Goal: Task Accomplishment & Management: Manage account settings

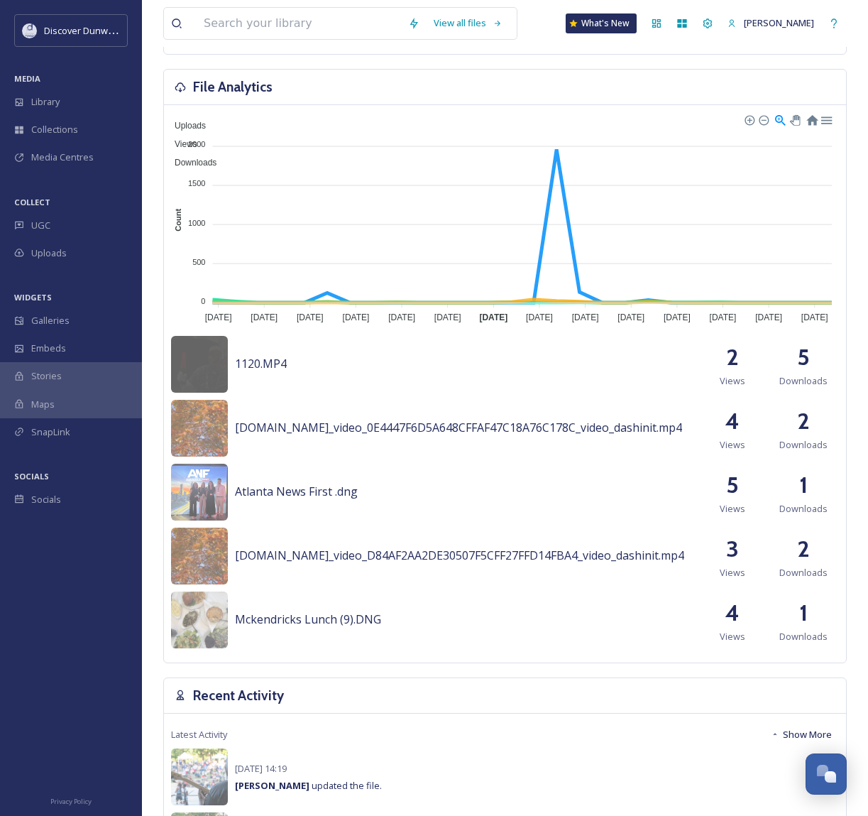
scroll to position [366, 0]
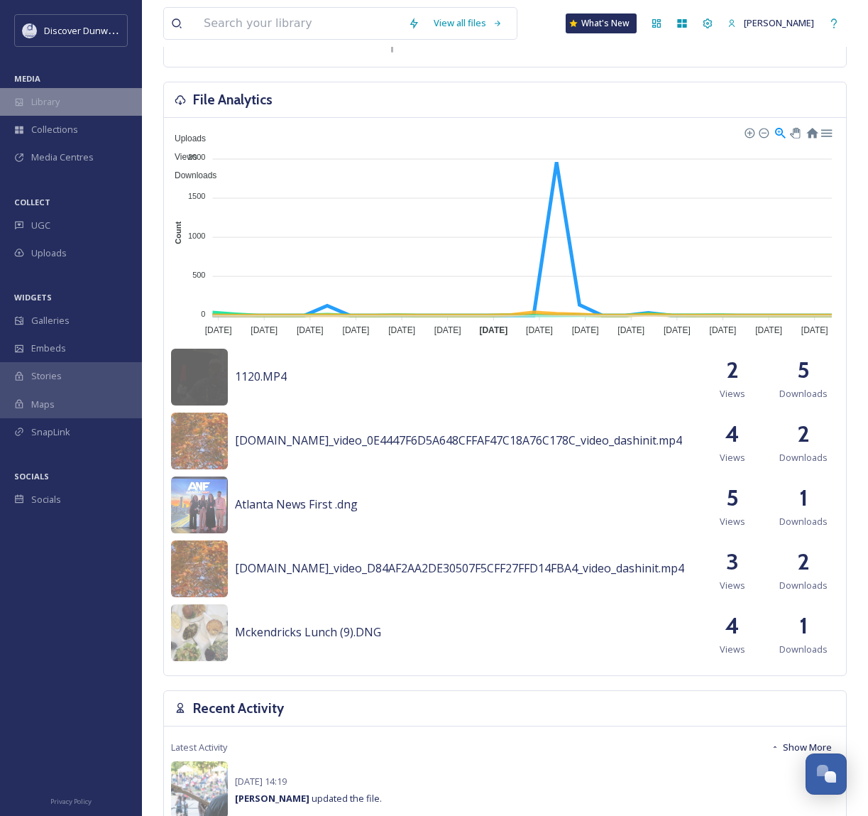
click at [58, 105] on span "Library" at bounding box center [45, 101] width 28 height 13
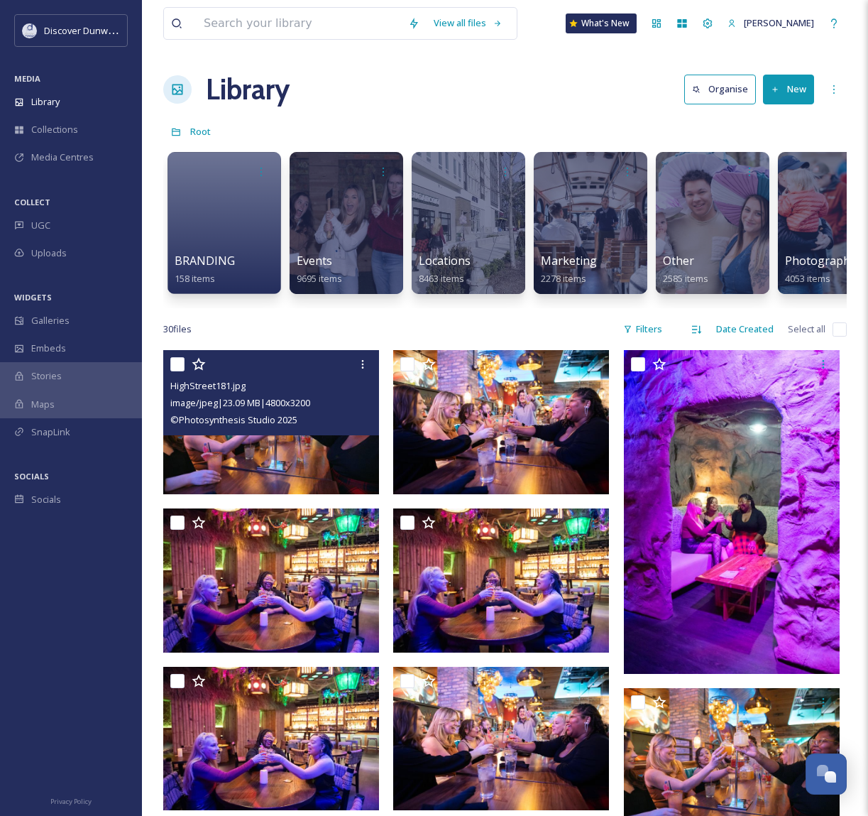
click at [174, 371] on input "checkbox" at bounding box center [177, 364] width 14 height 14
checkbox input "true"
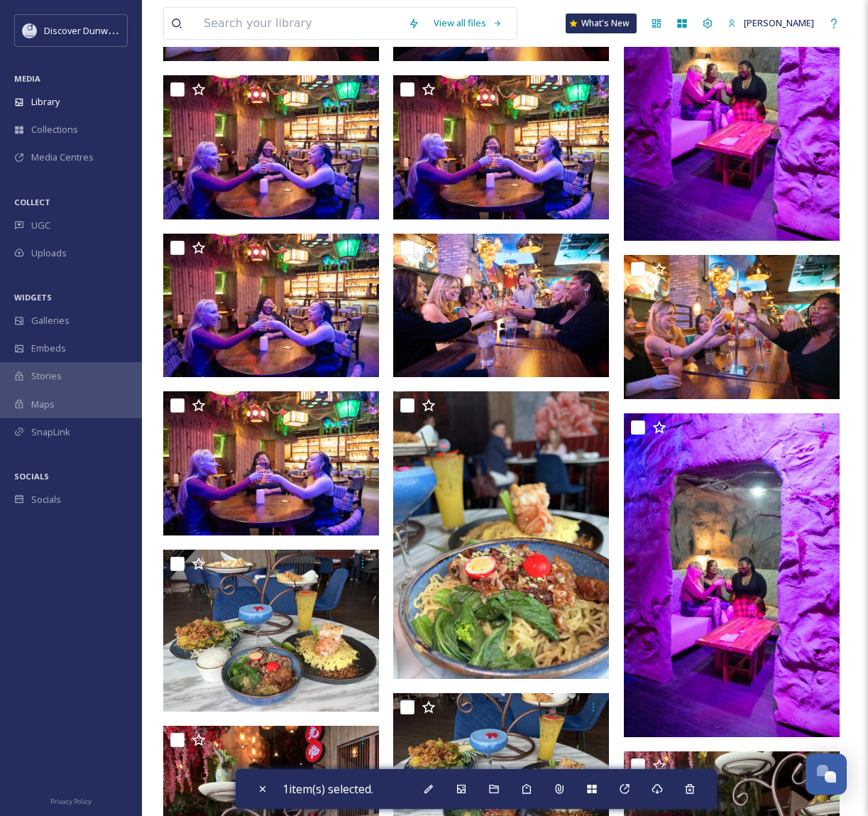
scroll to position [497, 0]
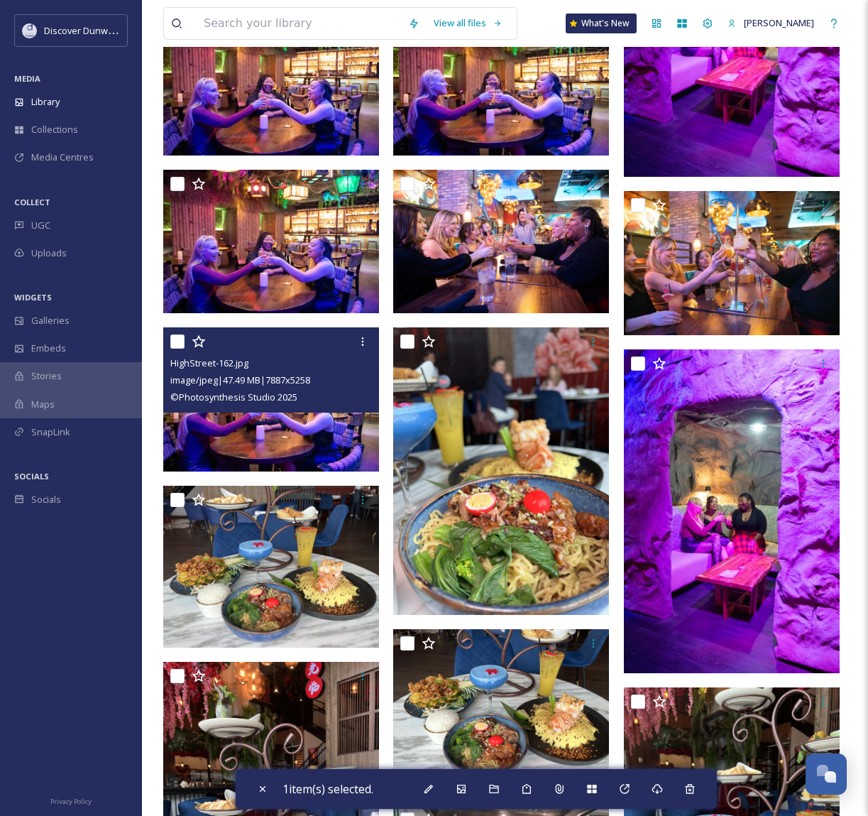
click at [176, 348] on input "checkbox" at bounding box center [177, 341] width 14 height 14
checkbox input "true"
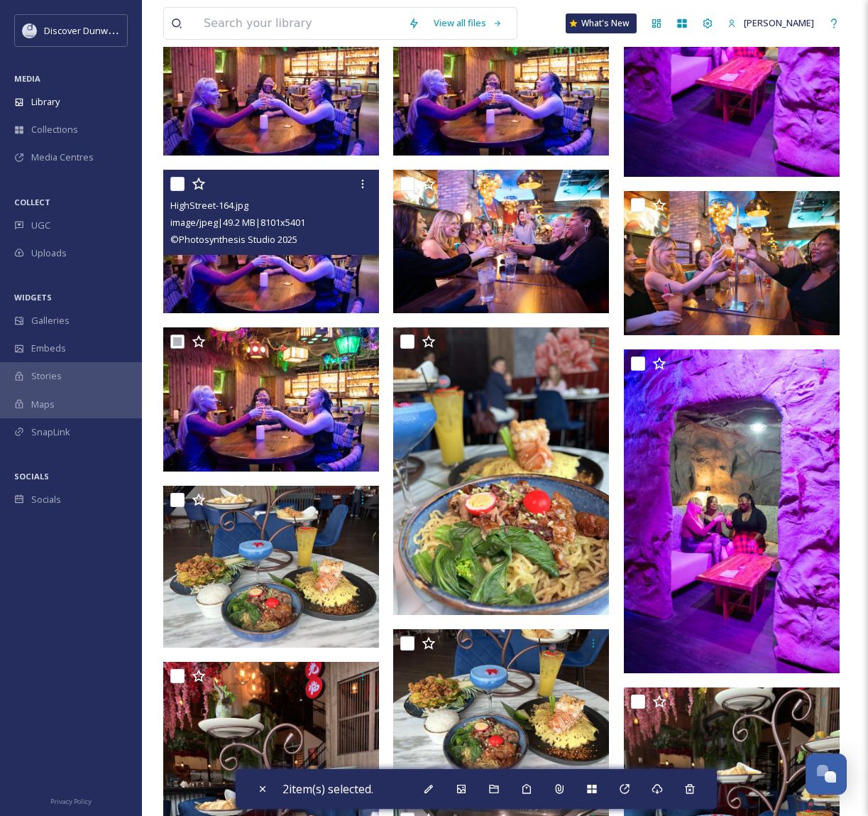
click at [173, 191] on input "checkbox" at bounding box center [177, 184] width 14 height 14
checkbox input "true"
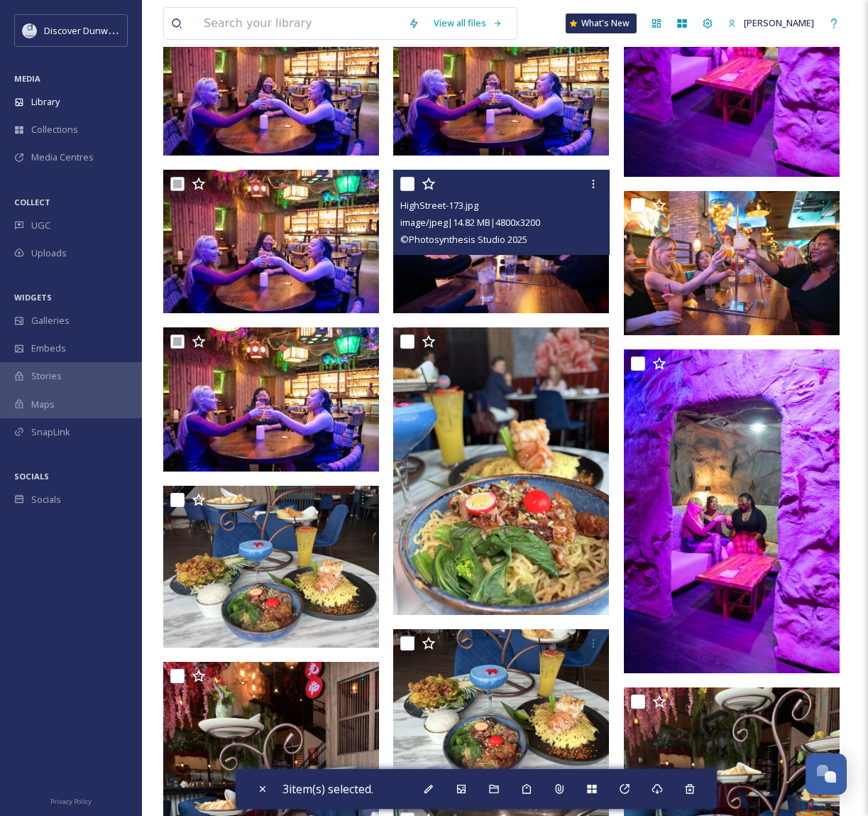
click at [410, 191] on input "checkbox" at bounding box center [407, 184] width 14 height 14
checkbox input "true"
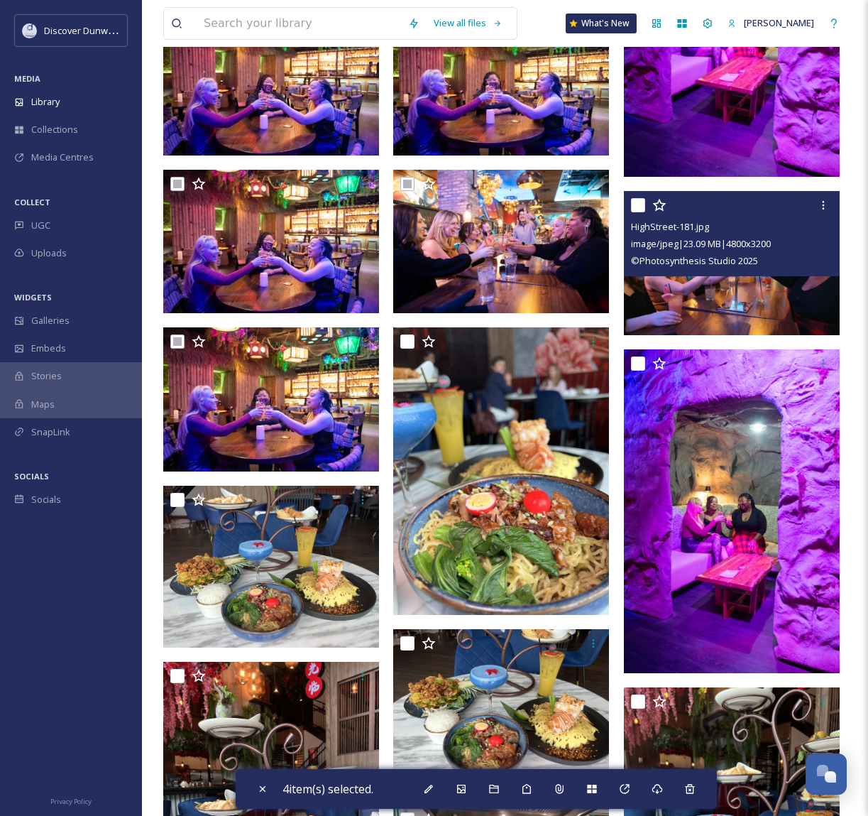
click at [634, 212] on input "checkbox" at bounding box center [638, 205] width 14 height 14
checkbox input "true"
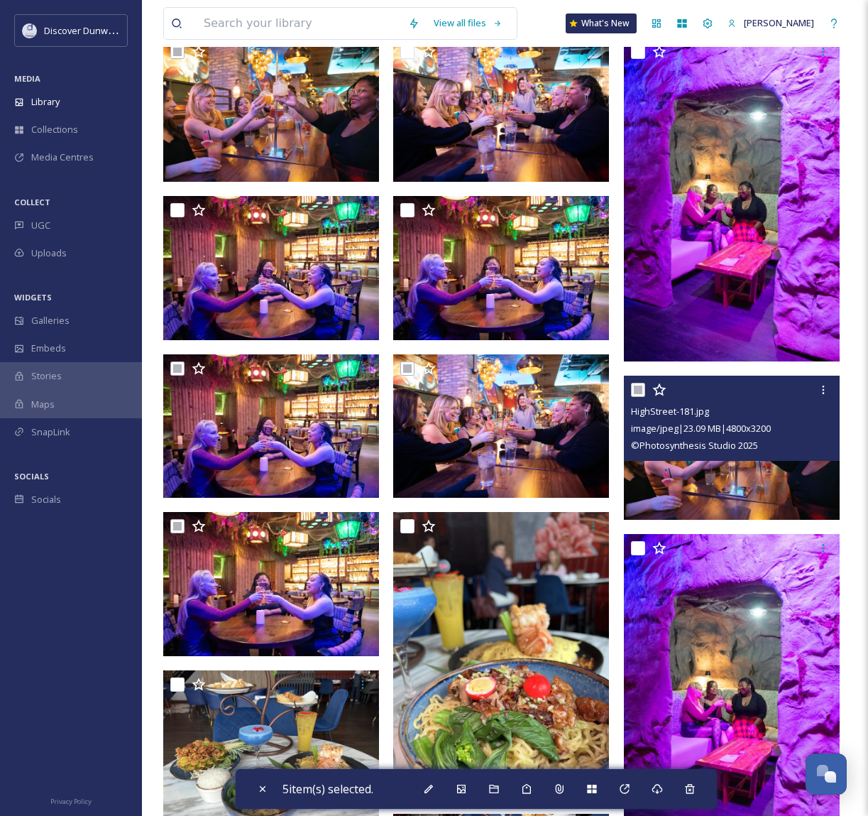
scroll to position [284, 0]
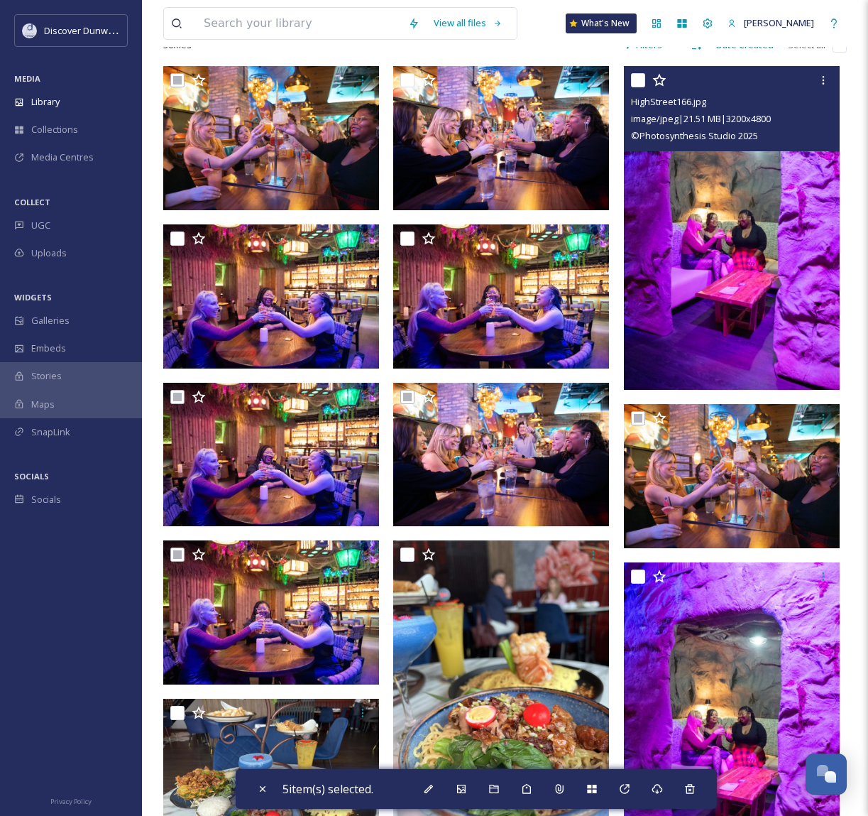
click at [642, 87] on input "checkbox" at bounding box center [638, 80] width 14 height 14
checkbox input "true"
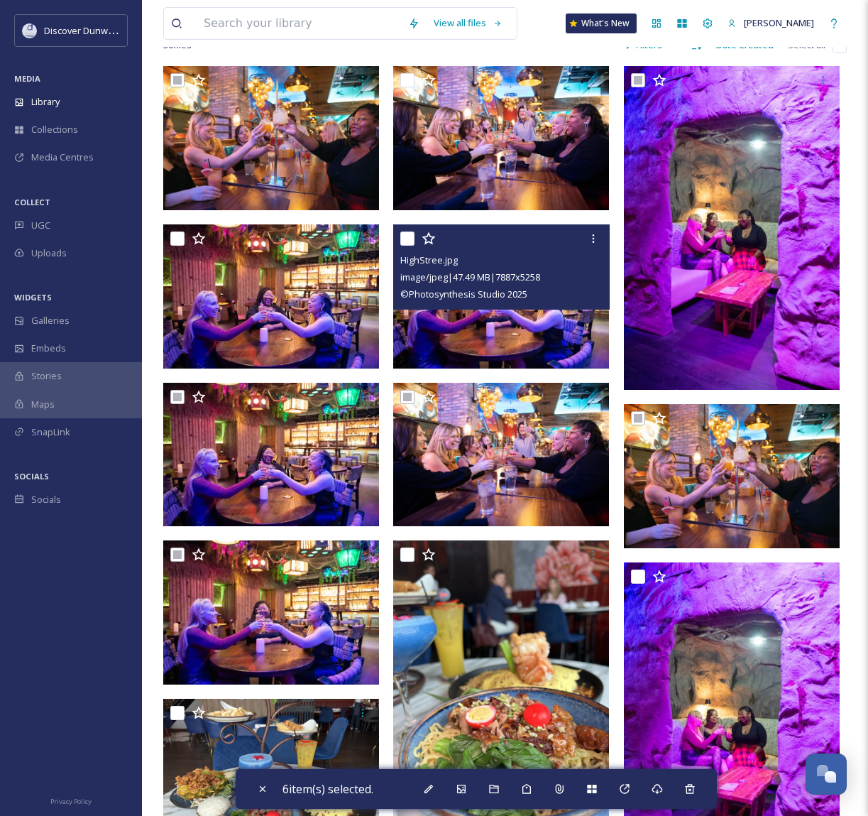
click at [403, 246] on input "checkbox" at bounding box center [407, 238] width 14 height 14
checkbox input "true"
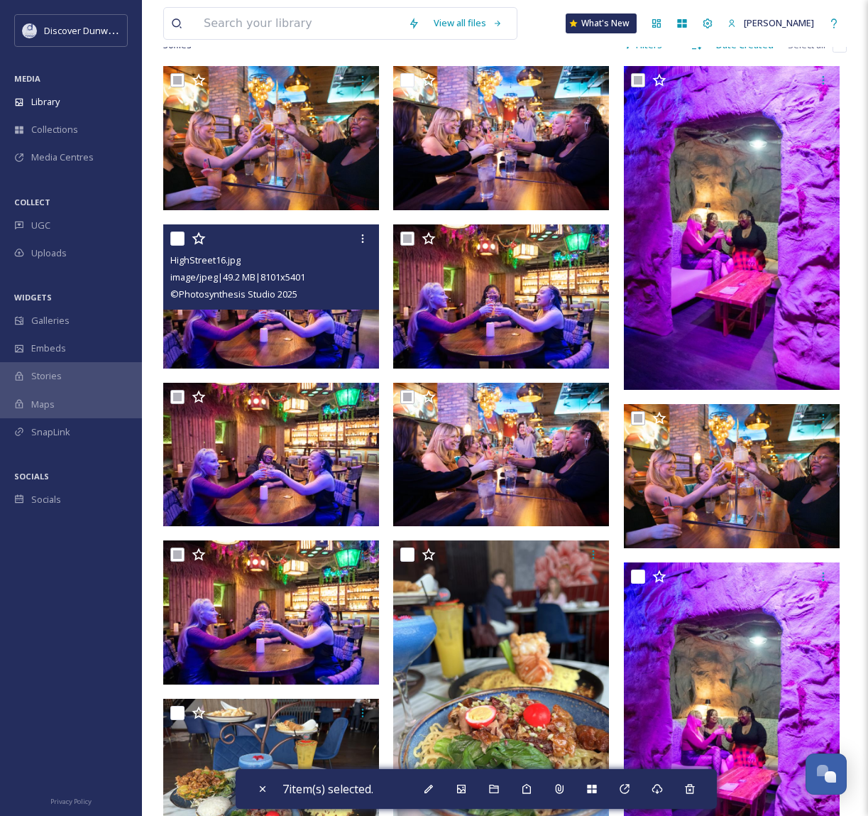
click at [179, 244] on input "checkbox" at bounding box center [177, 238] width 14 height 14
checkbox input "true"
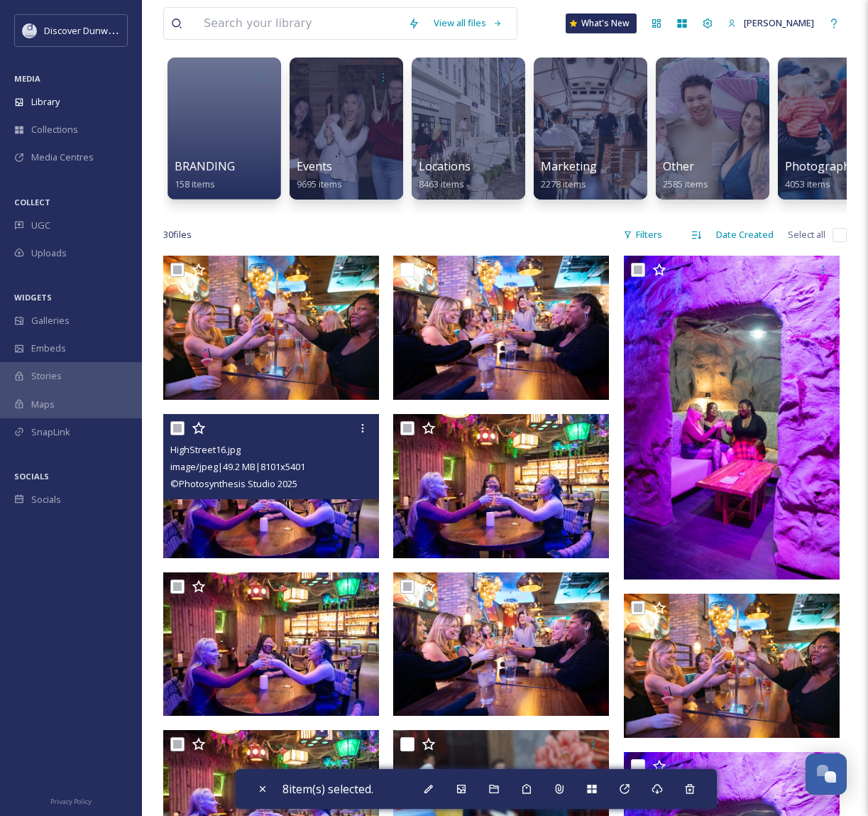
scroll to position [71, 0]
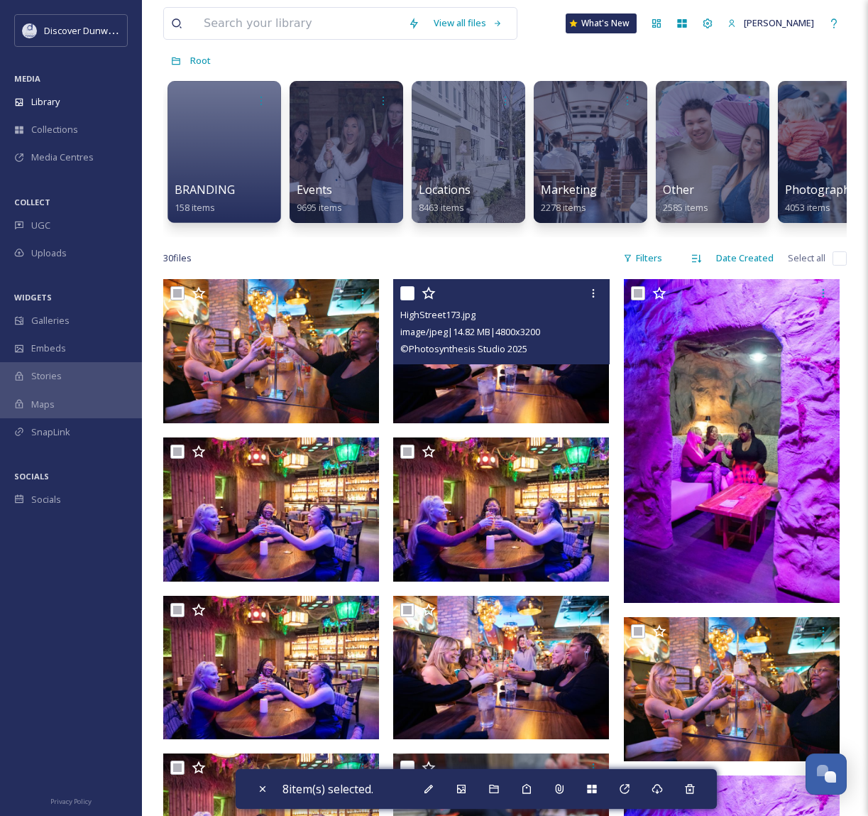
click at [407, 299] on input "checkbox" at bounding box center [407, 293] width 14 height 14
checkbox input "true"
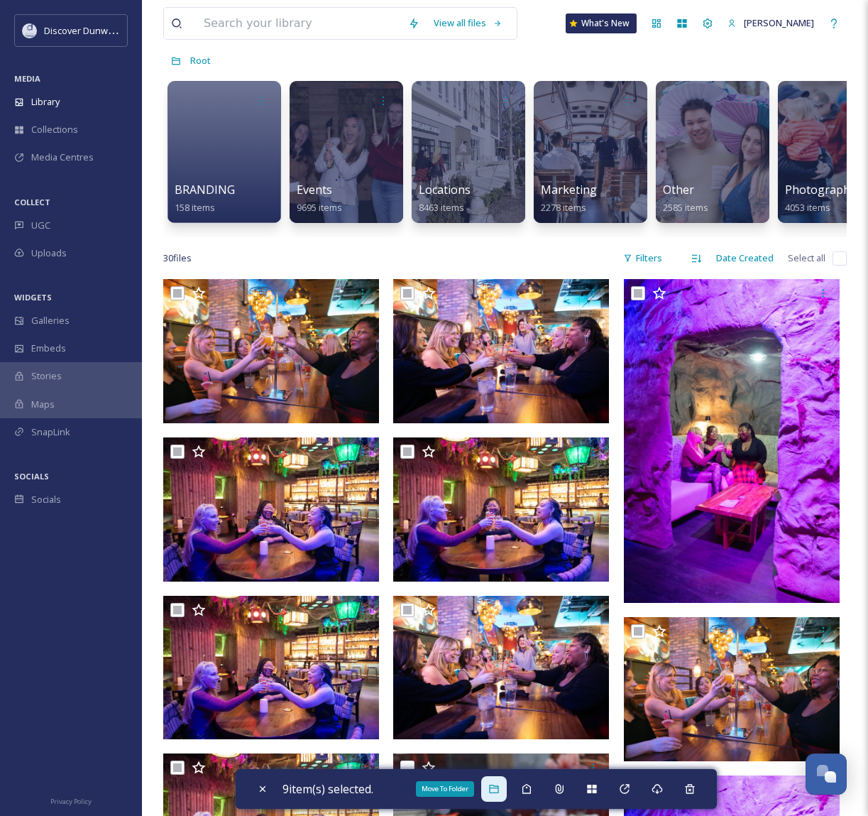
click at [494, 791] on icon at bounding box center [493, 788] width 9 height 9
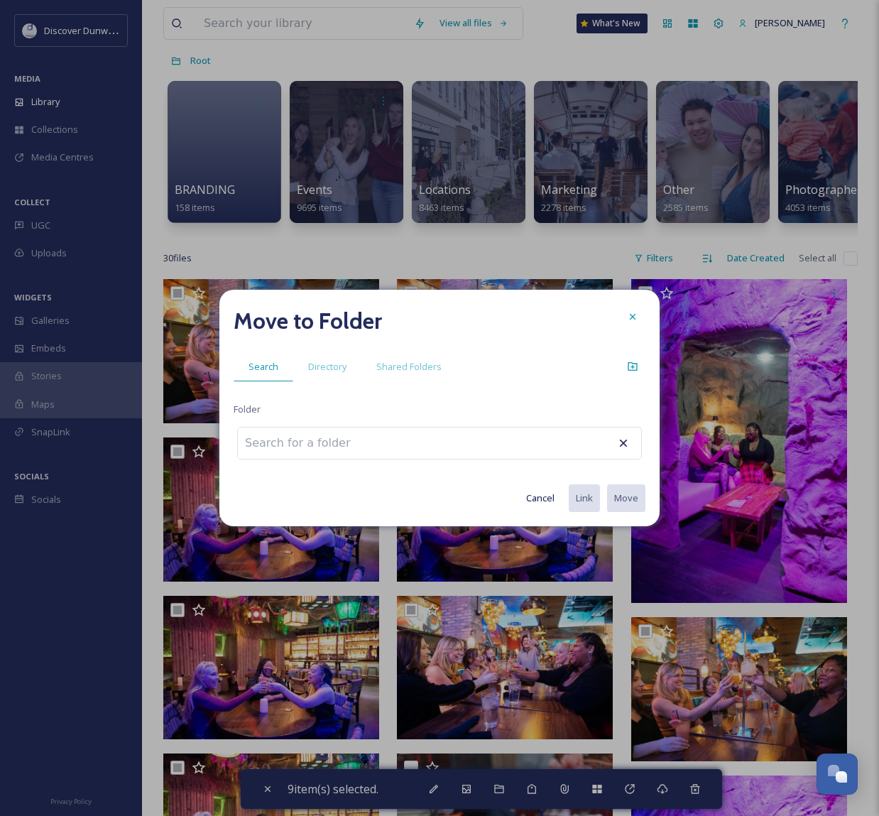
click at [314, 457] on input at bounding box center [316, 442] width 156 height 31
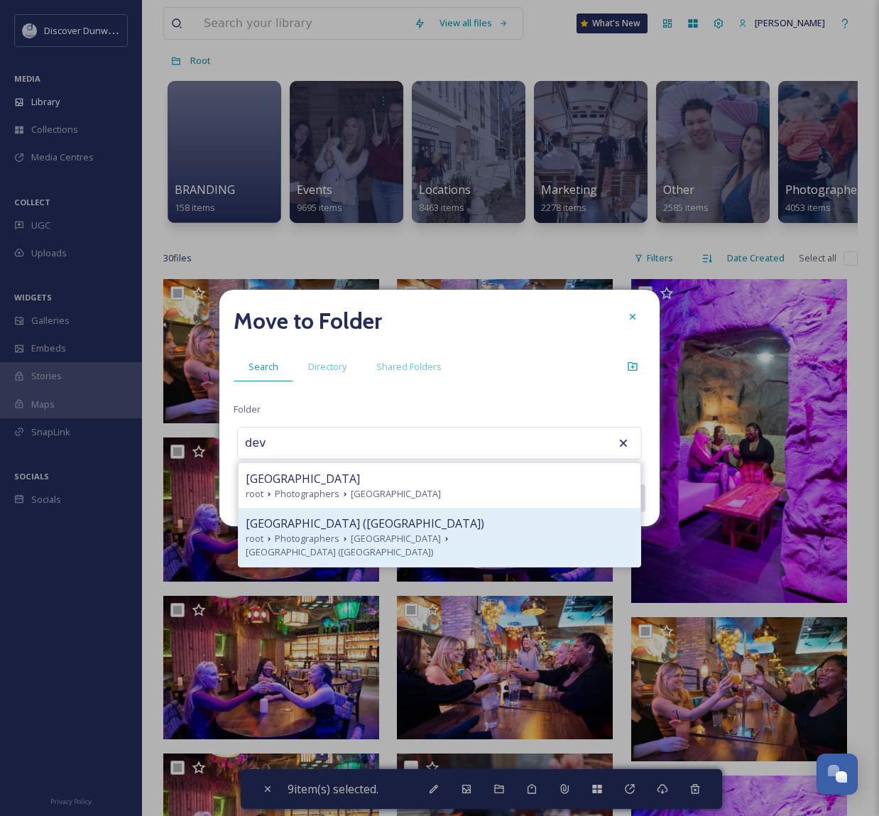
click at [434, 525] on div "[GEOGRAPHIC_DATA] ([GEOGRAPHIC_DATA])" at bounding box center [440, 523] width 388 height 17
type input "[GEOGRAPHIC_DATA] ([GEOGRAPHIC_DATA])"
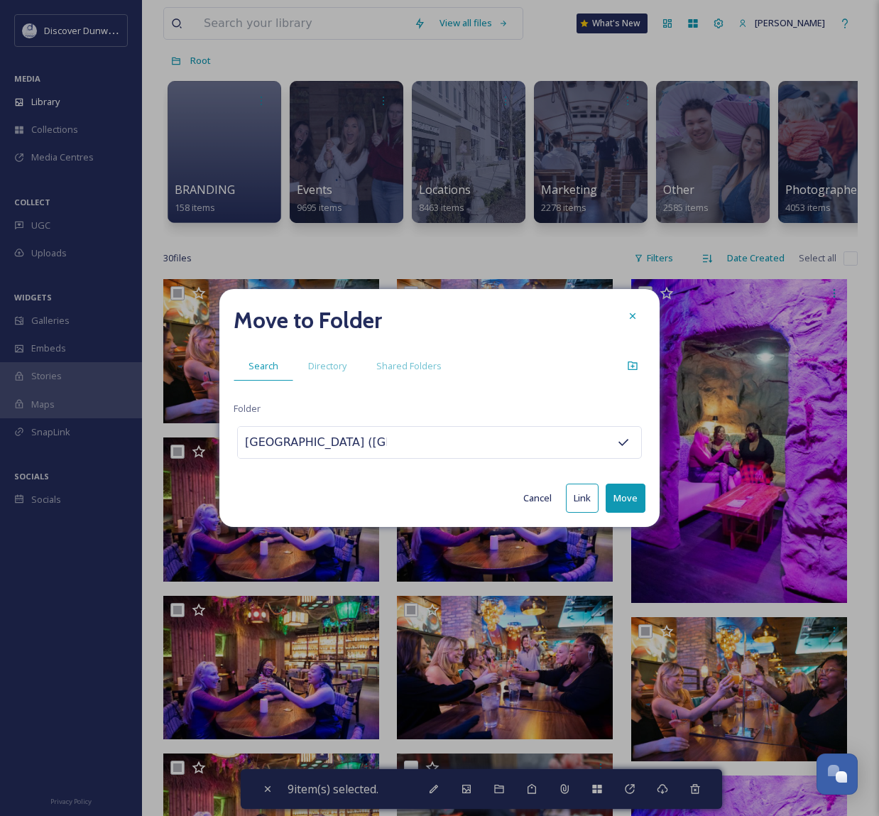
click at [627, 495] on button "Move" at bounding box center [625, 497] width 40 height 29
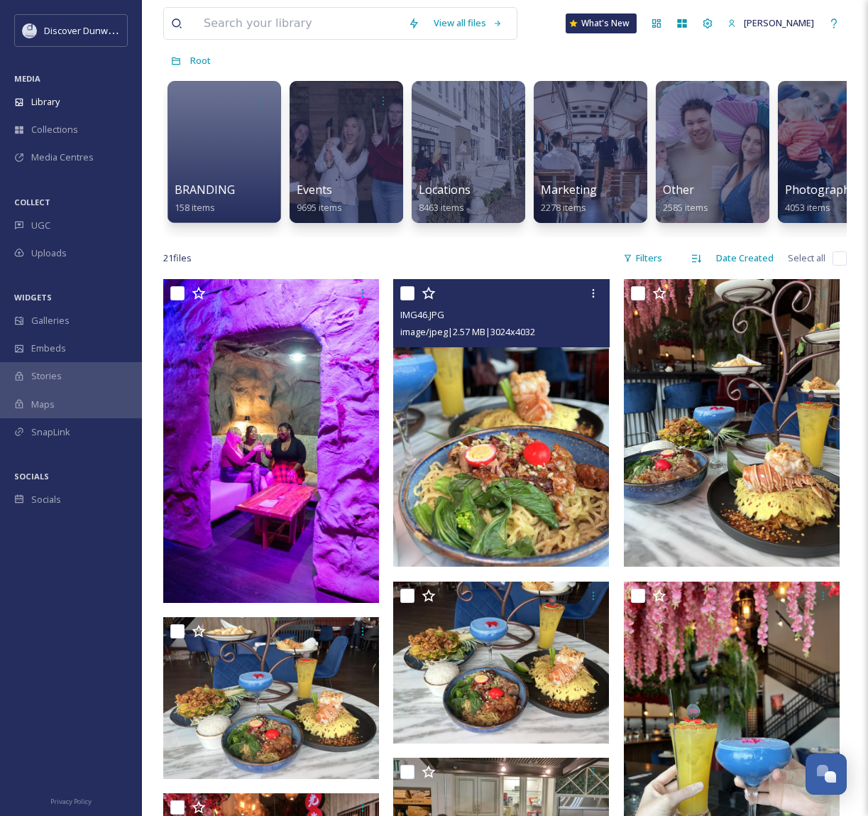
click at [400, 300] on input "checkbox" at bounding box center [407, 293] width 14 height 14
checkbox input "true"
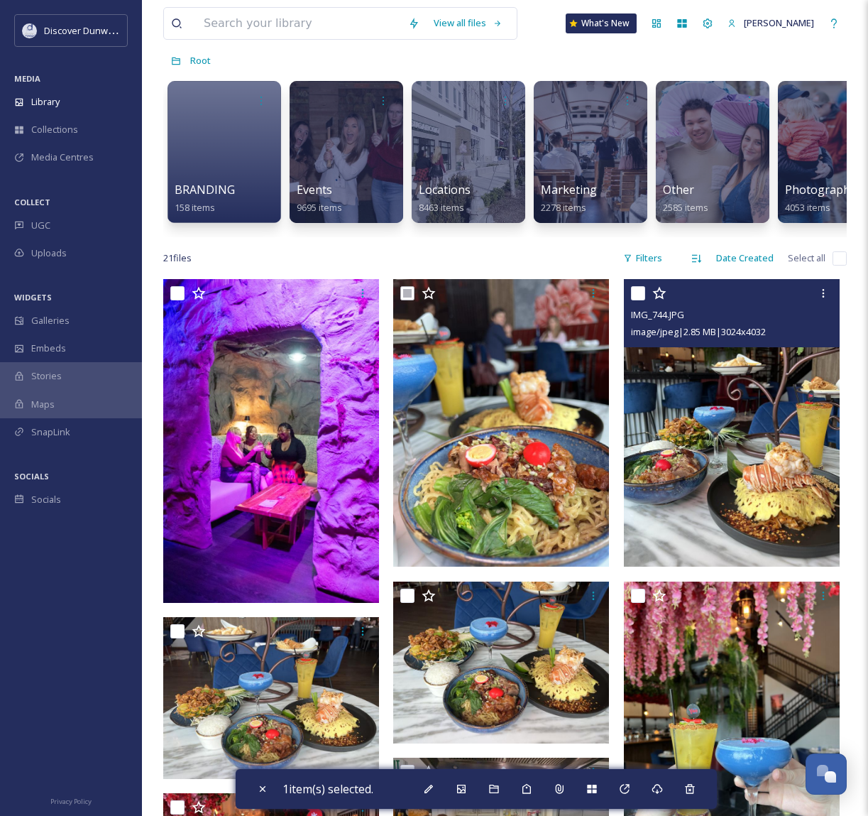
click at [636, 300] on input "checkbox" at bounding box center [638, 293] width 14 height 14
checkbox input "true"
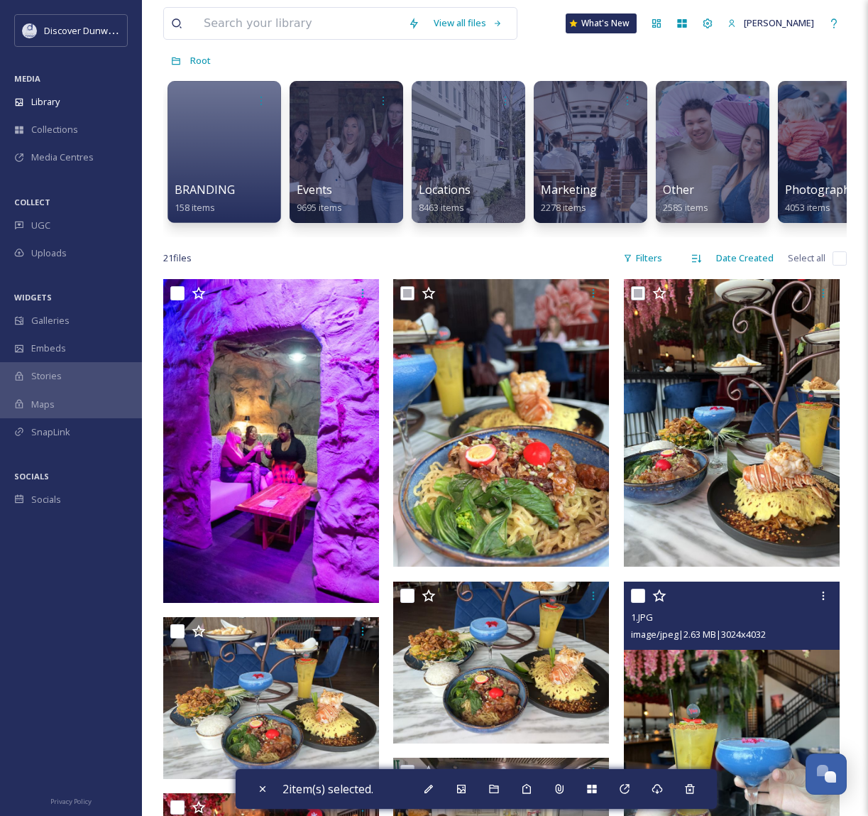
click at [634, 602] on input "checkbox" at bounding box center [638, 595] width 14 height 14
checkbox input "true"
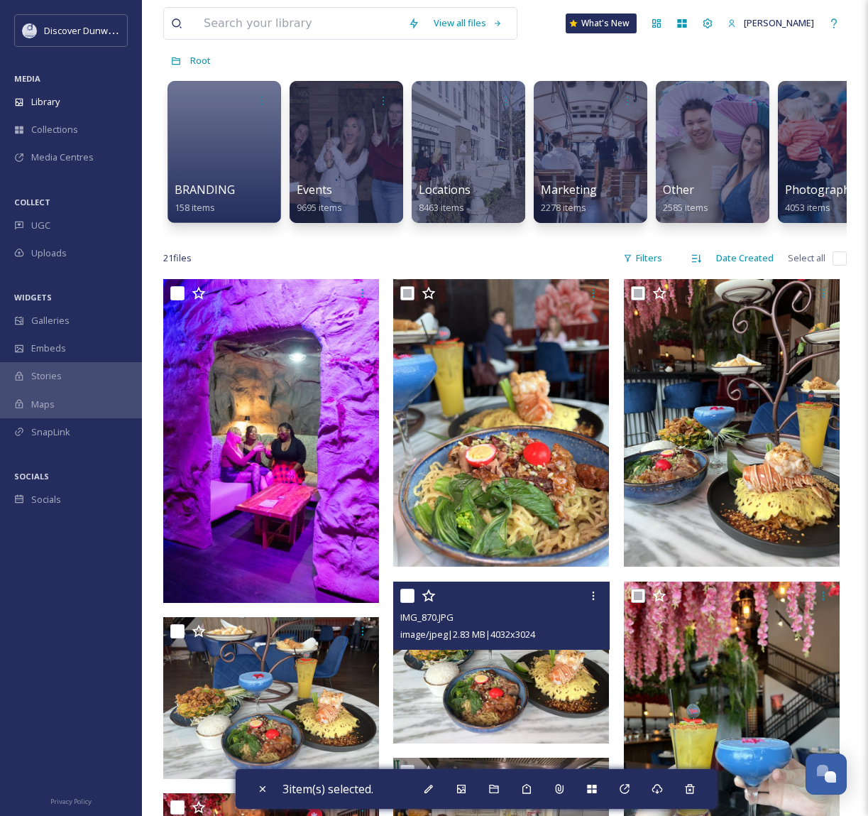
click at [402, 603] on input "checkbox" at bounding box center [407, 595] width 14 height 14
checkbox input "true"
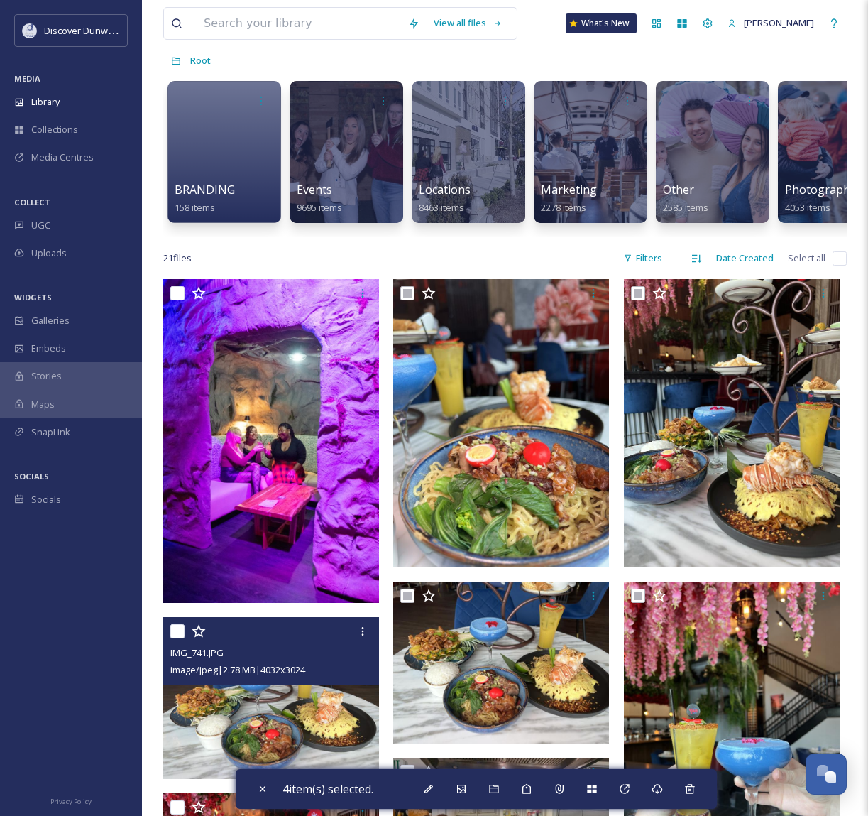
click at [180, 638] on input "checkbox" at bounding box center [177, 631] width 14 height 14
checkbox input "true"
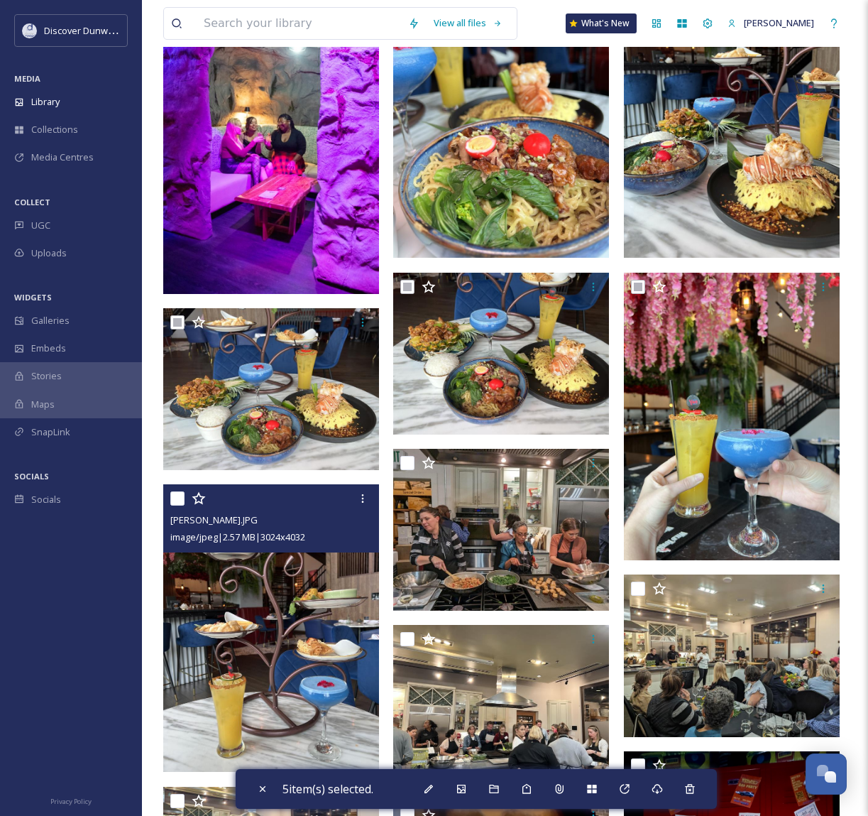
scroll to position [426, 0]
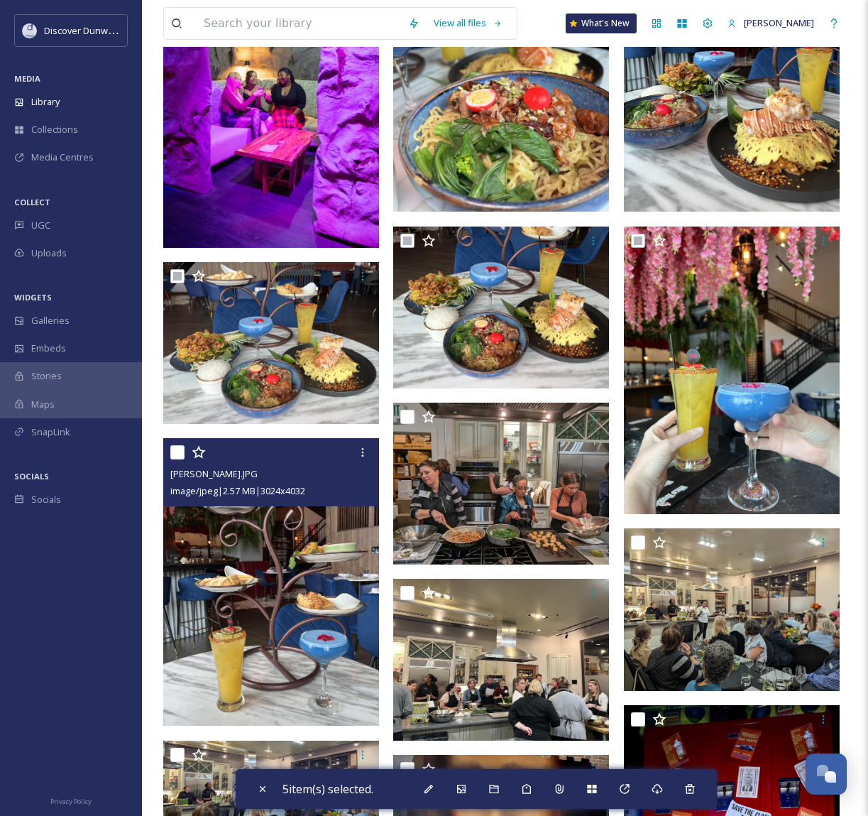
click at [176, 459] on input "checkbox" at bounding box center [177, 452] width 14 height 14
checkbox input "true"
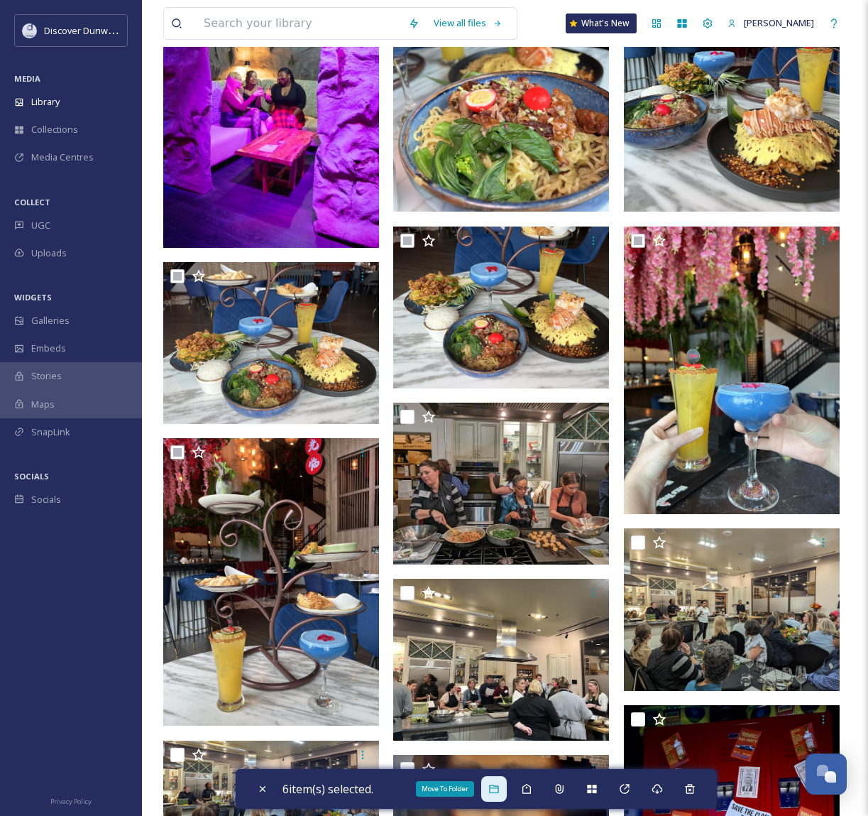
click at [504, 793] on div "Move To Folder" at bounding box center [494, 789] width 26 height 26
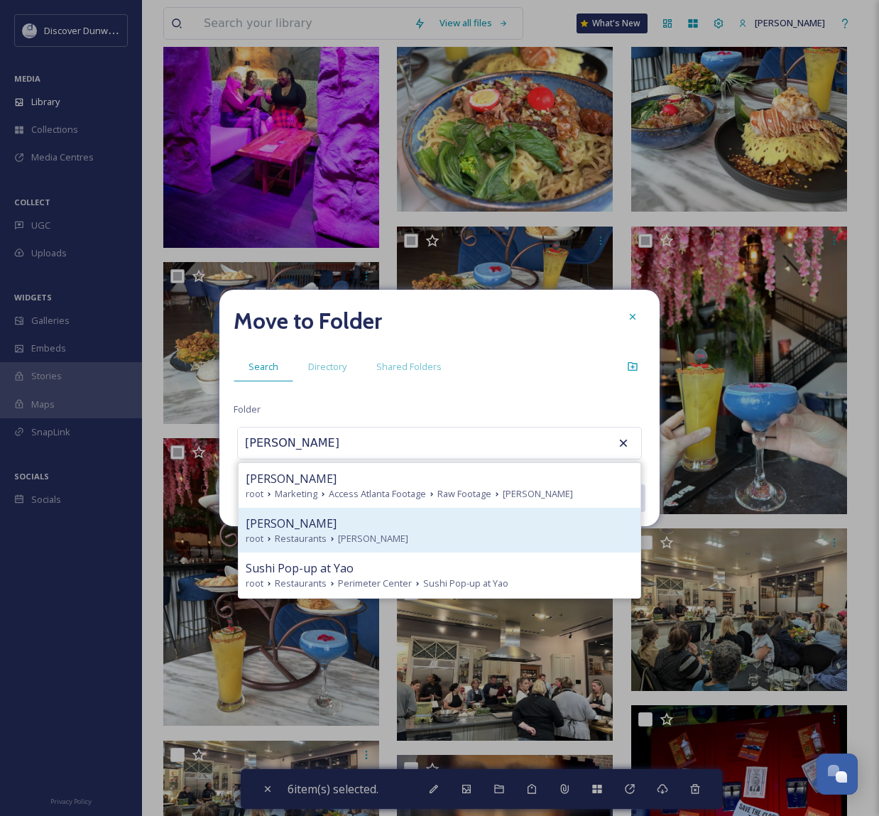
click at [496, 534] on div "root Restaurants [PERSON_NAME]" at bounding box center [440, 538] width 388 height 13
type input "[PERSON_NAME]"
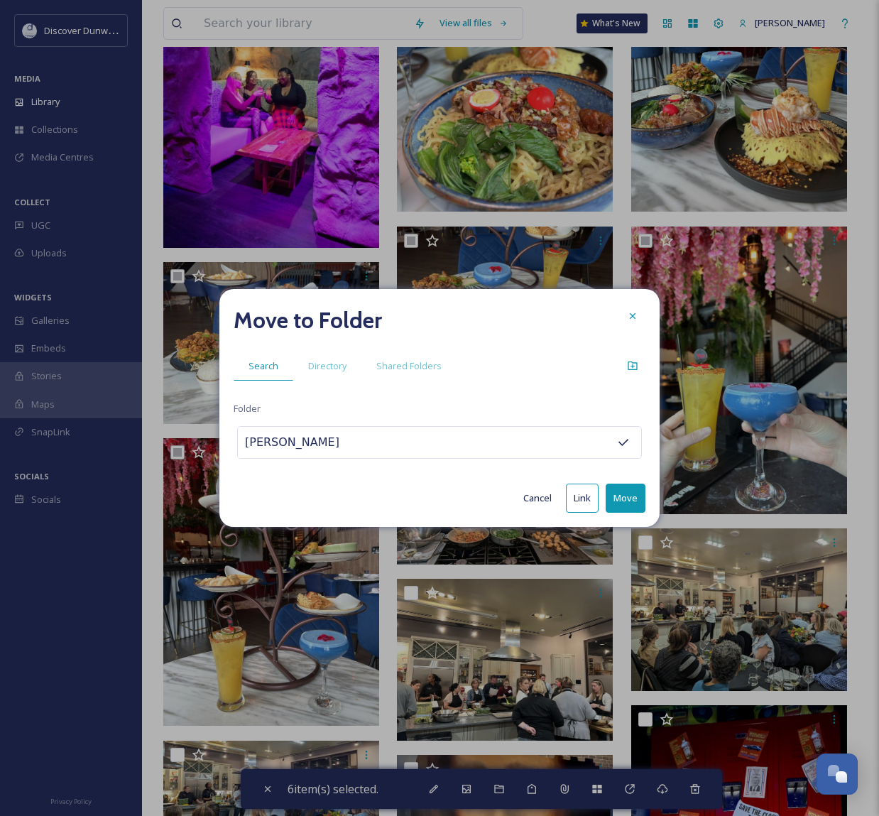
click at [627, 495] on button "Move" at bounding box center [625, 497] width 40 height 29
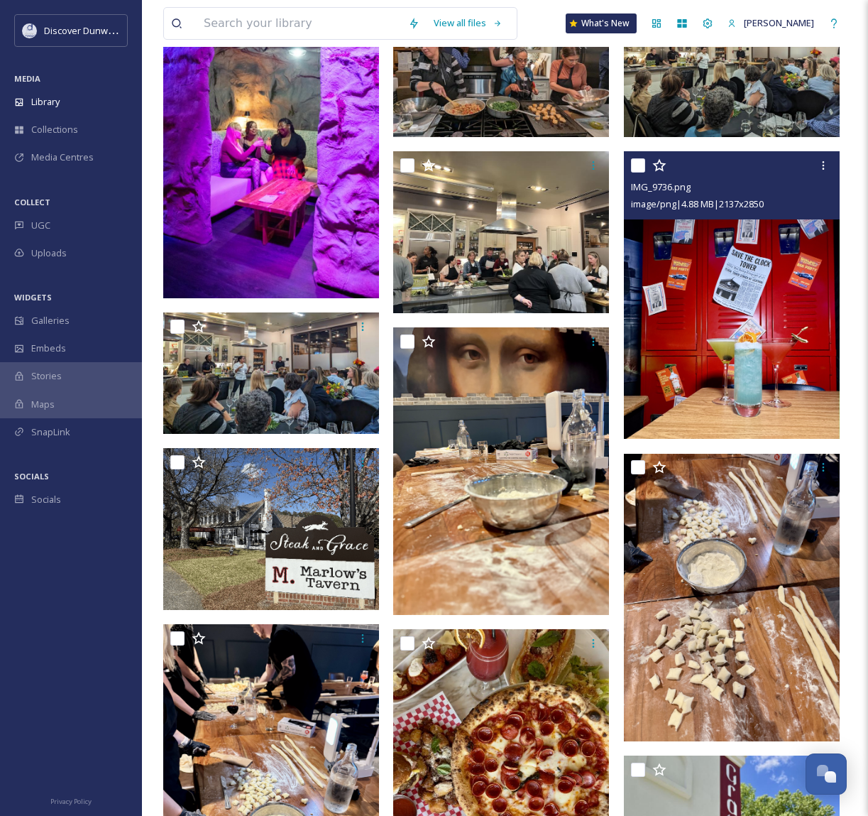
scroll to position [213, 0]
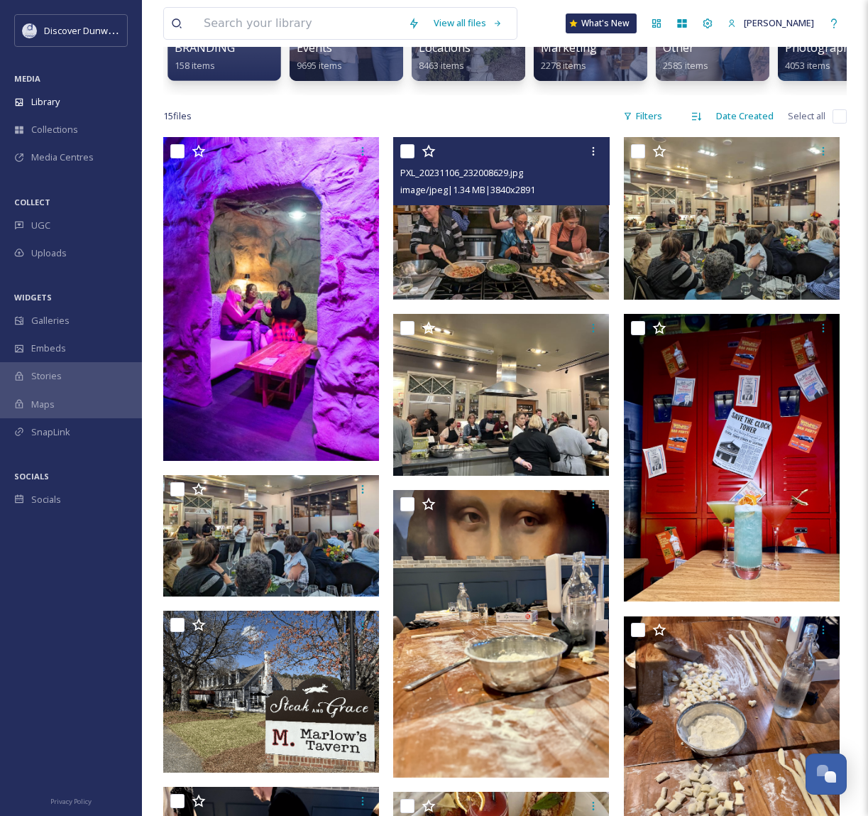
click at [410, 158] on input "checkbox" at bounding box center [407, 151] width 14 height 14
checkbox input "true"
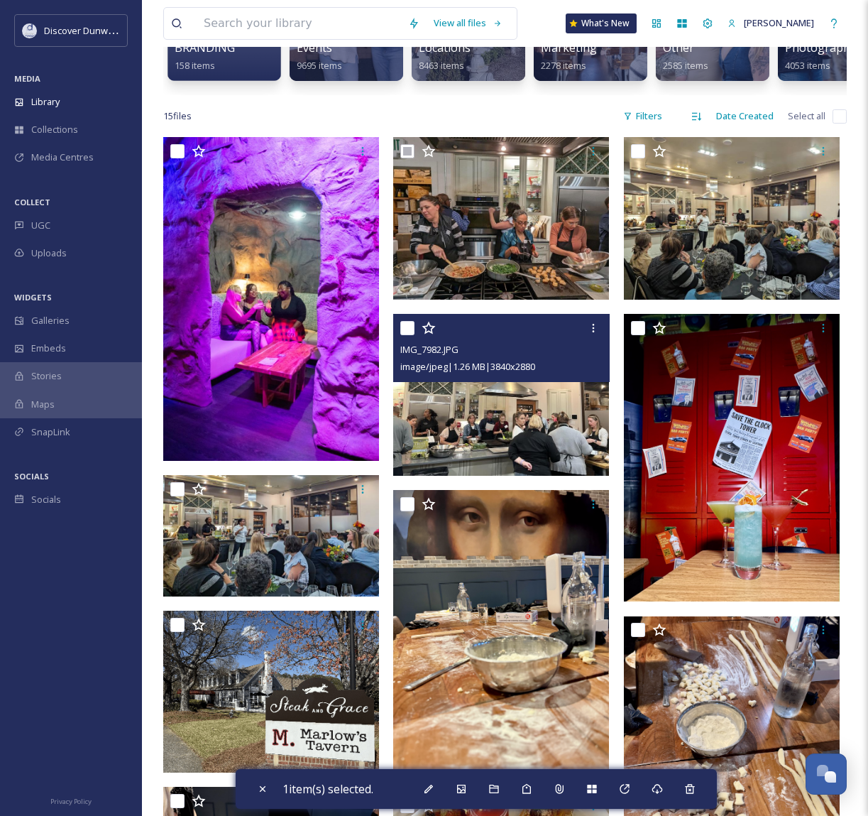
click at [409, 335] on input "checkbox" at bounding box center [407, 328] width 14 height 14
checkbox input "true"
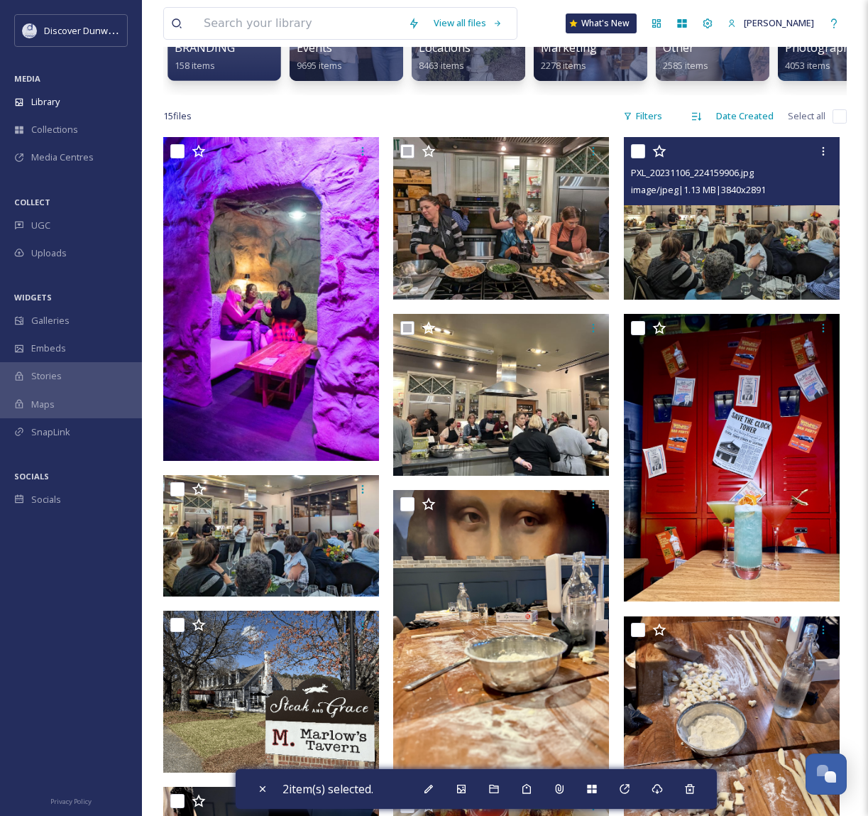
click at [639, 158] on input "checkbox" at bounding box center [638, 151] width 14 height 14
checkbox input "true"
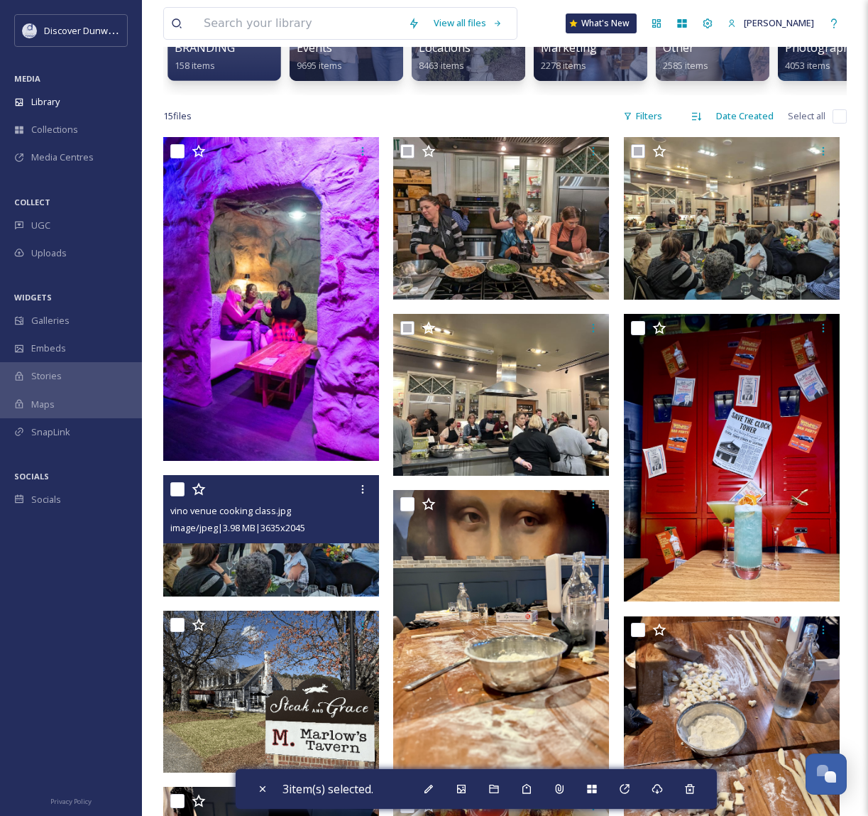
click at [181, 496] on input "checkbox" at bounding box center [177, 489] width 14 height 14
checkbox input "true"
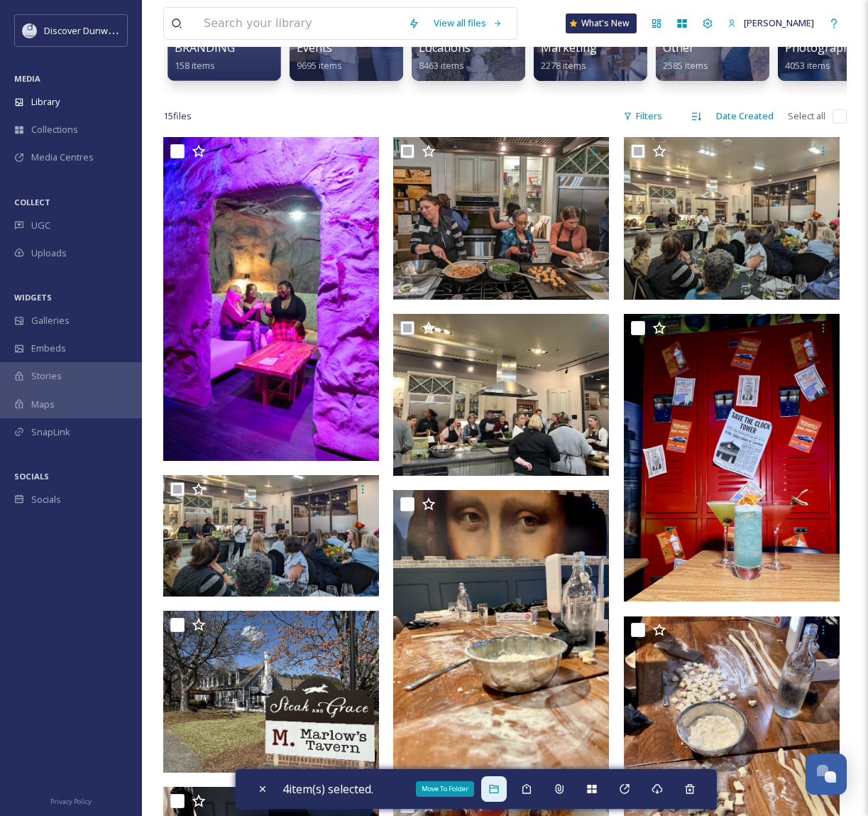
click at [496, 791] on icon at bounding box center [493, 788] width 11 height 11
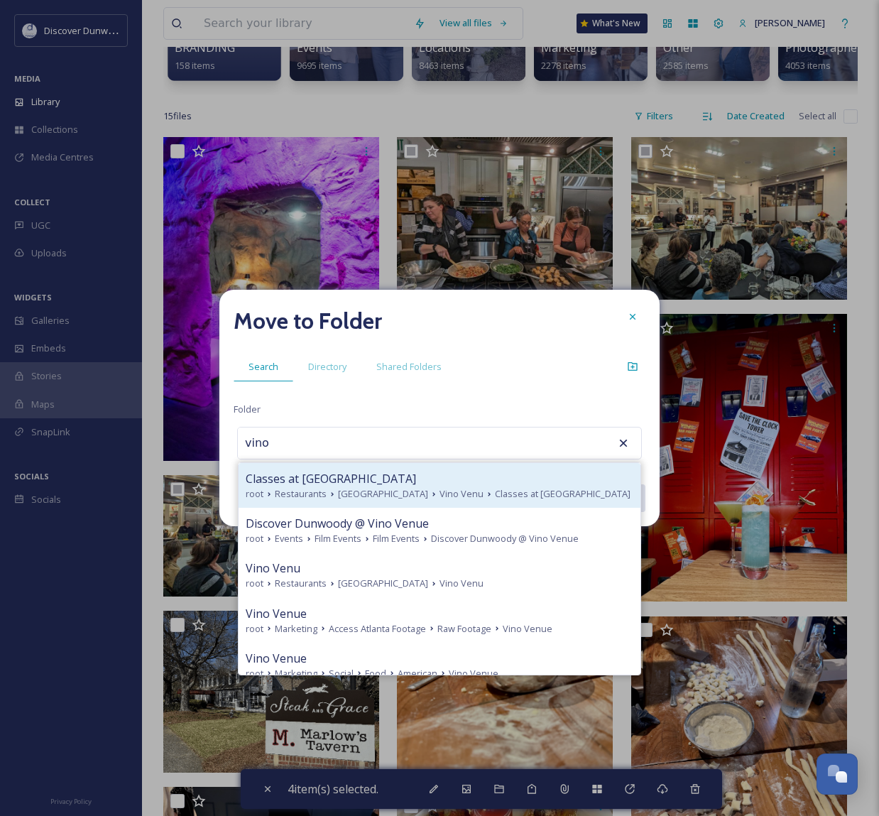
click at [457, 469] on div "Classes at Vino [PERSON_NAME] Restaurants [GEOGRAPHIC_DATA] Vino Venu Classes a…" at bounding box center [439, 485] width 402 height 45
type input "Classes at [GEOGRAPHIC_DATA]"
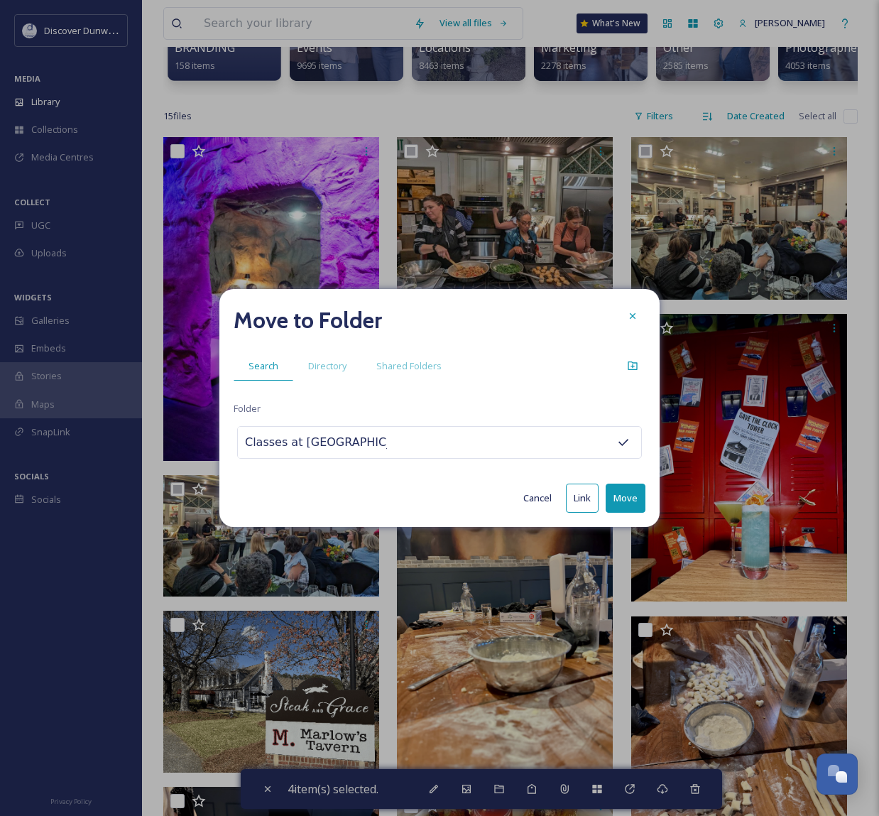
click at [635, 495] on button "Move" at bounding box center [625, 497] width 40 height 29
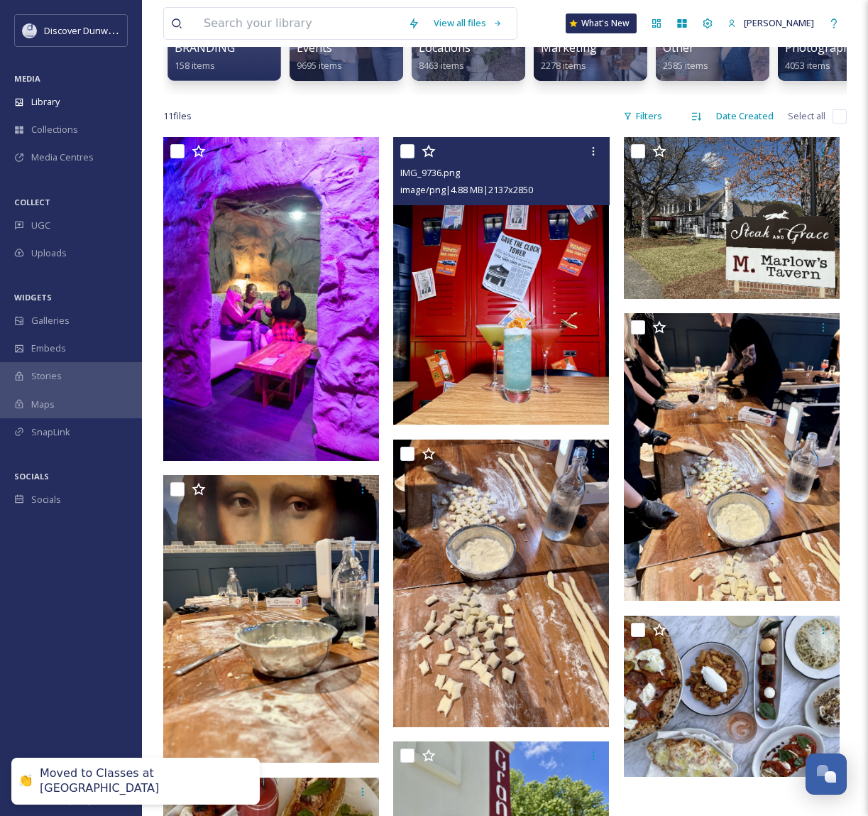
click at [407, 158] on input "checkbox" at bounding box center [407, 151] width 14 height 14
checkbox input "true"
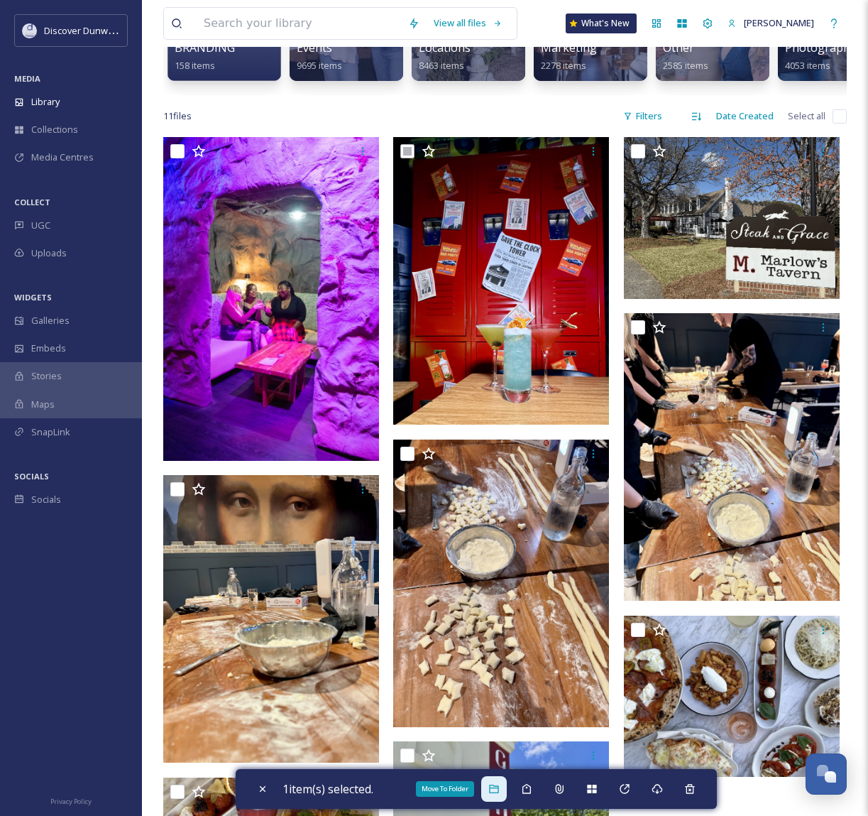
click at [498, 788] on icon at bounding box center [493, 788] width 9 height 9
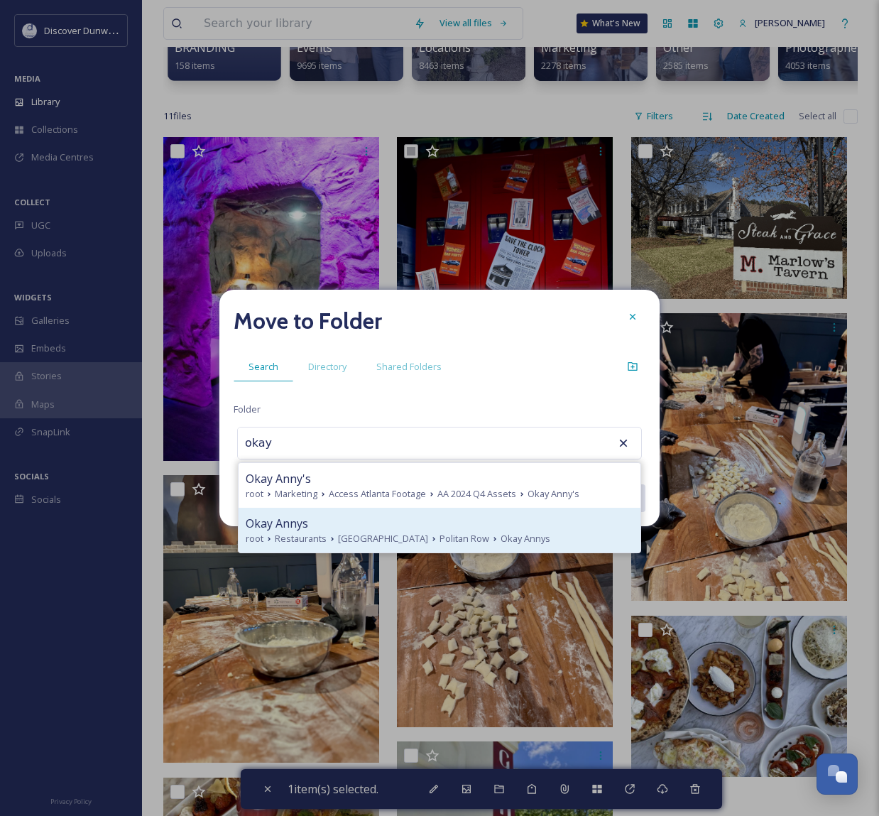
click at [486, 530] on div "Okay Annys" at bounding box center [440, 523] width 388 height 17
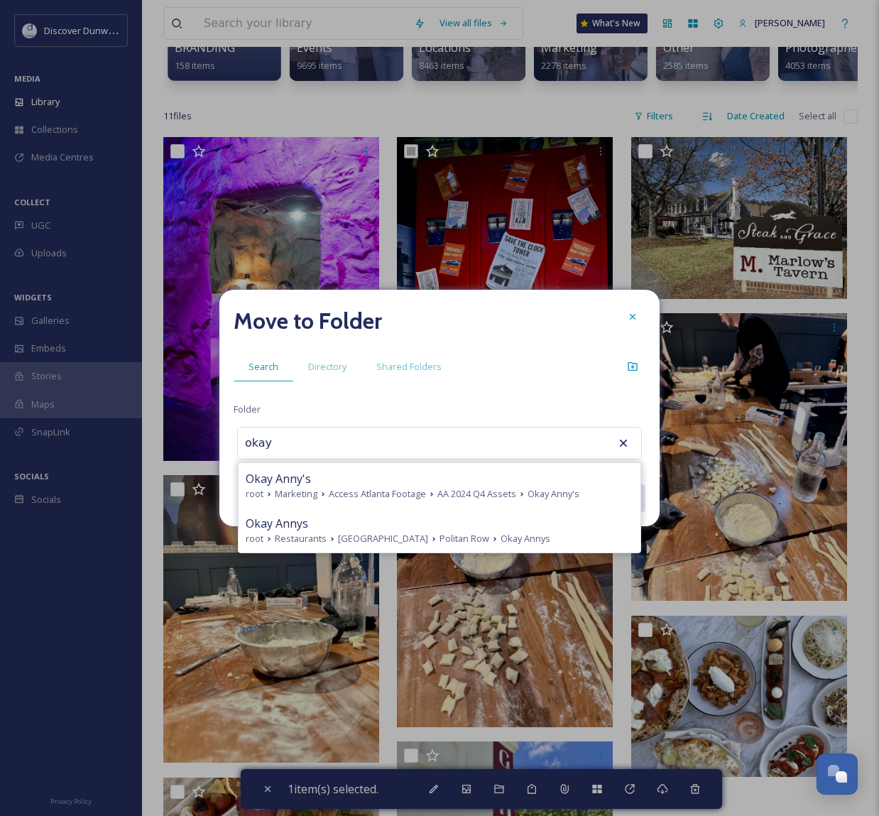
type input "Okay Annys"
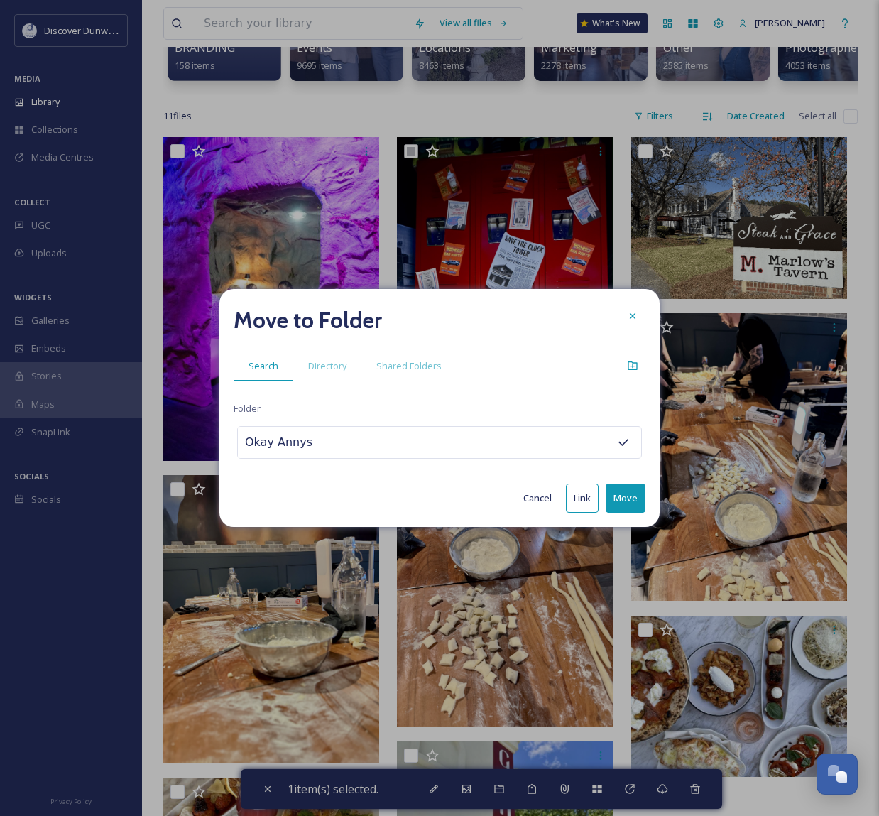
click at [622, 498] on button "Move" at bounding box center [625, 497] width 40 height 29
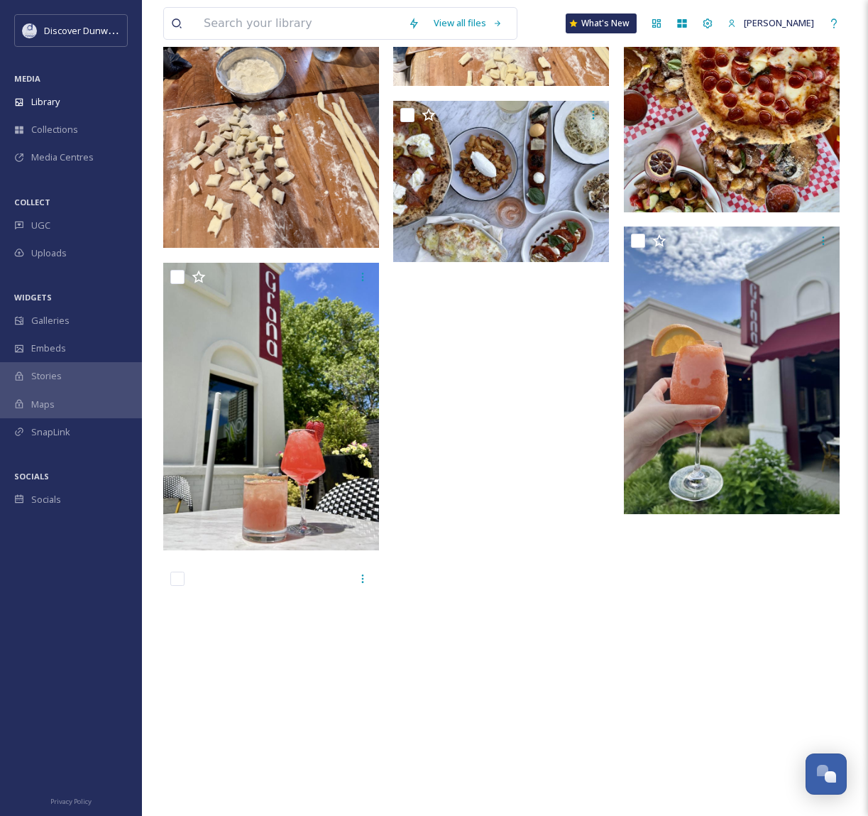
scroll to position [582, 0]
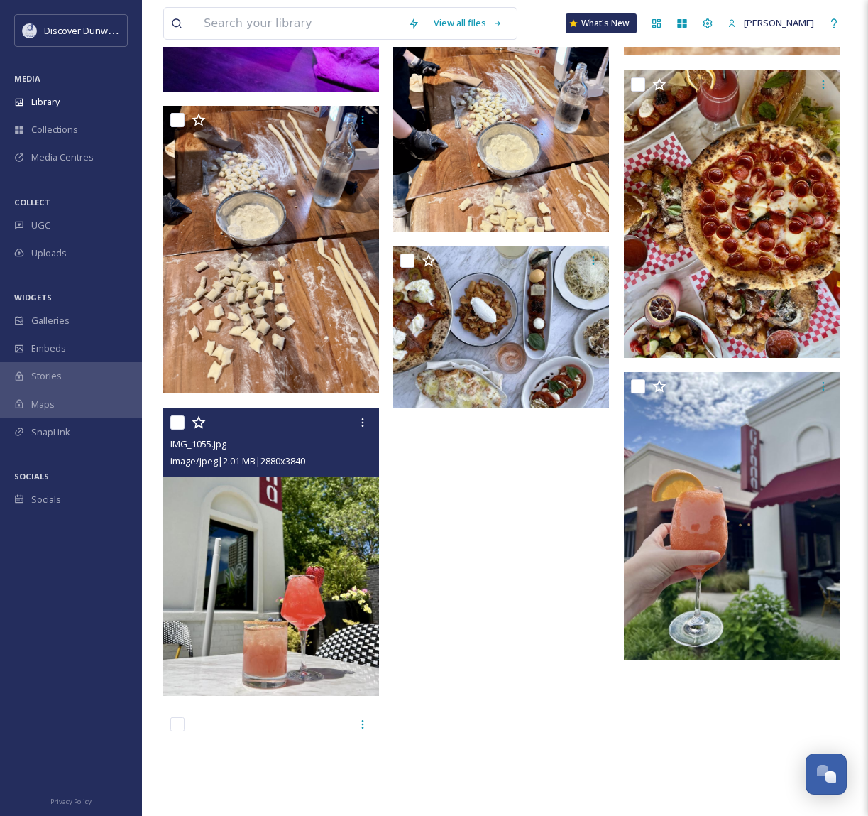
click at [181, 429] on input "checkbox" at bounding box center [177, 422] width 14 height 14
checkbox input "true"
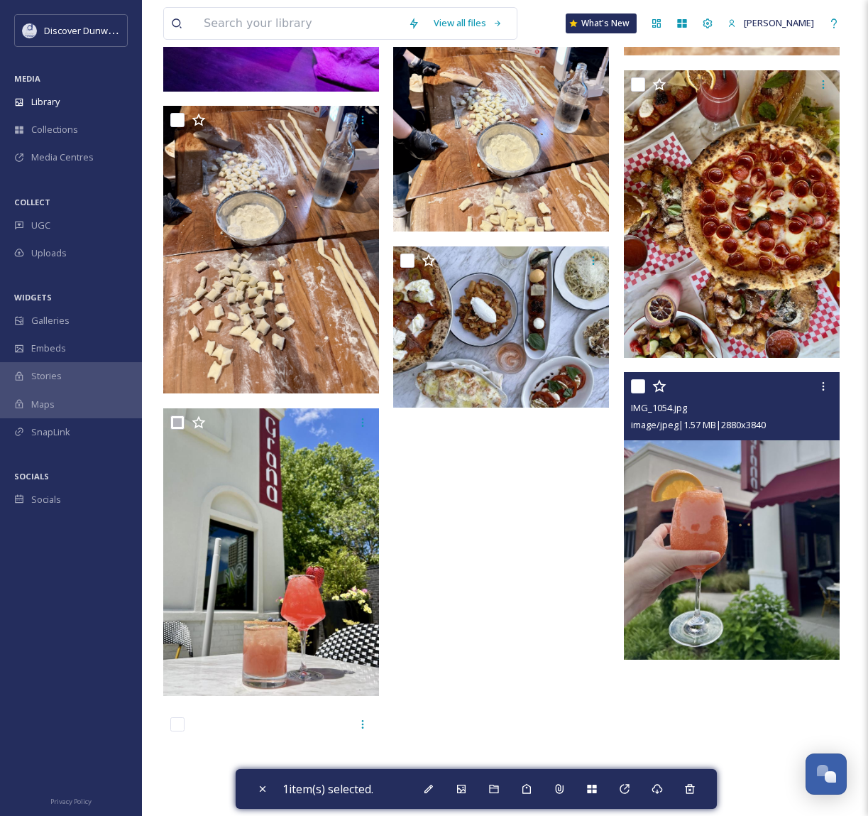
click at [639, 393] on input "checkbox" at bounding box center [638, 386] width 14 height 14
checkbox input "true"
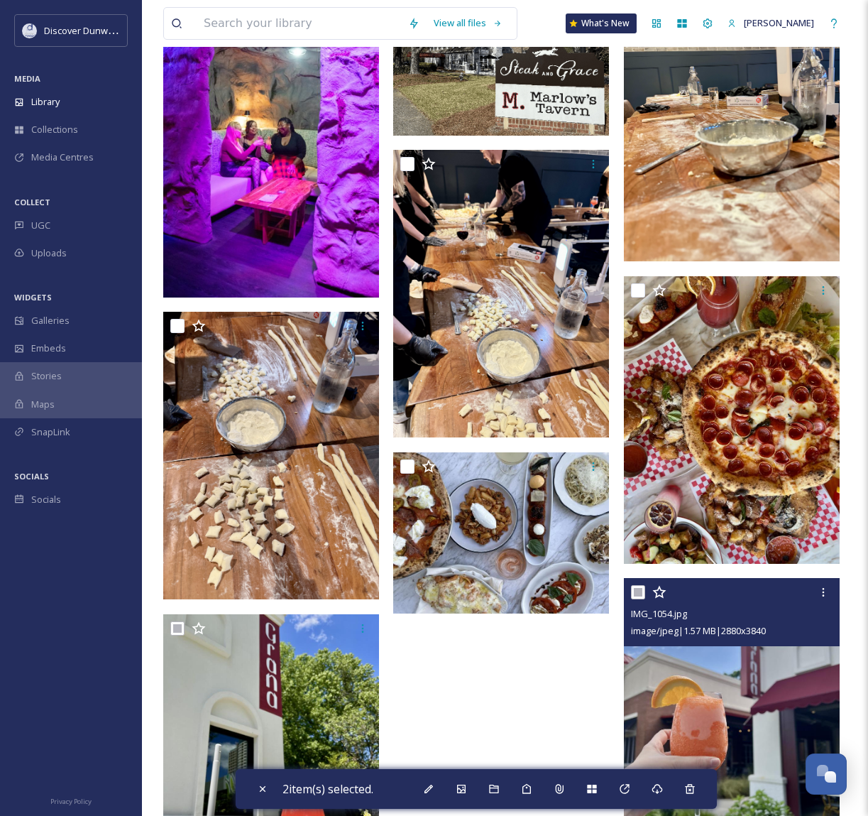
scroll to position [369, 0]
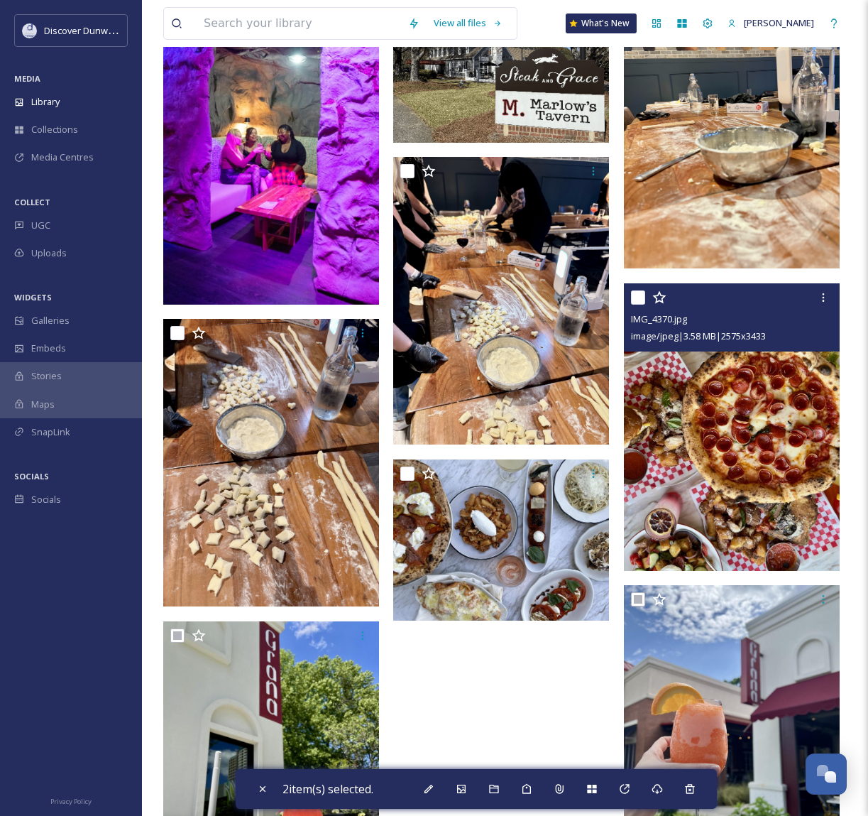
click at [638, 304] on input "checkbox" at bounding box center [638, 297] width 14 height 14
checkbox input "true"
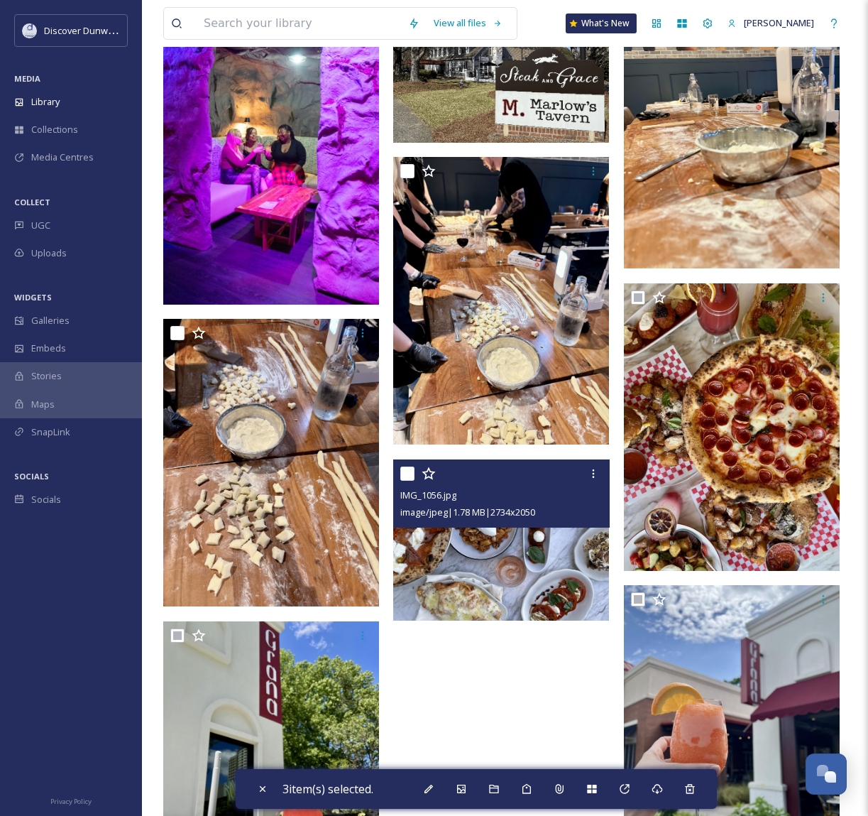
click at [409, 481] on input "checkbox" at bounding box center [407, 473] width 14 height 14
checkbox input "true"
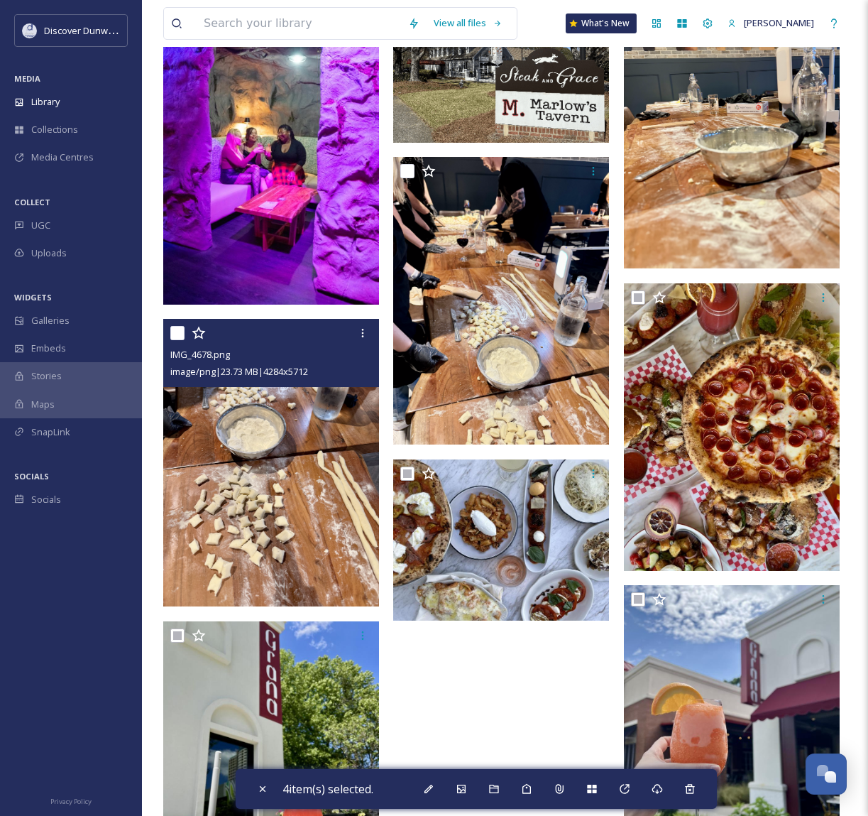
click at [179, 340] on input "checkbox" at bounding box center [177, 333] width 14 height 14
checkbox input "true"
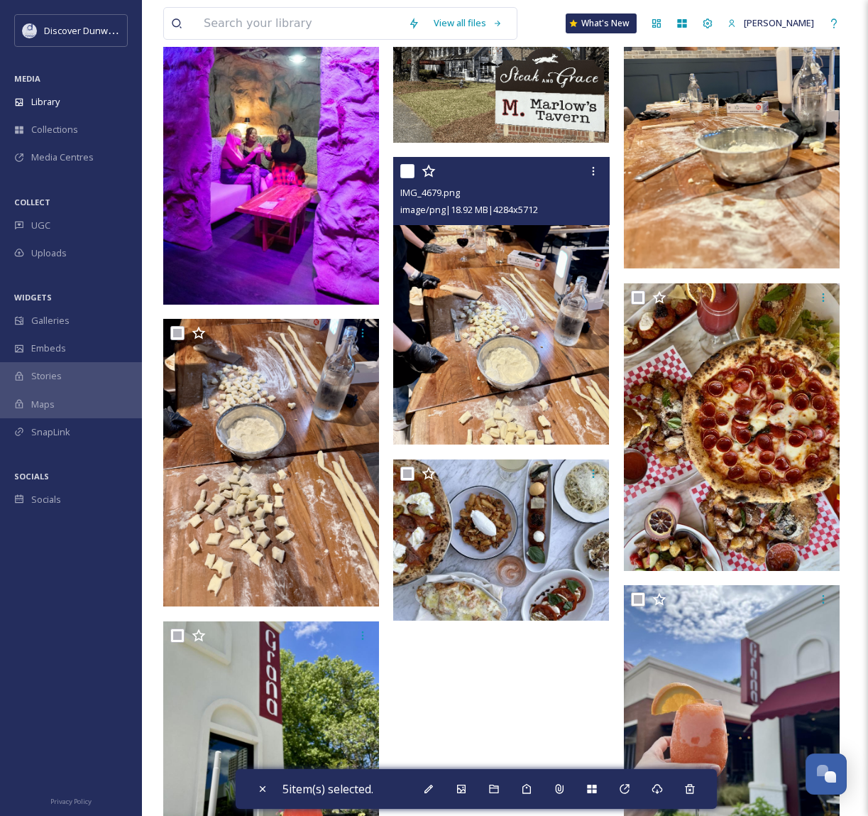
click at [405, 178] on input "checkbox" at bounding box center [407, 171] width 14 height 14
checkbox input "true"
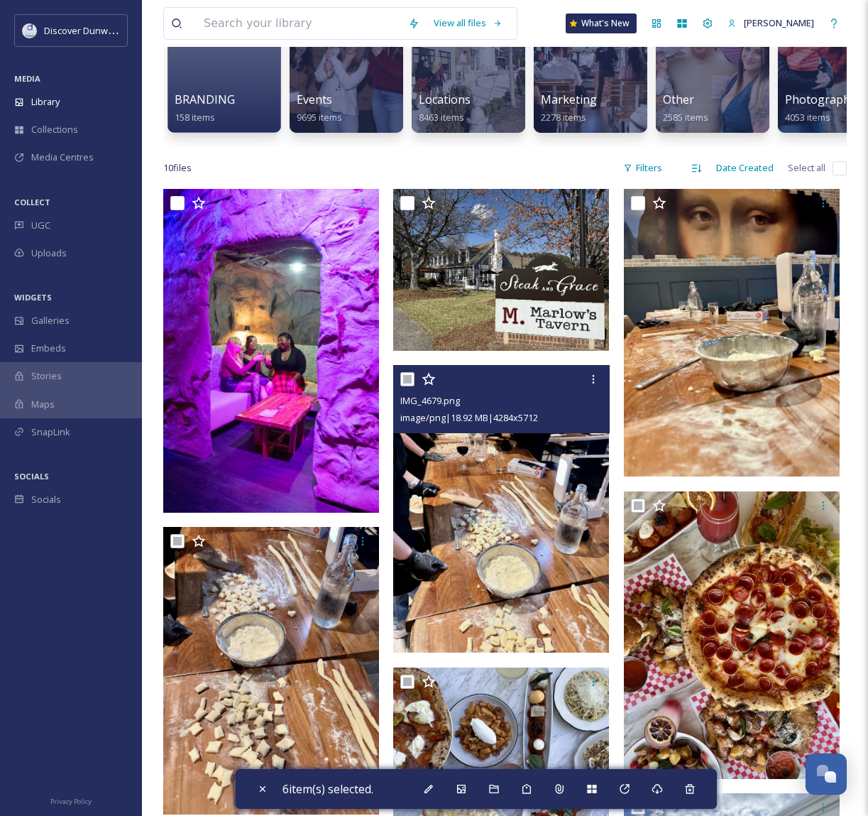
scroll to position [156, 0]
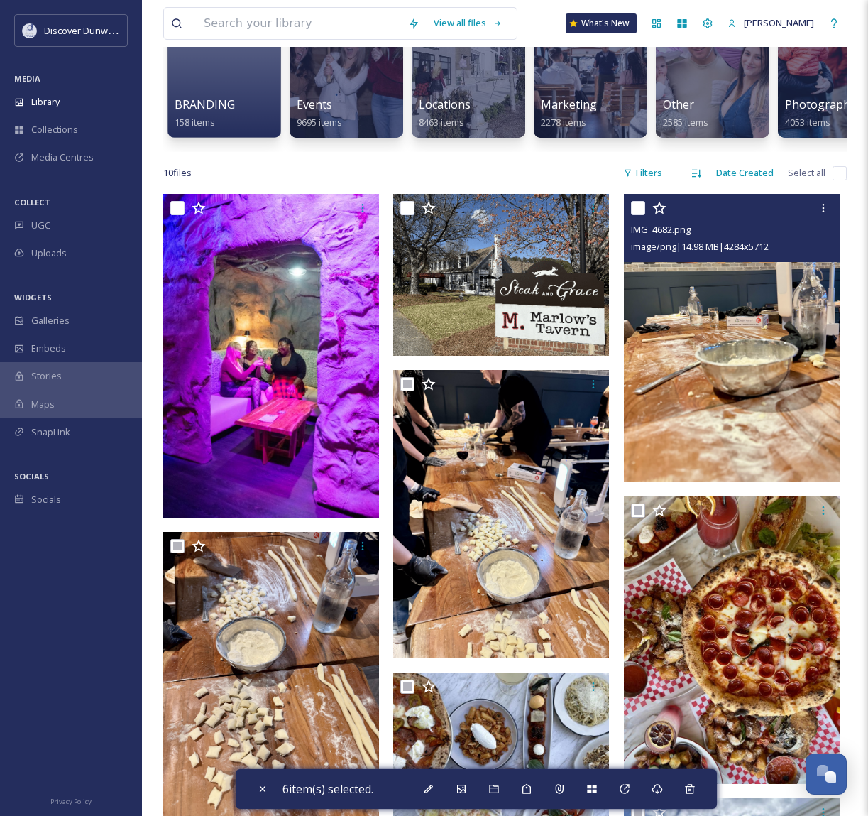
click at [640, 215] on input "checkbox" at bounding box center [638, 208] width 14 height 14
checkbox input "true"
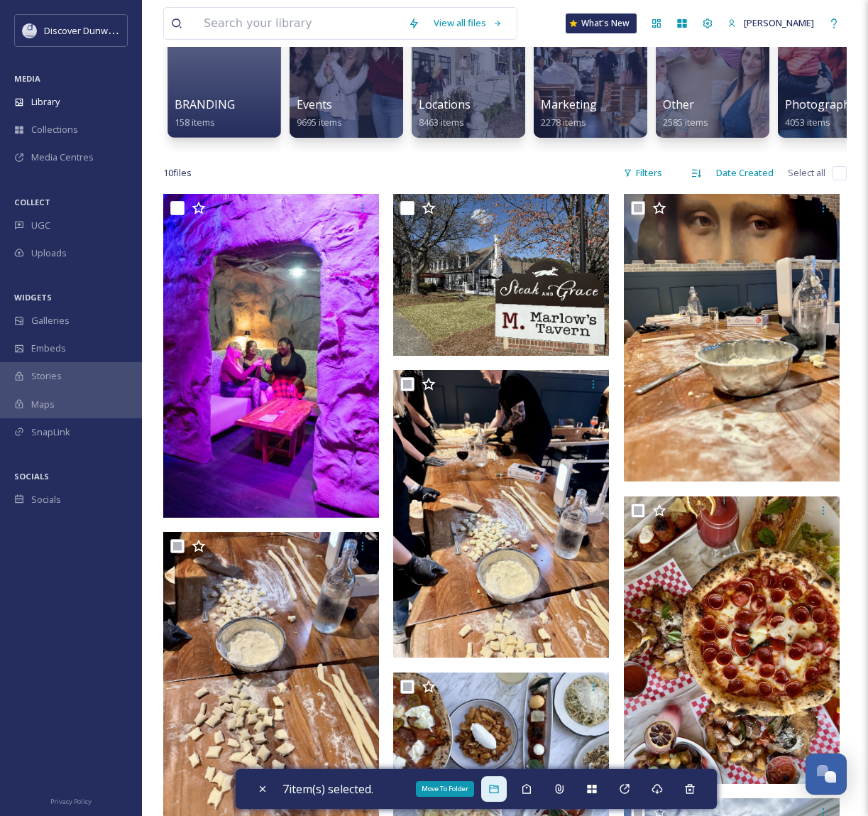
click at [494, 789] on icon at bounding box center [493, 788] width 9 height 9
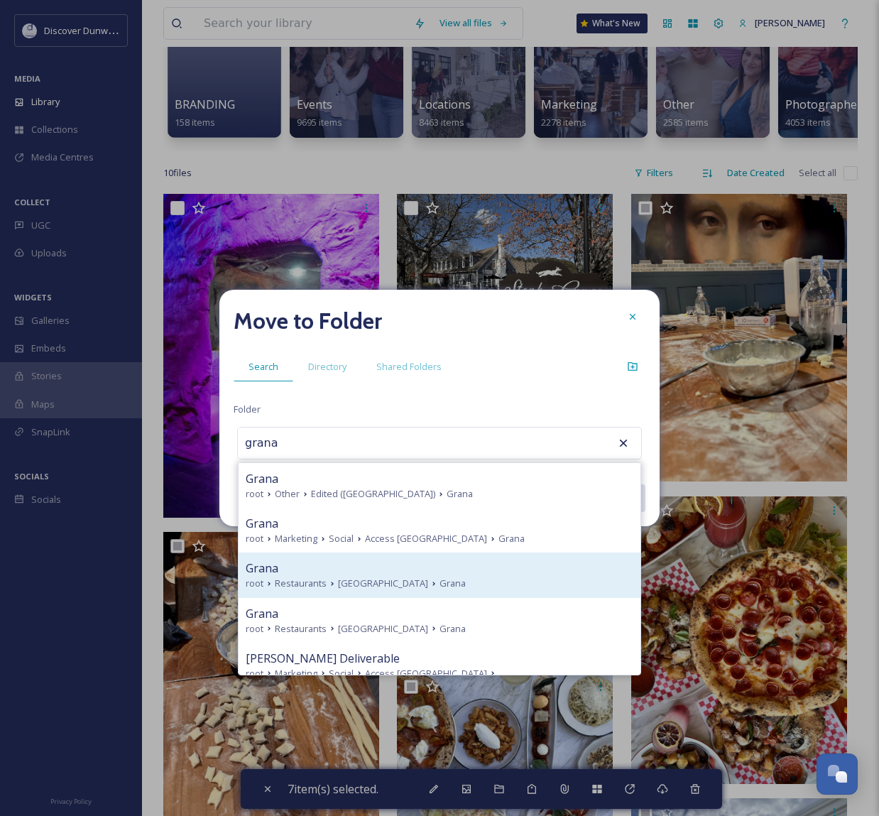
click at [427, 571] on div "Grana" at bounding box center [440, 567] width 388 height 17
type input "Grana"
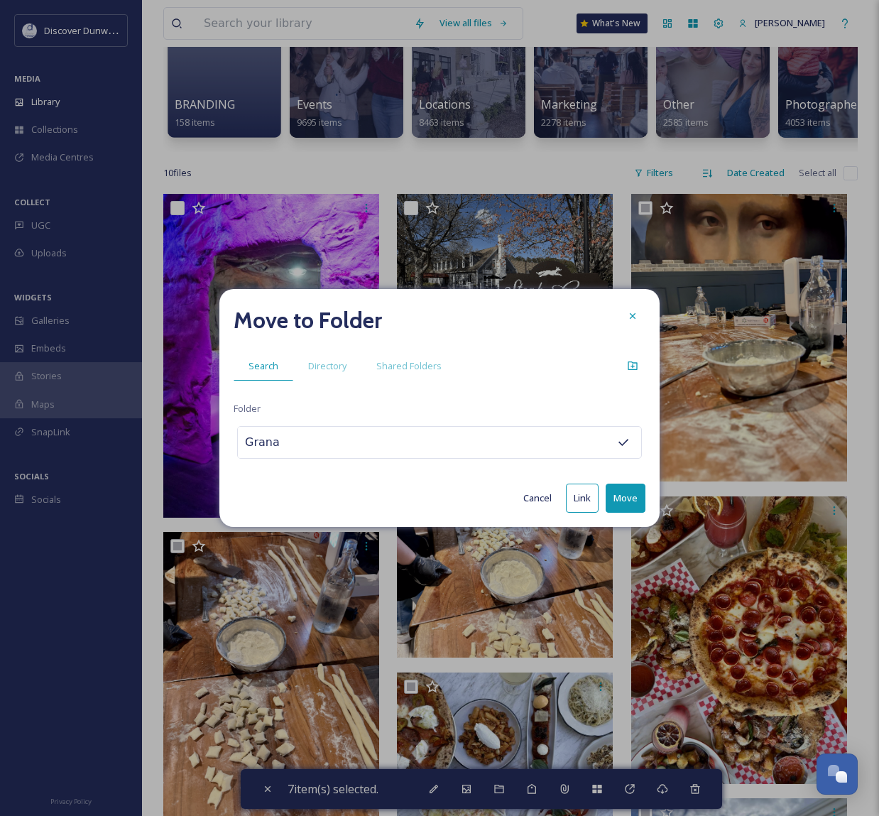
click at [636, 505] on button "Move" at bounding box center [625, 497] width 40 height 29
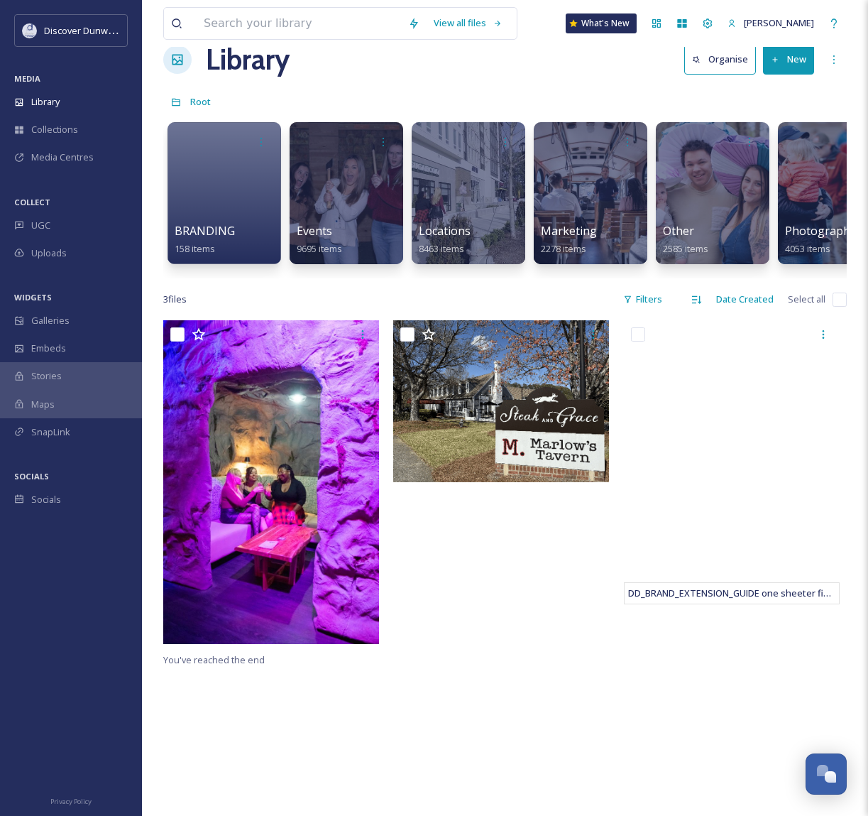
scroll to position [0, 0]
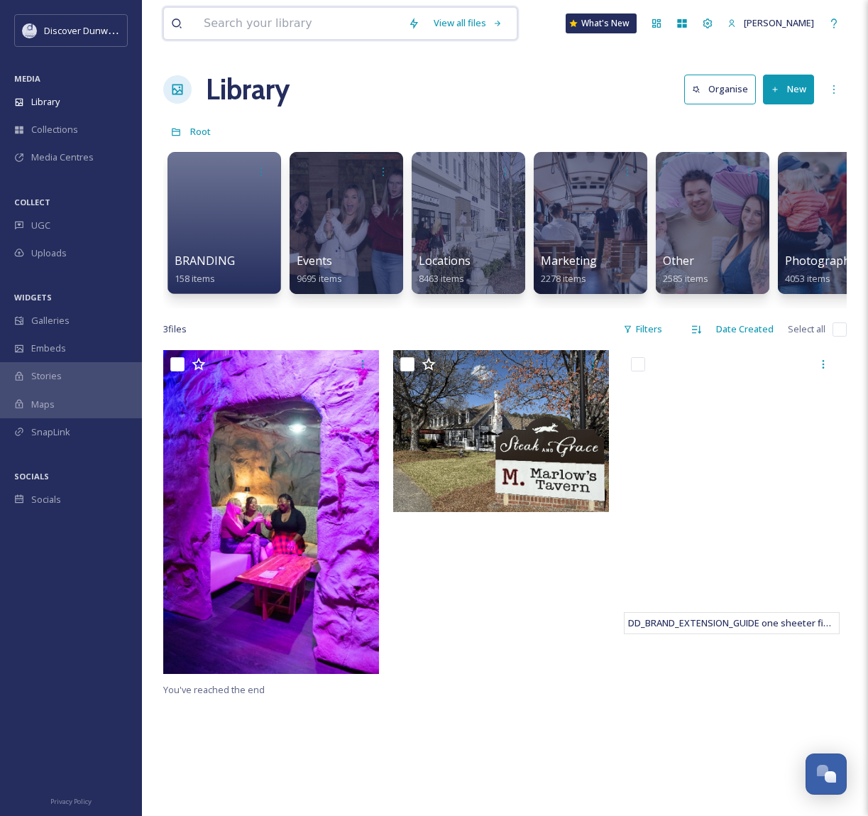
click at [225, 23] on input at bounding box center [299, 23] width 204 height 31
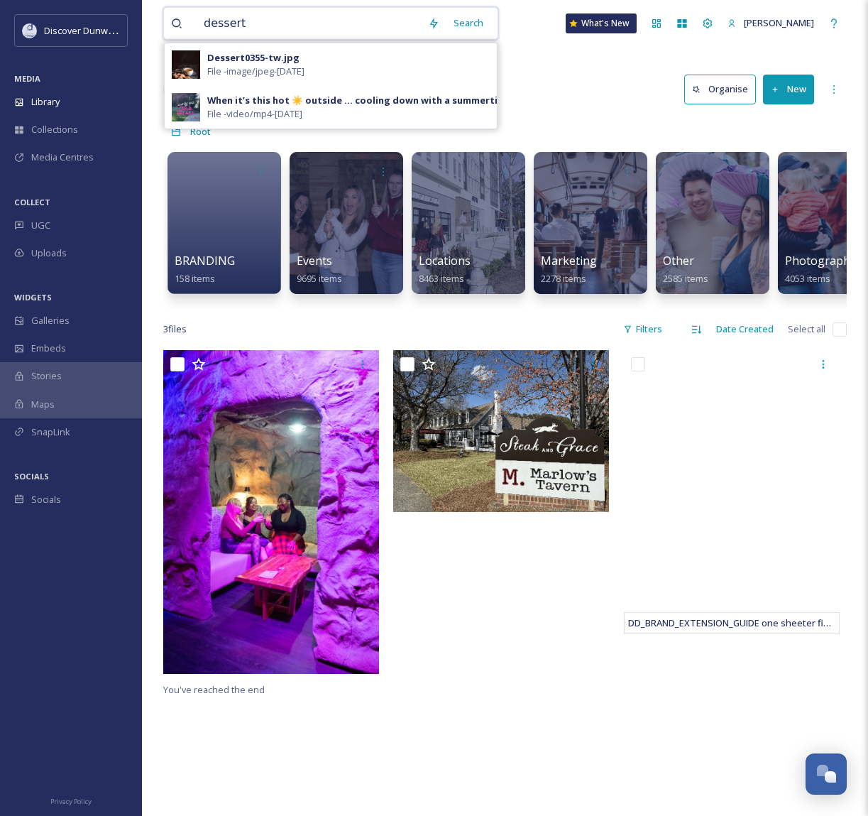
type input "dessert"
click at [591, 100] on div "Library Organise New" at bounding box center [505, 89] width 684 height 43
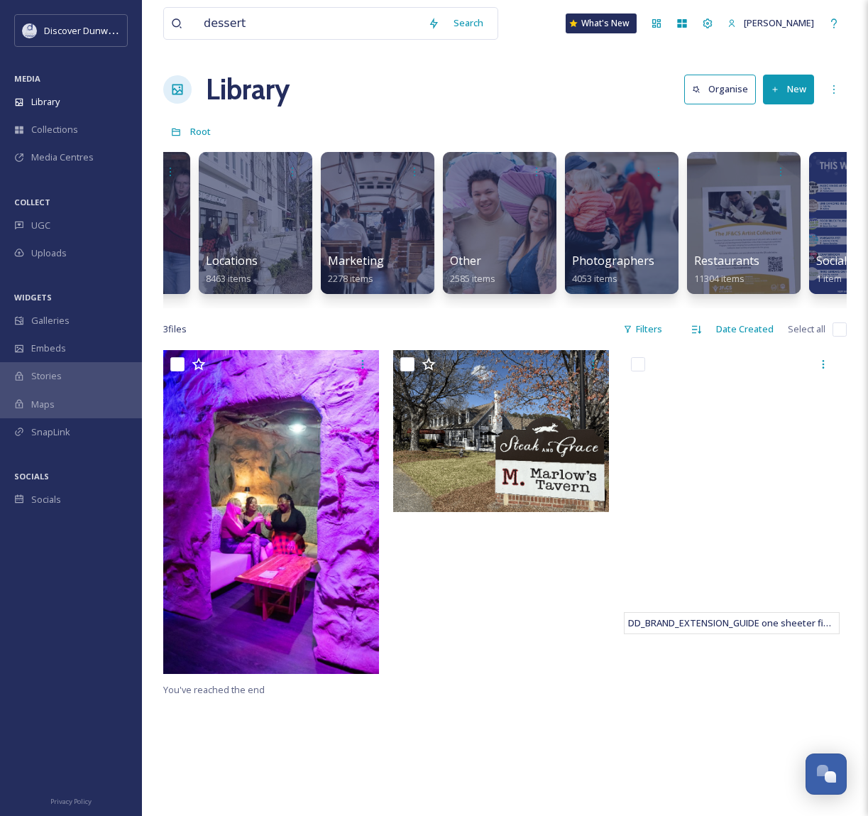
scroll to position [0, 249]
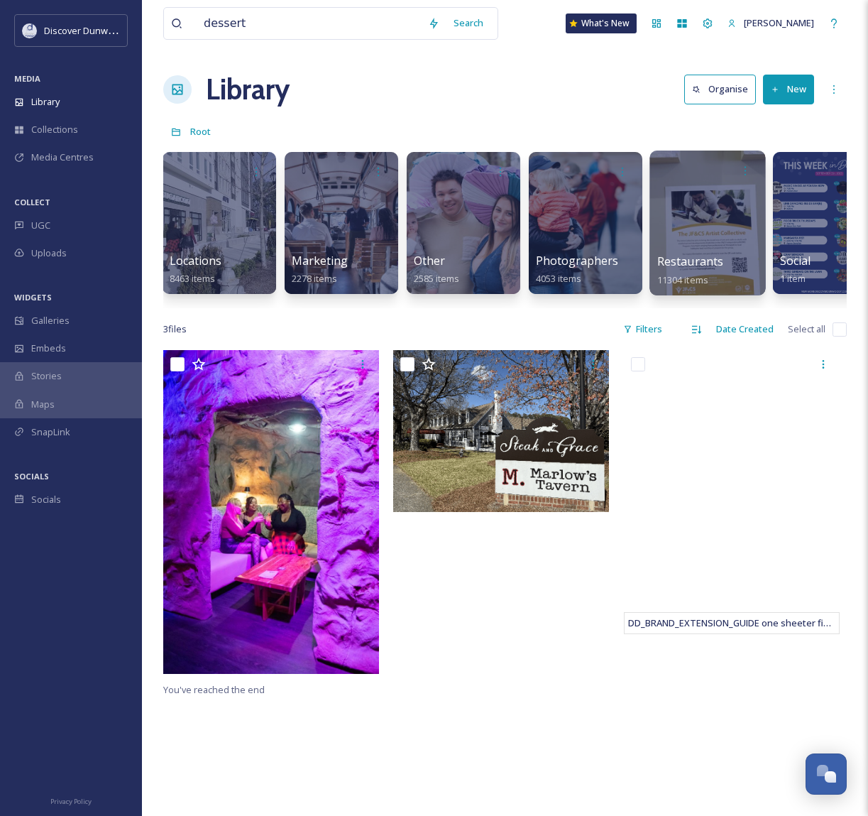
click at [703, 244] on div at bounding box center [707, 222] width 116 height 145
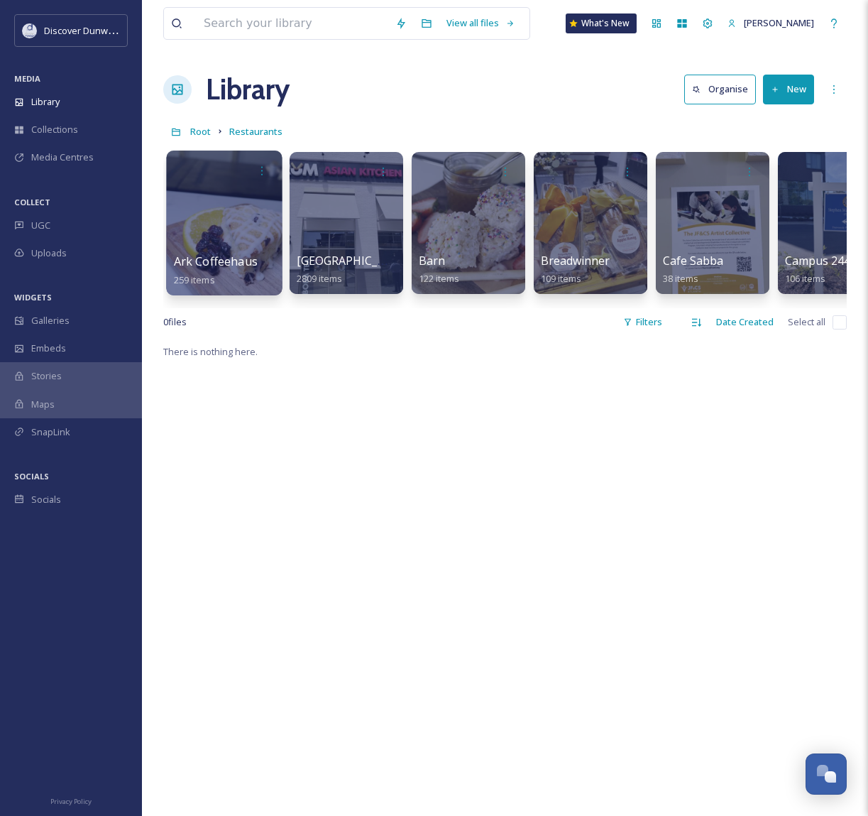
click at [239, 207] on div at bounding box center [224, 222] width 116 height 145
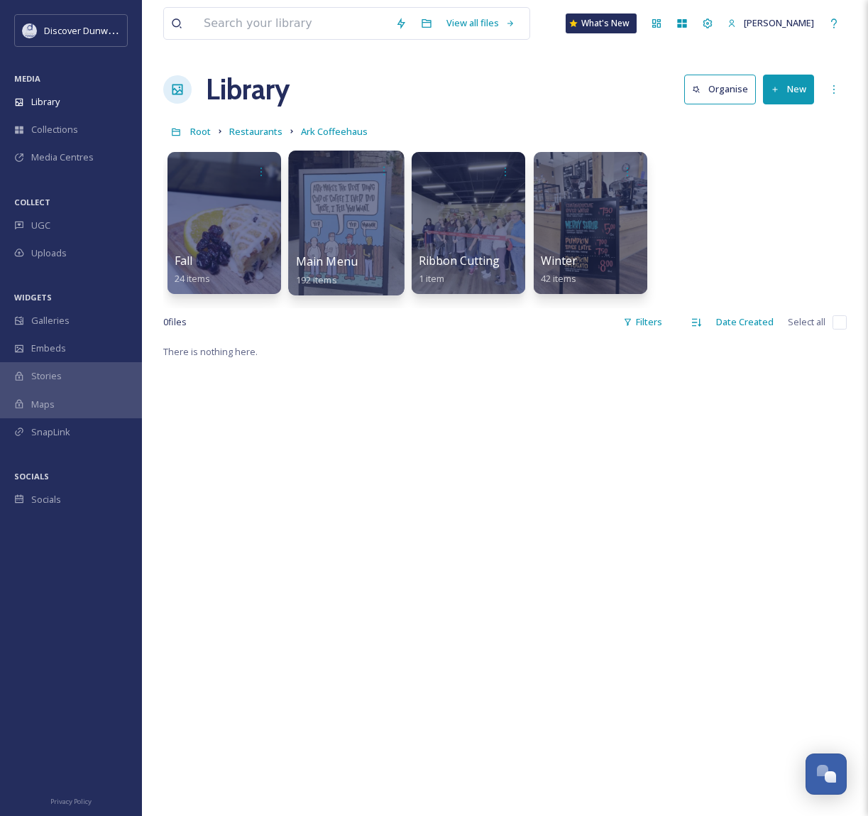
click at [322, 229] on div at bounding box center [346, 222] width 116 height 145
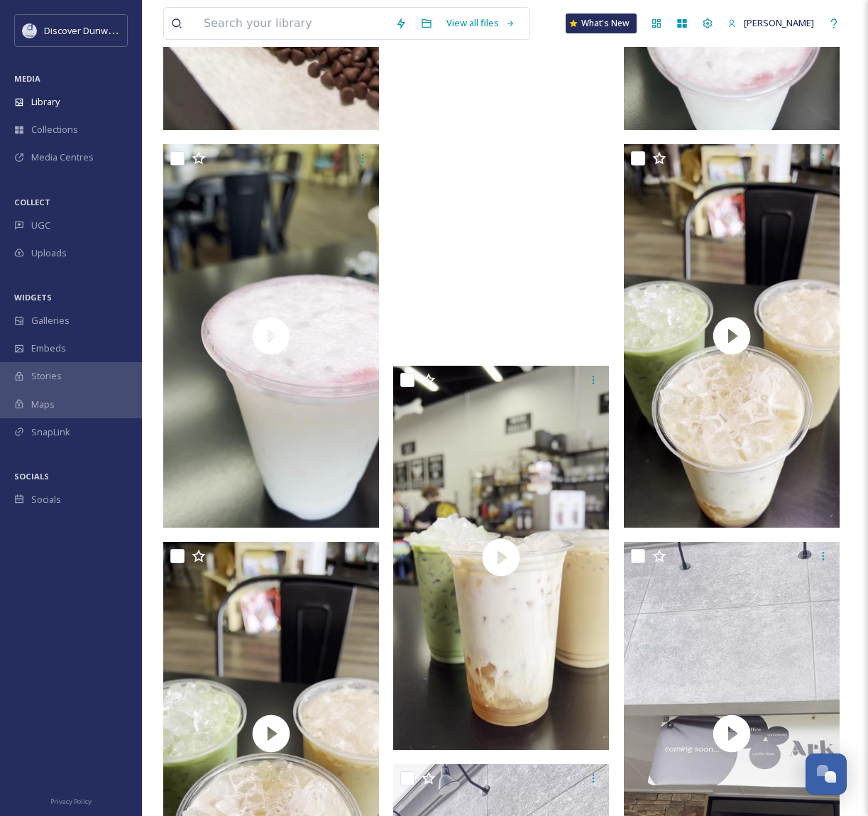
scroll to position [4330, 0]
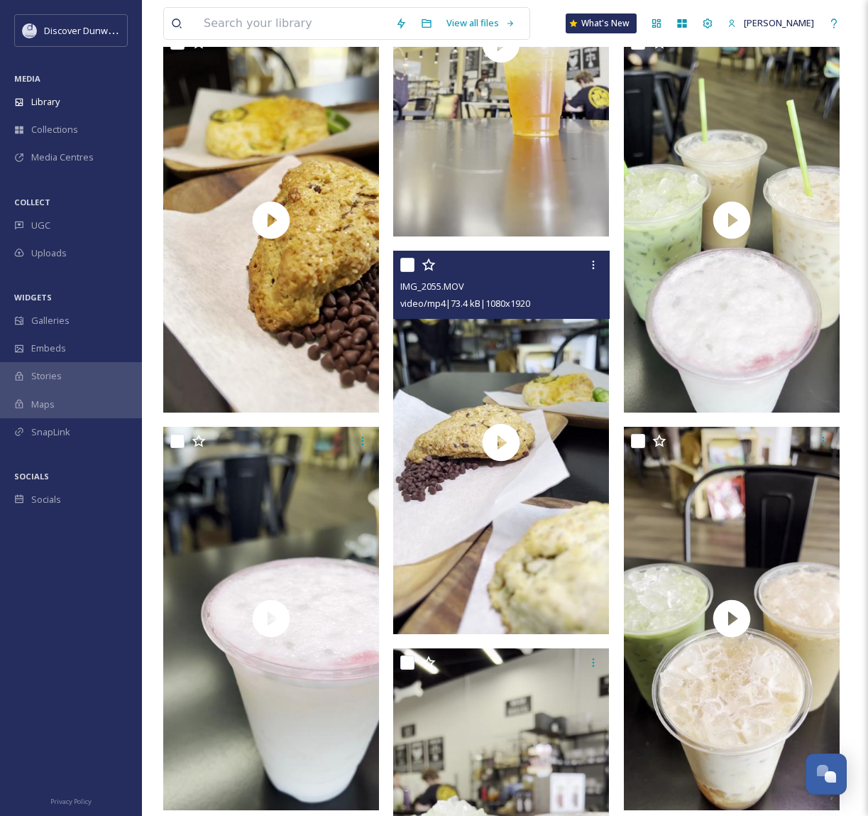
click at [407, 264] on input "checkbox" at bounding box center [407, 265] width 14 height 14
checkbox input "true"
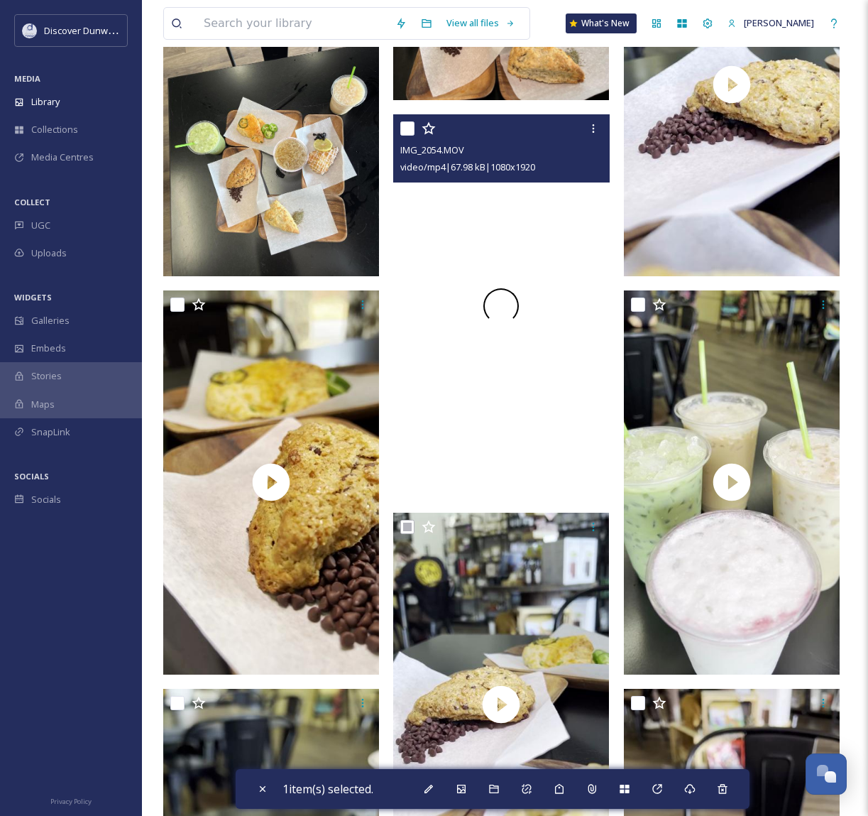
scroll to position [3762, 0]
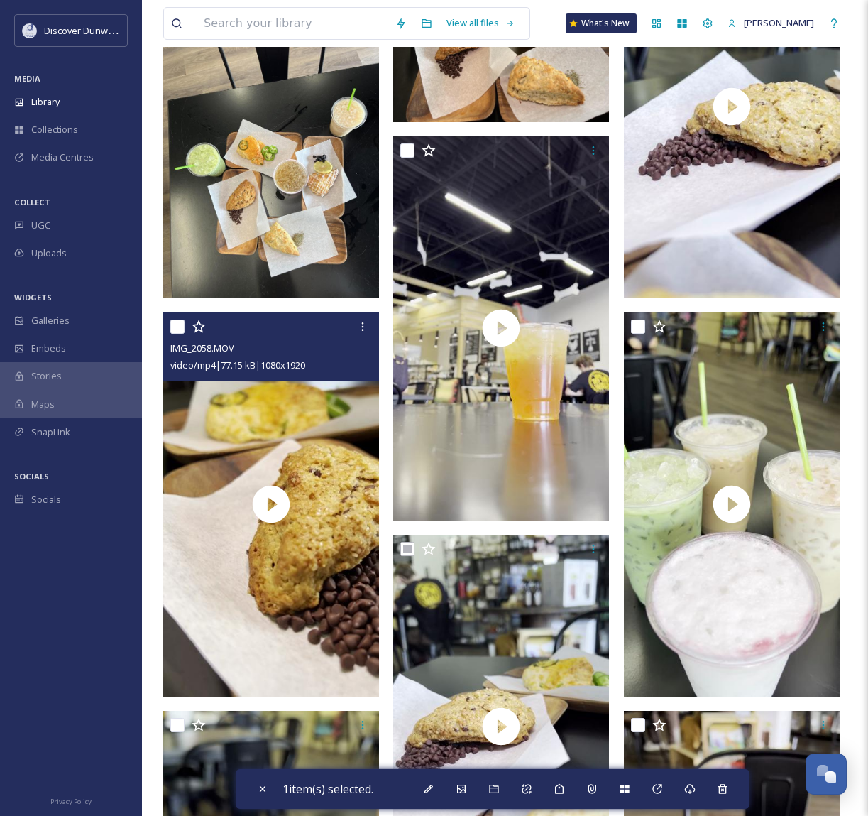
click at [180, 322] on input "checkbox" at bounding box center [177, 326] width 14 height 14
checkbox input "true"
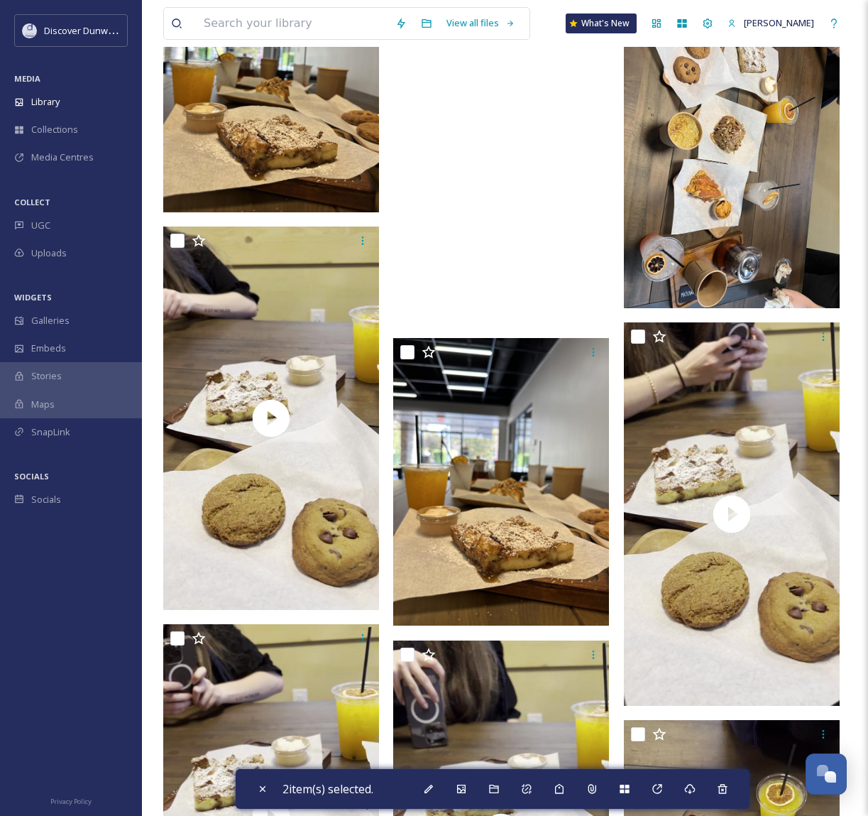
scroll to position [7311, 0]
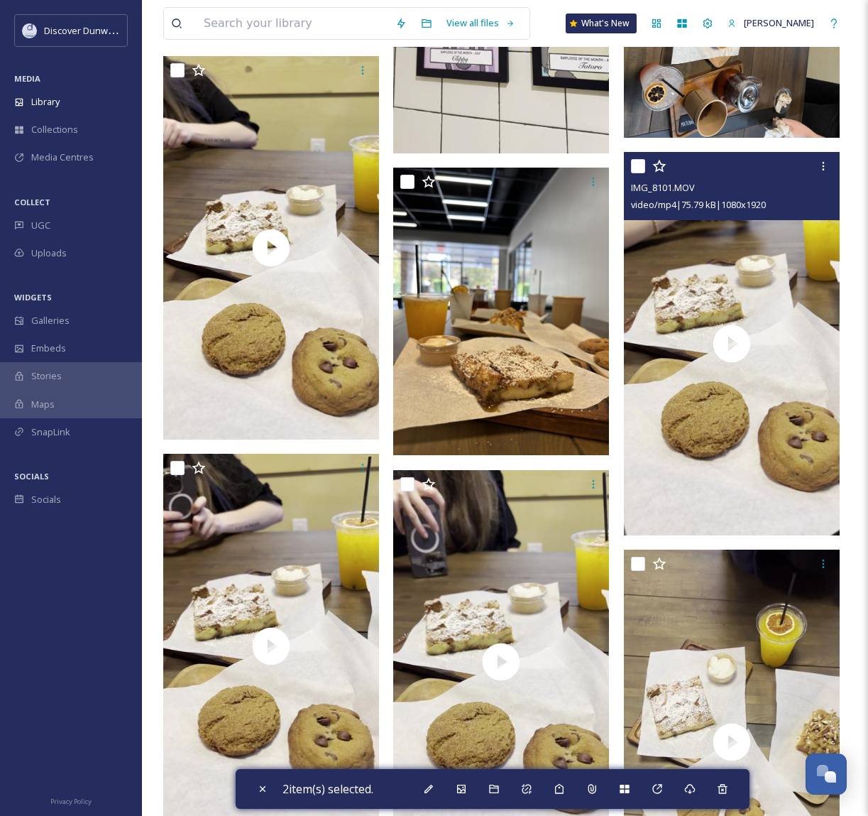
click at [640, 168] on input "checkbox" at bounding box center [638, 166] width 14 height 14
checkbox input "true"
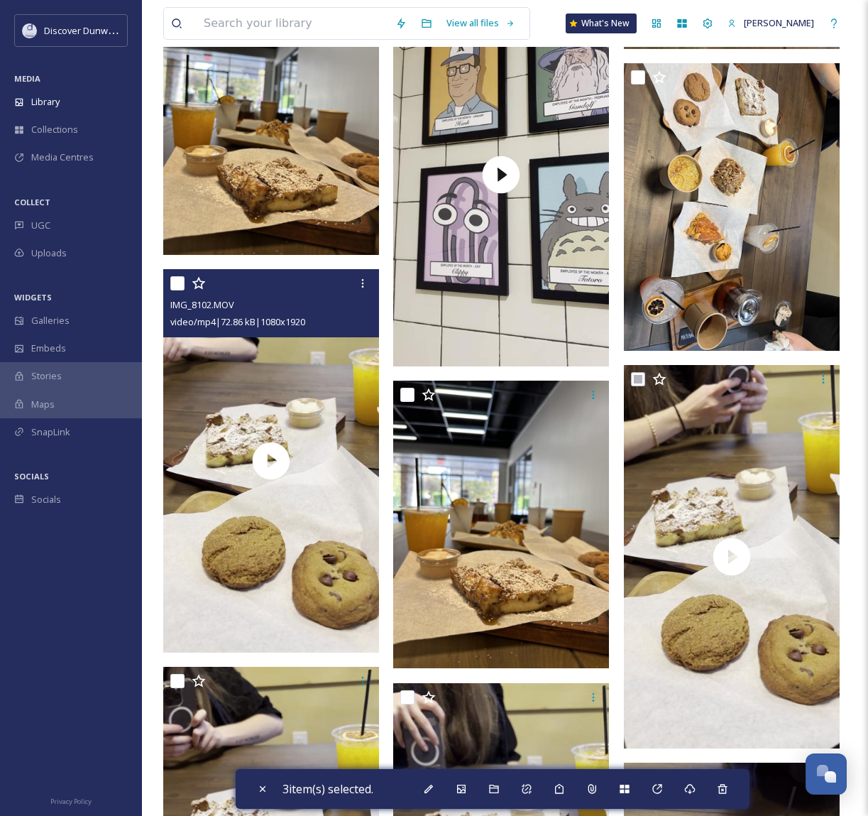
click at [179, 285] on input "checkbox" at bounding box center [177, 283] width 14 height 14
checkbox input "true"
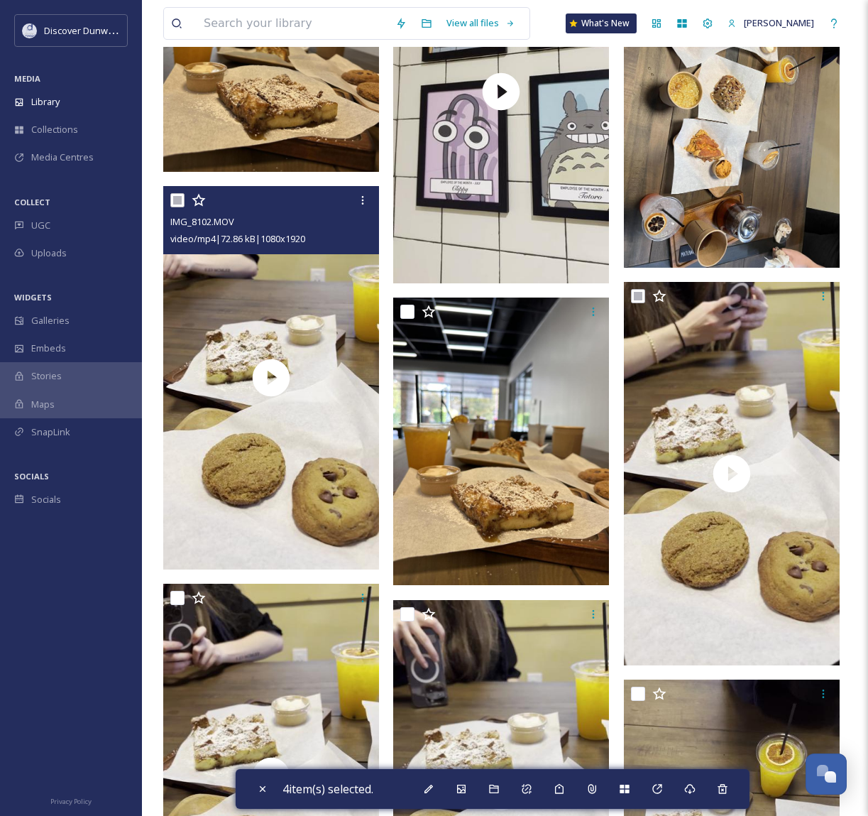
scroll to position [7453, 0]
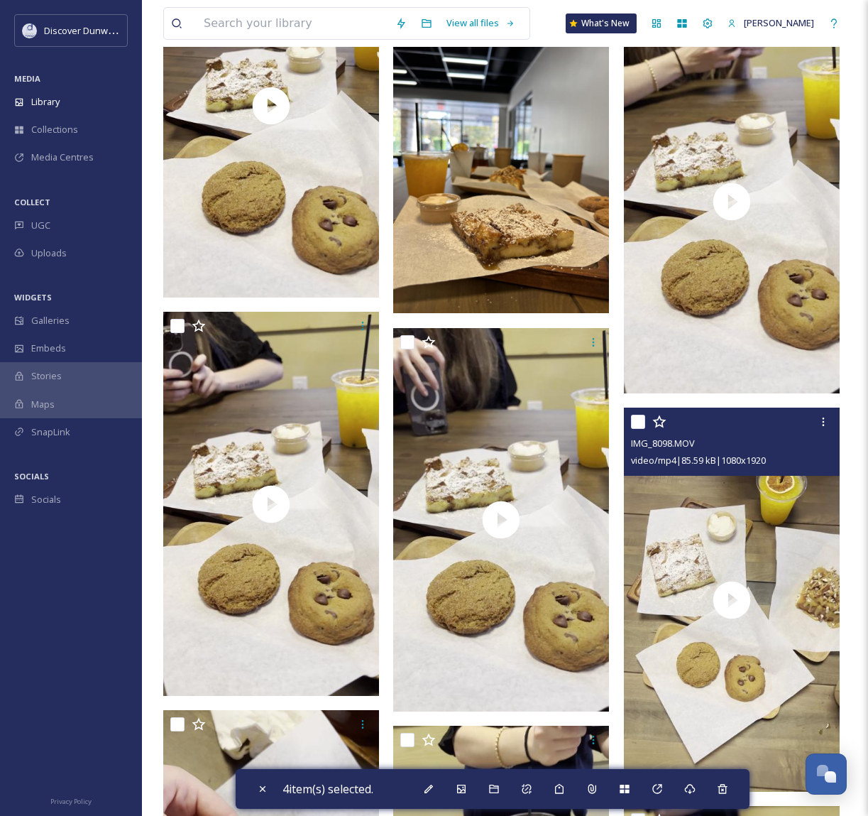
click at [637, 421] on input "checkbox" at bounding box center [638, 422] width 14 height 14
checkbox input "true"
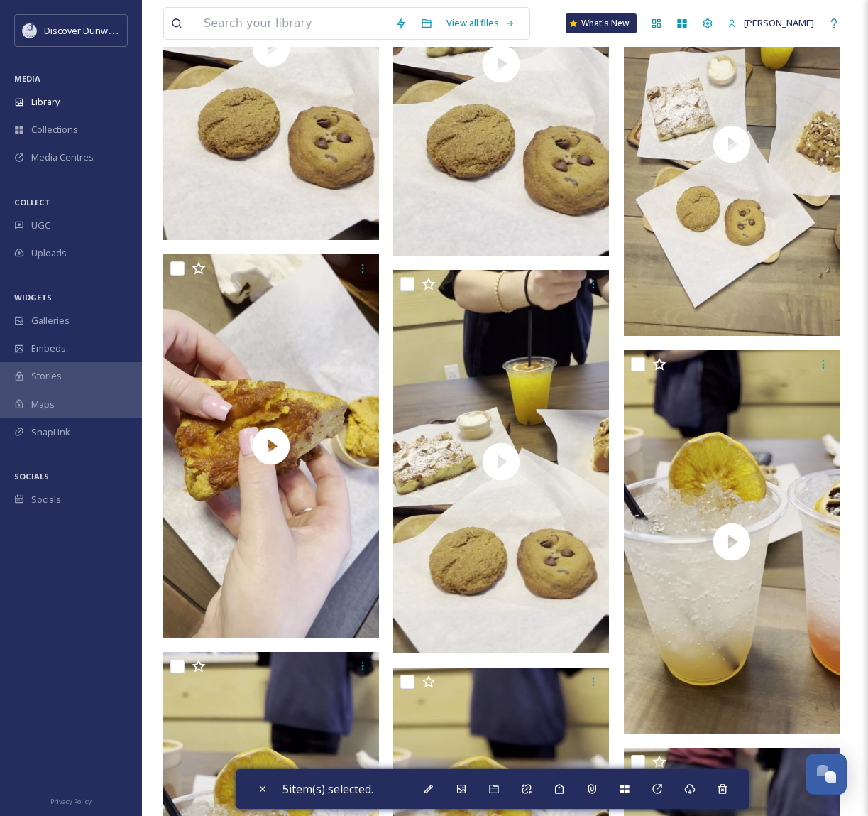
scroll to position [8091, 0]
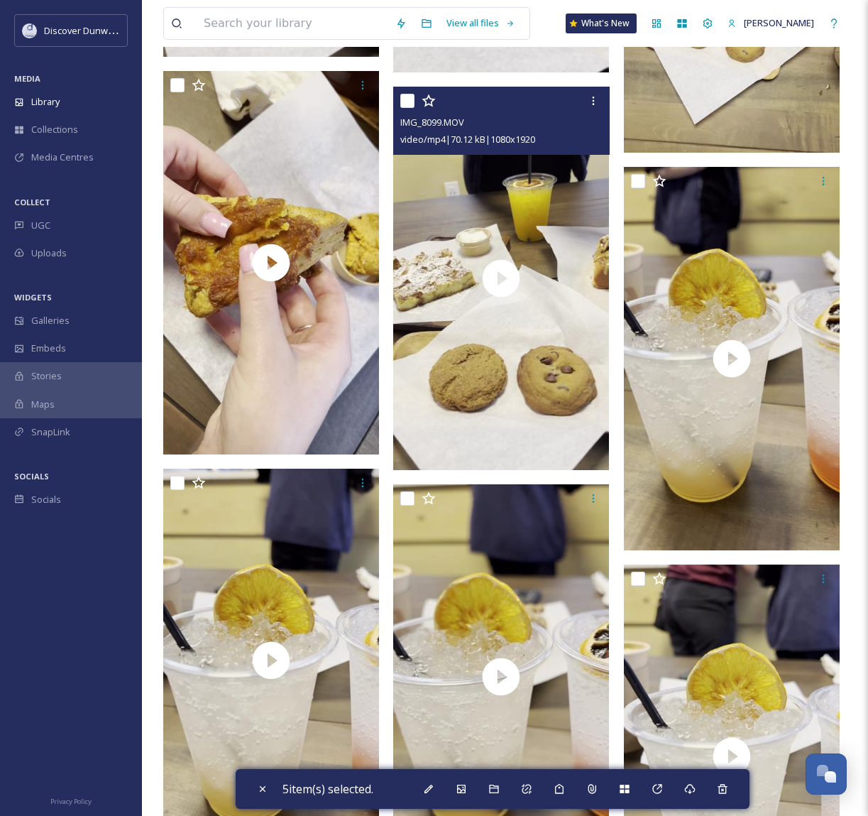
click at [406, 99] on input "checkbox" at bounding box center [407, 101] width 14 height 14
checkbox input "true"
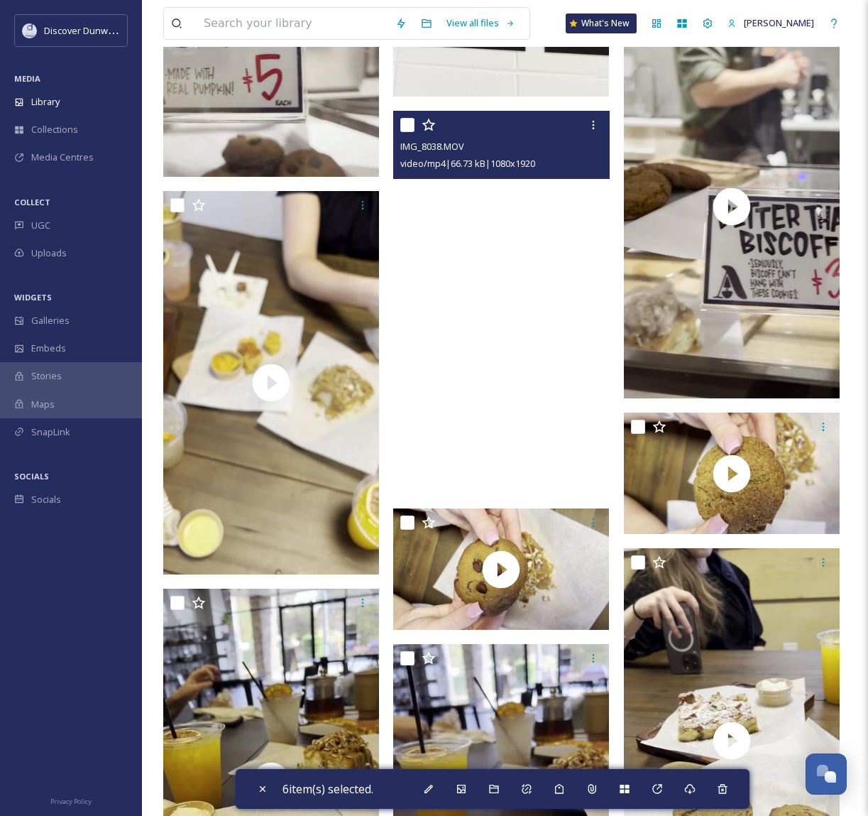
scroll to position [15686, 0]
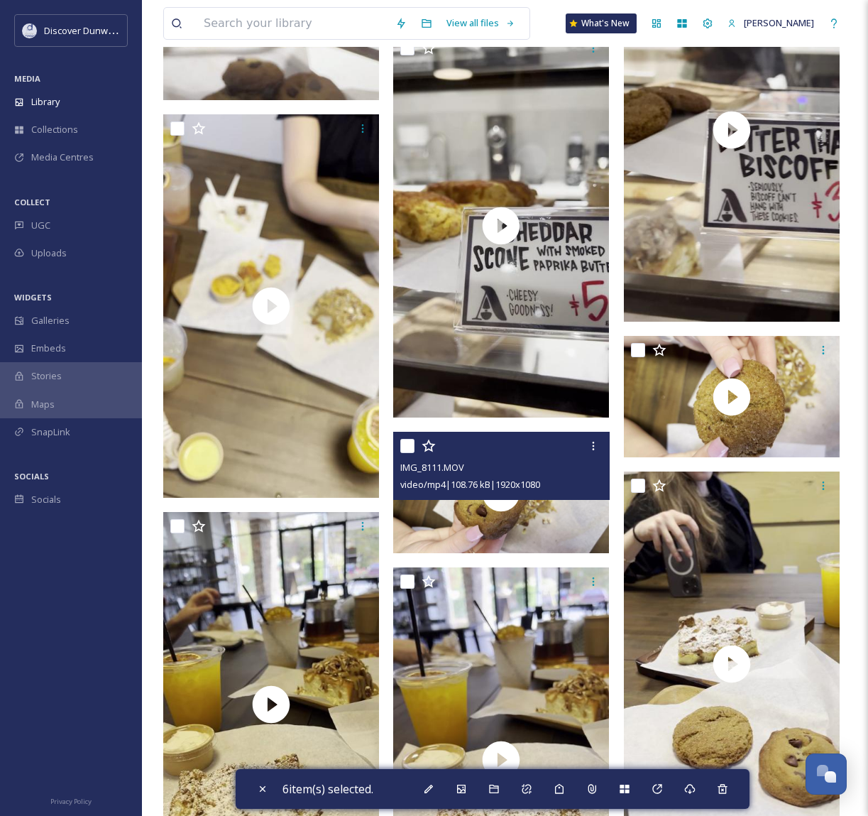
click at [406, 444] on input "checkbox" at bounding box center [407, 446] width 14 height 14
checkbox input "true"
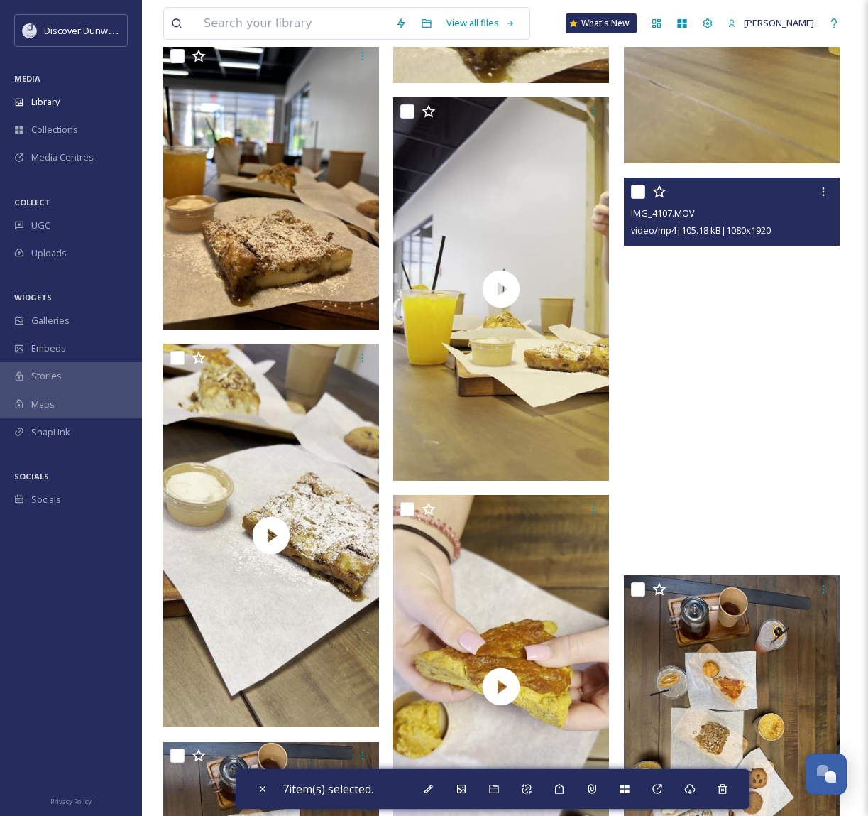
scroll to position [17248, 0]
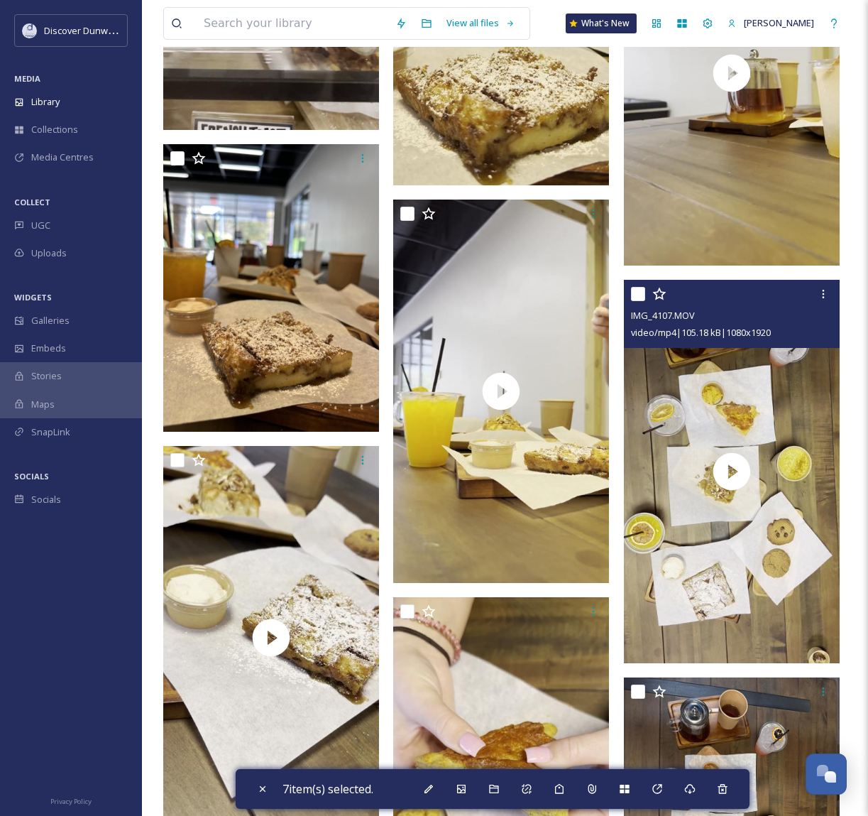
click at [639, 290] on input "checkbox" at bounding box center [638, 294] width 14 height 14
checkbox input "true"
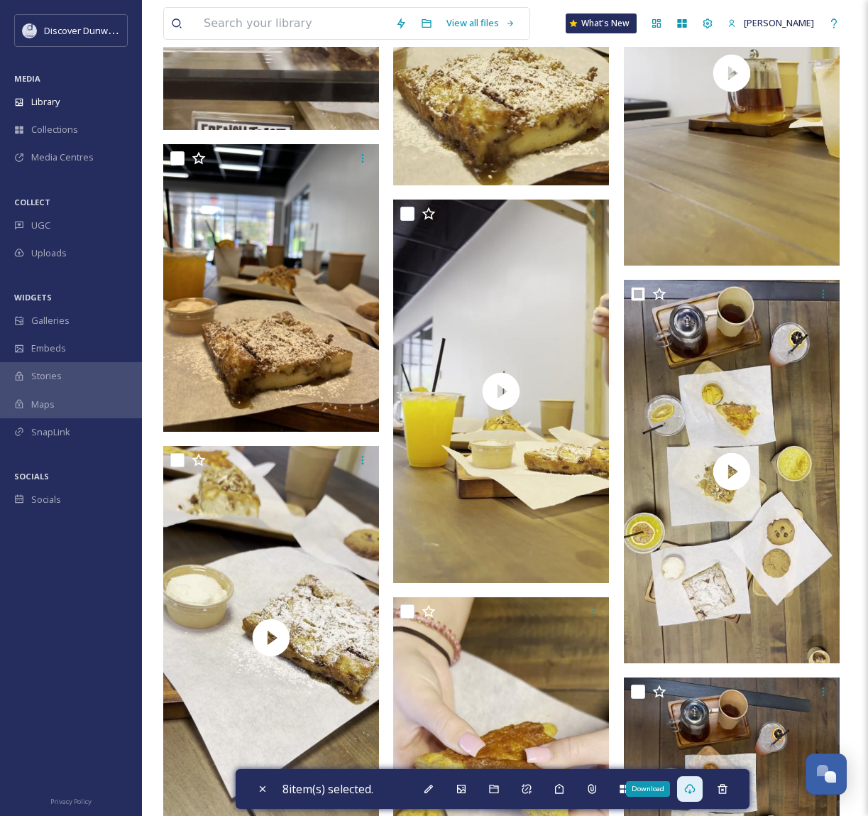
click at [697, 795] on div "Download" at bounding box center [690, 789] width 26 height 26
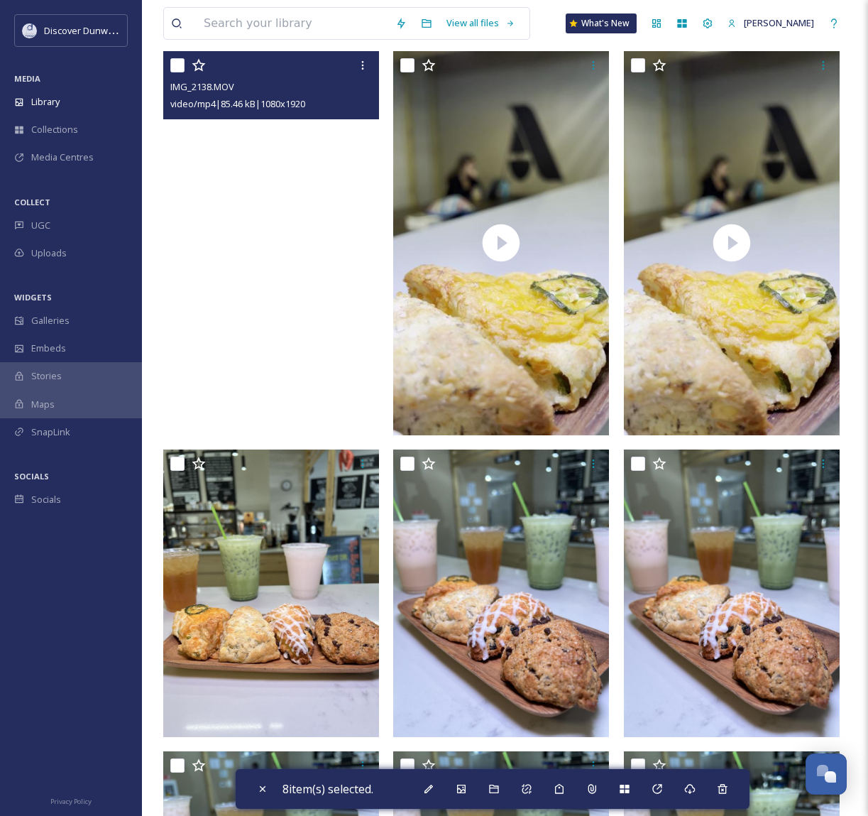
scroll to position [0, 0]
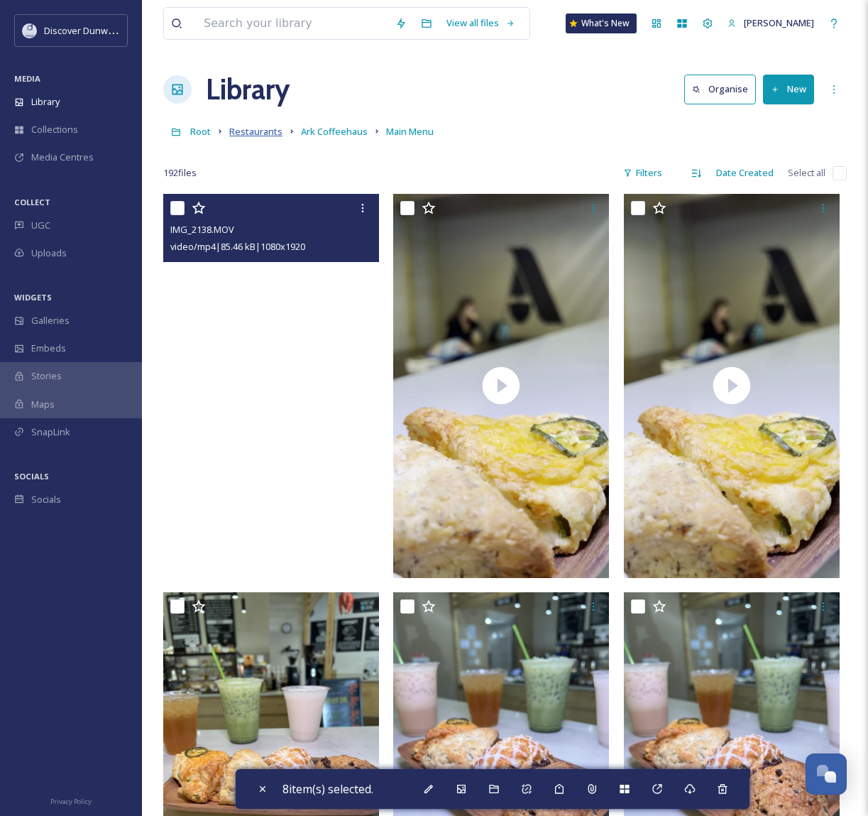
click at [276, 134] on span "Restaurants" at bounding box center [255, 131] width 53 height 13
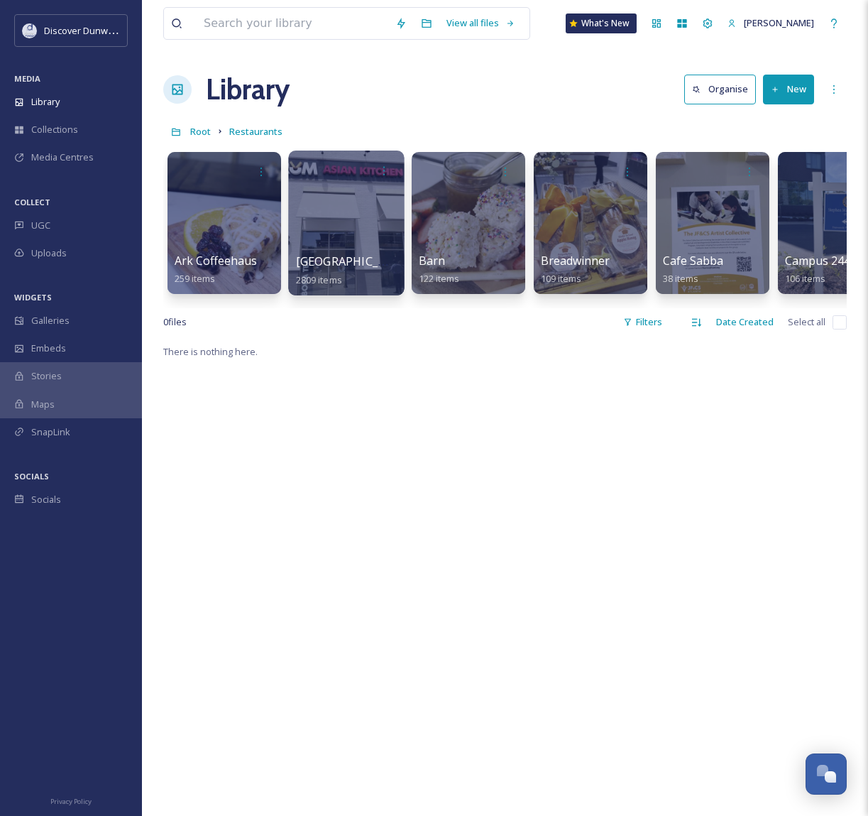
click at [337, 182] on div at bounding box center [346, 171] width 101 height 26
click at [327, 288] on div at bounding box center [346, 222] width 116 height 145
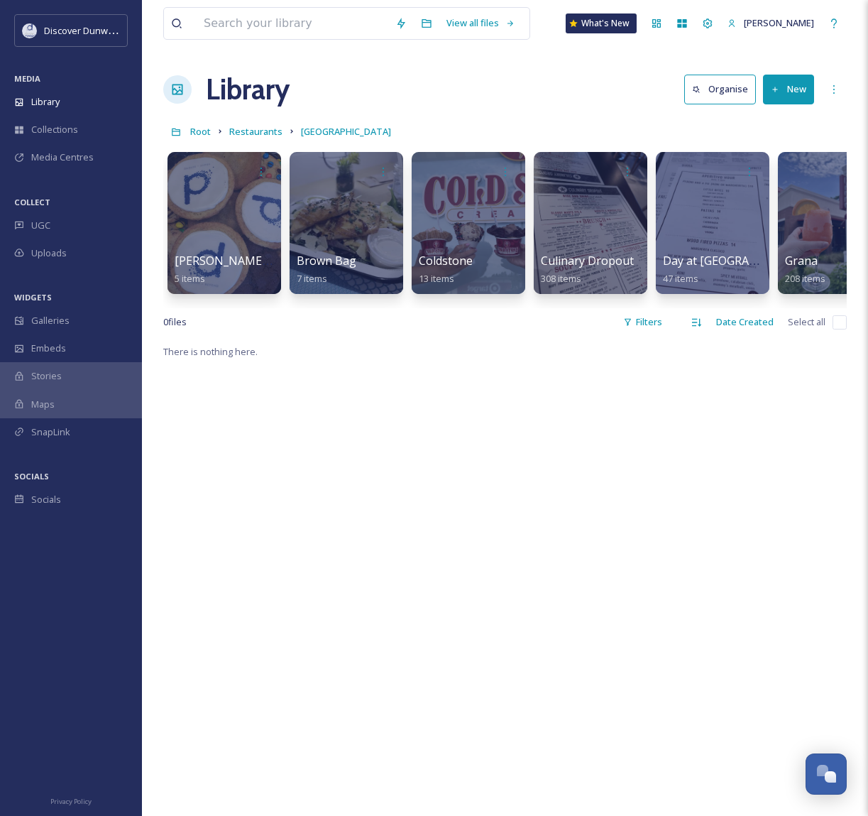
scroll to position [0, 206]
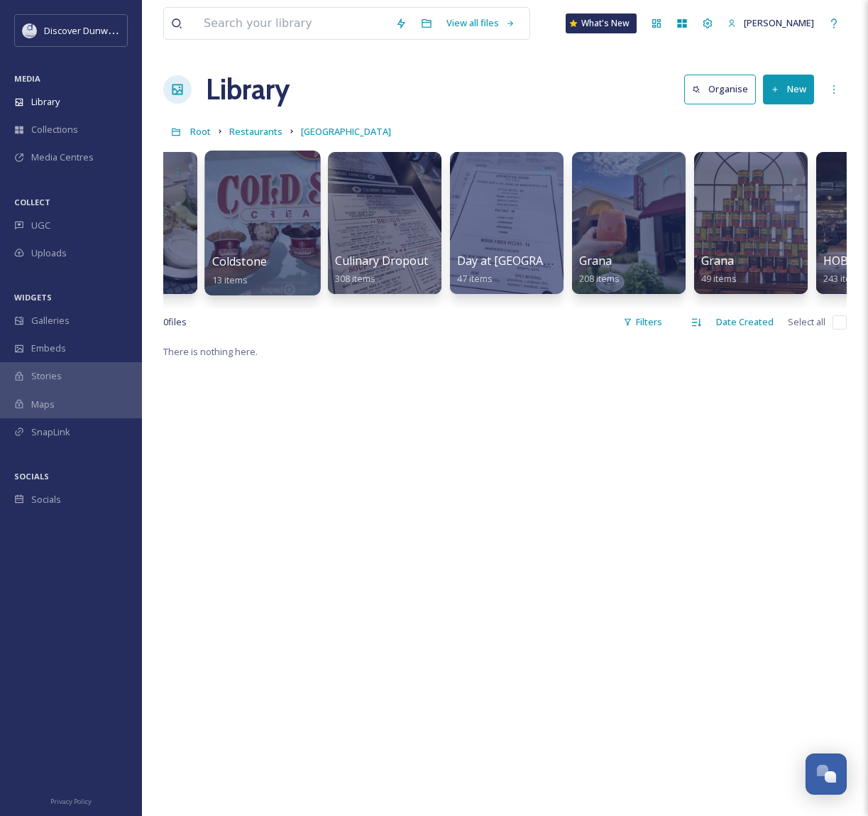
click at [268, 226] on div at bounding box center [262, 222] width 116 height 145
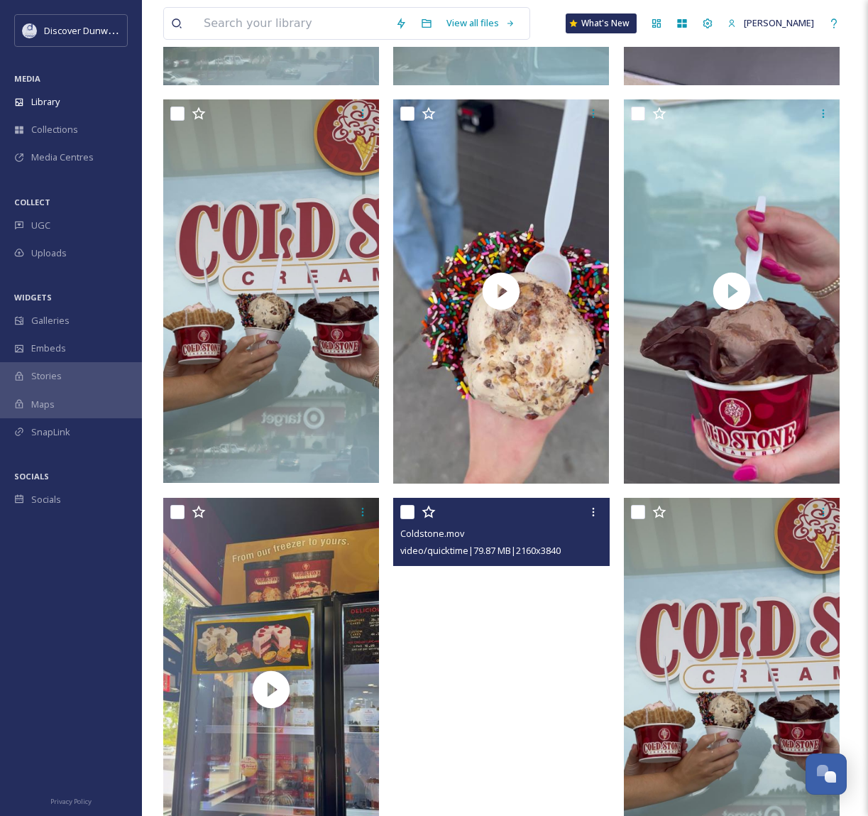
scroll to position [880, 0]
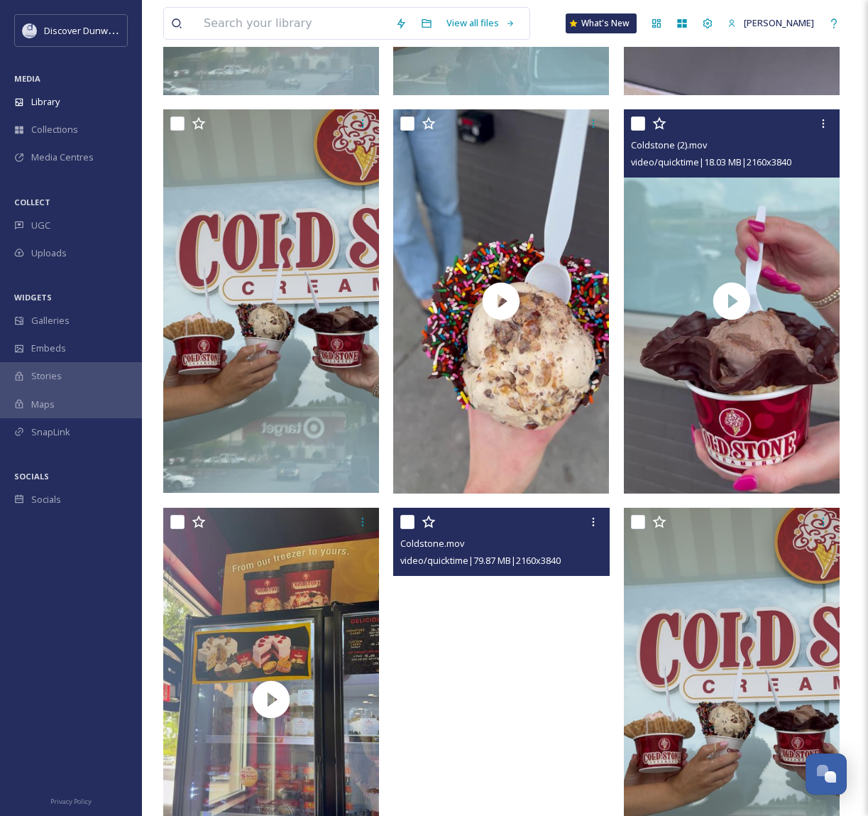
click at [640, 123] on input "checkbox" at bounding box center [638, 123] width 14 height 14
checkbox input "true"
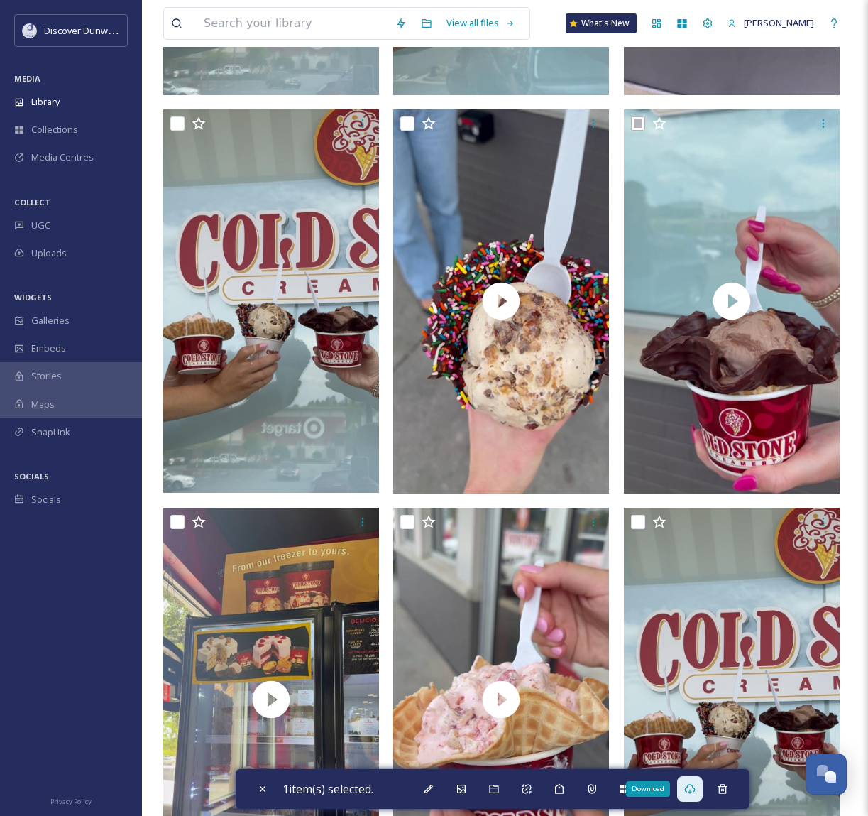
click at [690, 789] on icon at bounding box center [689, 788] width 11 height 11
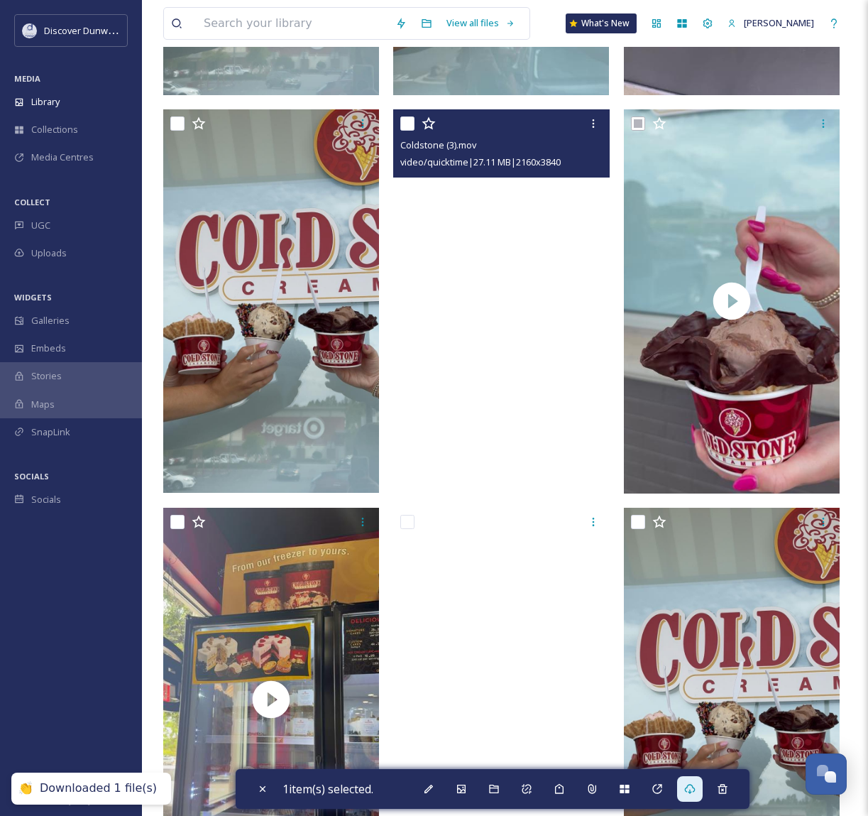
scroll to position [0, 0]
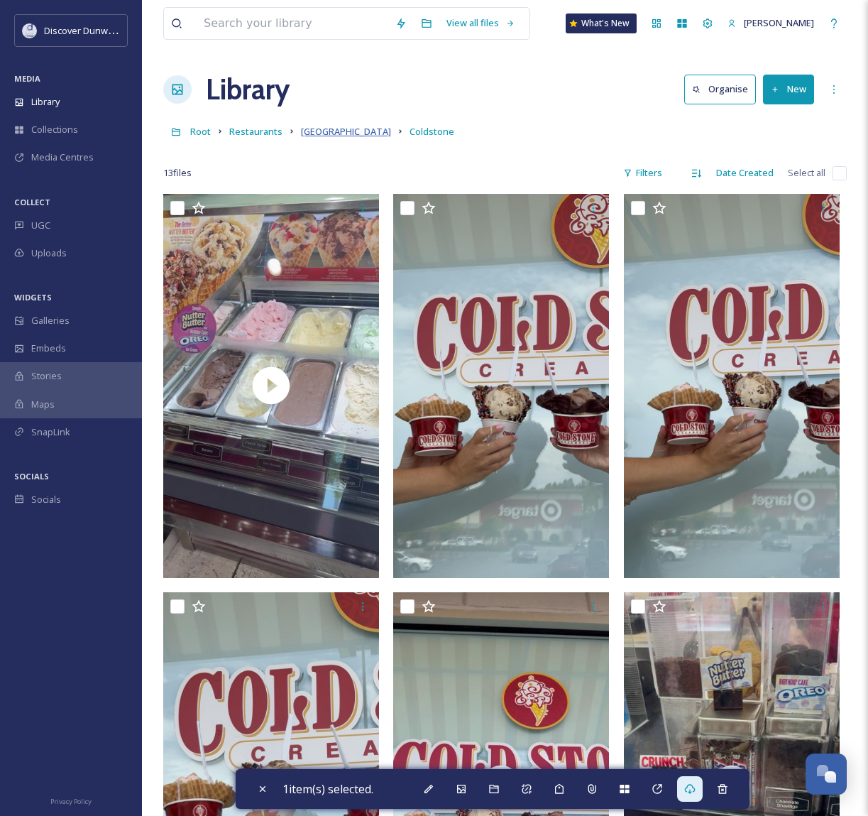
click at [323, 126] on span "[GEOGRAPHIC_DATA]" at bounding box center [346, 131] width 90 height 13
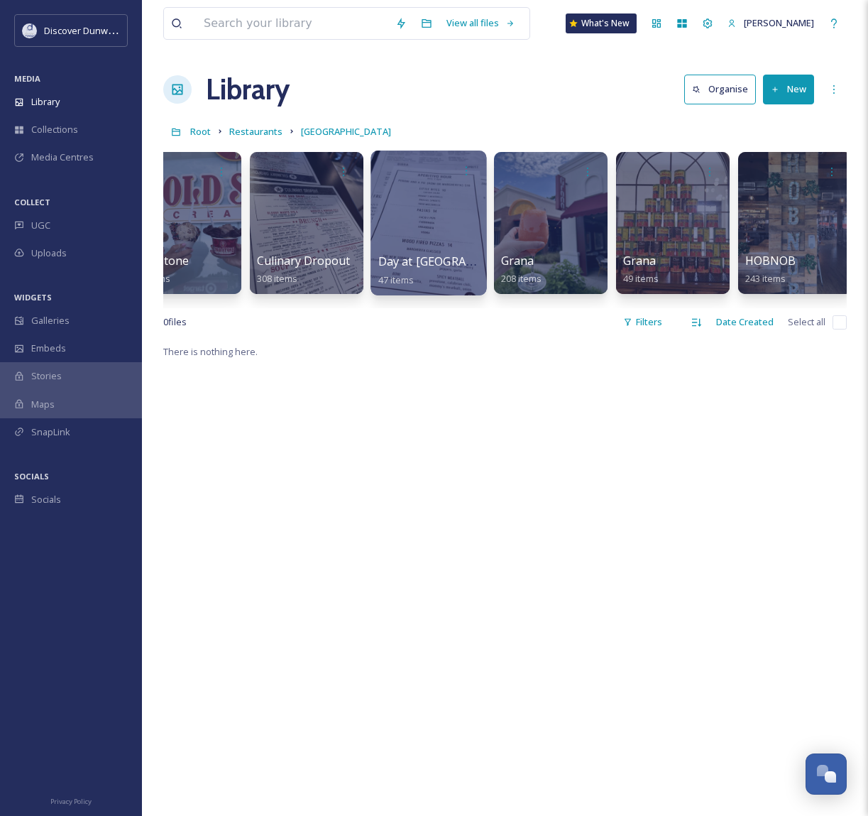
scroll to position [0, 278]
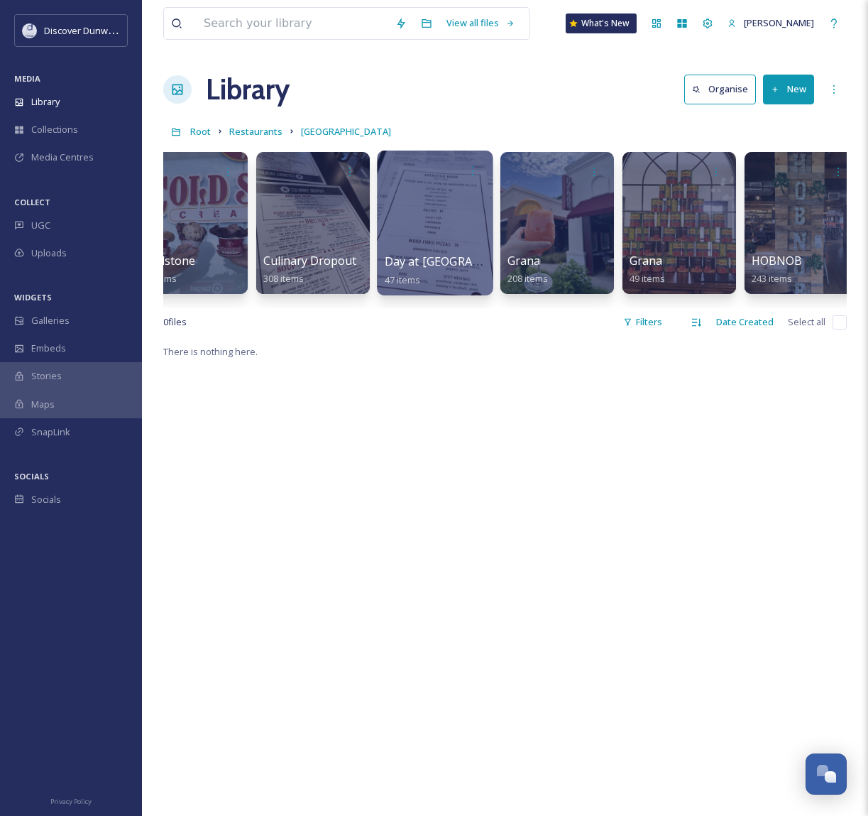
click at [419, 218] on div at bounding box center [435, 222] width 116 height 145
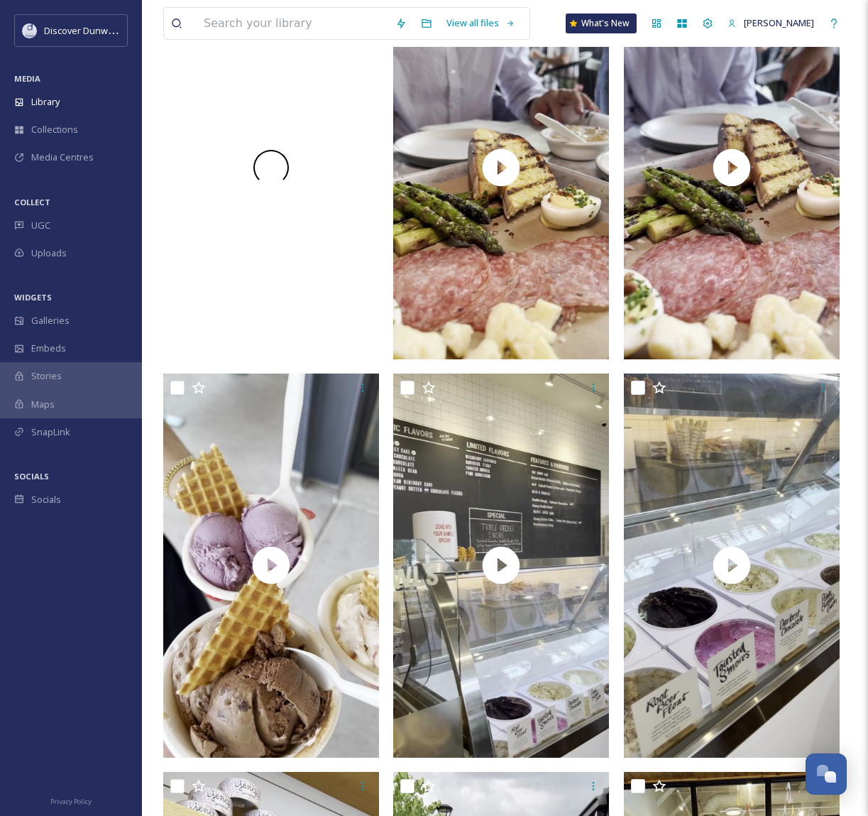
scroll to position [2832, 0]
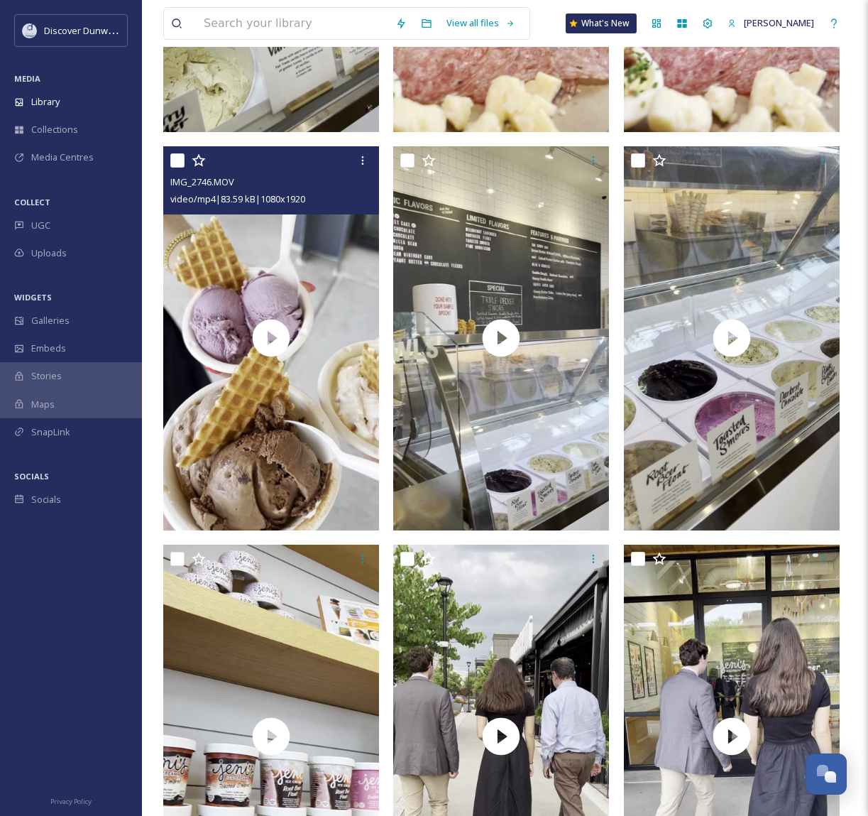
click at [178, 159] on input "checkbox" at bounding box center [177, 160] width 14 height 14
checkbox input "true"
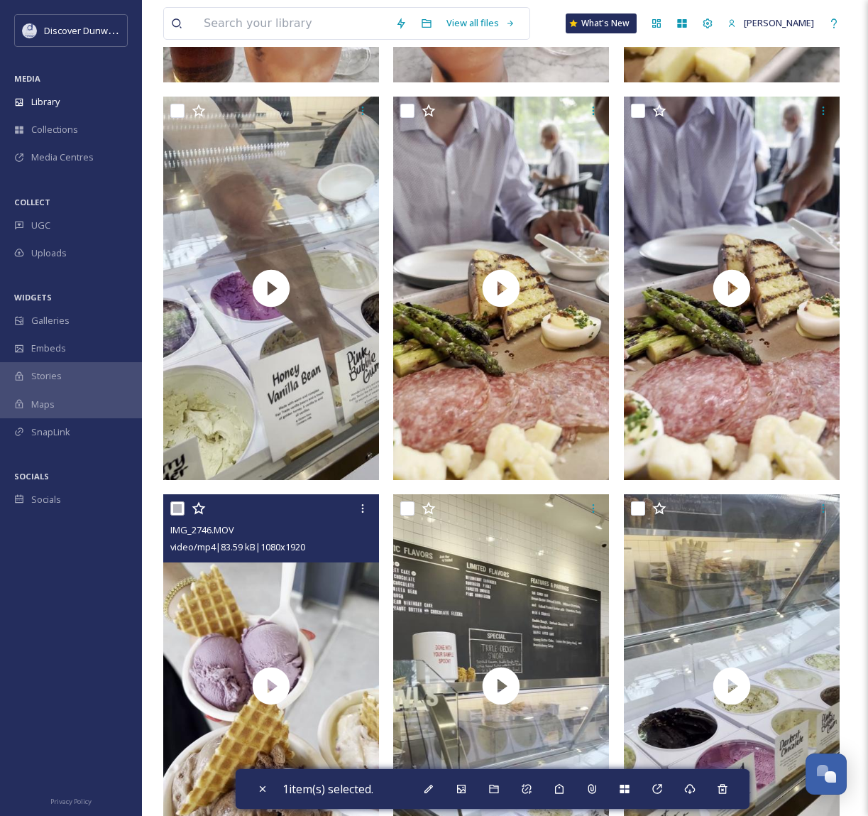
scroll to position [2477, 0]
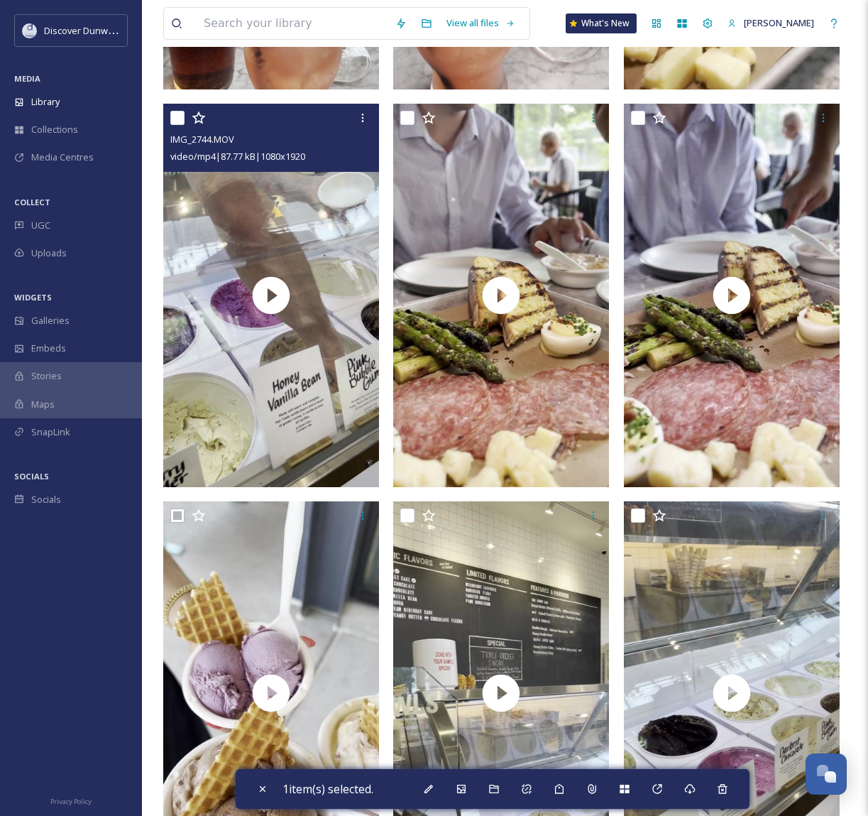
click at [177, 119] on input "checkbox" at bounding box center [177, 118] width 14 height 14
checkbox input "true"
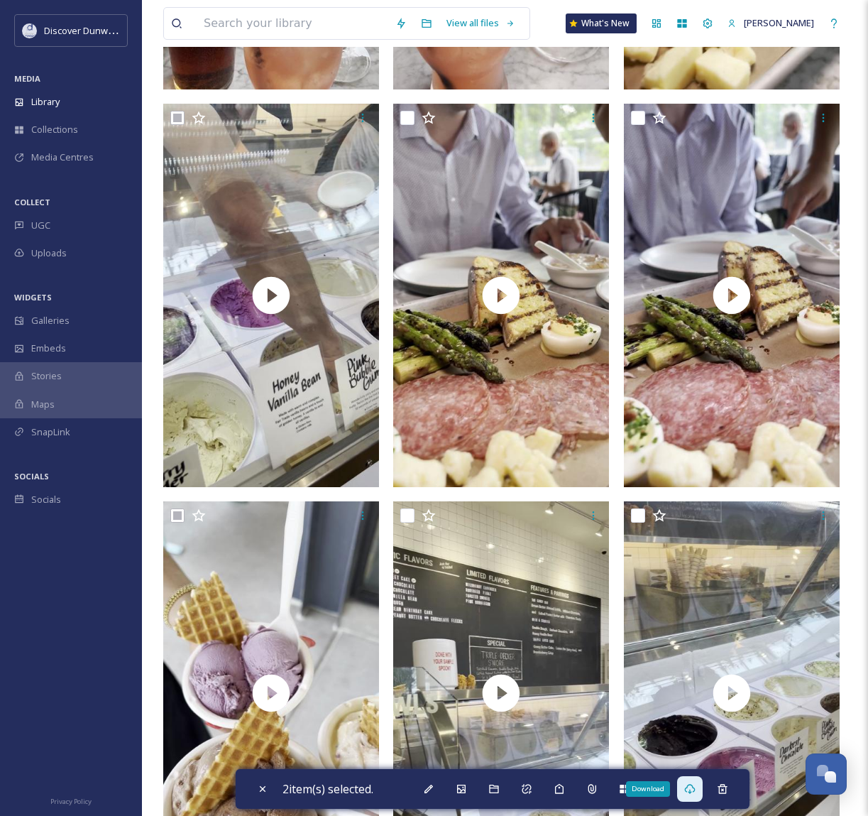
click at [696, 781] on div "Download" at bounding box center [690, 789] width 26 height 26
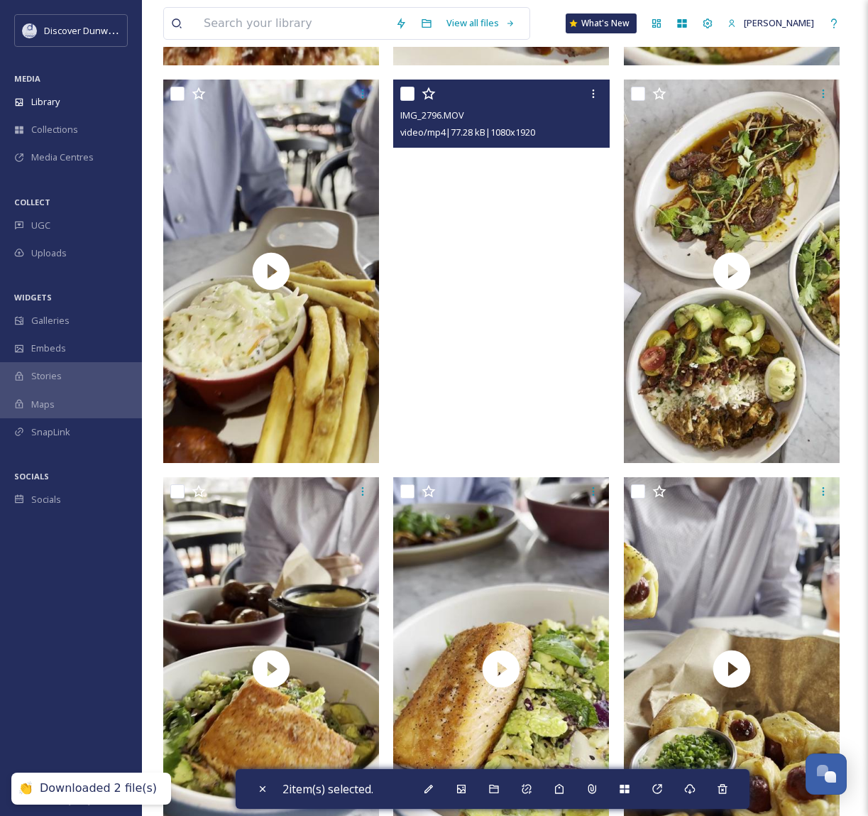
scroll to position [0, 0]
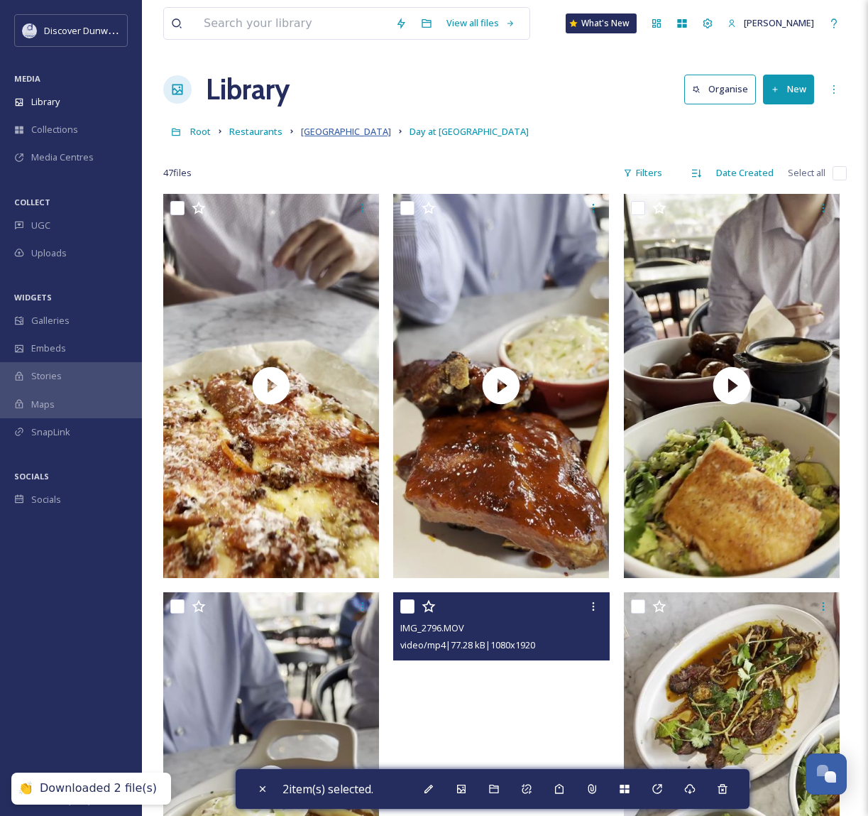
click at [321, 128] on span "[GEOGRAPHIC_DATA]" at bounding box center [346, 131] width 90 height 13
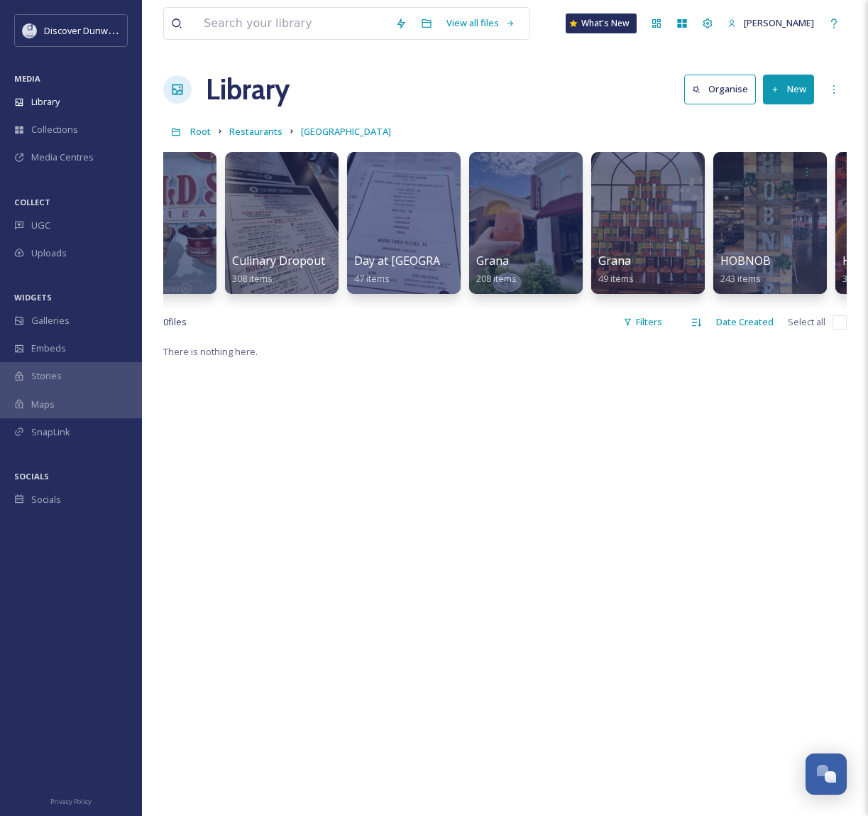
scroll to position [0, 322]
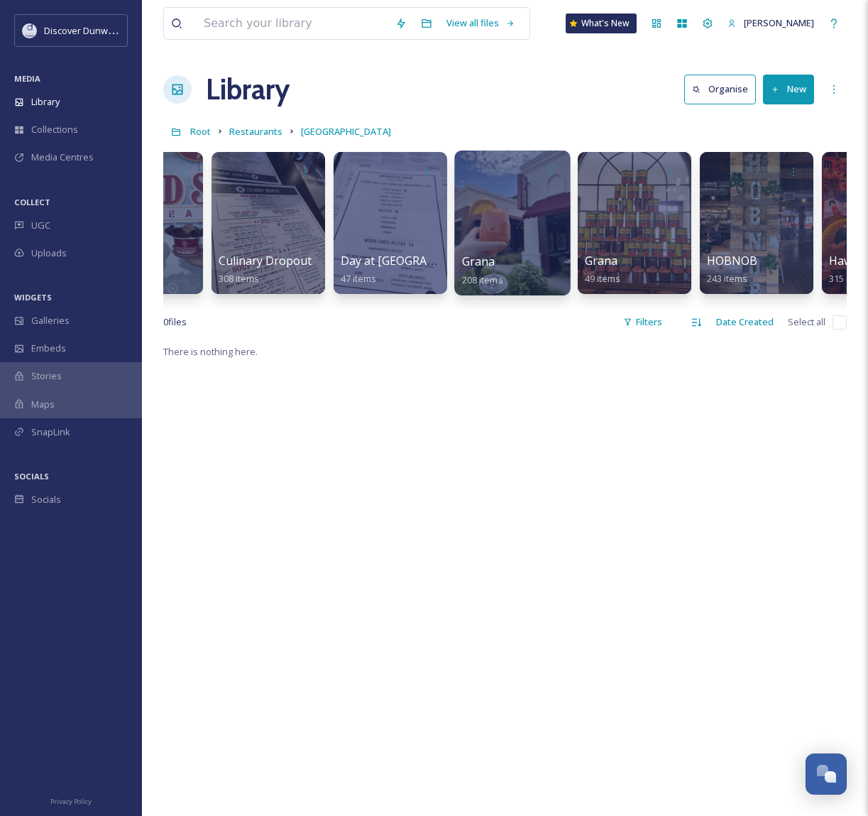
click at [510, 208] on div at bounding box center [512, 222] width 116 height 145
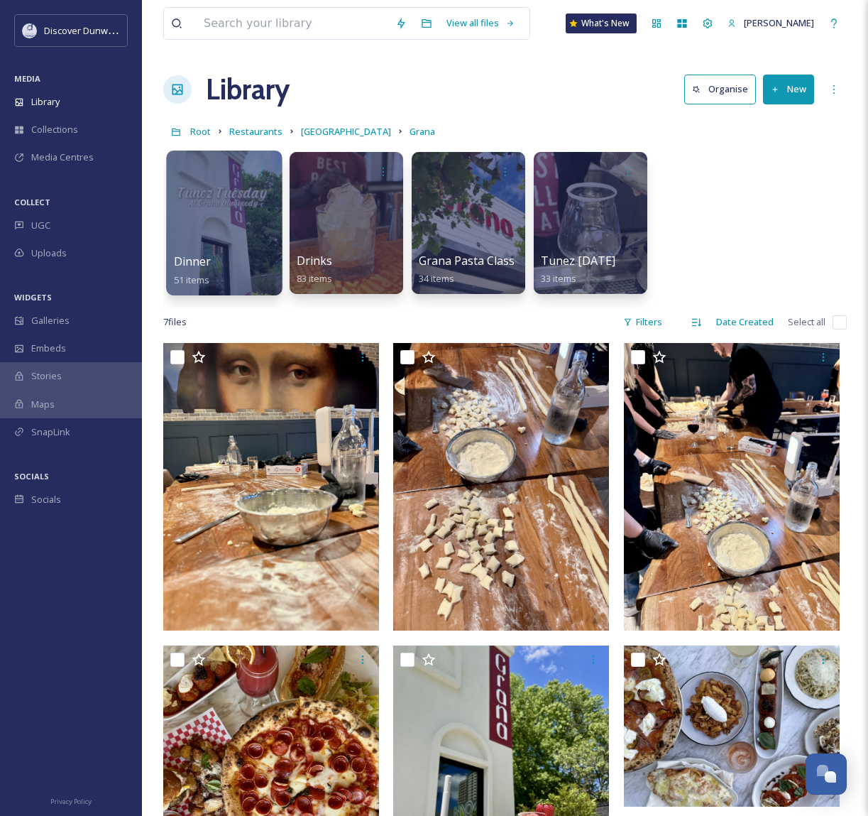
click at [229, 239] on div at bounding box center [224, 222] width 116 height 145
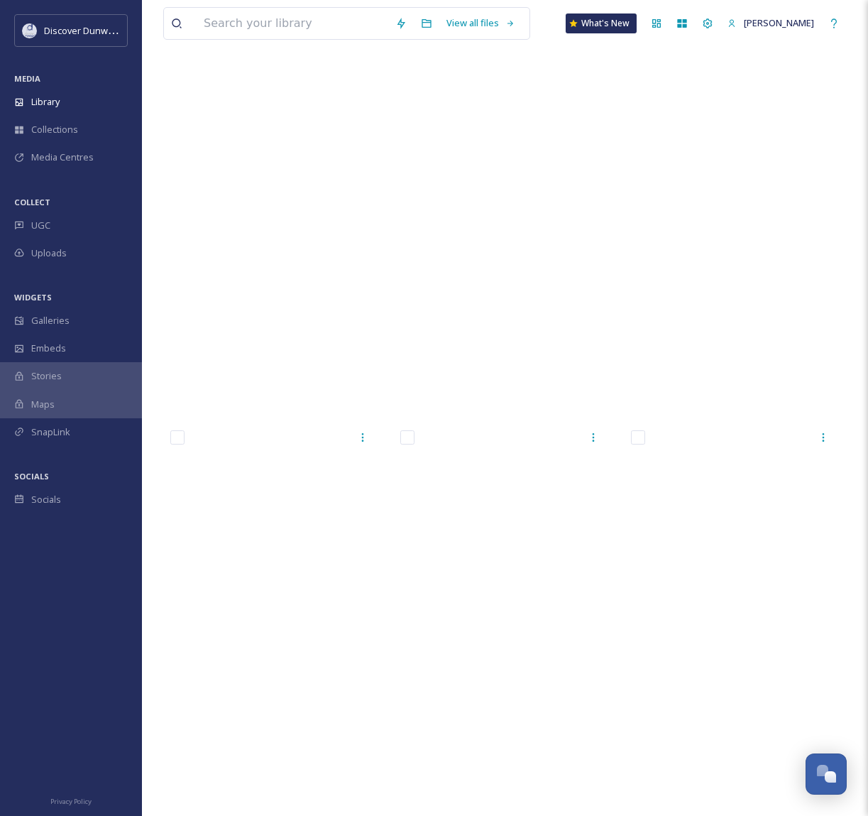
scroll to position [2200, 0]
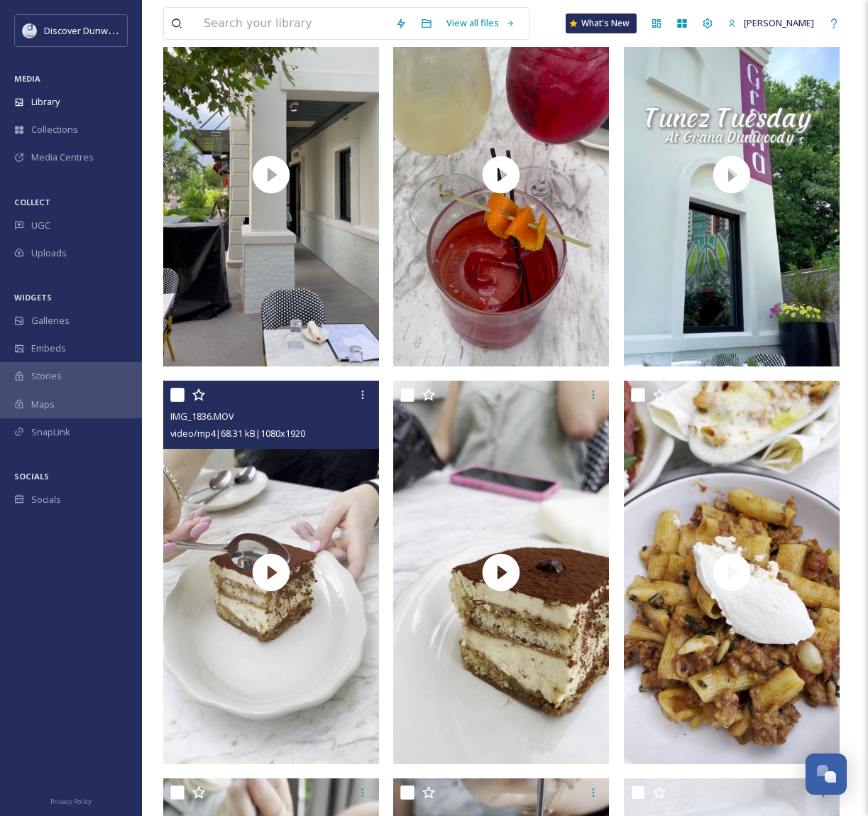
click at [172, 390] on input "checkbox" at bounding box center [177, 395] width 14 height 14
checkbox input "true"
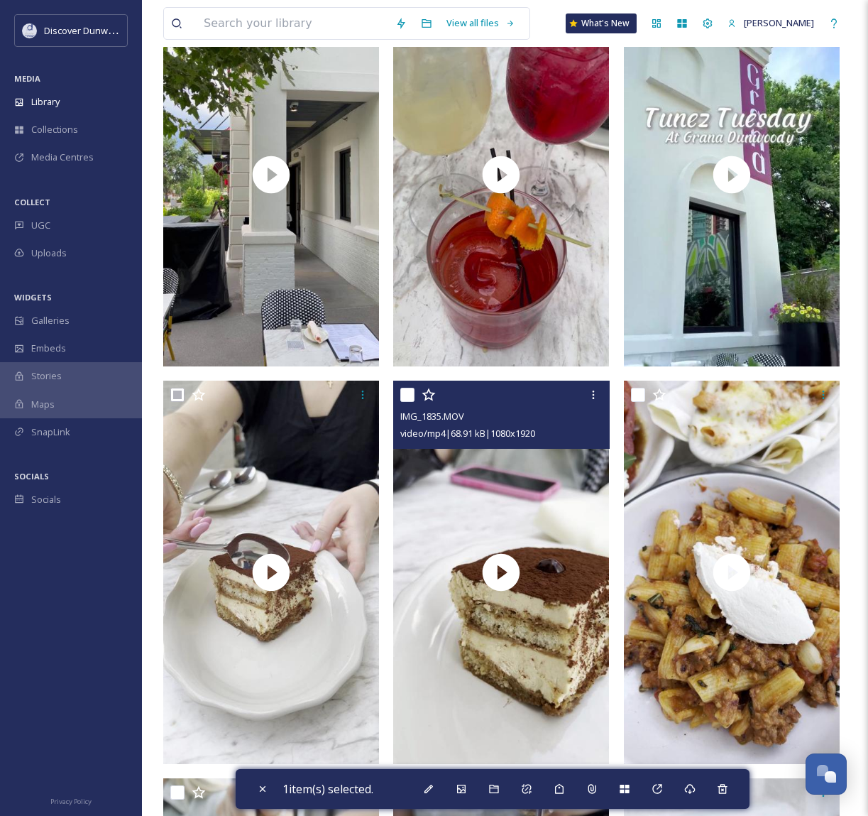
click at [409, 392] on input "checkbox" at bounding box center [407, 395] width 14 height 14
checkbox input "true"
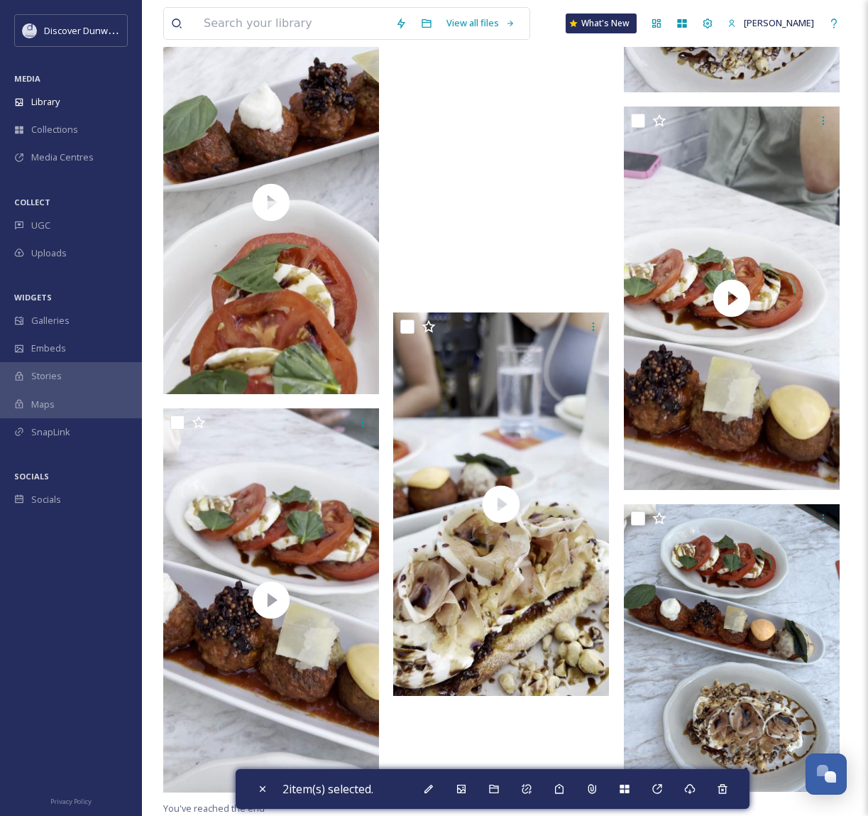
scroll to position [6055, 0]
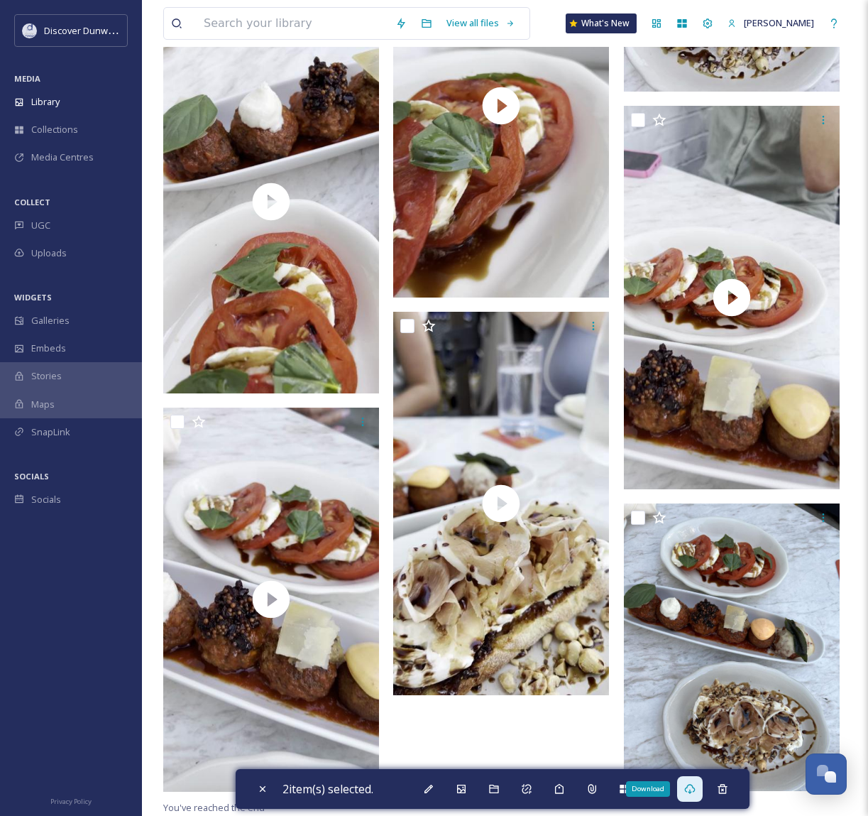
click at [701, 793] on div "Download" at bounding box center [690, 789] width 26 height 26
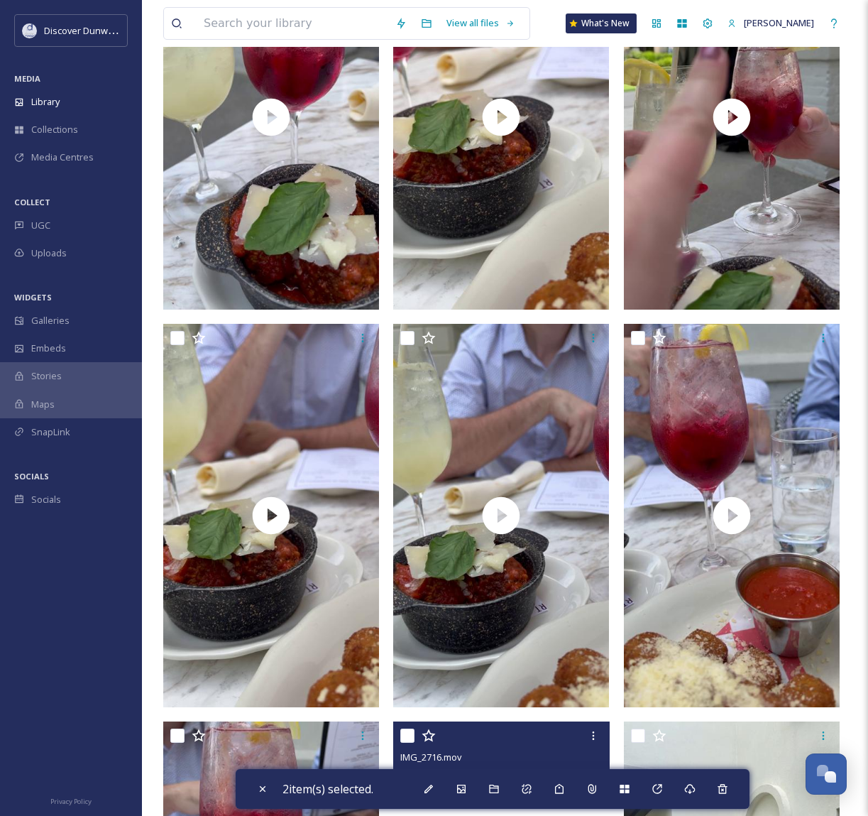
scroll to position [0, 0]
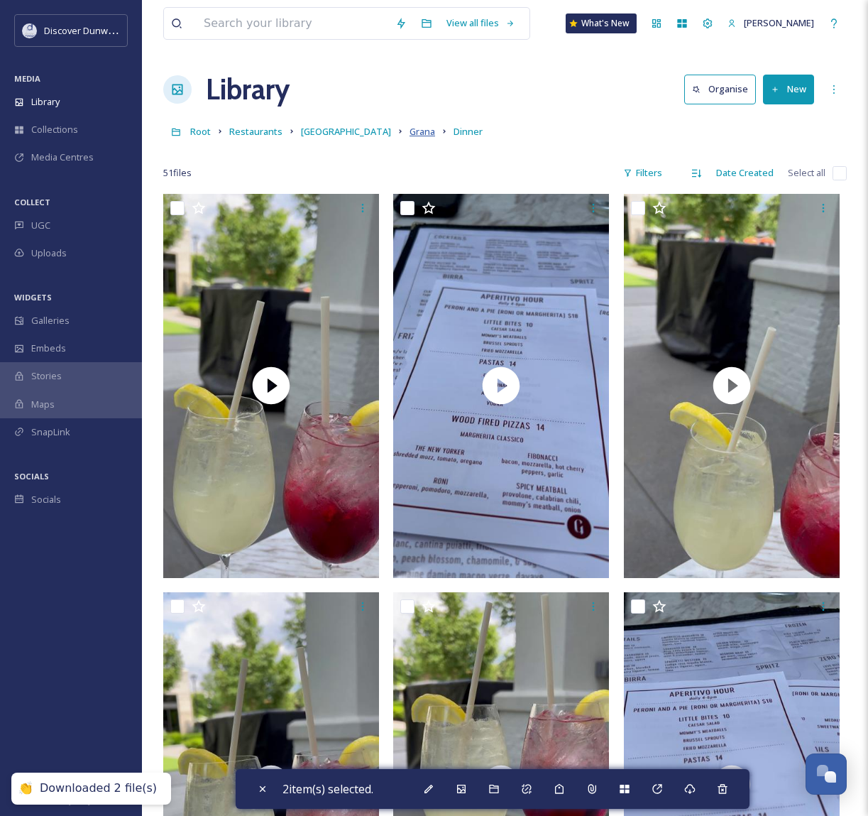
click at [410, 133] on span "Grana" at bounding box center [423, 131] width 26 height 13
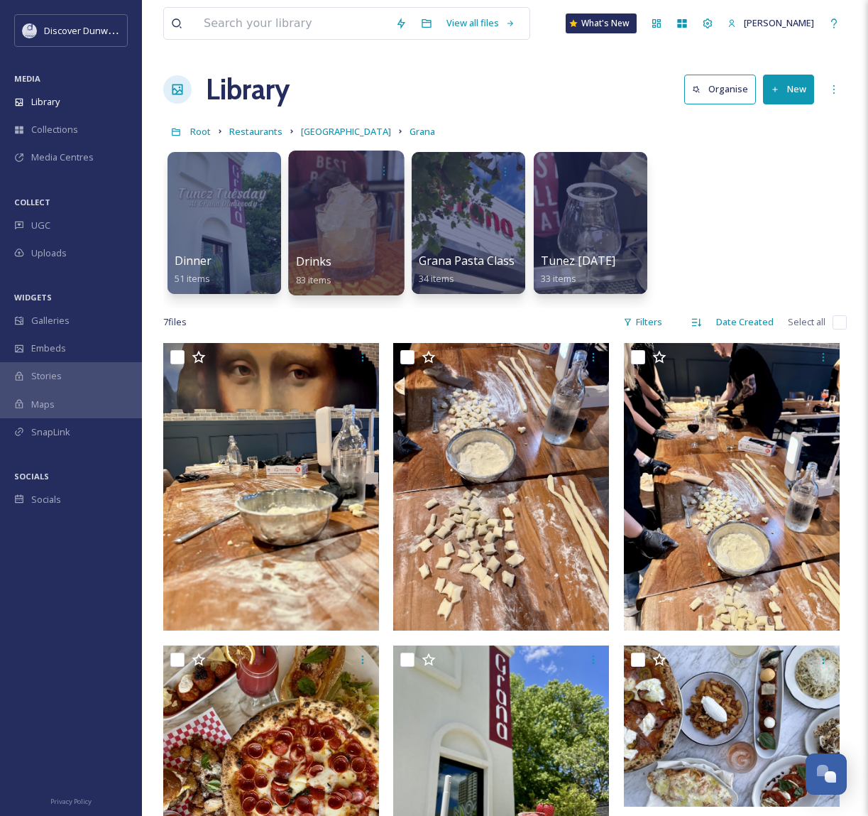
click at [358, 217] on div at bounding box center [346, 222] width 116 height 145
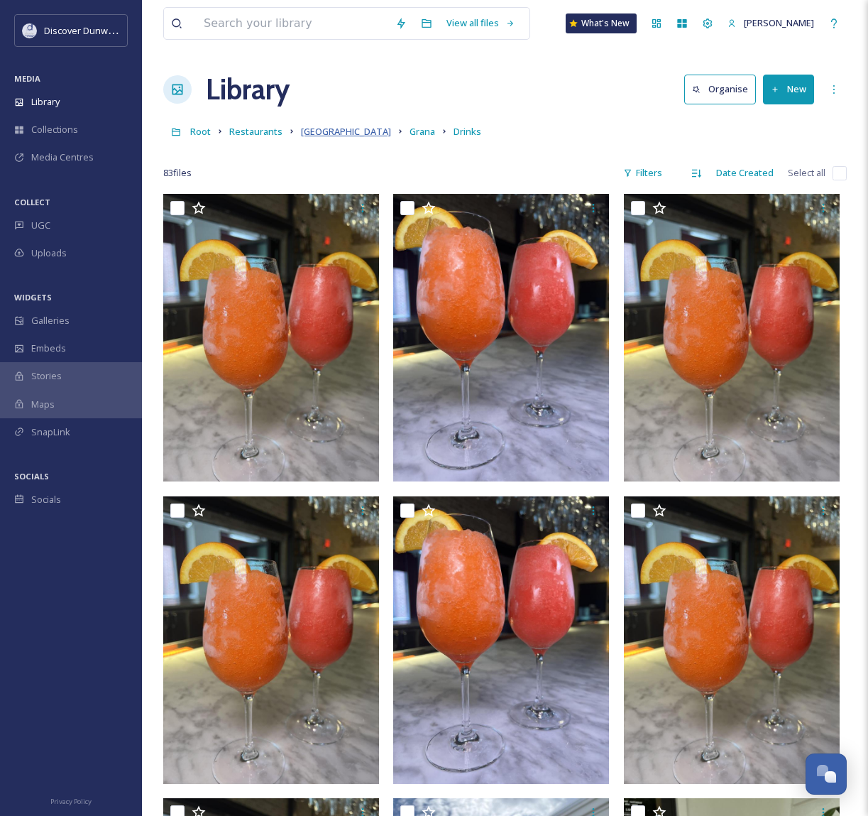
click at [341, 136] on span "[GEOGRAPHIC_DATA]" at bounding box center [346, 131] width 90 height 13
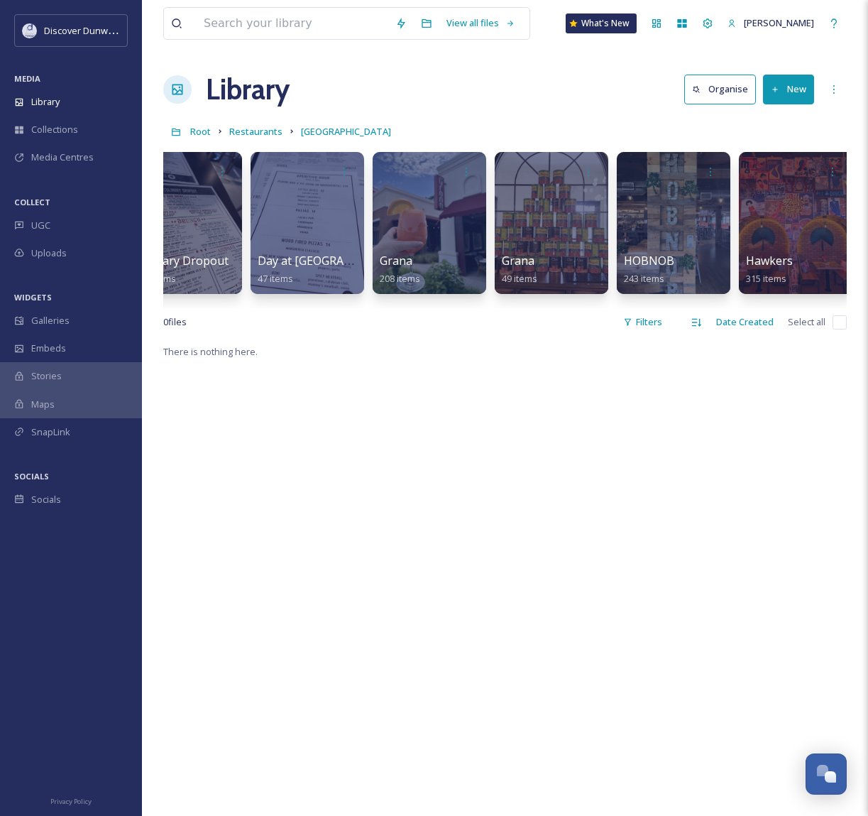
scroll to position [0, 410]
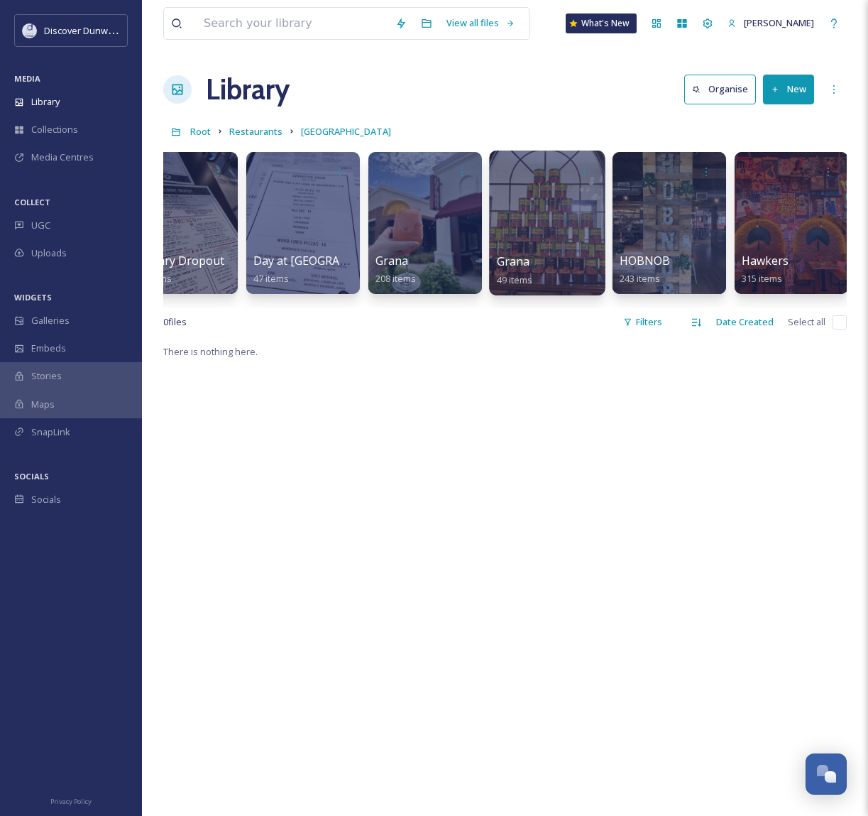
click at [529, 251] on div at bounding box center [547, 222] width 116 height 145
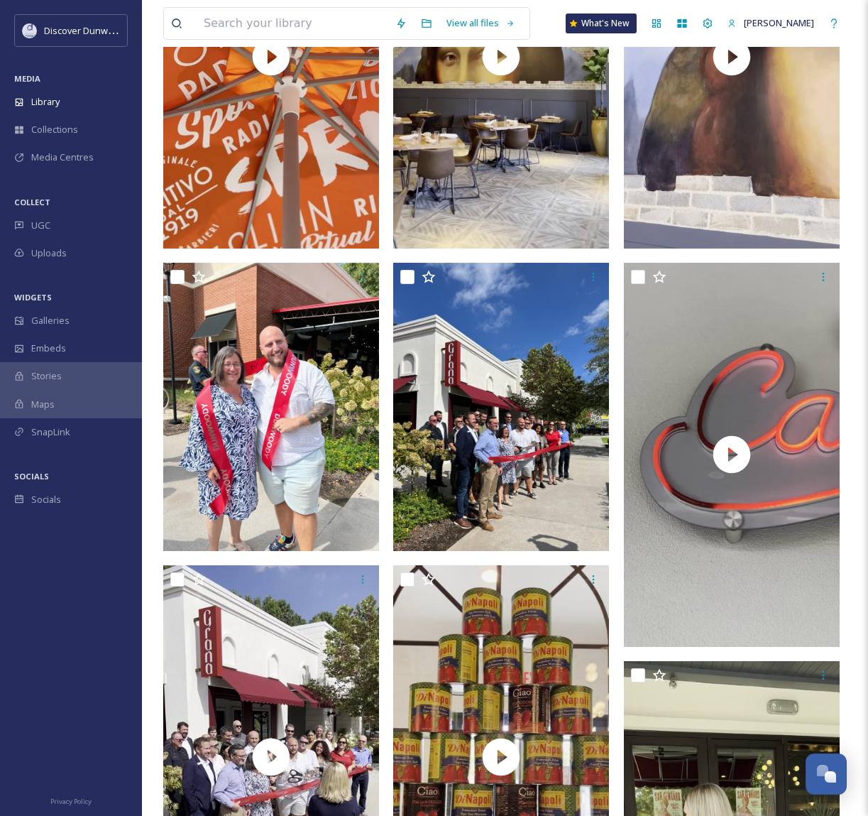
scroll to position [2697, 0]
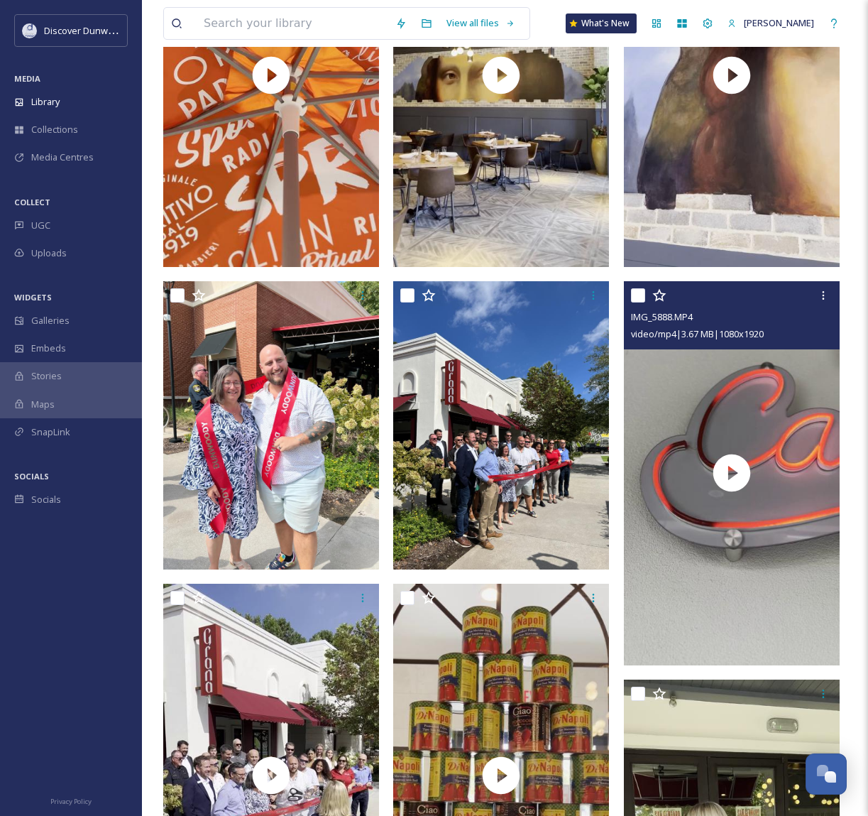
click at [638, 296] on input "checkbox" at bounding box center [638, 295] width 14 height 14
checkbox input "true"
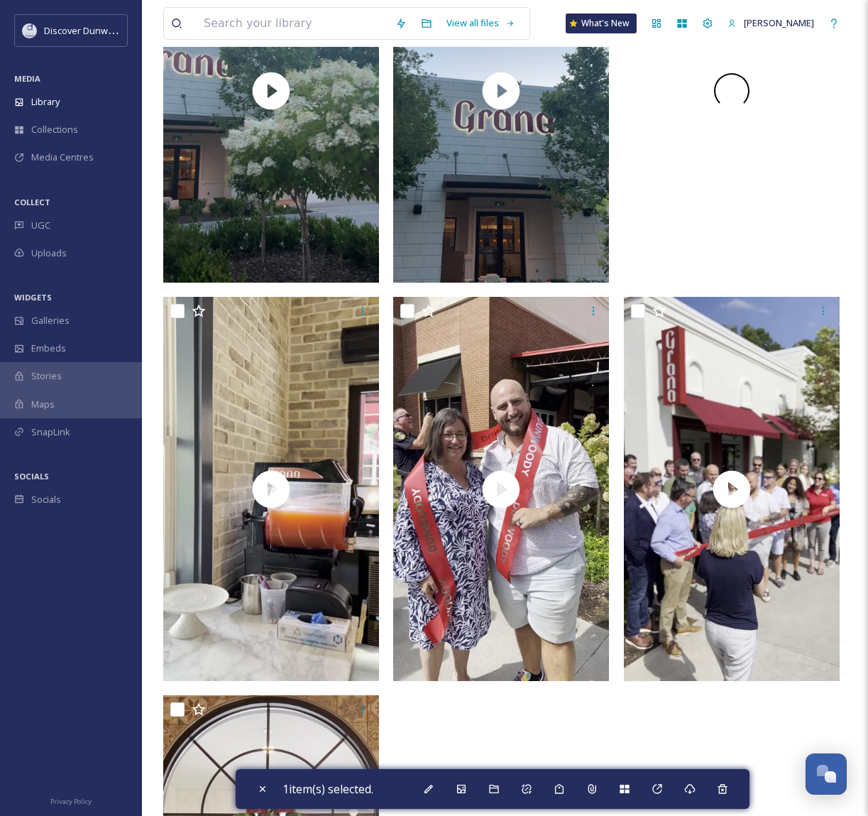
scroll to position [5767, 0]
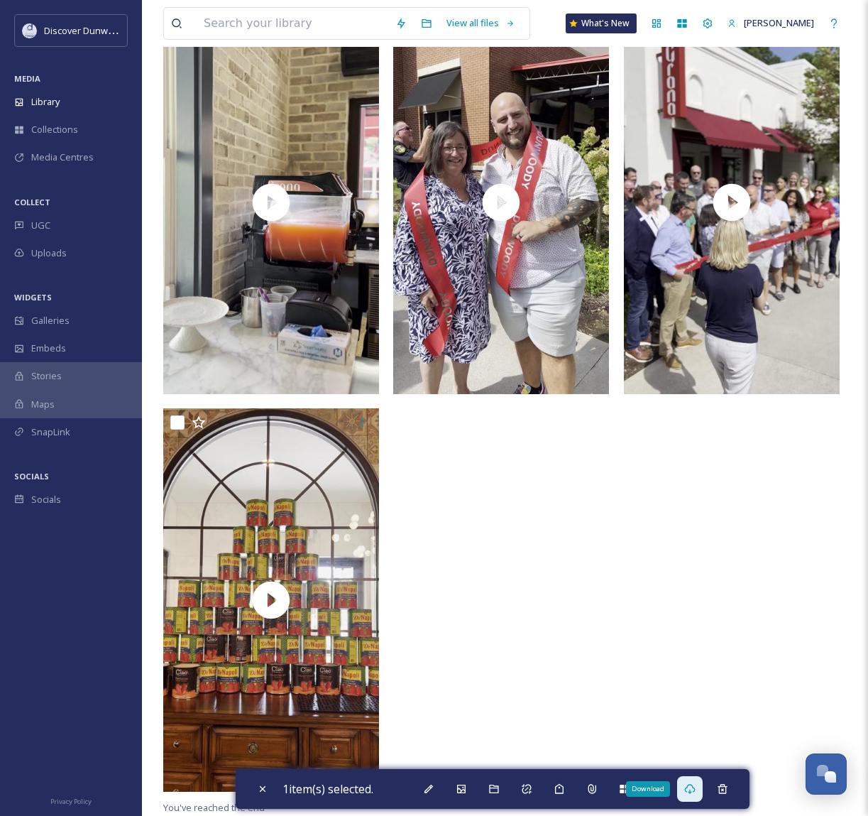
click at [688, 786] on icon at bounding box center [689, 788] width 11 height 11
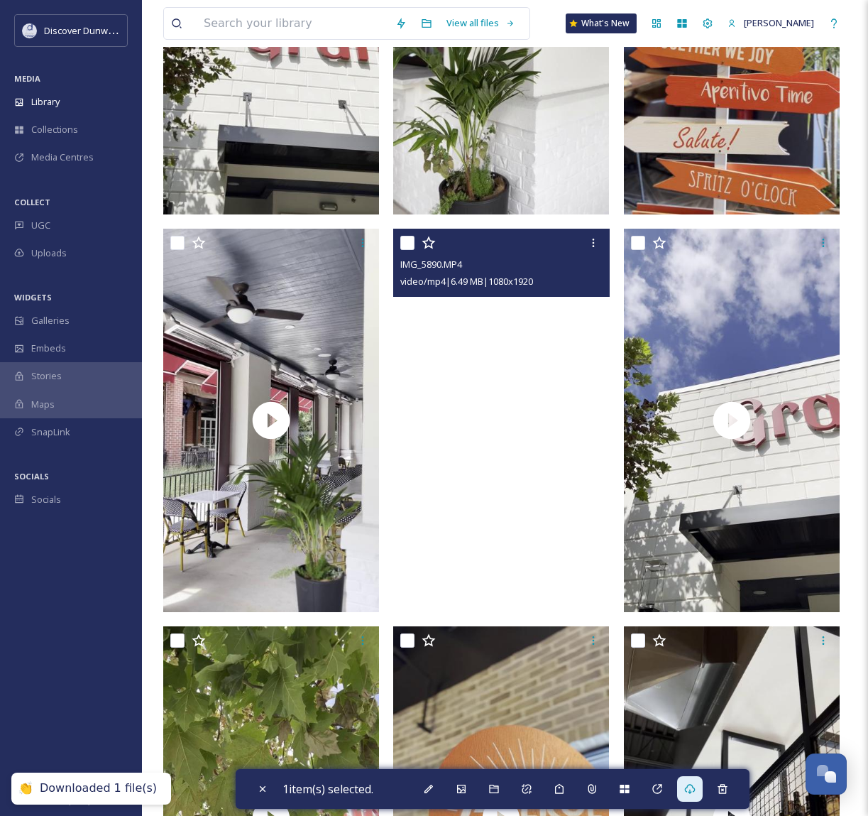
scroll to position [0, 0]
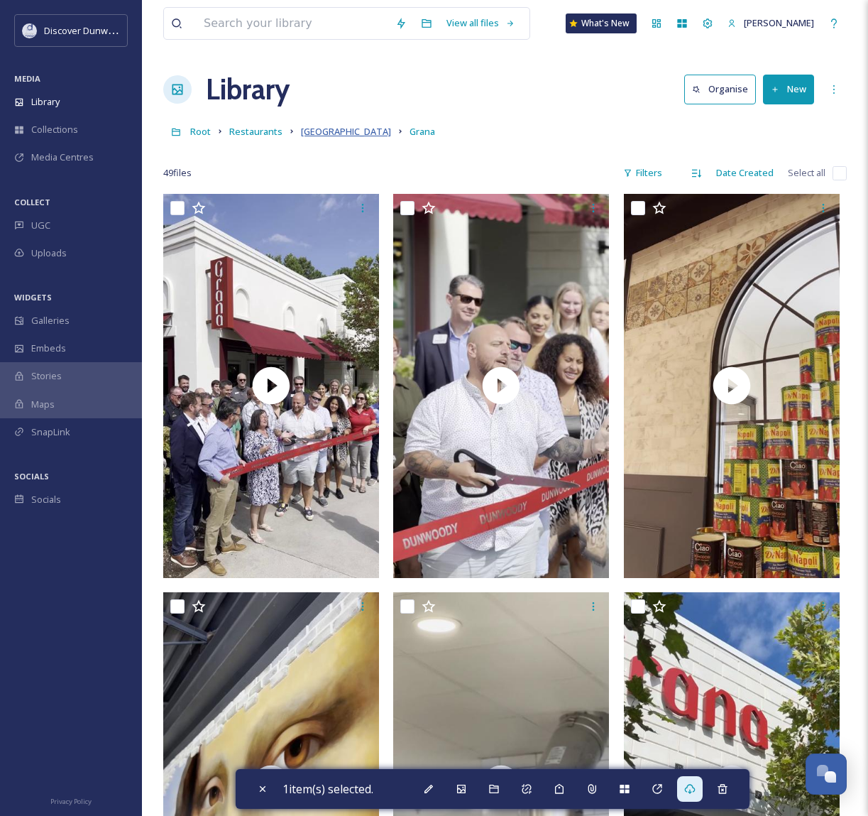
click at [307, 135] on span "[GEOGRAPHIC_DATA]" at bounding box center [346, 131] width 90 height 13
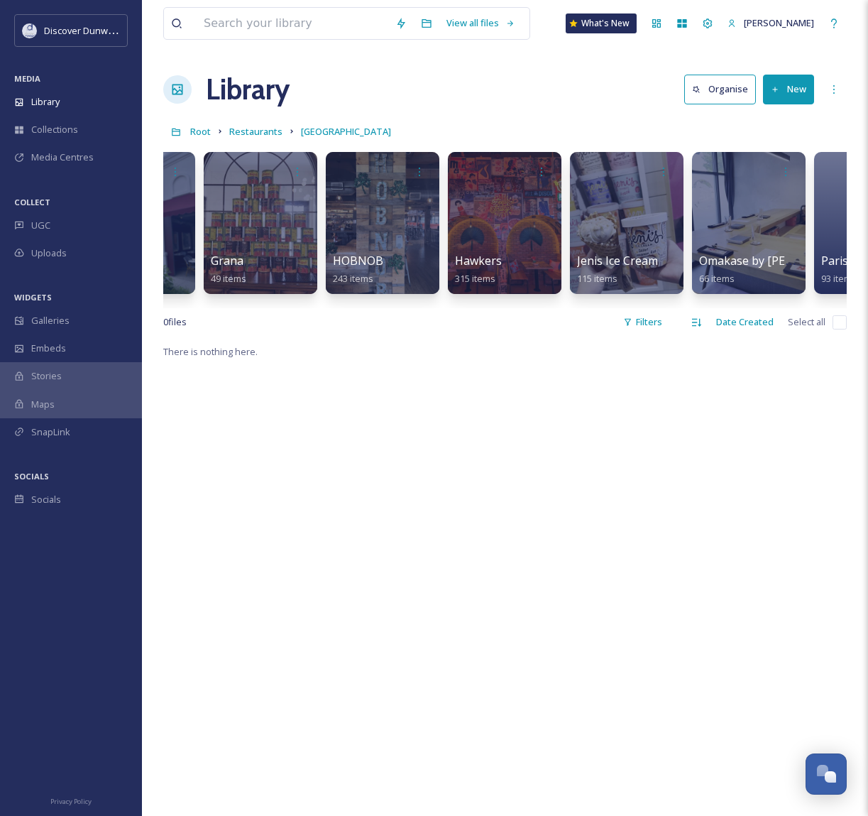
scroll to position [0, 698]
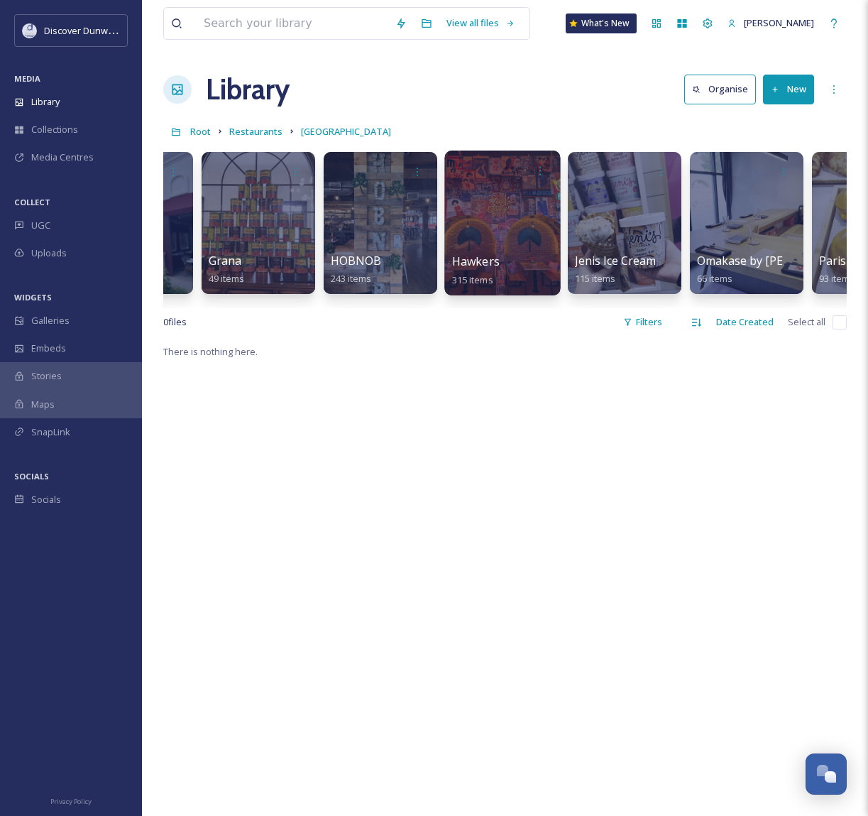
click at [498, 208] on div at bounding box center [502, 222] width 116 height 145
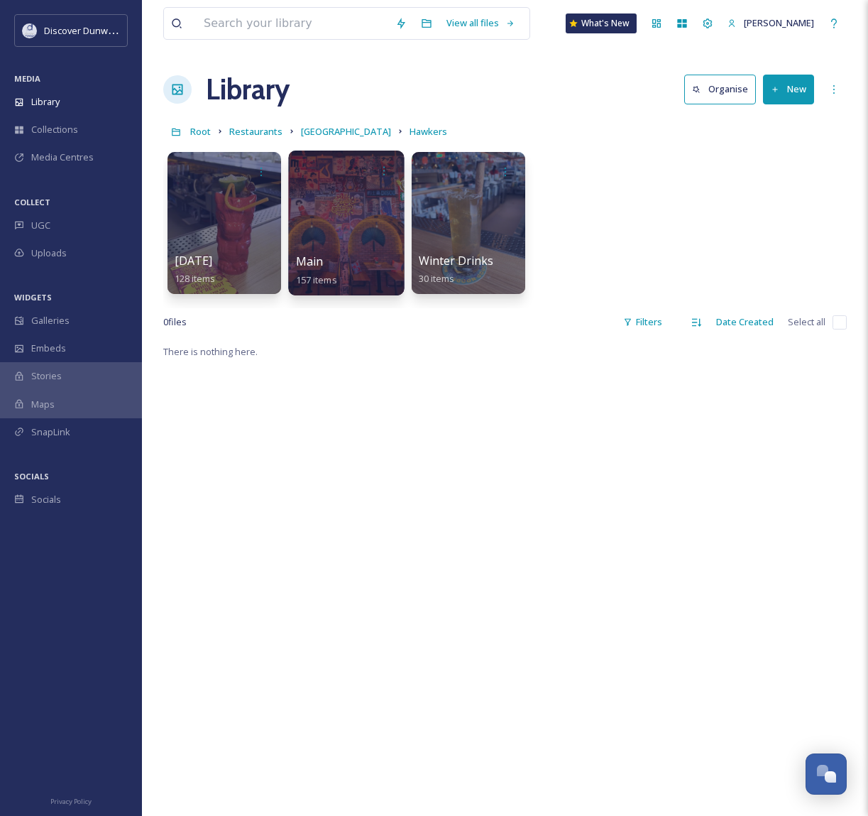
click at [374, 189] on div at bounding box center [346, 222] width 116 height 145
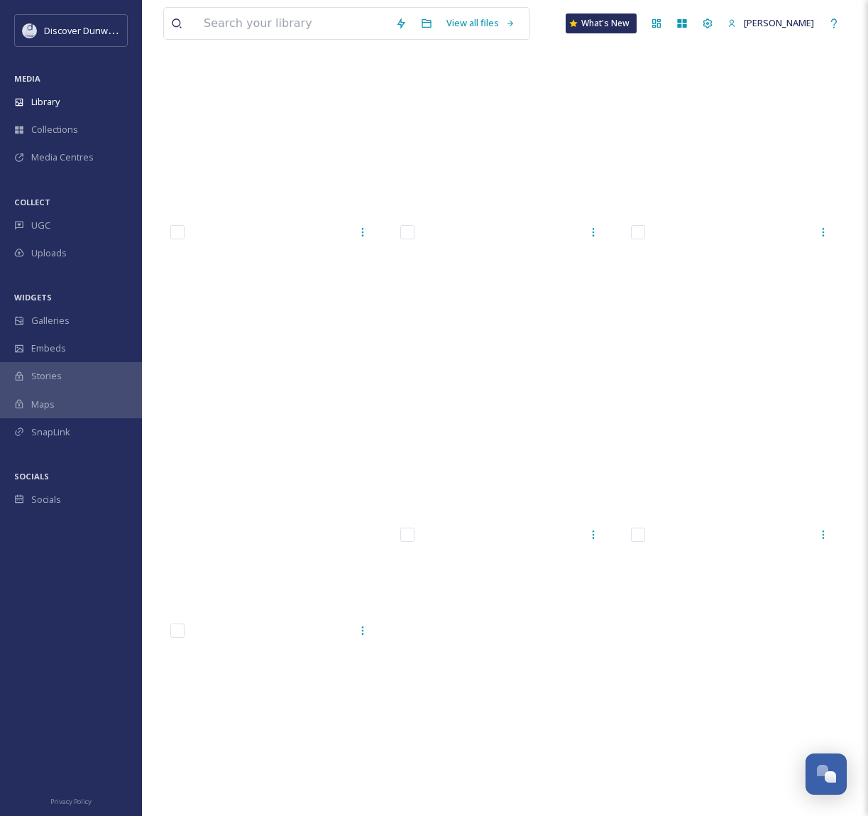
scroll to position [19289, 0]
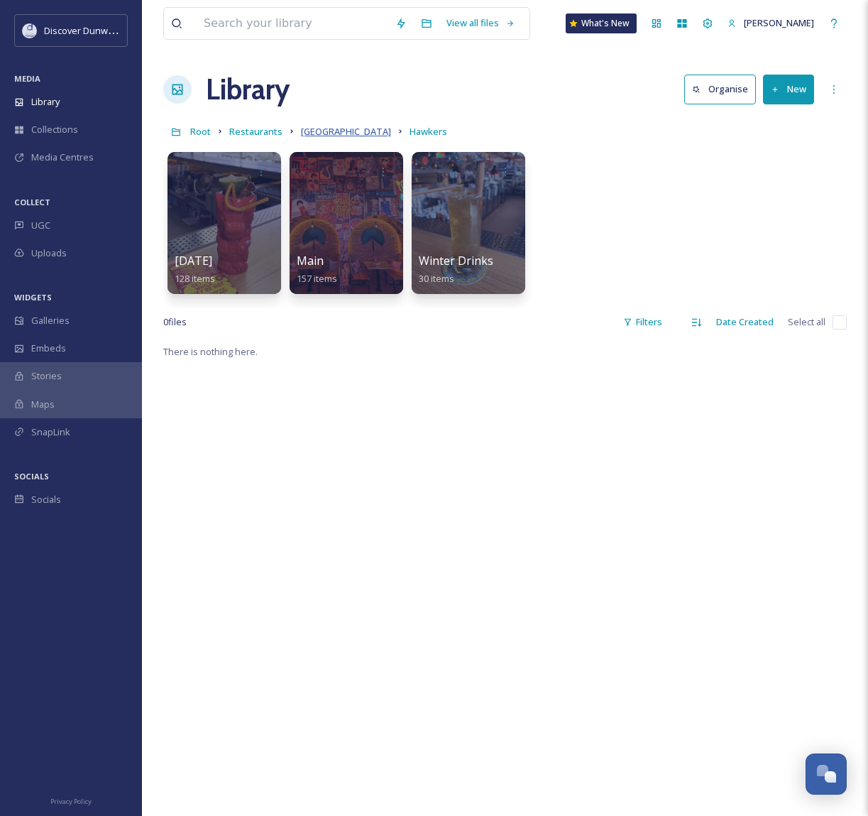
click at [346, 130] on span "[GEOGRAPHIC_DATA]" at bounding box center [346, 131] width 90 height 13
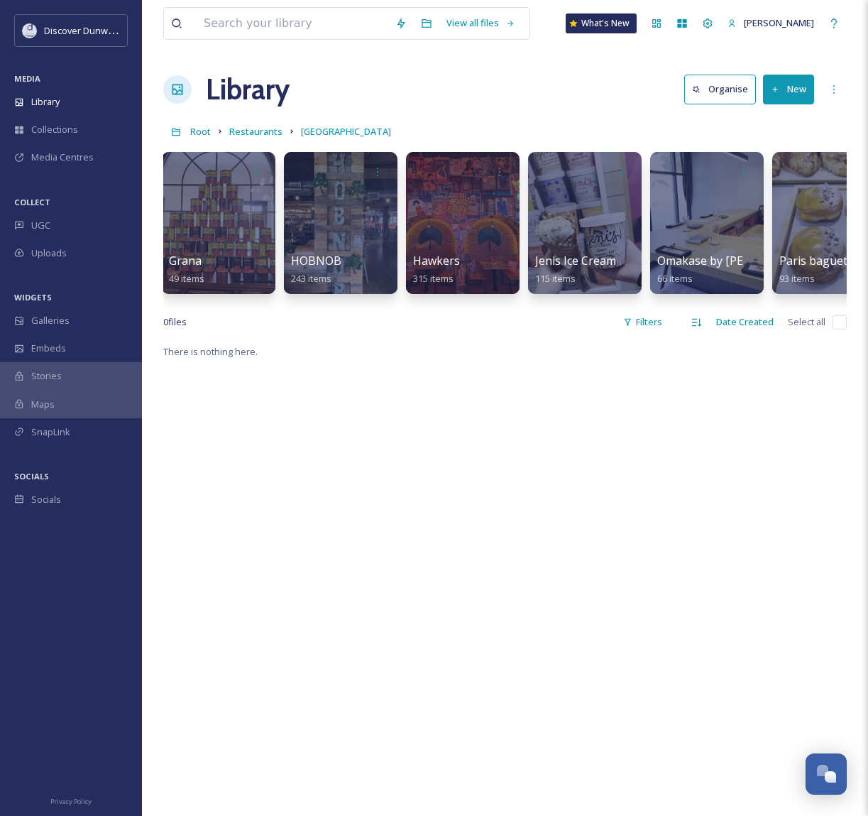
scroll to position [0, 747]
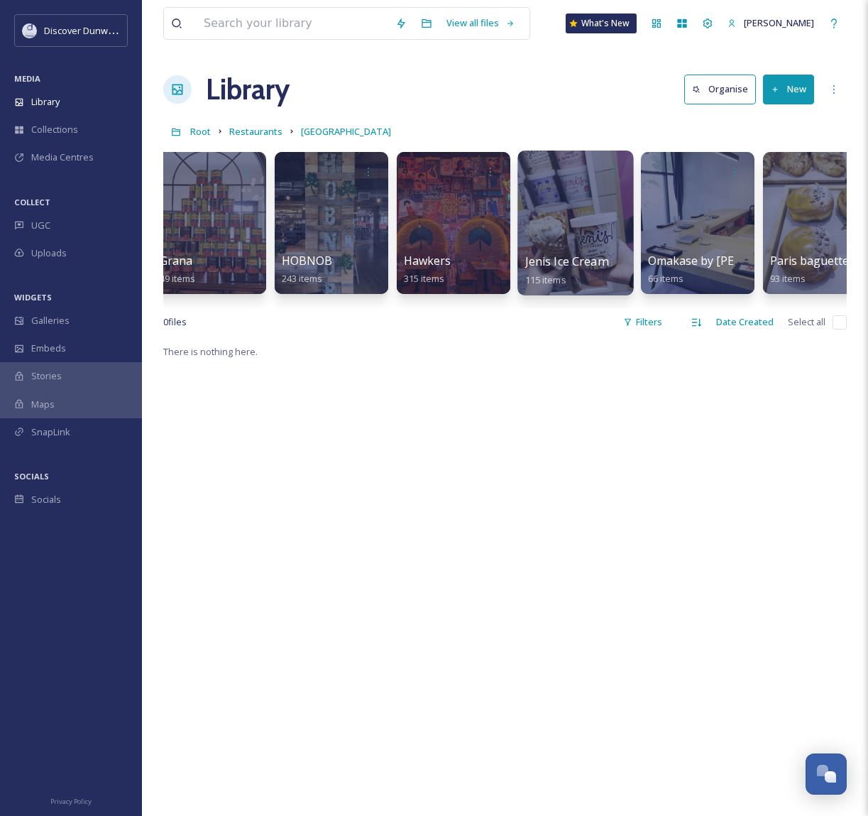
click at [571, 269] on span "Jenis Ice Cream" at bounding box center [566, 261] width 82 height 16
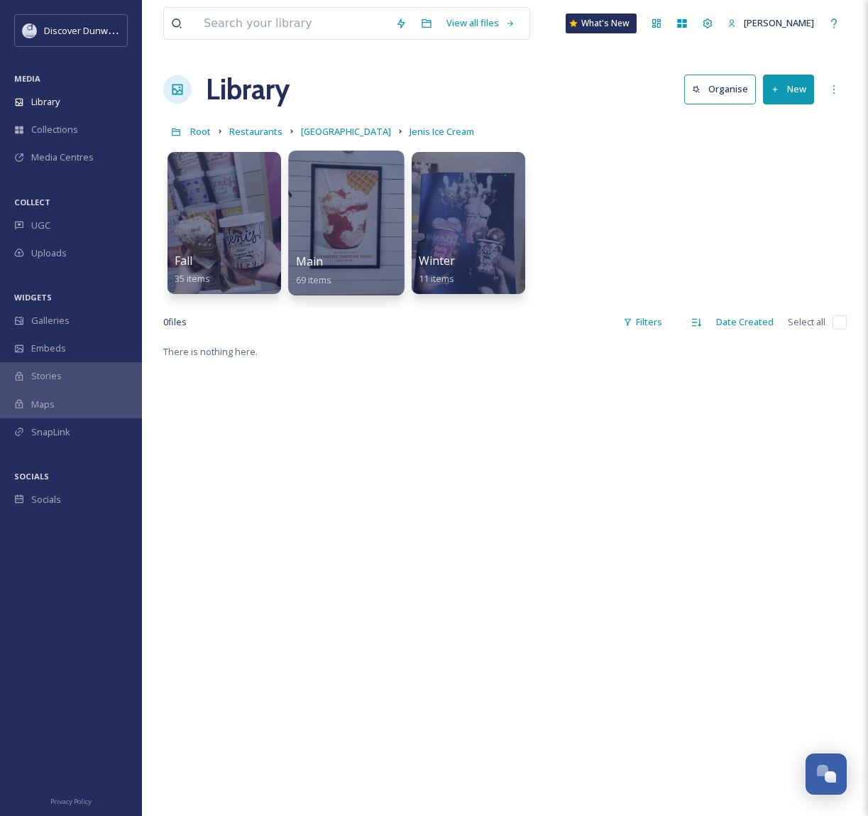
click at [339, 220] on div at bounding box center [346, 222] width 116 height 145
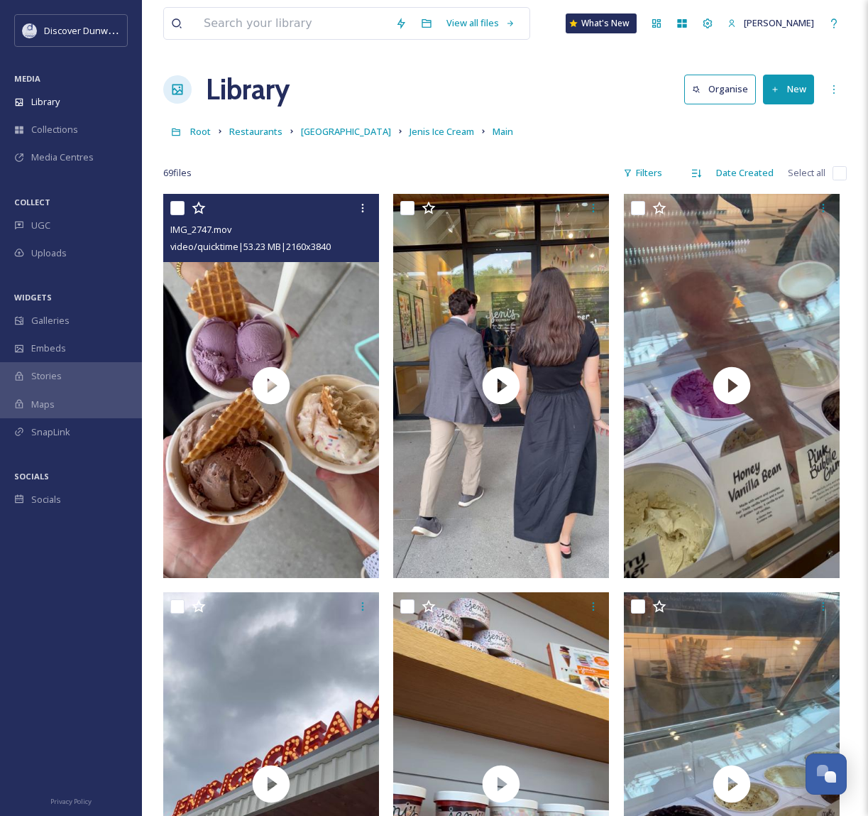
click at [173, 207] on input "checkbox" at bounding box center [177, 208] width 14 height 14
checkbox input "true"
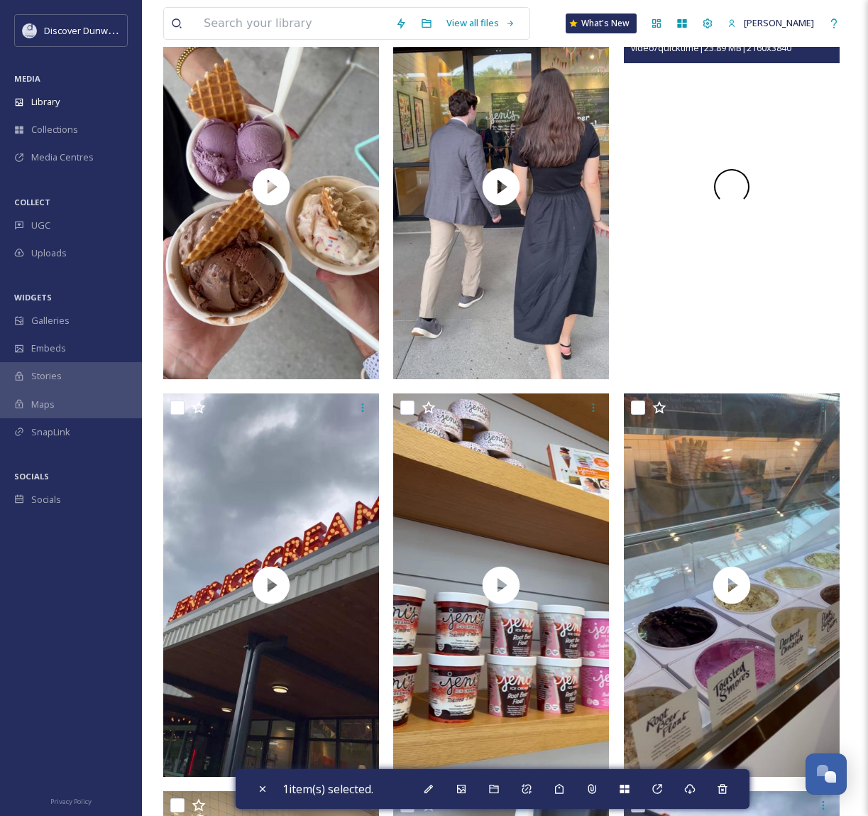
scroll to position [355, 0]
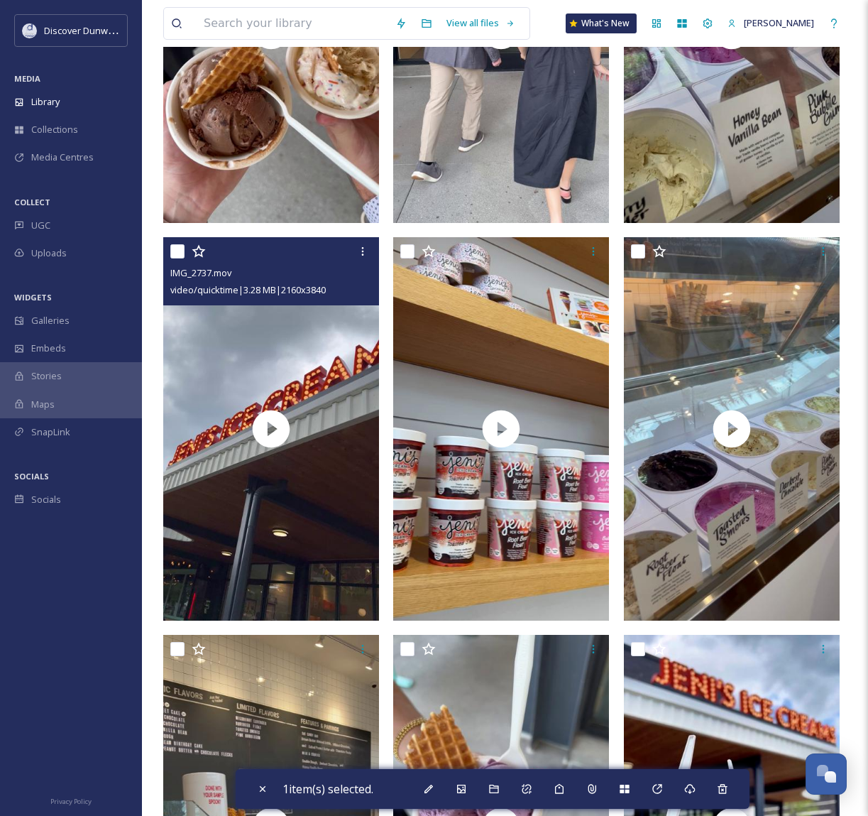
click at [174, 253] on input "checkbox" at bounding box center [177, 251] width 14 height 14
checkbox input "true"
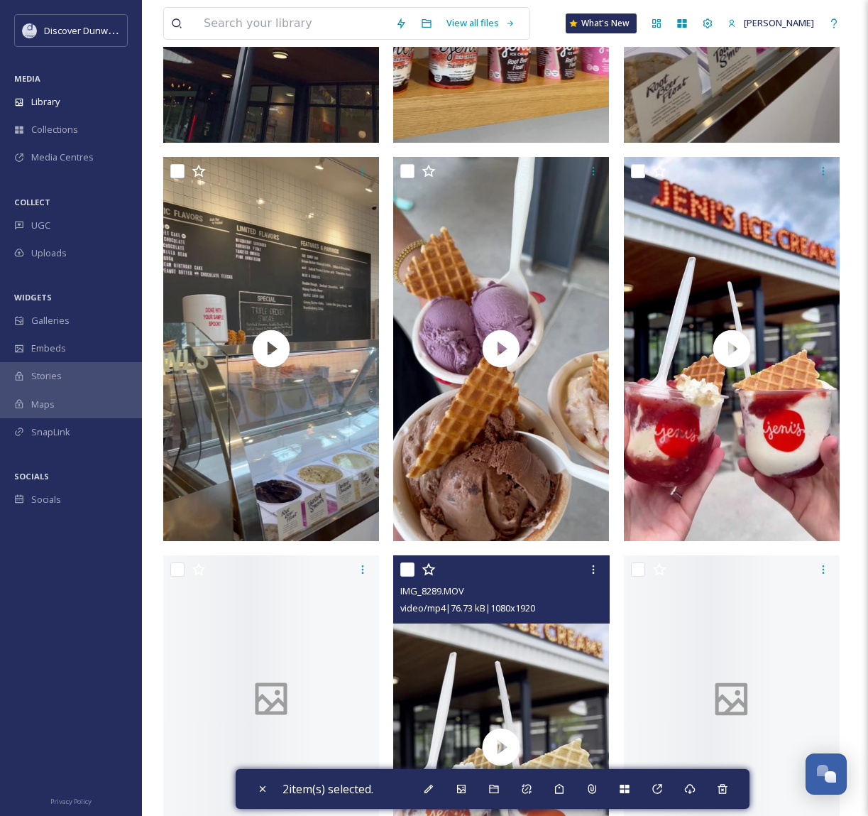
scroll to position [852, 0]
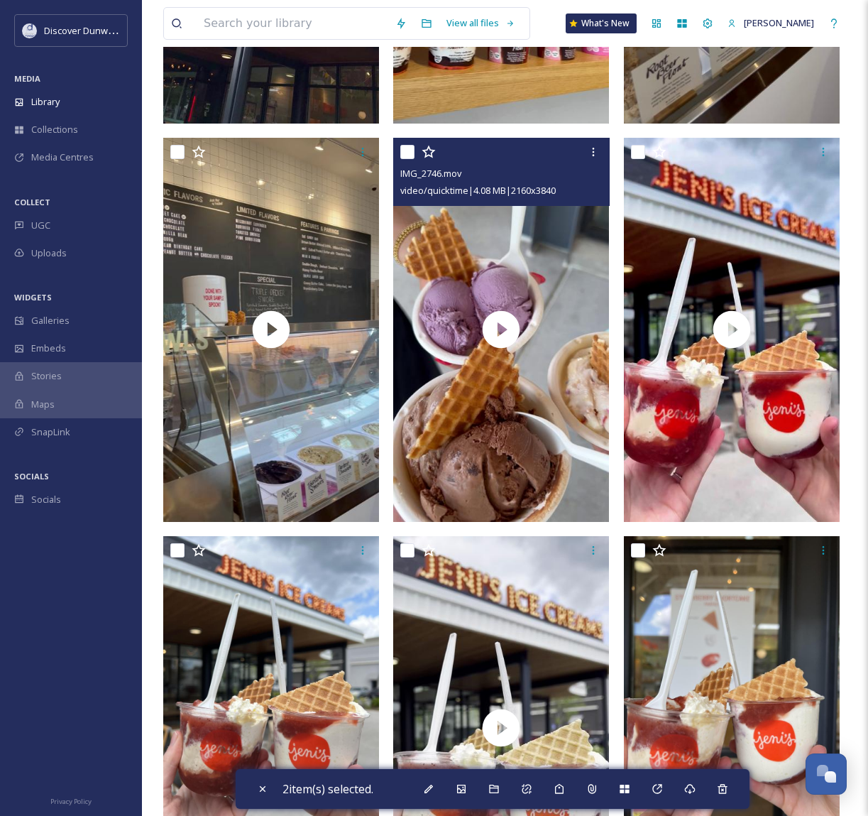
click at [400, 153] on input "checkbox" at bounding box center [407, 152] width 14 height 14
checkbox input "true"
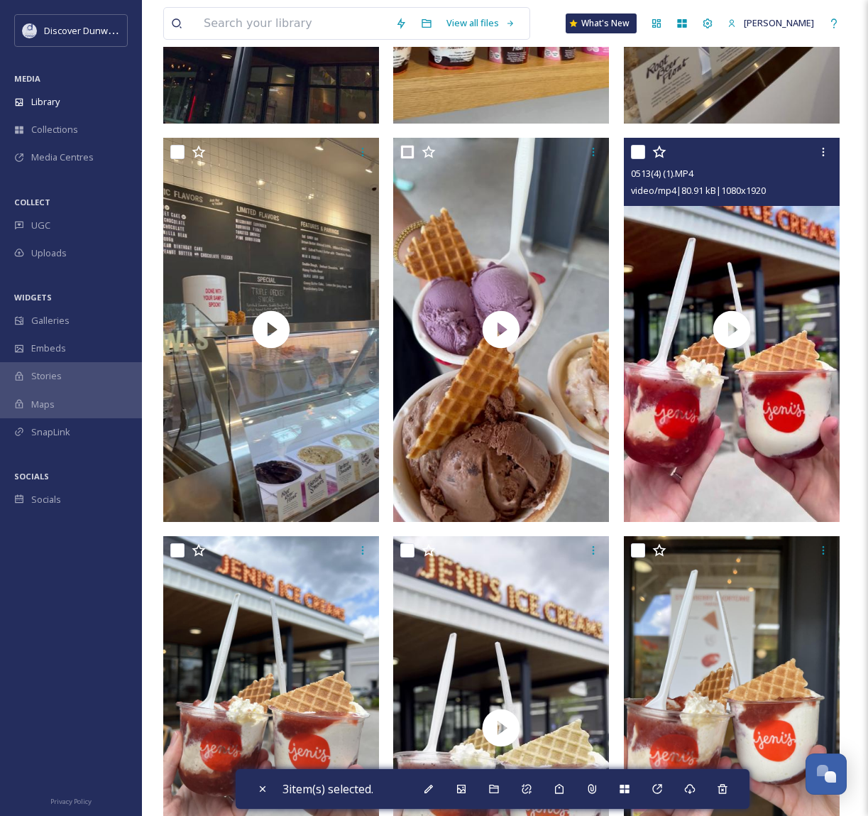
click at [637, 157] on input "checkbox" at bounding box center [638, 152] width 14 height 14
checkbox input "true"
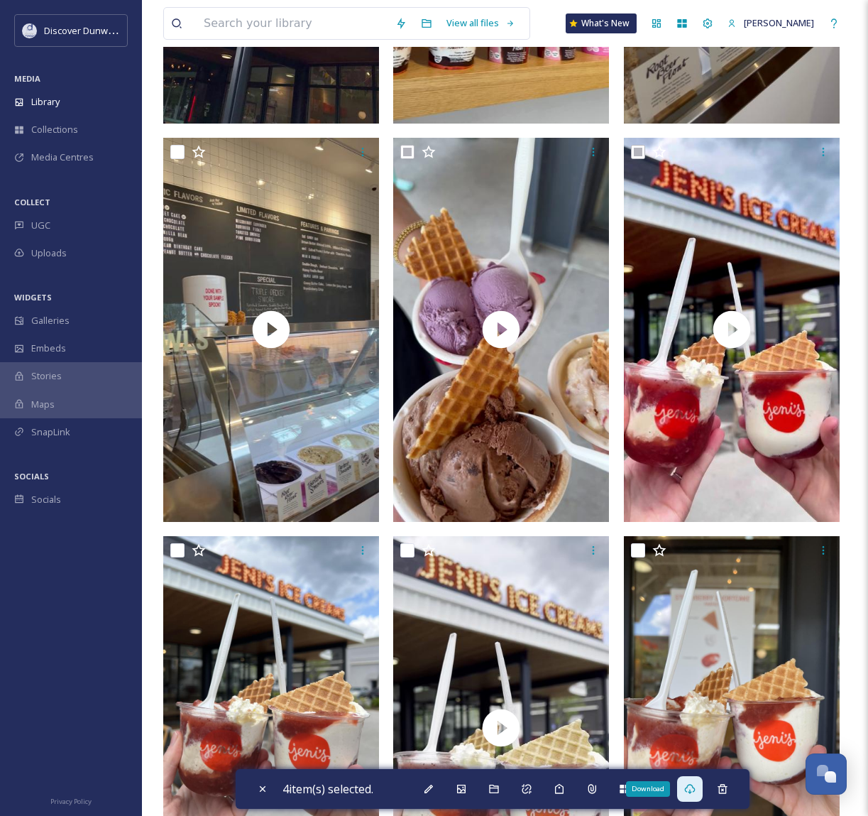
click at [687, 790] on div "Download" at bounding box center [690, 789] width 26 height 26
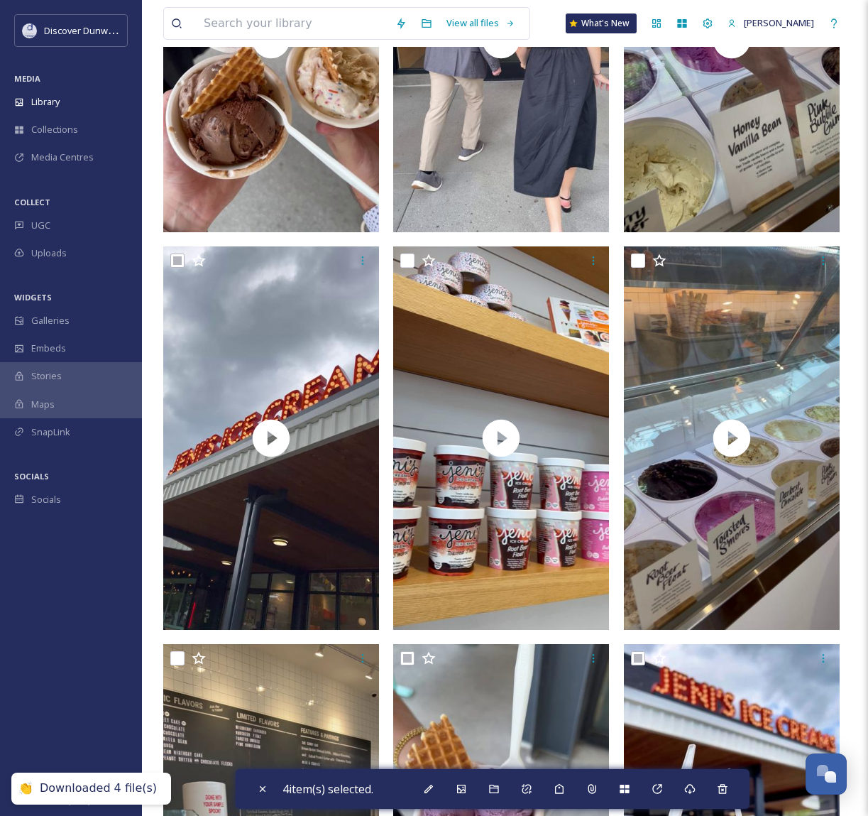
scroll to position [0, 0]
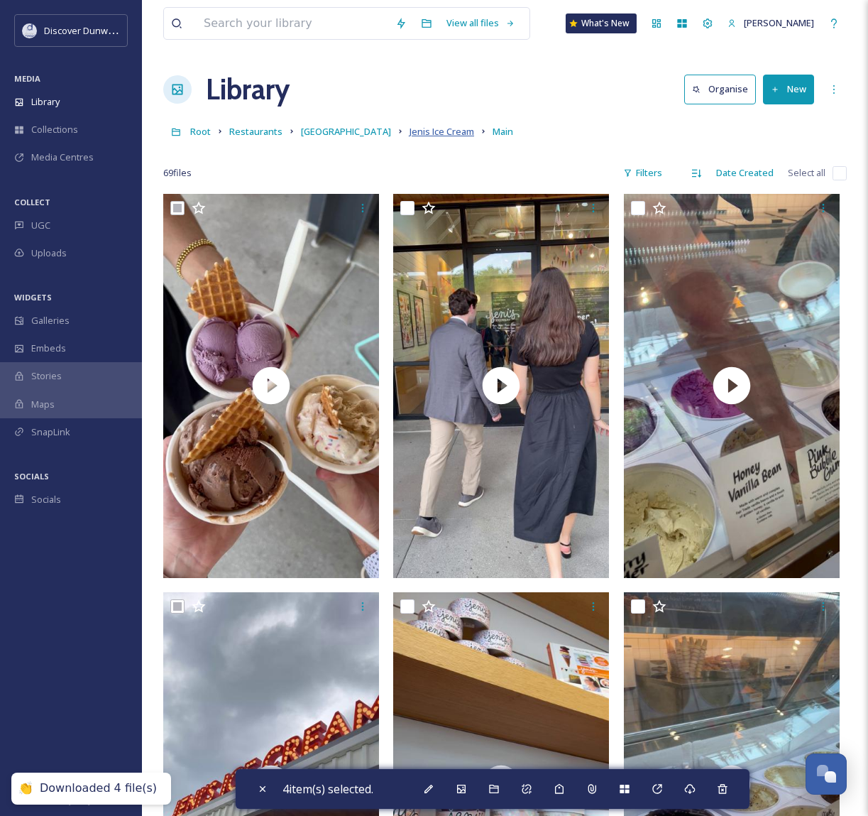
click at [410, 133] on span "Jenis Ice Cream" at bounding box center [442, 131] width 65 height 13
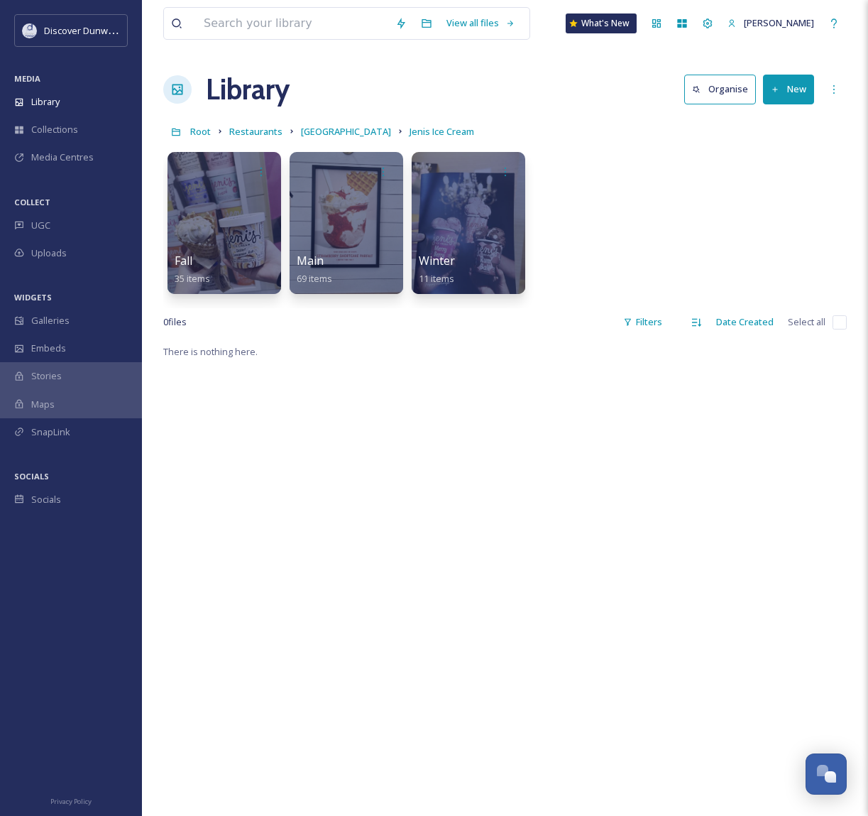
click at [325, 132] on span "[GEOGRAPHIC_DATA]" at bounding box center [346, 131] width 90 height 13
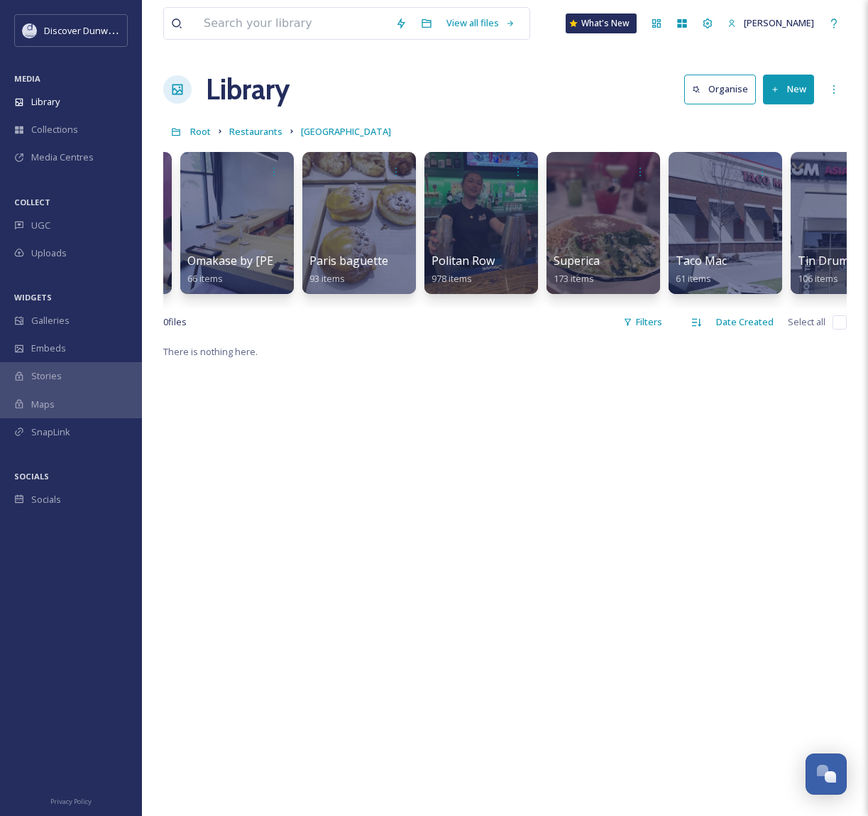
scroll to position [0, 1166]
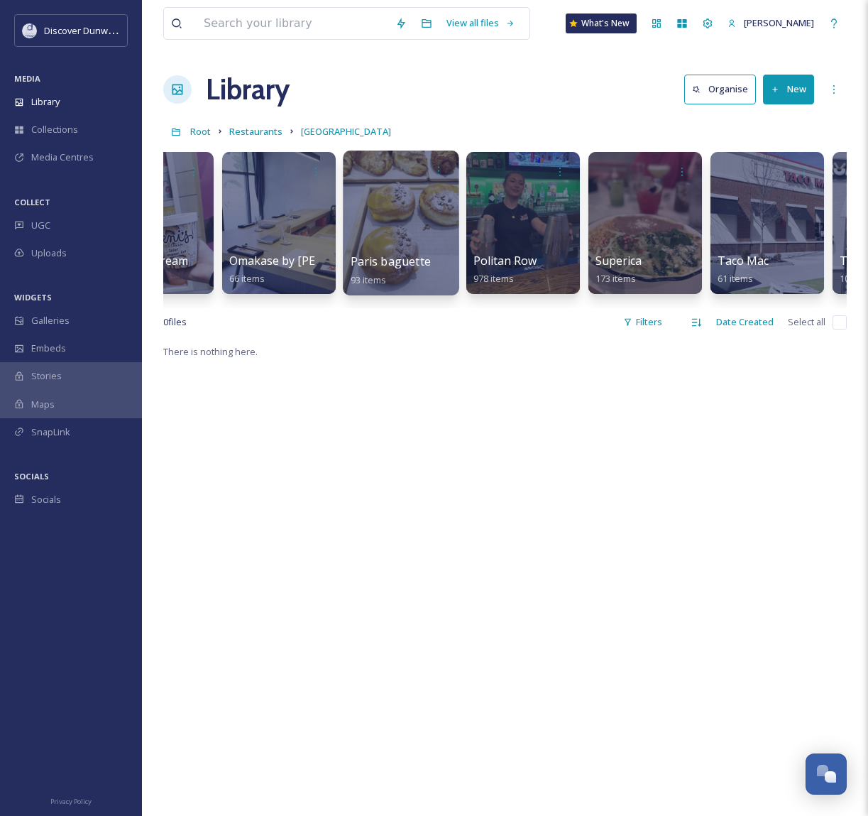
click at [412, 236] on div at bounding box center [401, 222] width 116 height 145
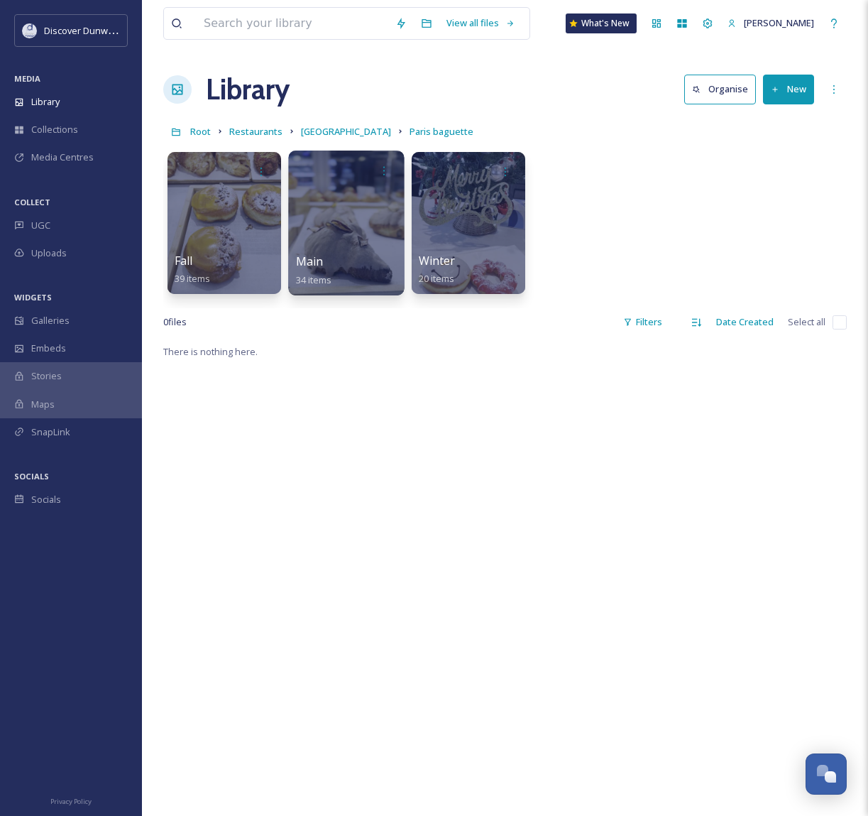
click at [356, 234] on div at bounding box center [346, 222] width 116 height 145
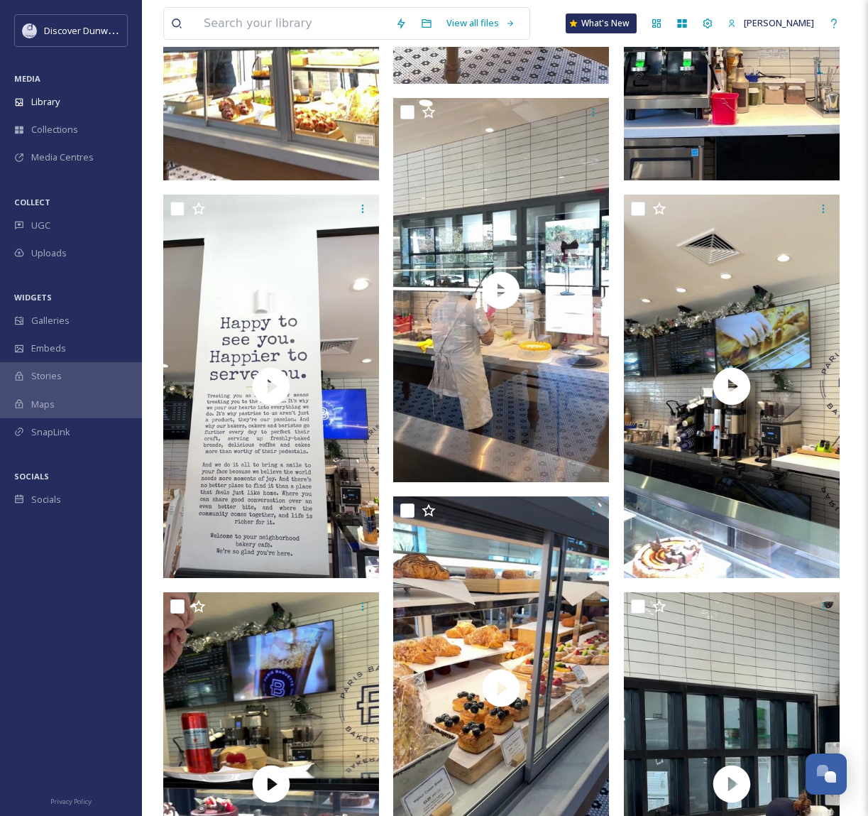
scroll to position [1841, 0]
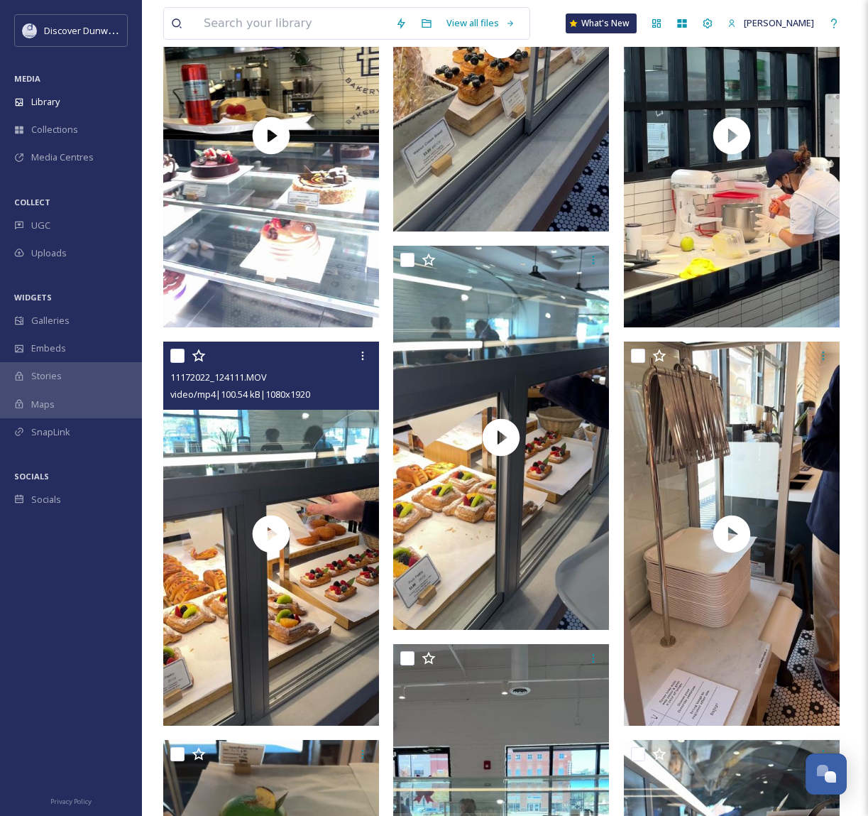
click at [173, 358] on input "checkbox" at bounding box center [177, 355] width 14 height 14
checkbox input "true"
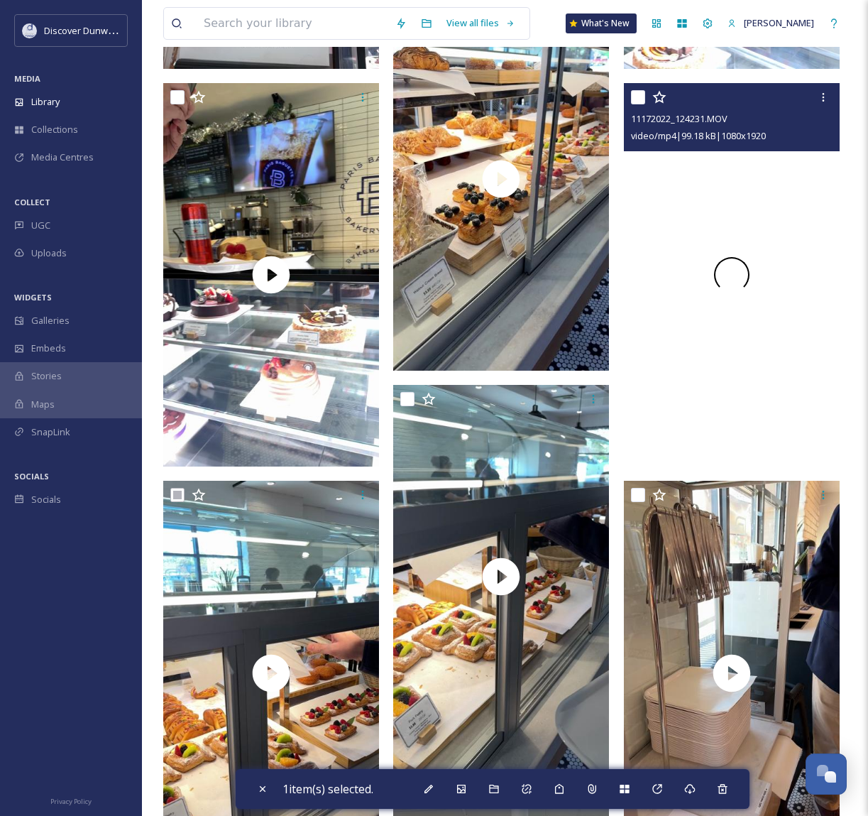
scroll to position [1699, 0]
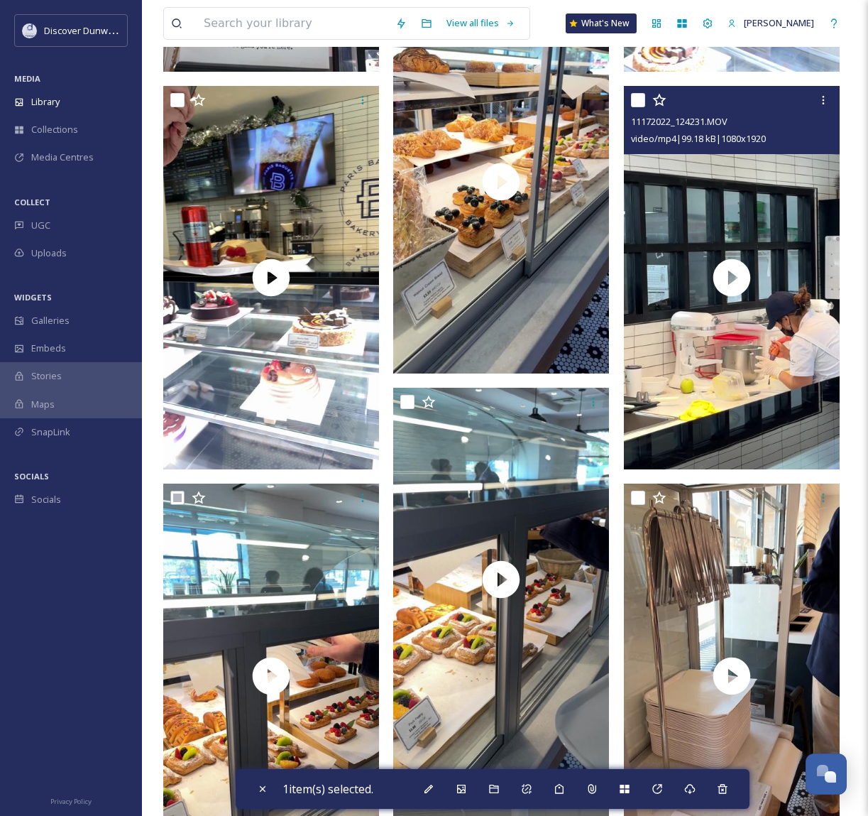
click at [634, 99] on input "checkbox" at bounding box center [638, 100] width 14 height 14
checkbox input "true"
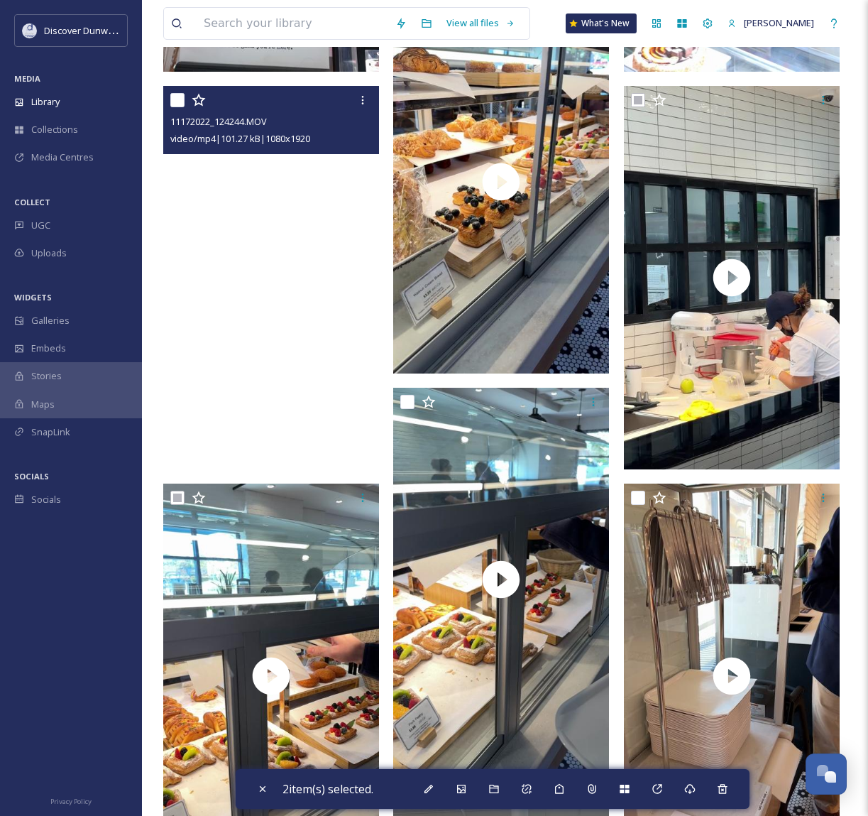
scroll to position [1486, 0]
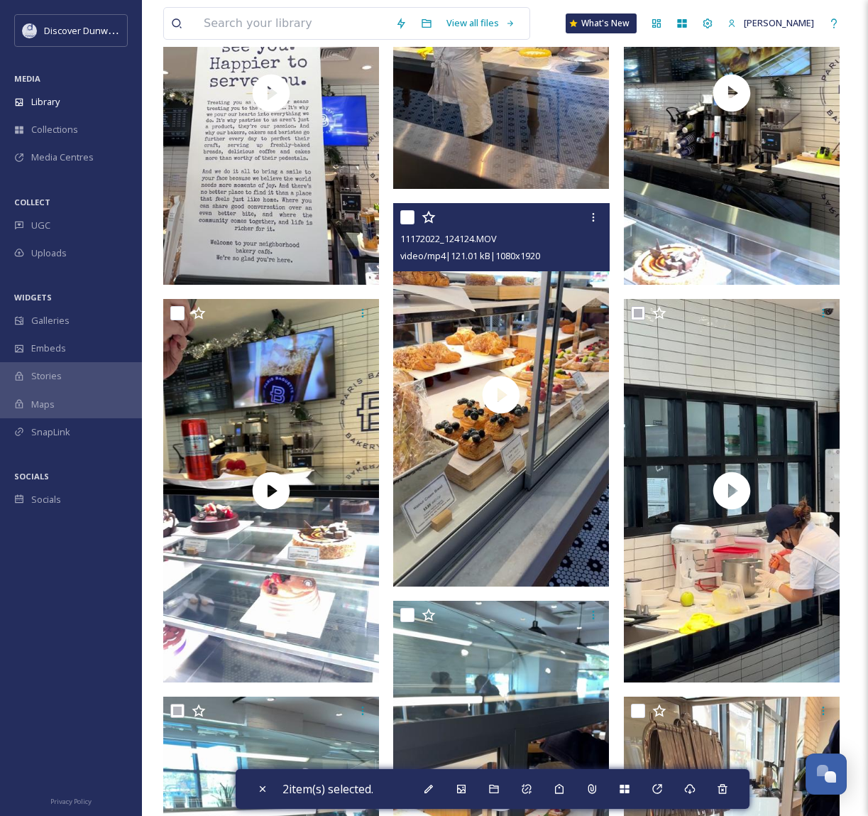
click at [411, 215] on input "checkbox" at bounding box center [407, 217] width 14 height 14
checkbox input "true"
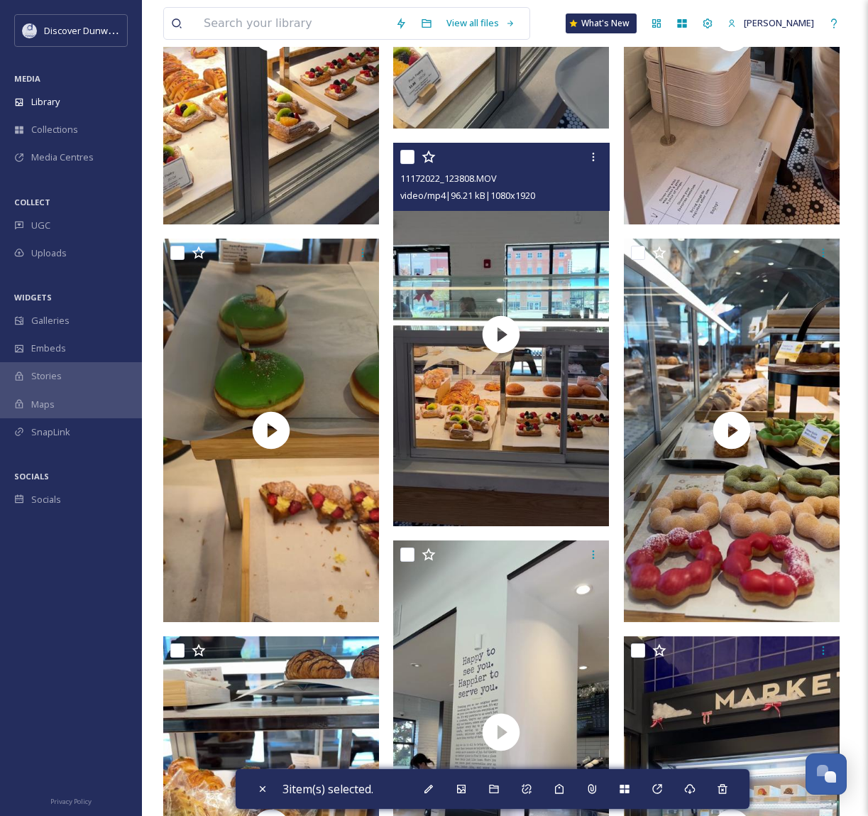
scroll to position [2338, 0]
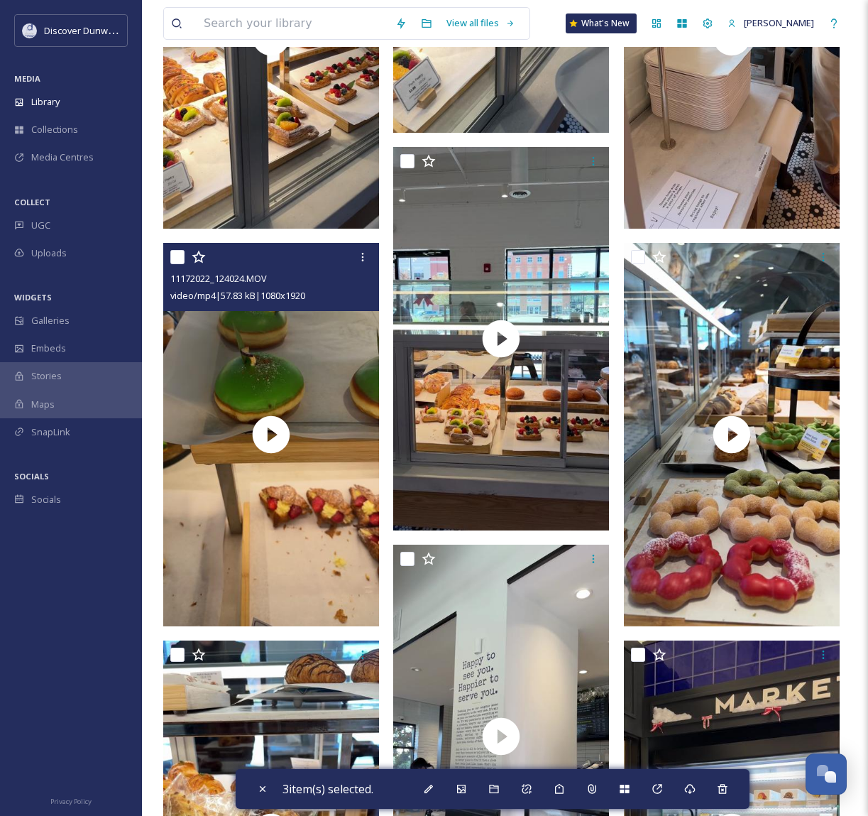
click at [172, 252] on input "checkbox" at bounding box center [177, 257] width 14 height 14
checkbox input "true"
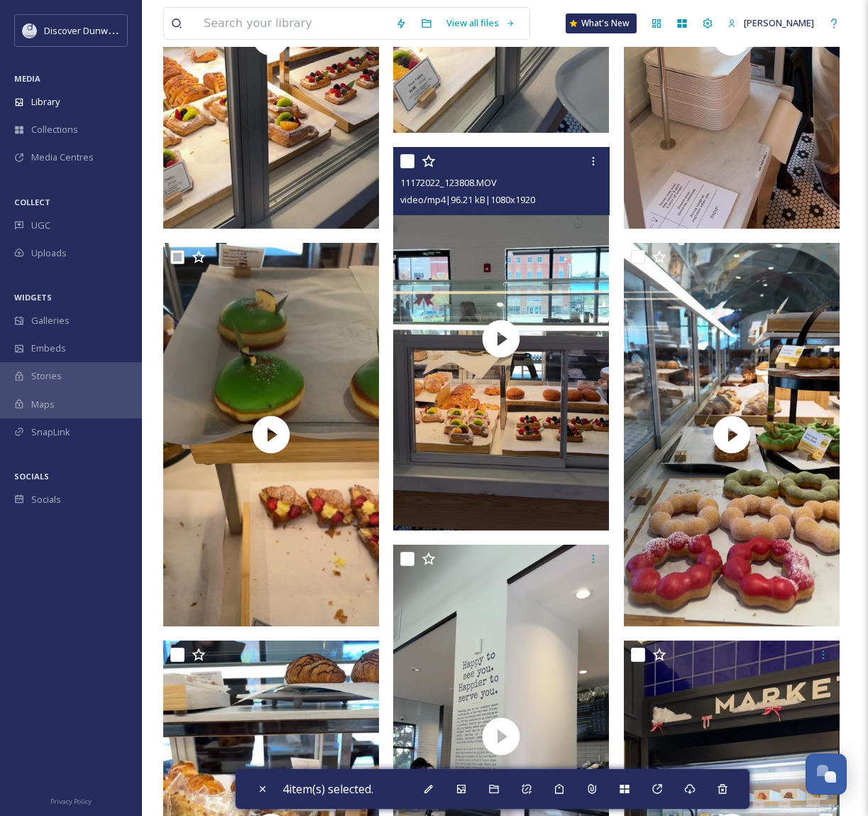
click at [414, 160] on input "checkbox" at bounding box center [407, 161] width 14 height 14
checkbox input "true"
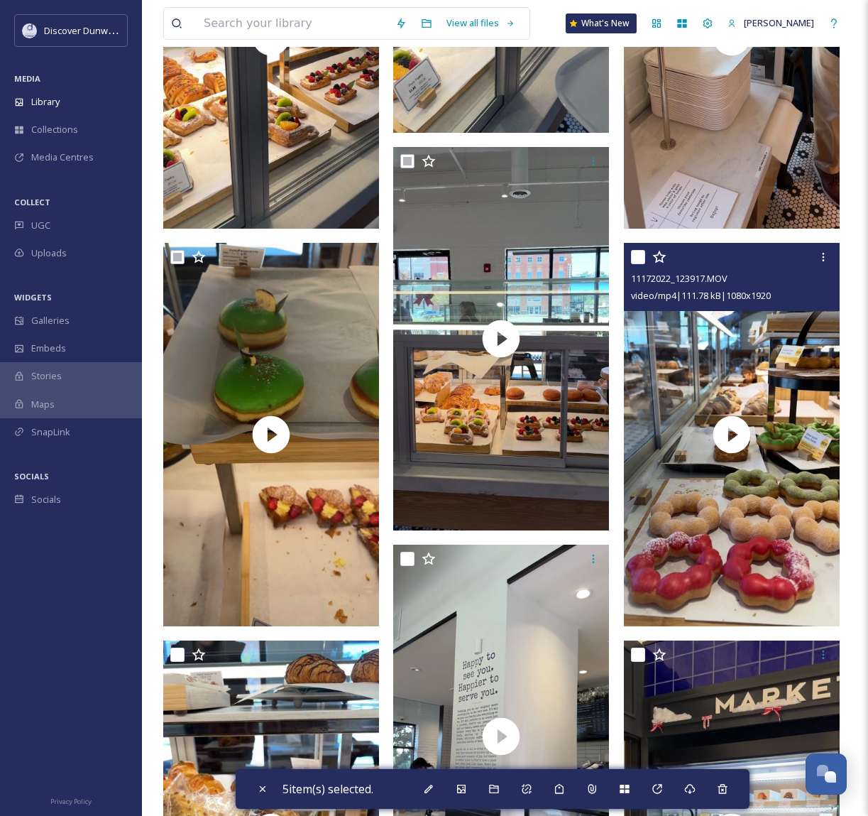
click at [636, 261] on input "checkbox" at bounding box center [638, 257] width 14 height 14
checkbox input "true"
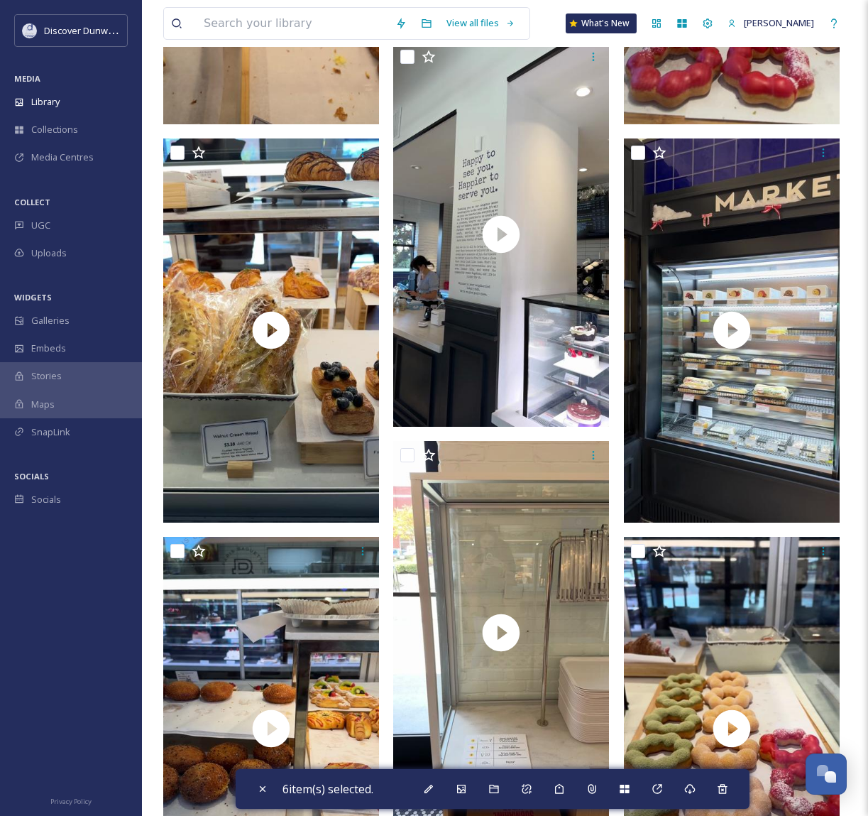
scroll to position [3119, 0]
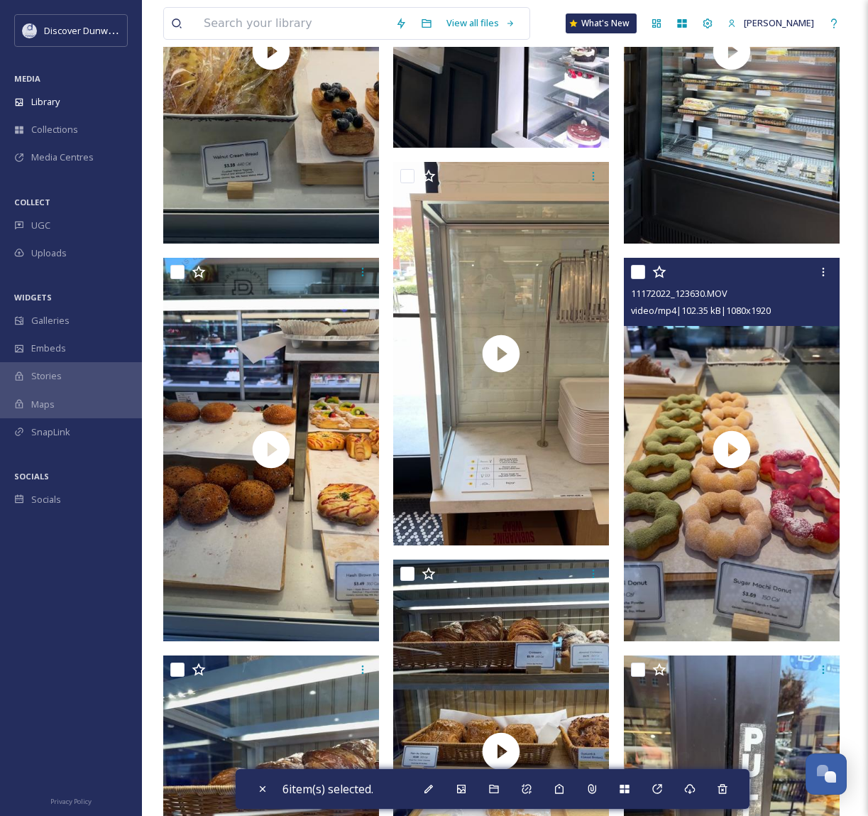
click at [639, 272] on input "checkbox" at bounding box center [638, 272] width 14 height 14
checkbox input "true"
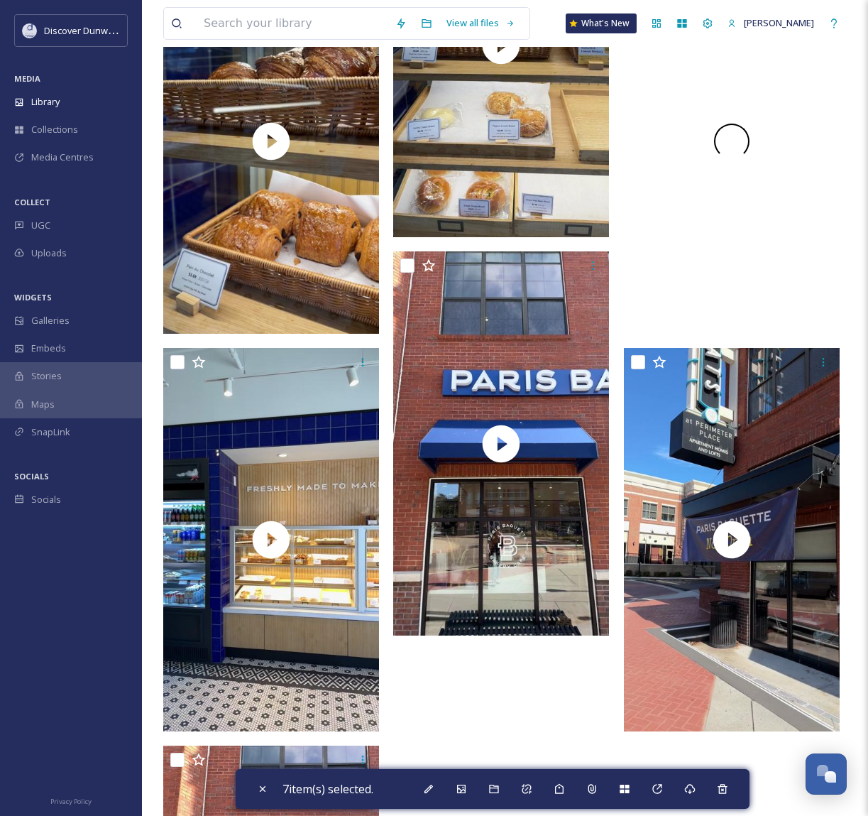
scroll to position [4112, 0]
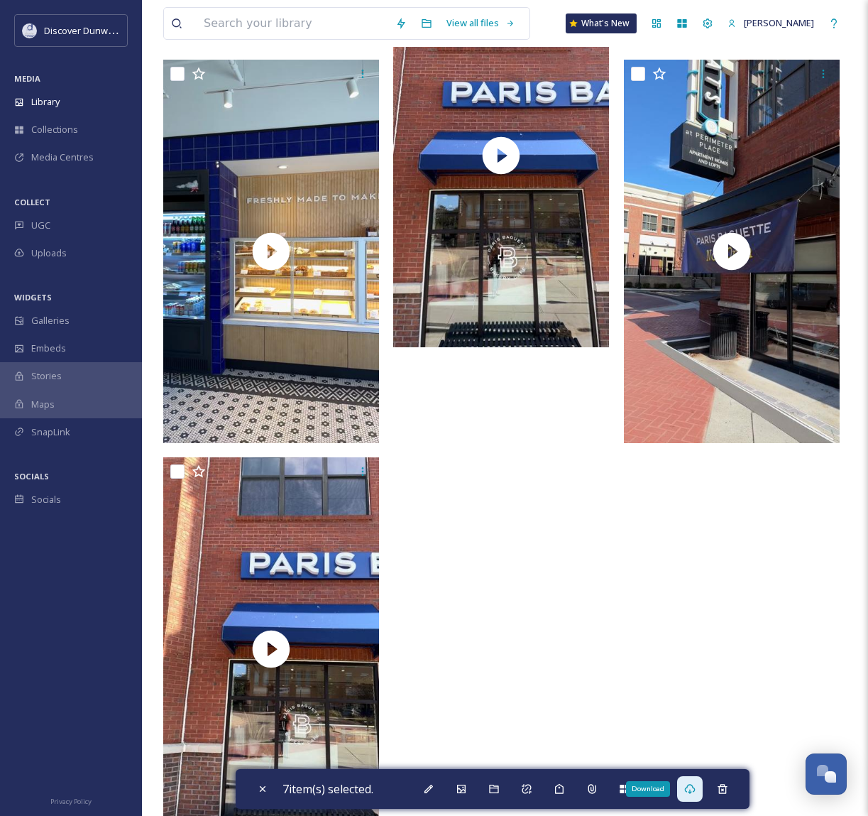
click at [693, 788] on icon at bounding box center [689, 788] width 11 height 11
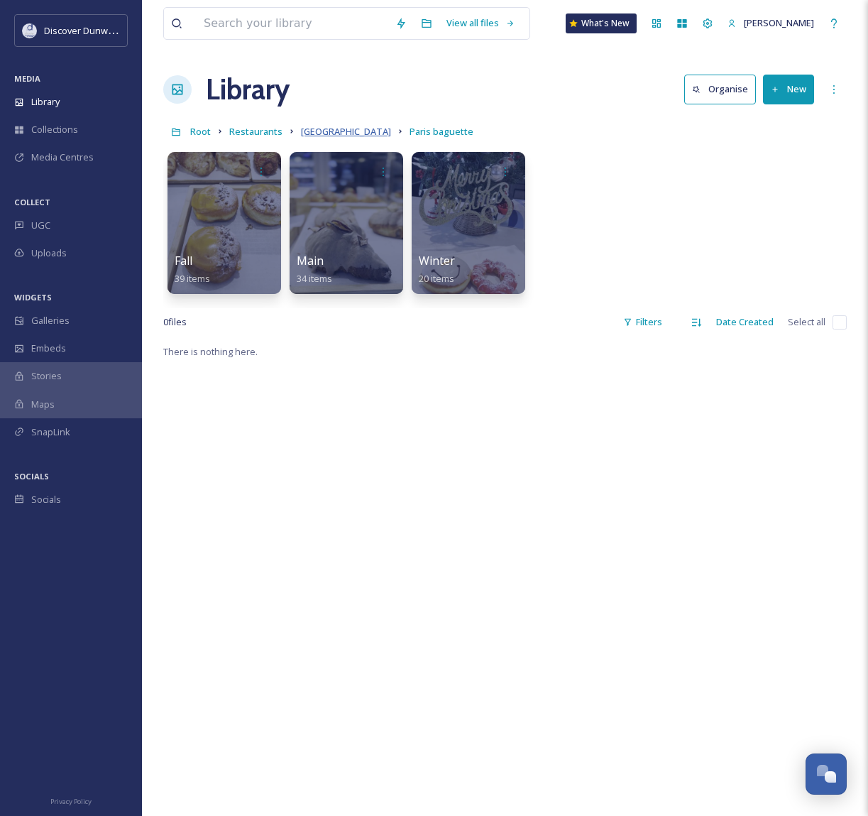
click at [339, 132] on span "[GEOGRAPHIC_DATA]" at bounding box center [346, 131] width 90 height 13
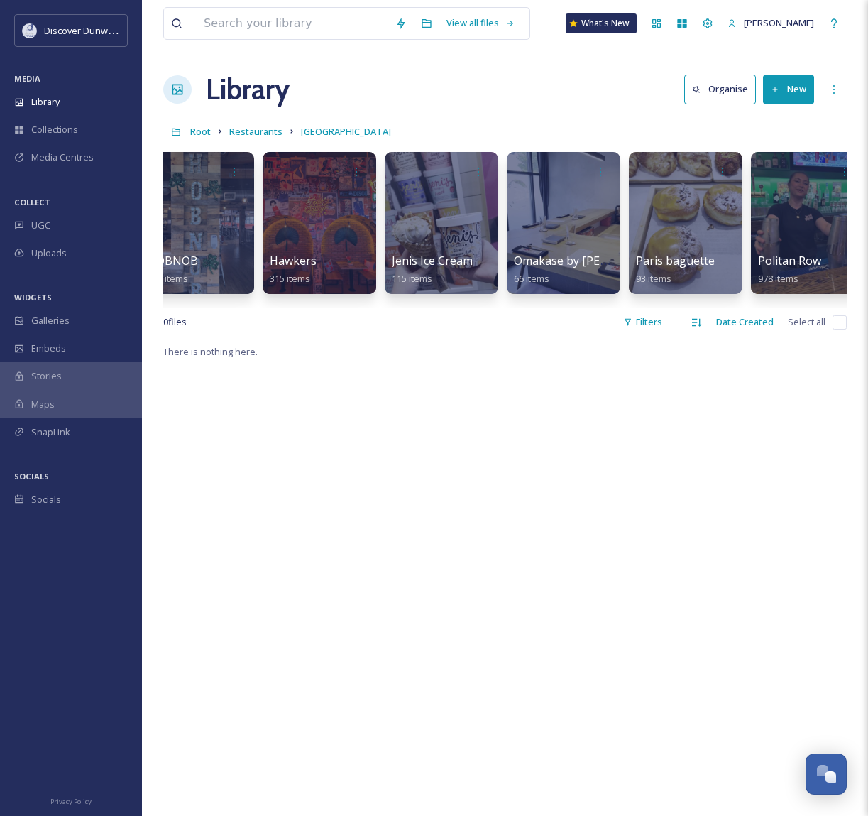
scroll to position [0, 1392]
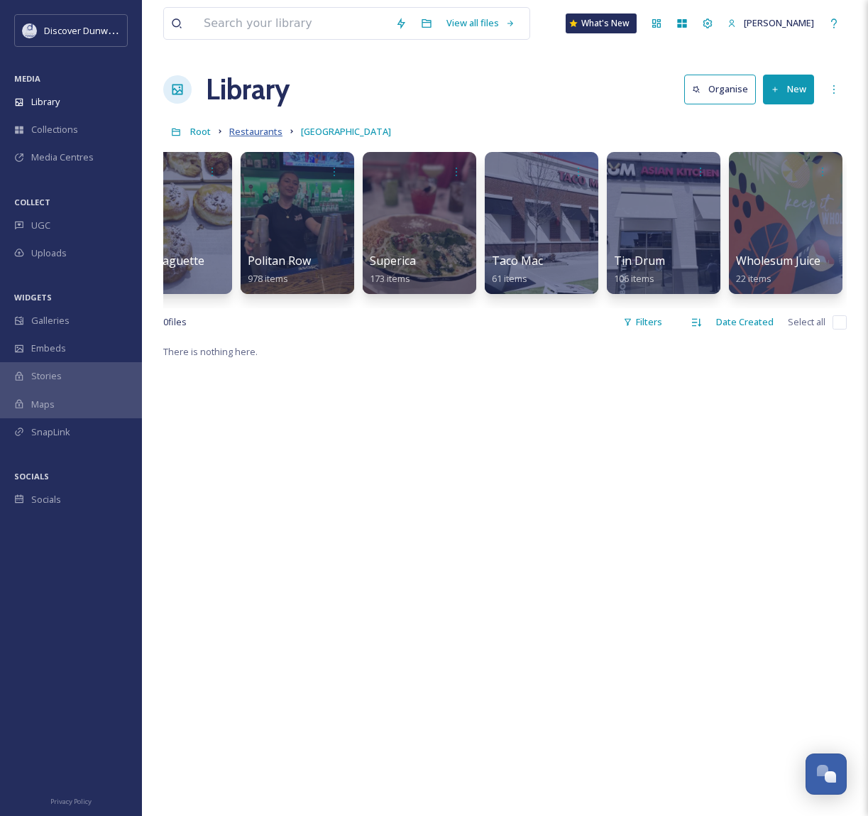
click at [248, 128] on span "Restaurants" at bounding box center [255, 131] width 53 height 13
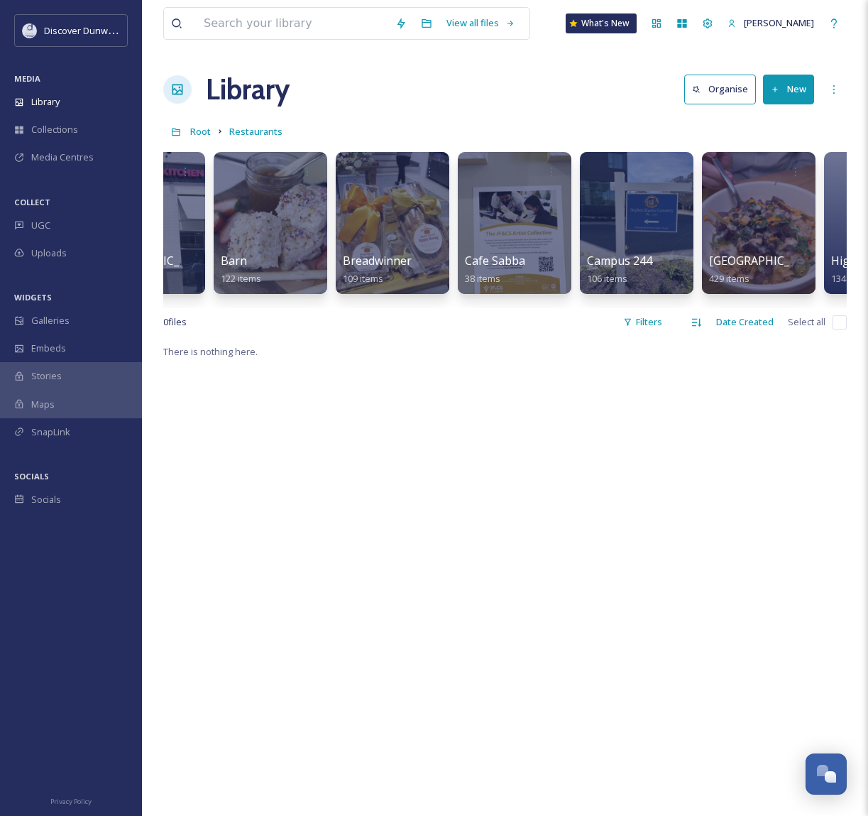
scroll to position [0, 221]
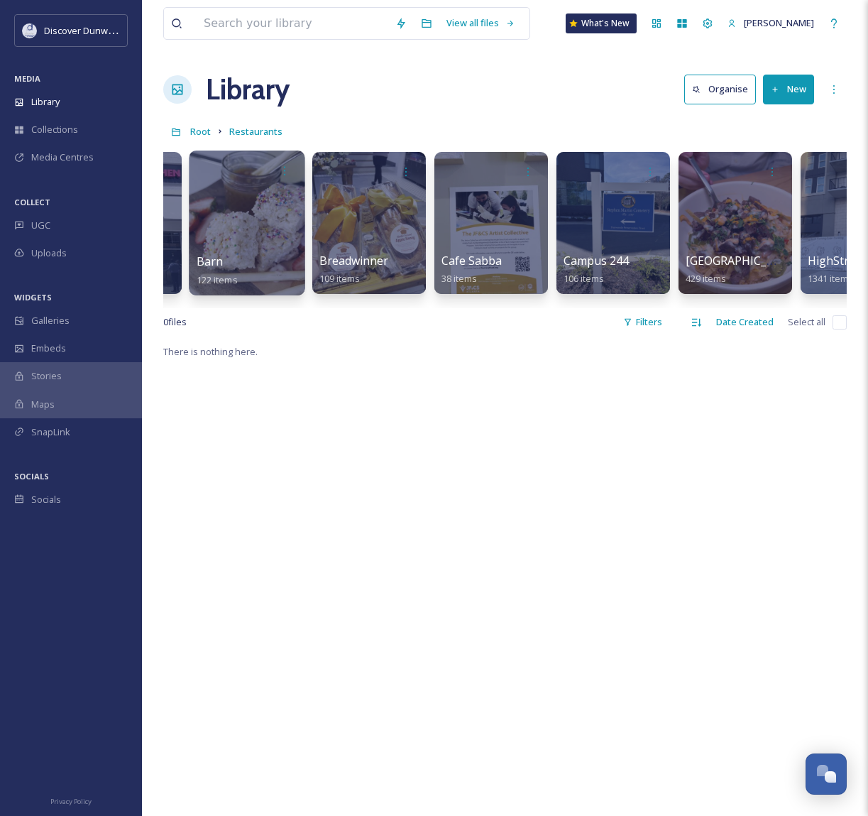
click at [257, 194] on div at bounding box center [247, 222] width 116 height 145
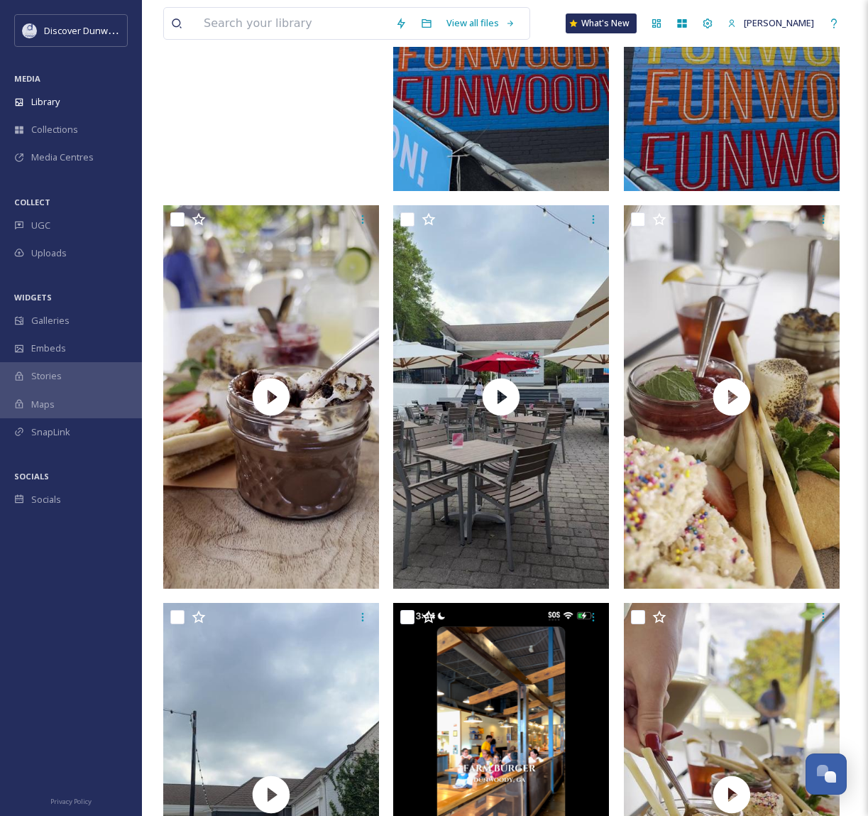
scroll to position [426, 0]
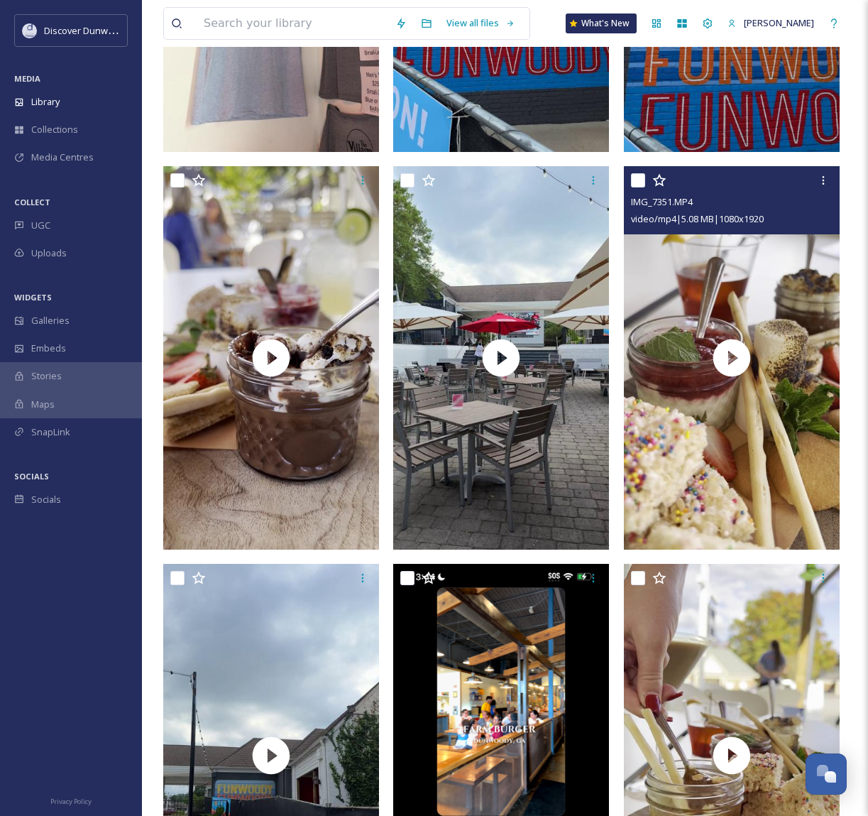
click at [637, 178] on input "checkbox" at bounding box center [638, 180] width 14 height 14
checkbox input "true"
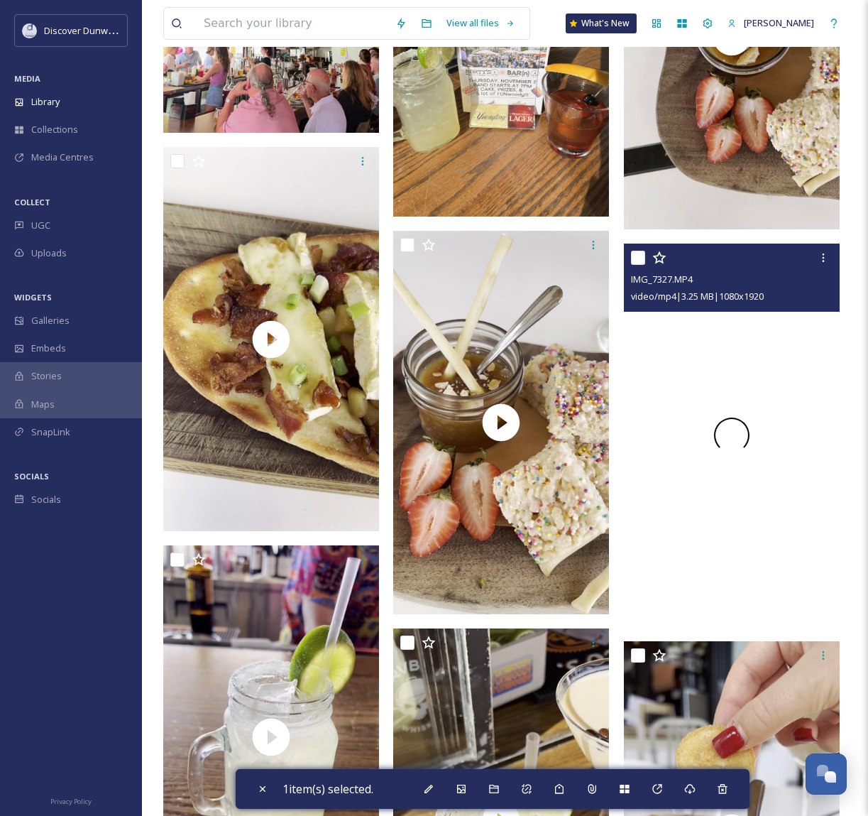
scroll to position [4259, 0]
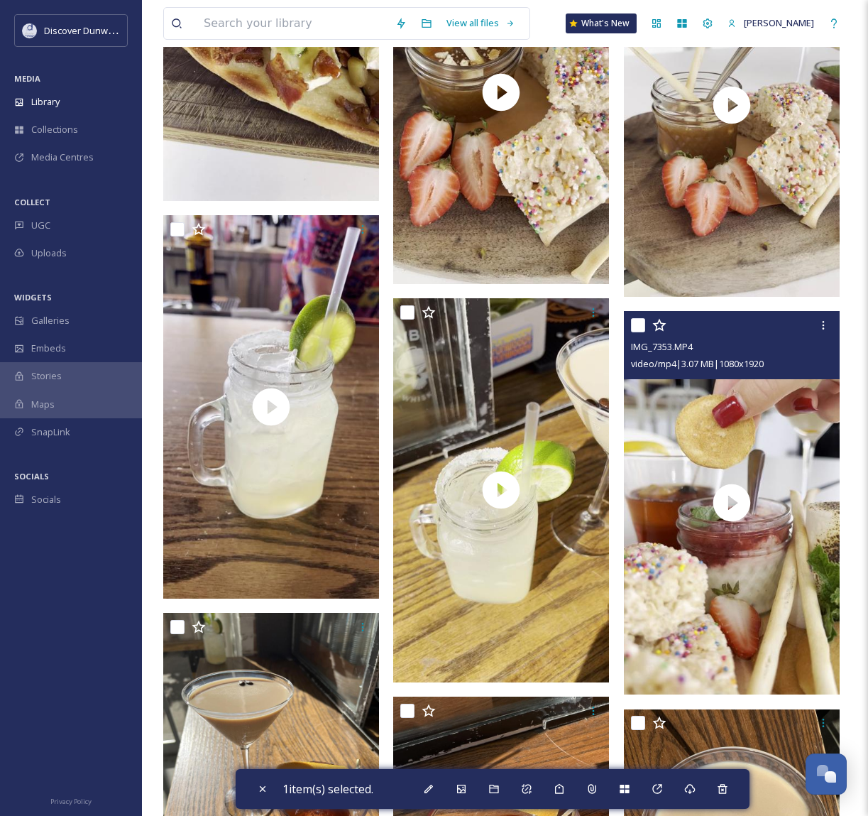
click at [636, 321] on input "checkbox" at bounding box center [638, 325] width 14 height 14
checkbox input "true"
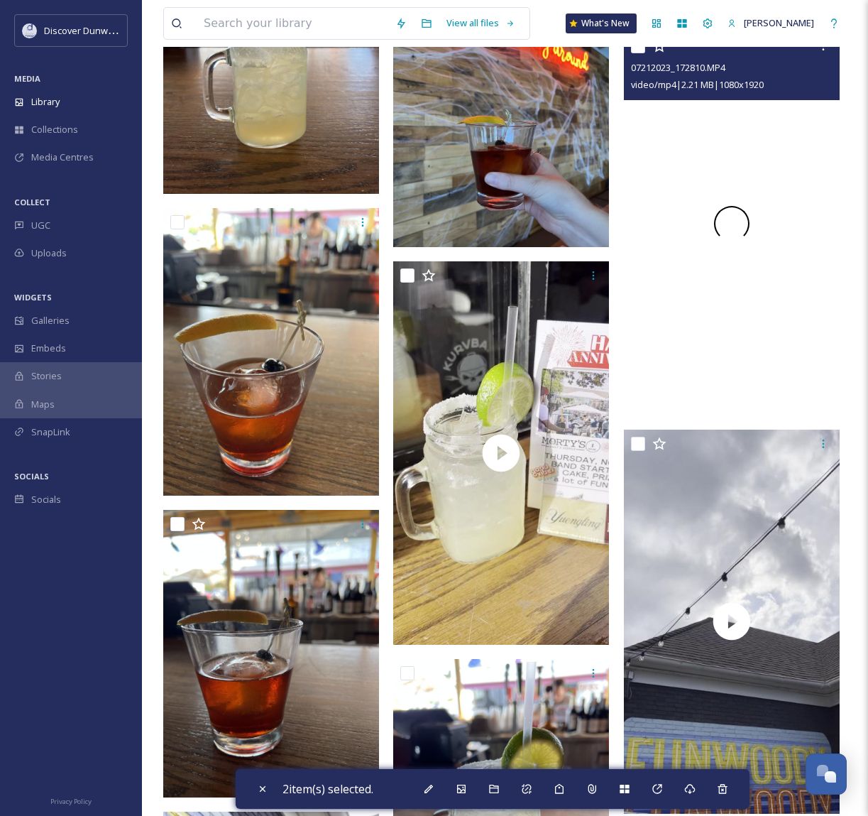
scroll to position [10647, 0]
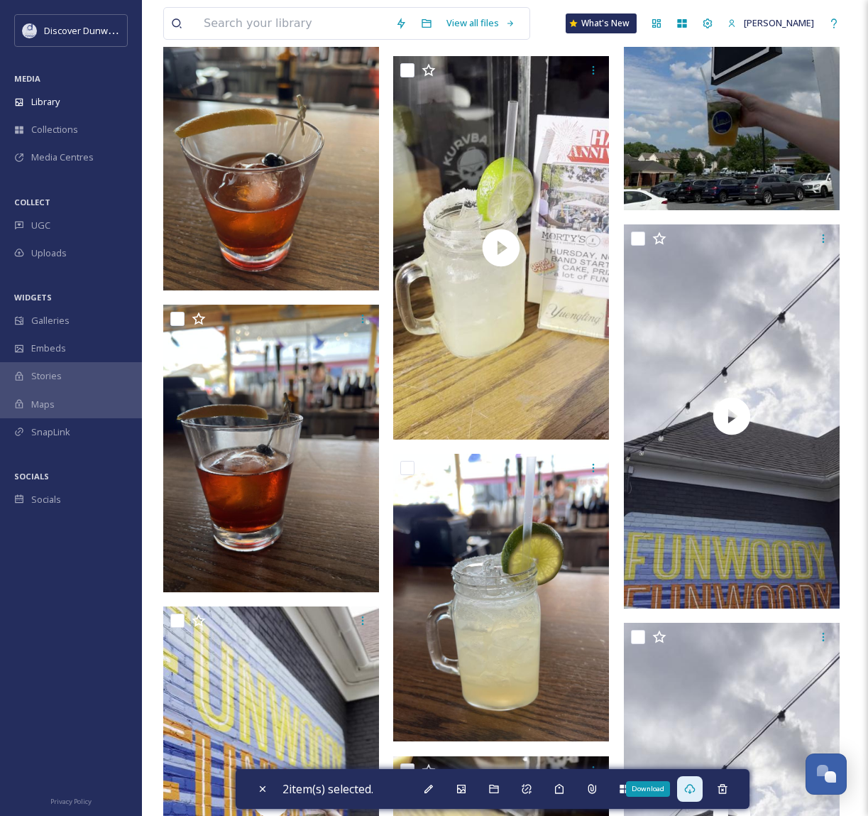
click at [696, 790] on icon at bounding box center [689, 788] width 11 height 11
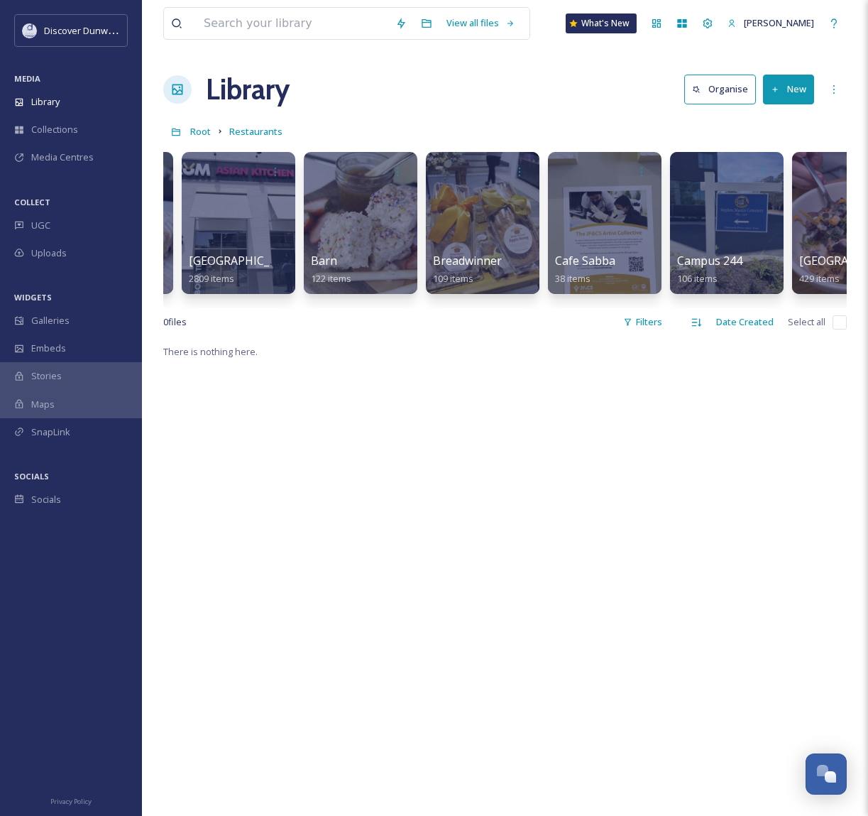
scroll to position [0, 269]
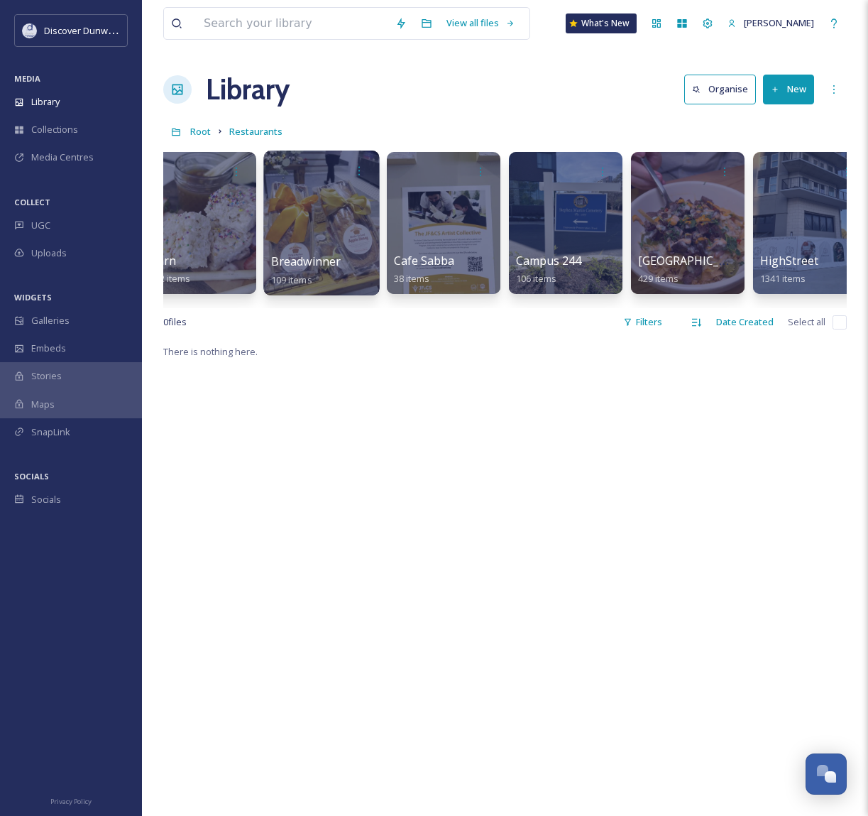
click at [318, 246] on div at bounding box center [321, 222] width 116 height 145
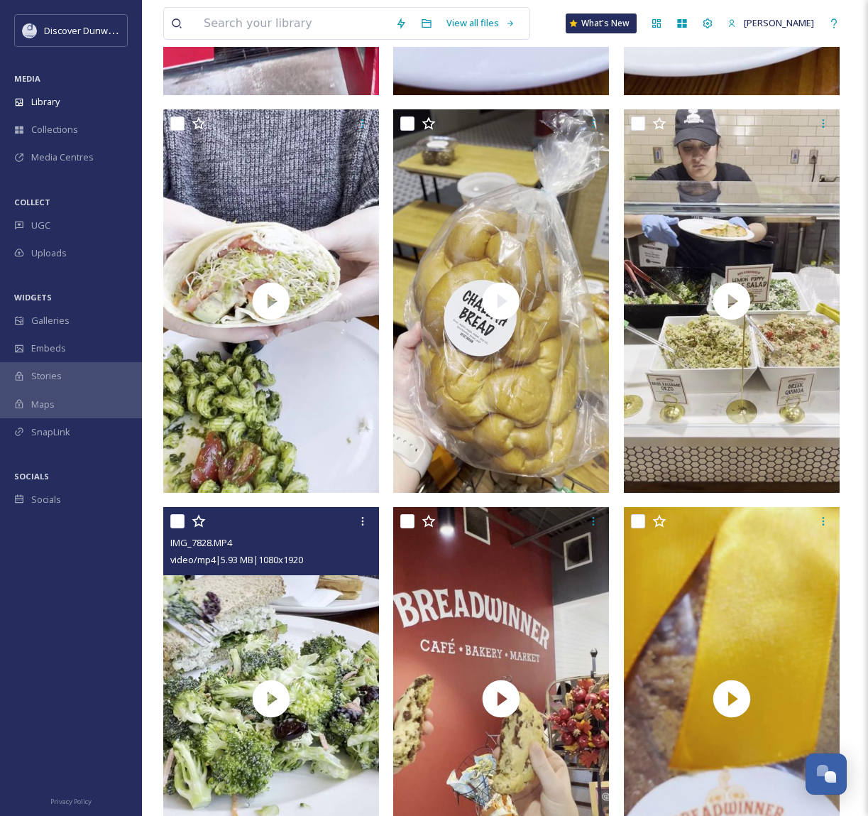
scroll to position [781, 0]
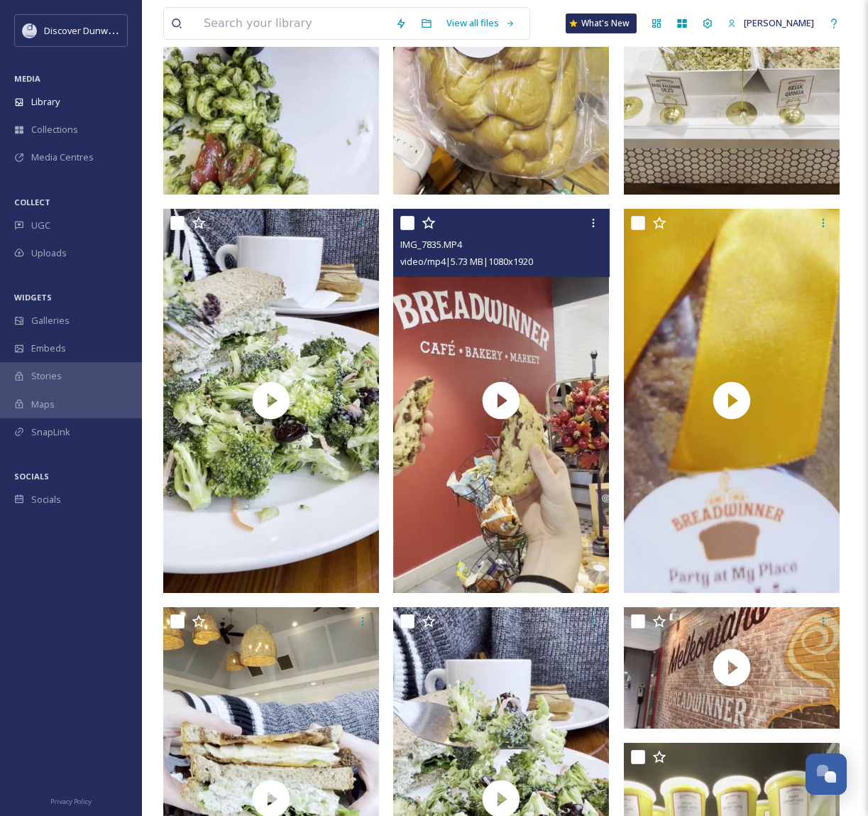
click at [406, 221] on input "checkbox" at bounding box center [407, 223] width 14 height 14
checkbox input "true"
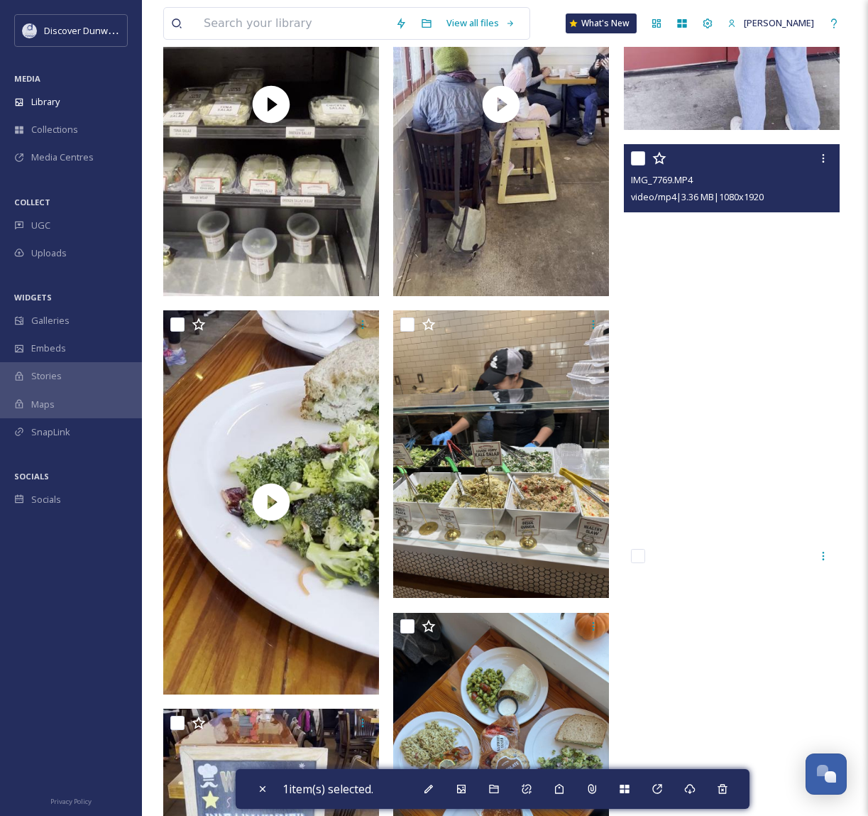
scroll to position [2555, 0]
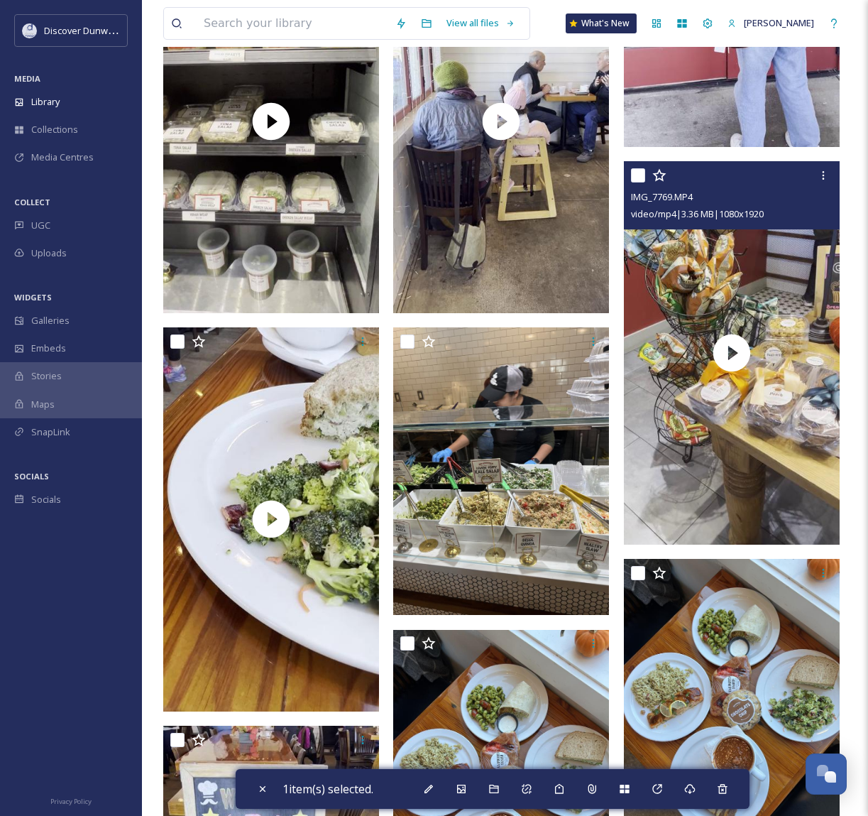
click at [638, 170] on input "checkbox" at bounding box center [638, 175] width 14 height 14
checkbox input "true"
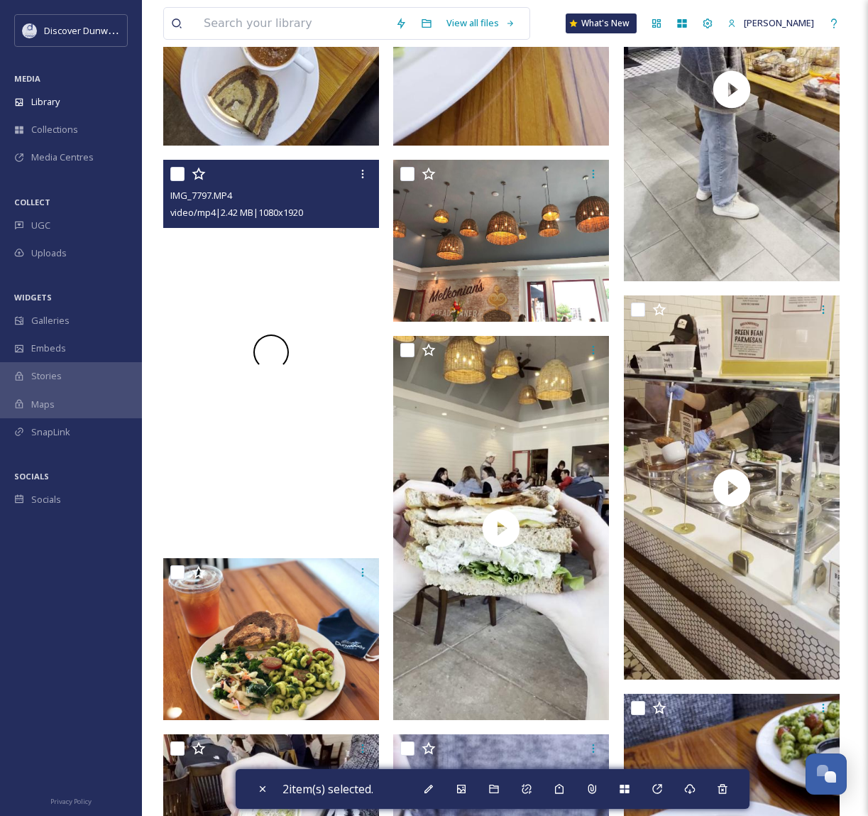
scroll to position [5607, 0]
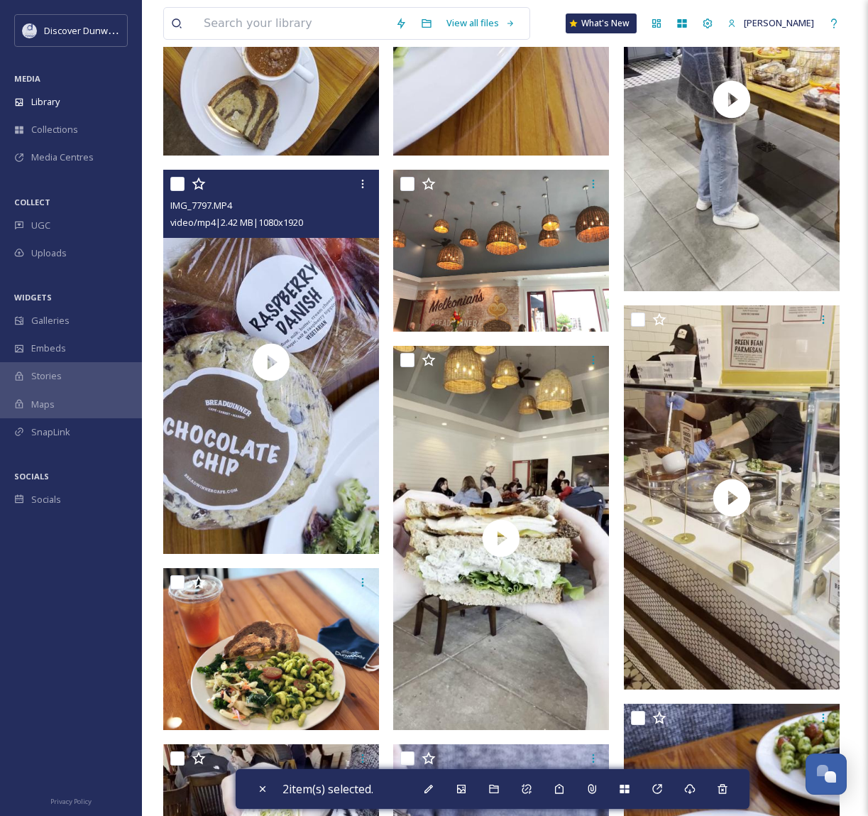
click at [177, 183] on input "checkbox" at bounding box center [177, 184] width 14 height 14
checkbox input "true"
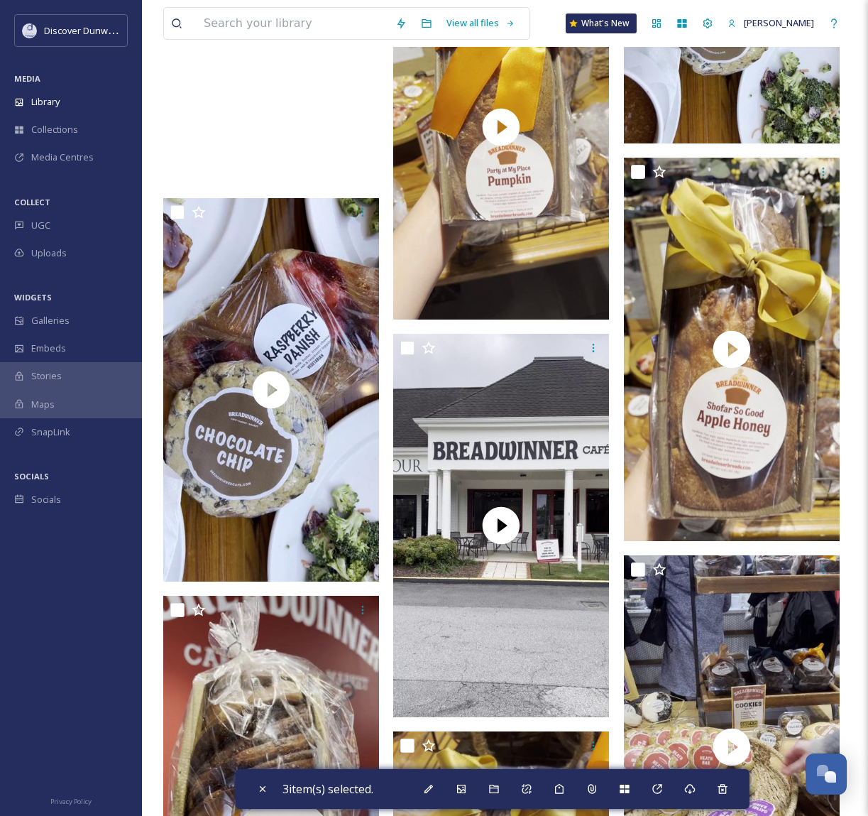
scroll to position [9227, 0]
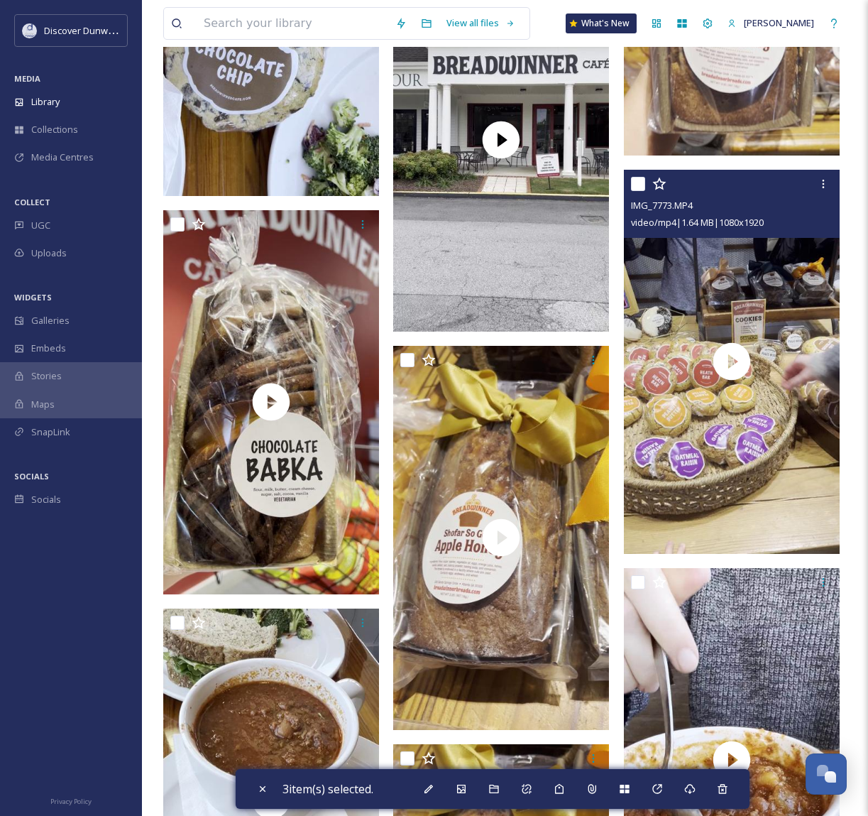
click at [635, 184] on input "checkbox" at bounding box center [638, 184] width 14 height 14
checkbox input "true"
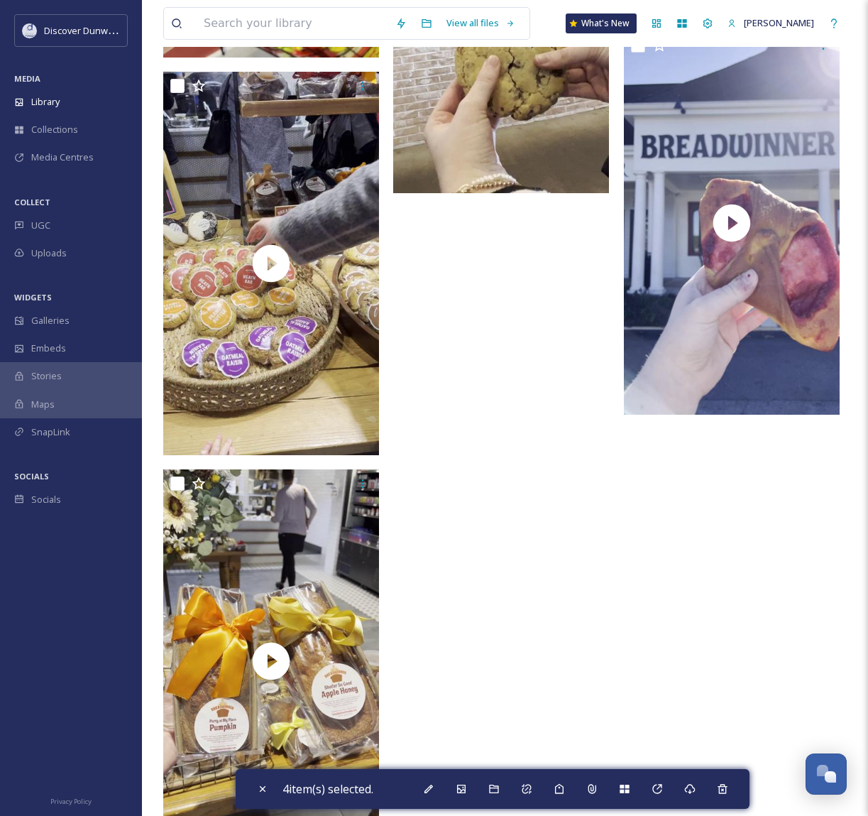
scroll to position [12989, 0]
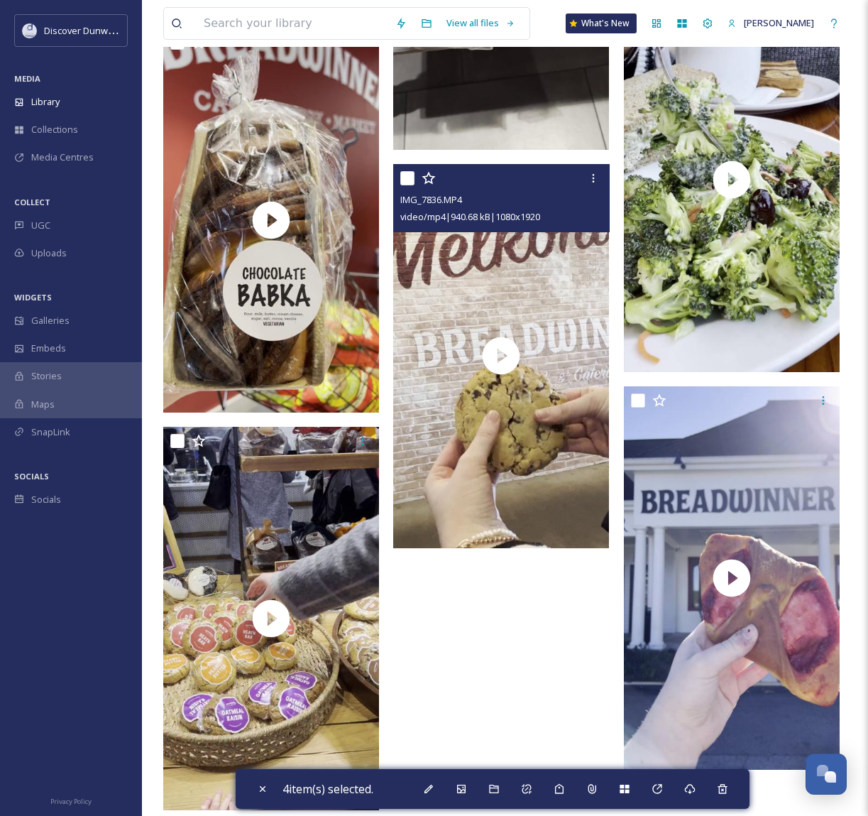
click at [404, 179] on input "checkbox" at bounding box center [407, 178] width 14 height 14
checkbox input "true"
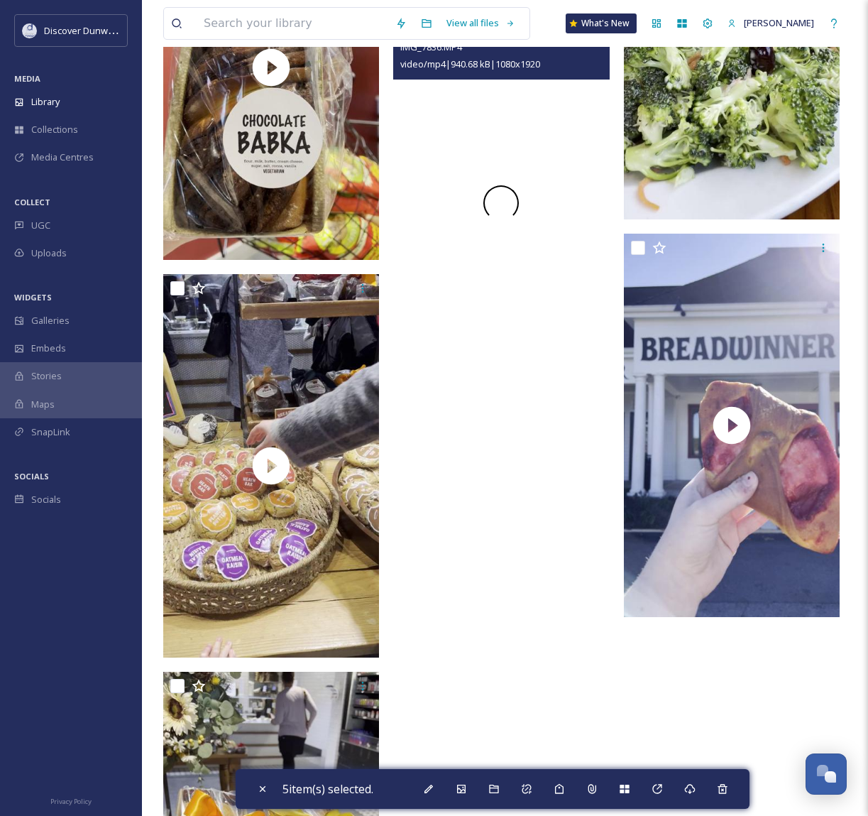
scroll to position [13121, 0]
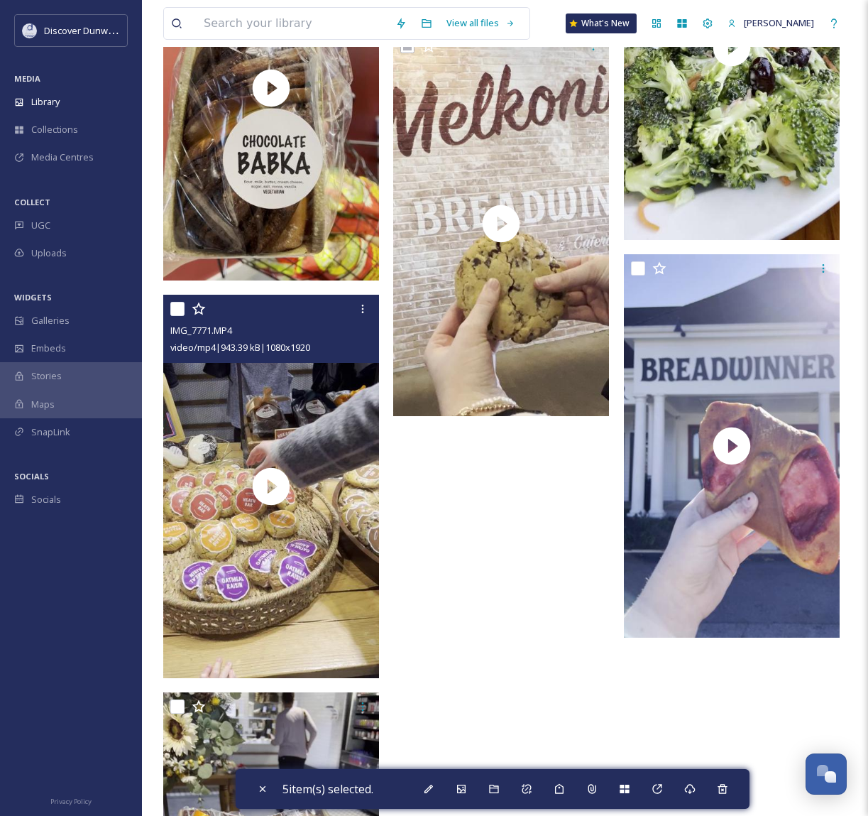
click at [178, 308] on input "checkbox" at bounding box center [177, 309] width 14 height 14
checkbox input "true"
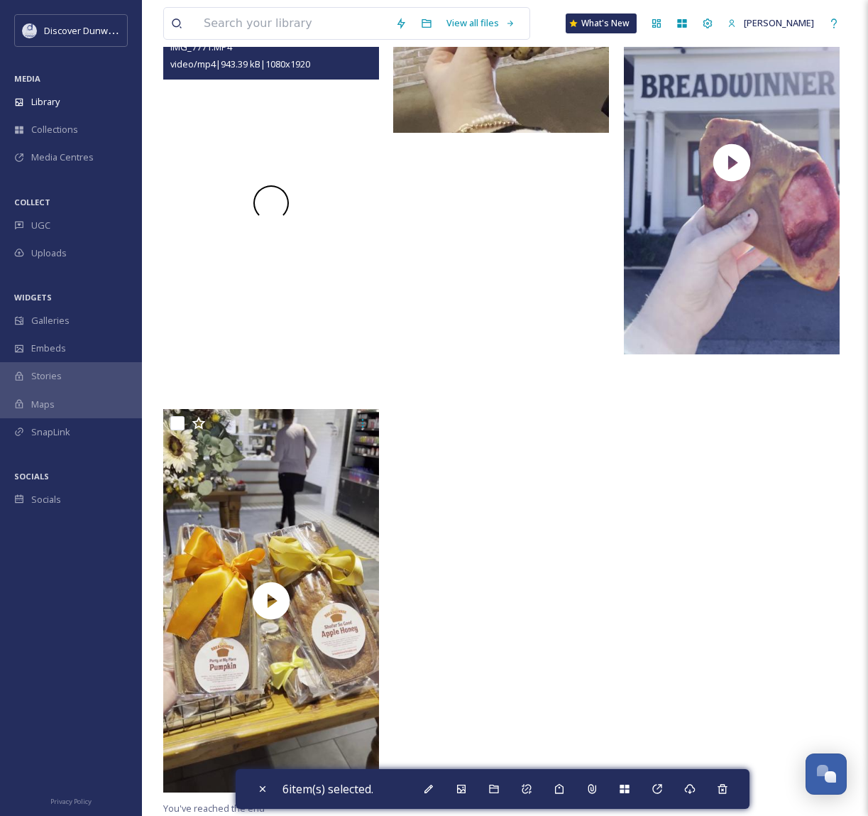
scroll to position [13405, 0]
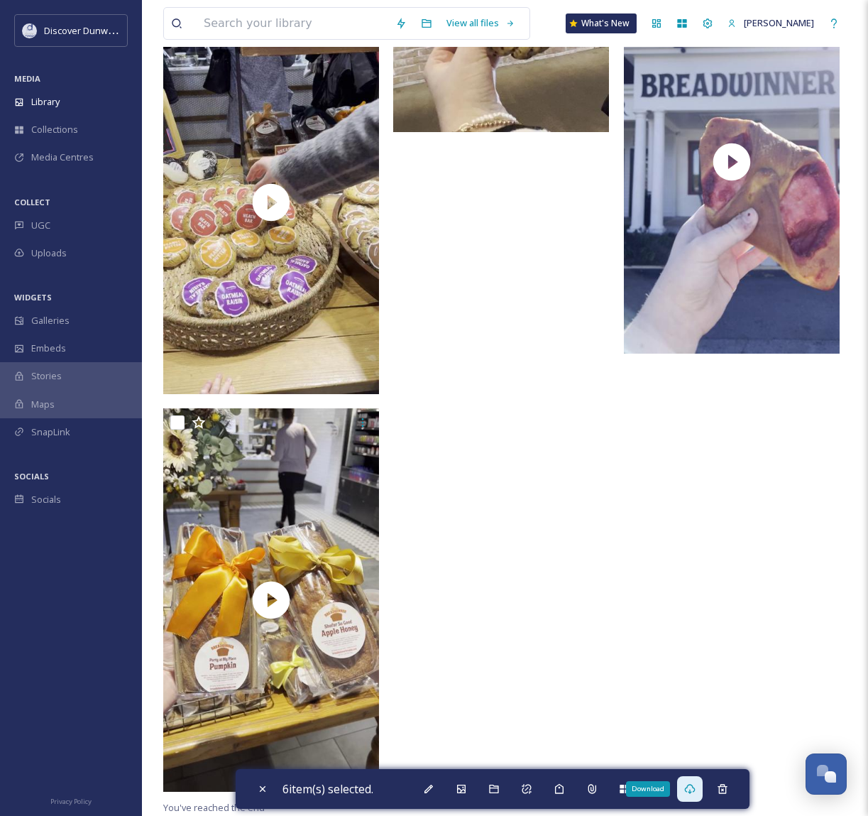
click at [696, 796] on div "Download" at bounding box center [690, 789] width 26 height 26
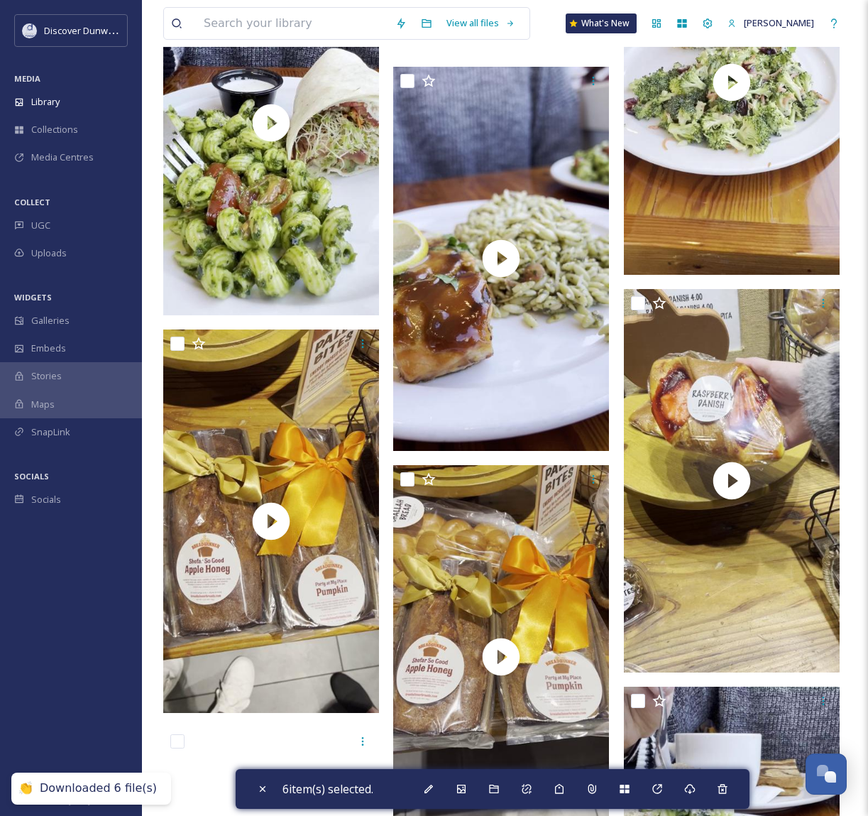
scroll to position [12127, 0]
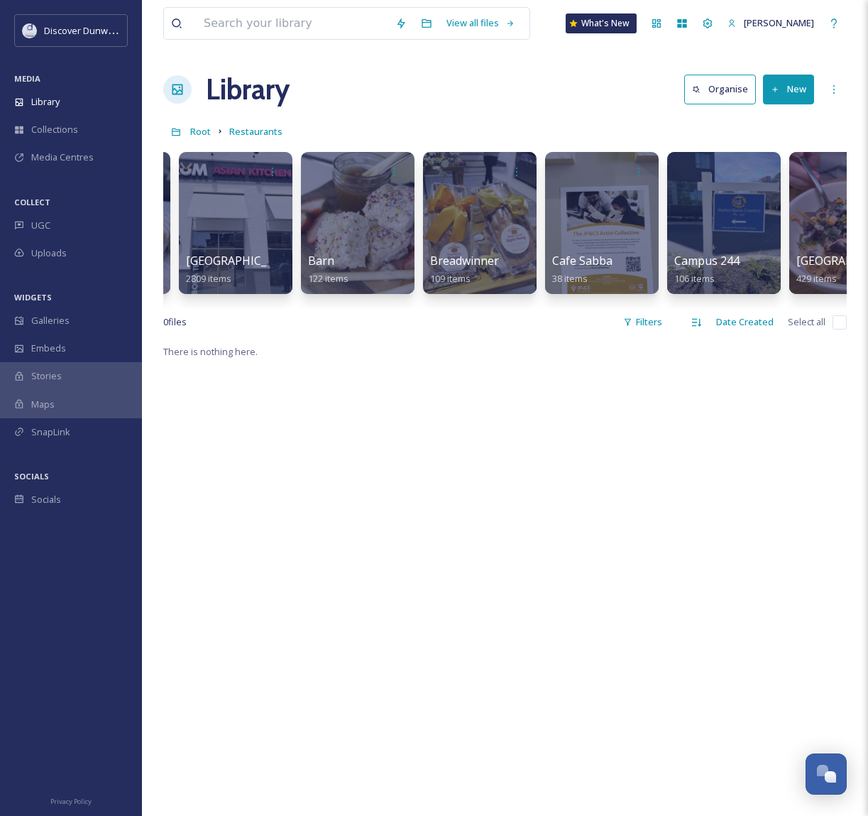
scroll to position [0, 498]
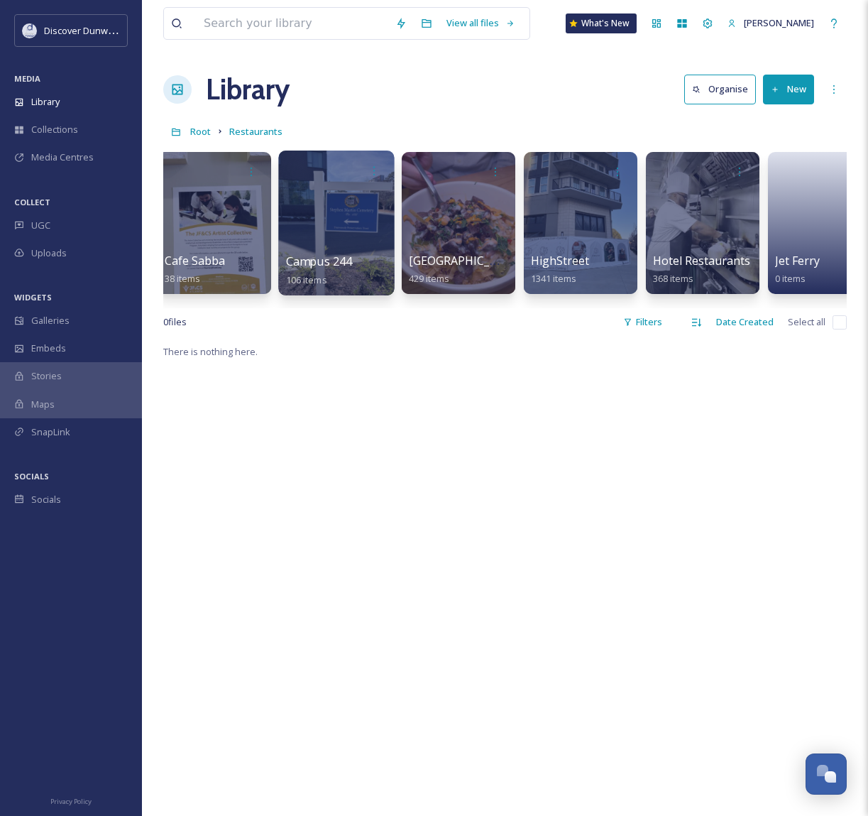
click at [330, 236] on div at bounding box center [336, 222] width 116 height 145
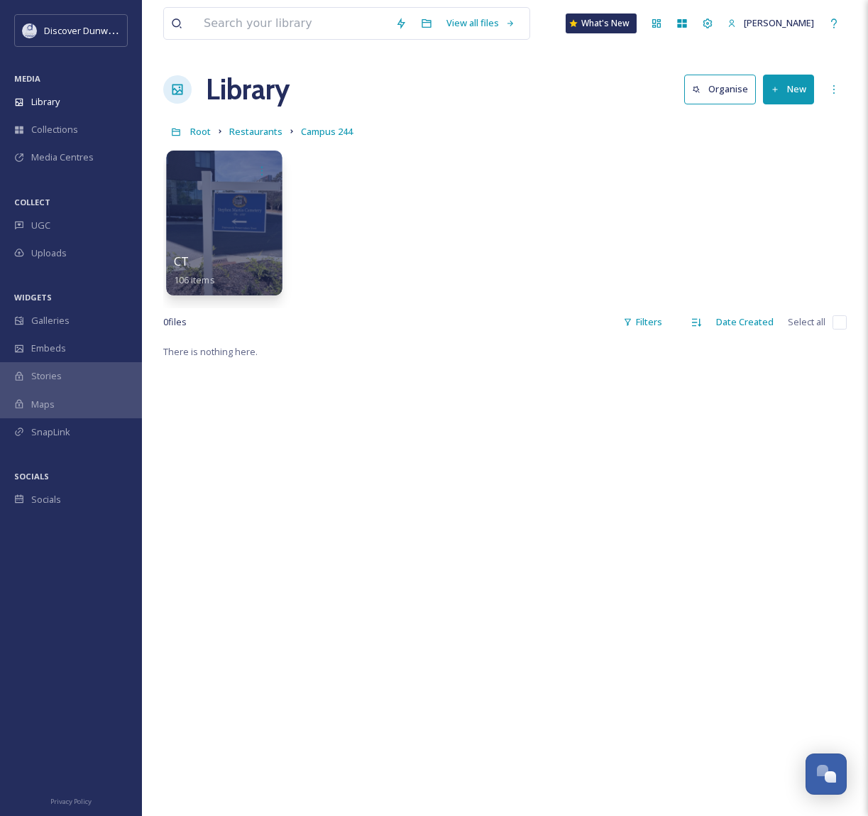
click at [243, 234] on div at bounding box center [224, 222] width 116 height 145
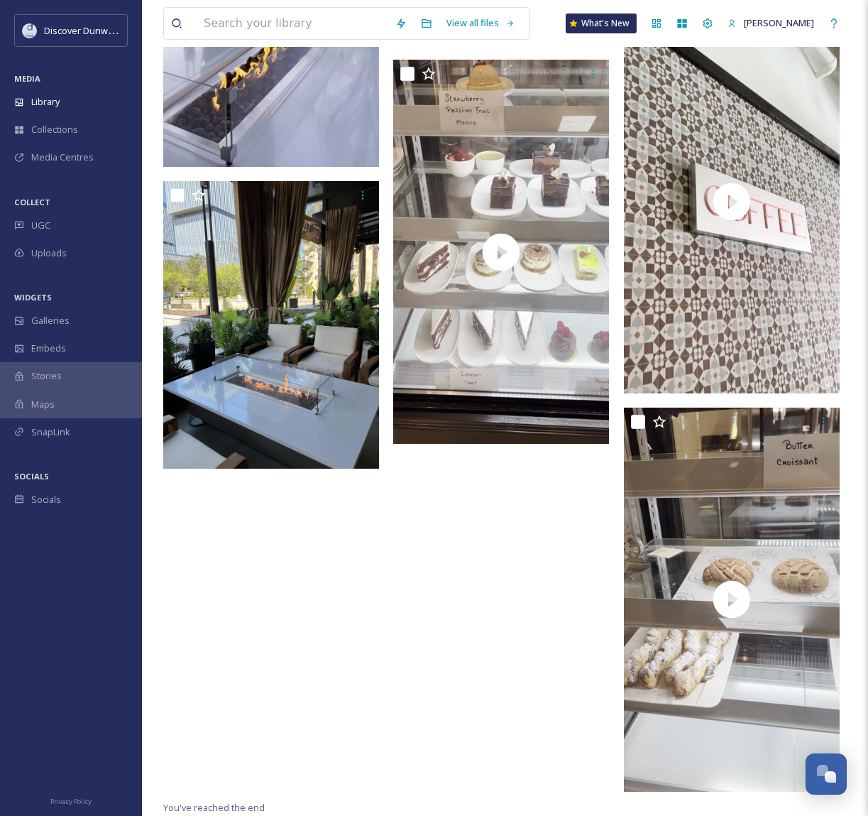
scroll to position [3752, 0]
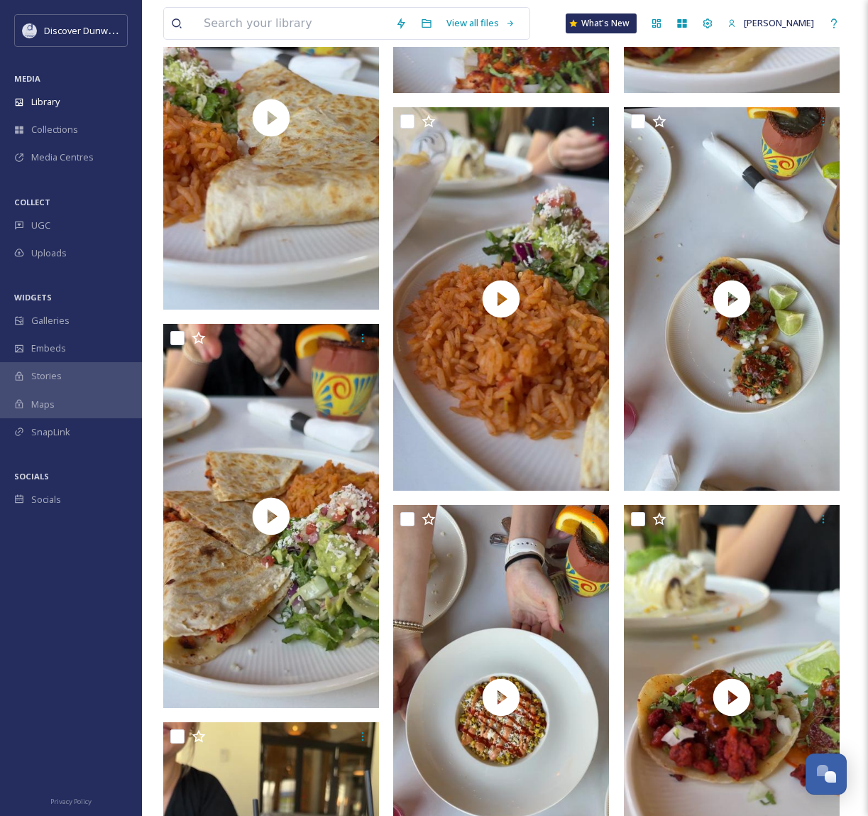
drag, startPoint x: 873, startPoint y: 246, endPoint x: 450, endPoint y: 648, distance: 583.9
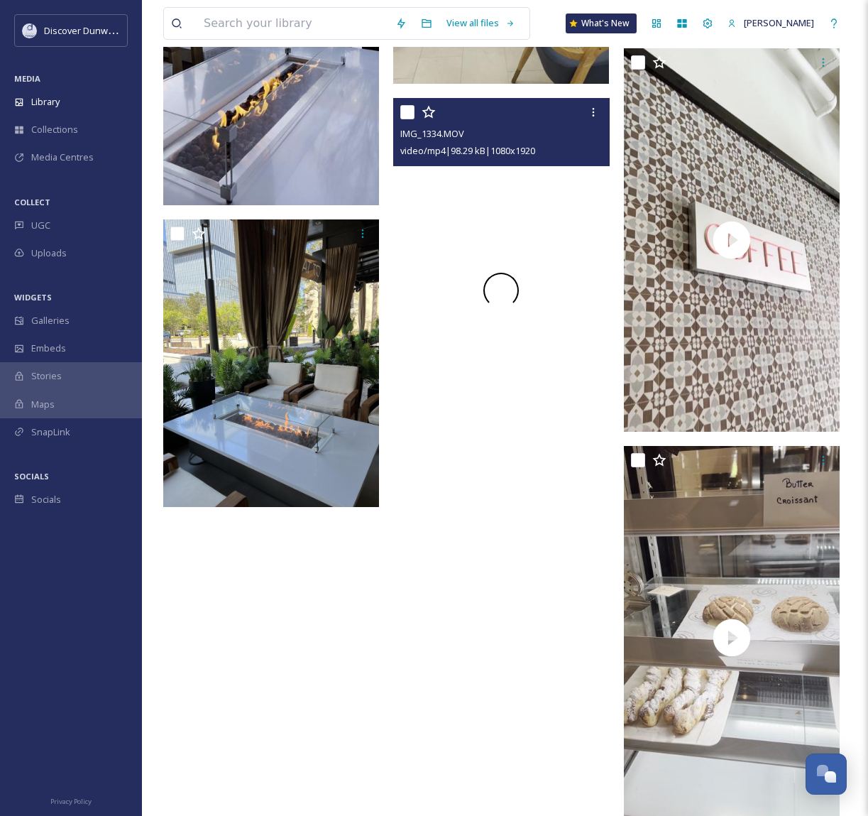
scroll to position [12068, 0]
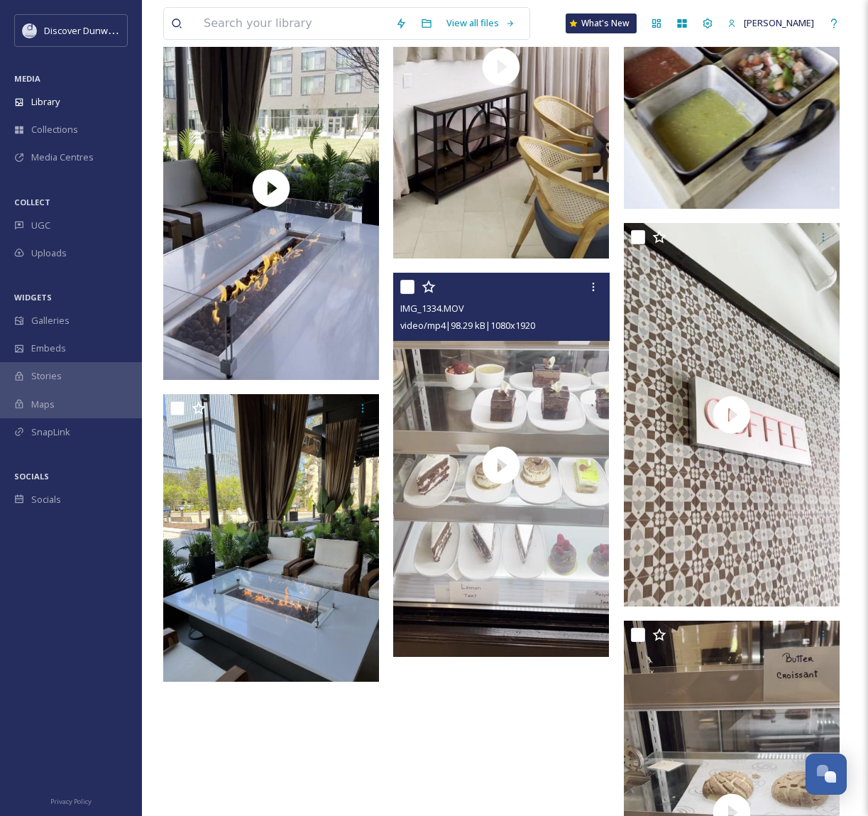
click at [403, 285] on input "checkbox" at bounding box center [407, 287] width 14 height 14
checkbox input "true"
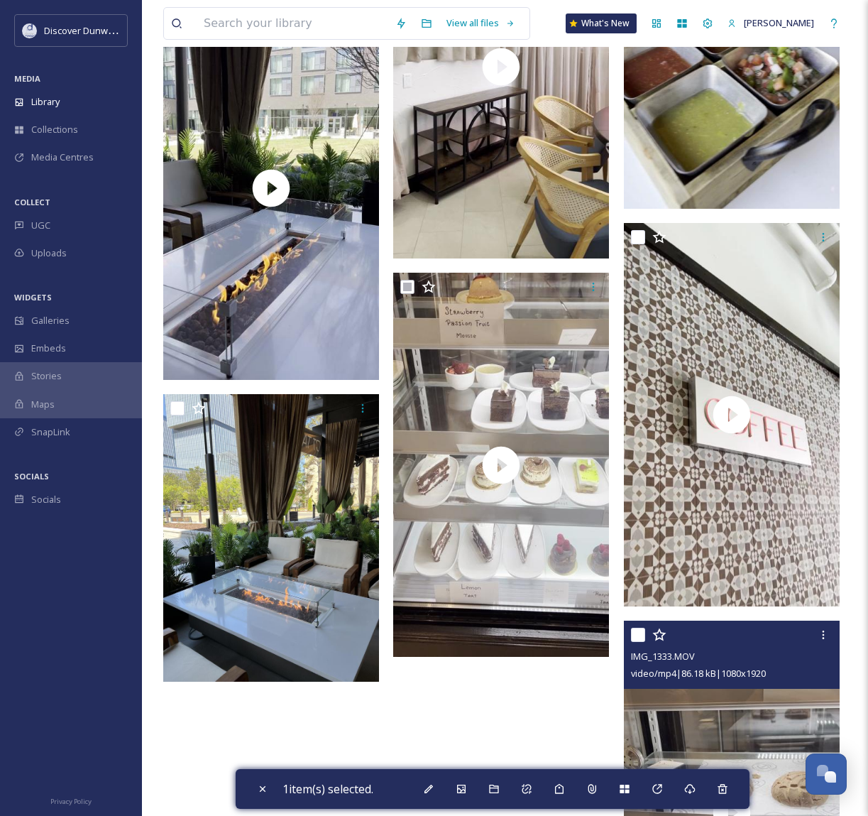
click at [637, 631] on input "checkbox" at bounding box center [638, 634] width 14 height 14
checkbox input "true"
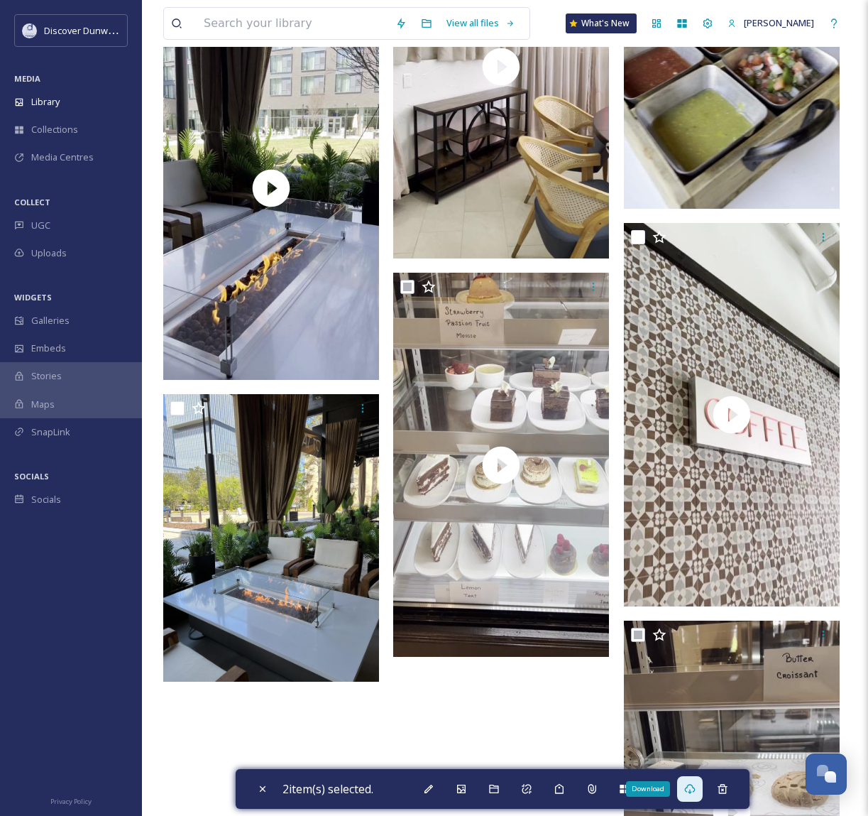
click at [689, 791] on icon at bounding box center [689, 789] width 11 height 10
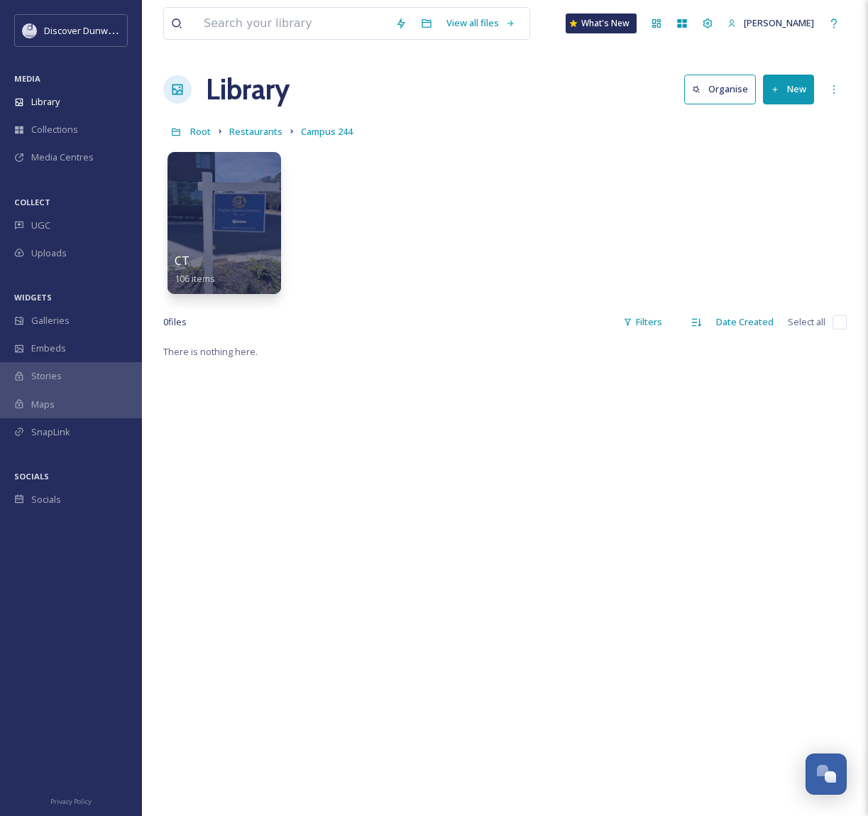
click at [245, 125] on link "Restaurants" at bounding box center [255, 131] width 53 height 17
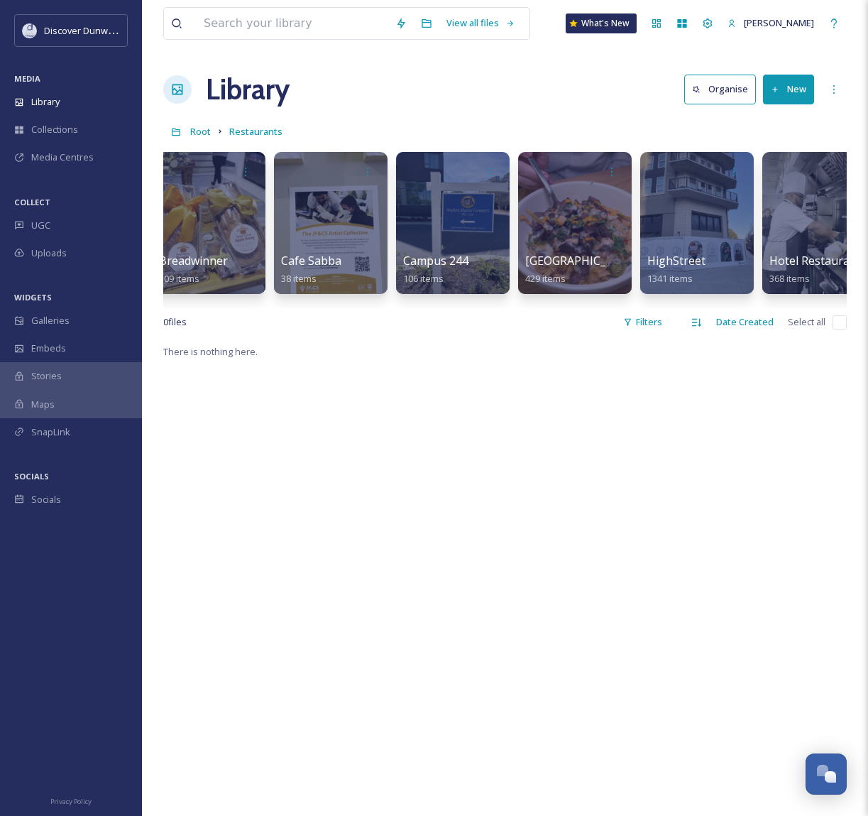
scroll to position [0, 532]
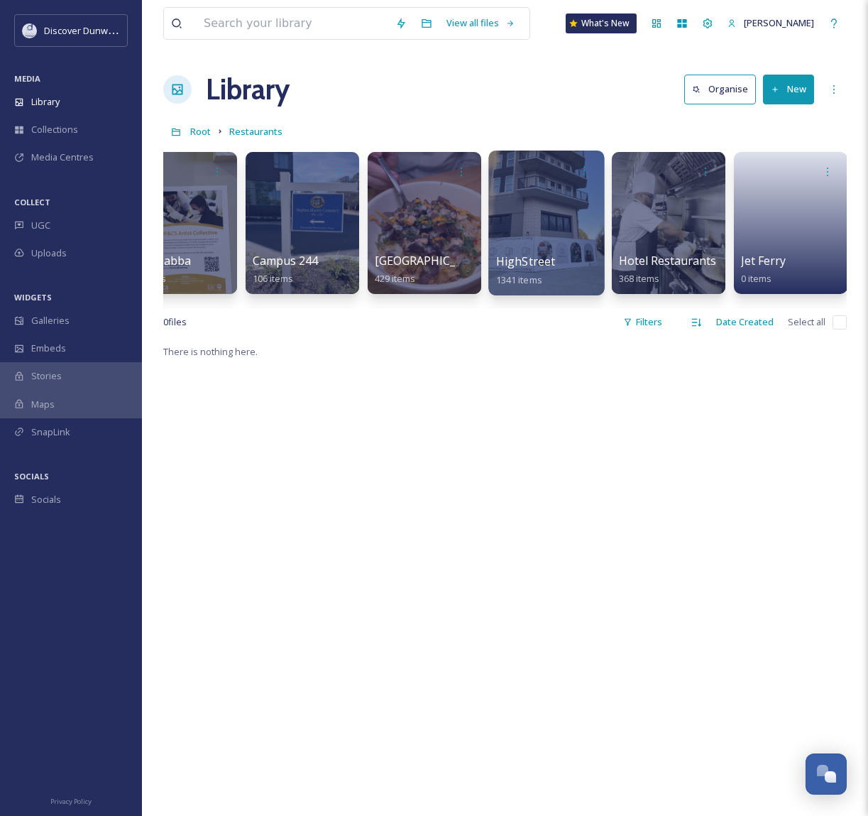
click at [533, 260] on span "HighStreet" at bounding box center [526, 261] width 60 height 16
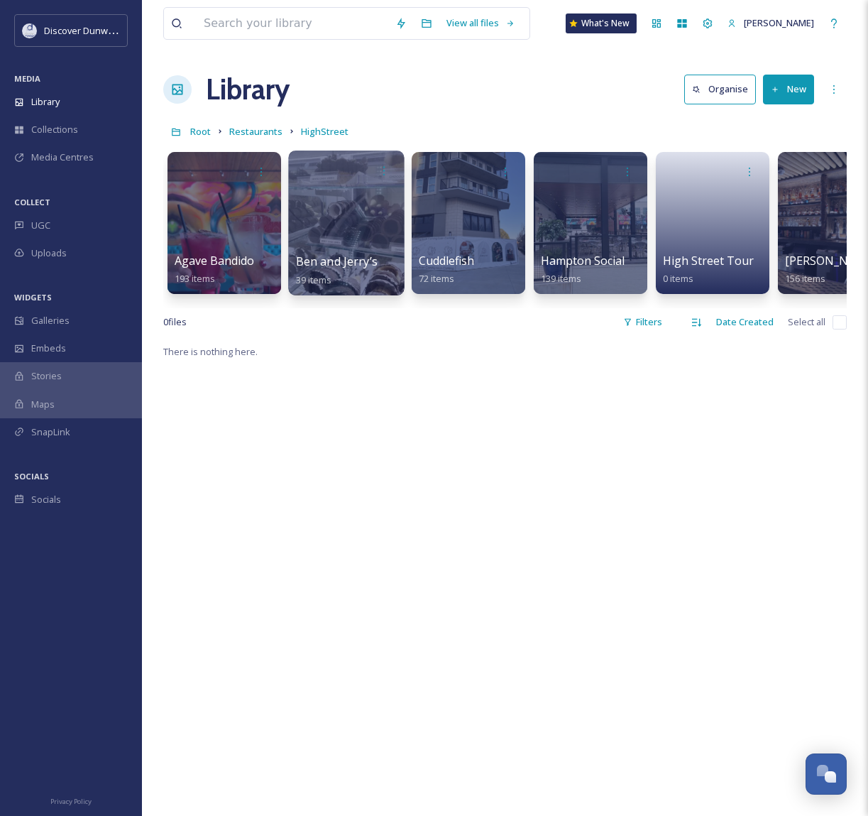
click at [341, 229] on div at bounding box center [346, 222] width 116 height 145
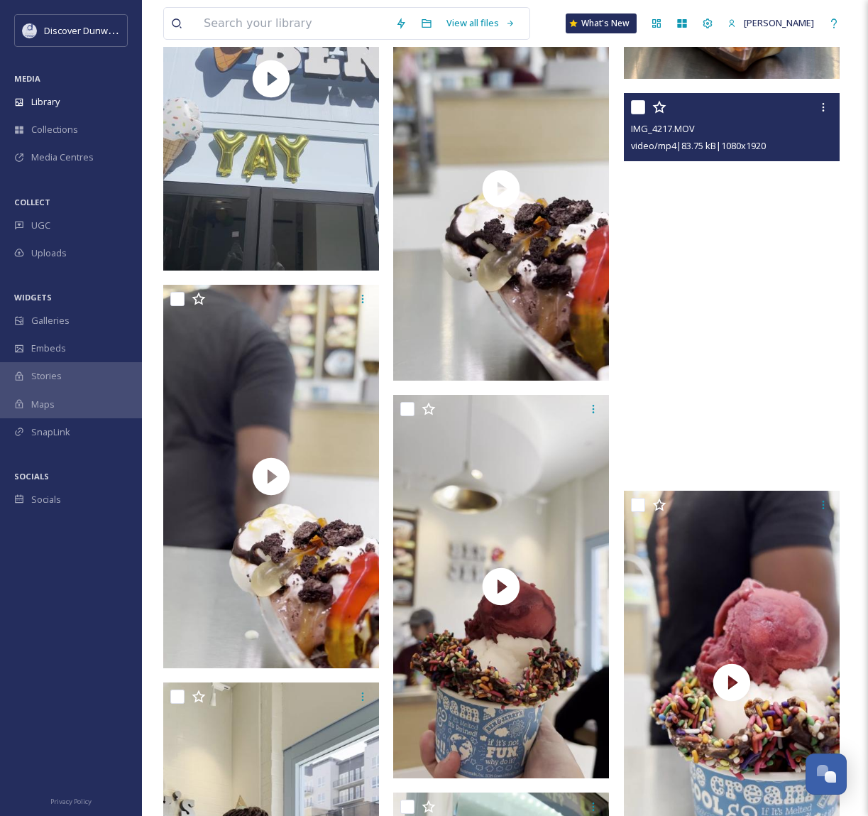
scroll to position [2342, 0]
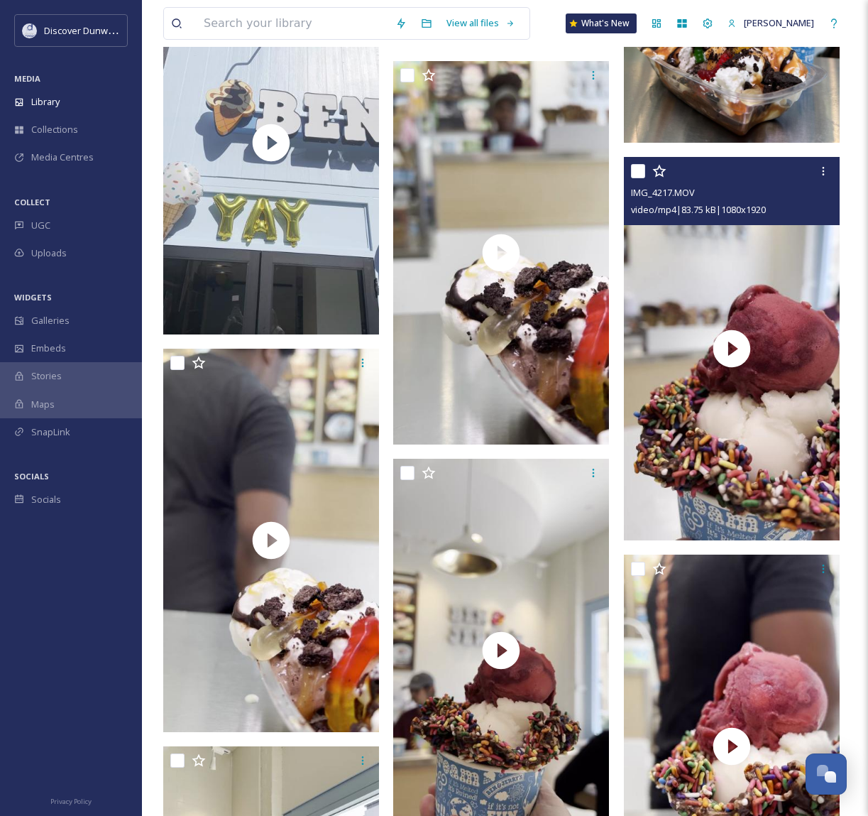
click at [637, 170] on input "checkbox" at bounding box center [638, 171] width 14 height 14
checkbox input "true"
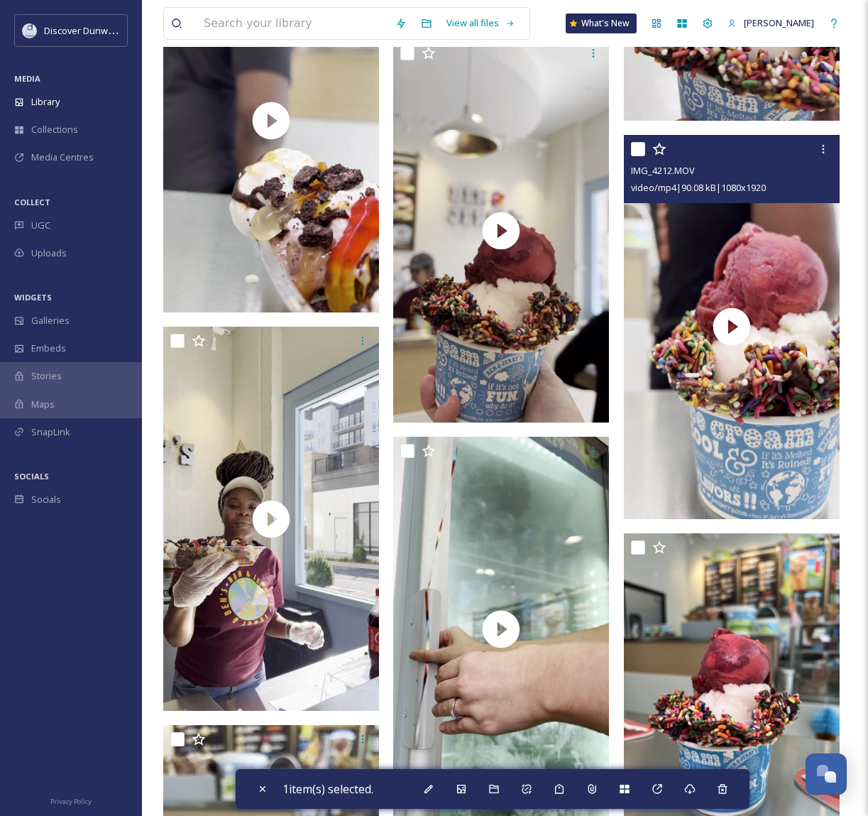
scroll to position [2768, 0]
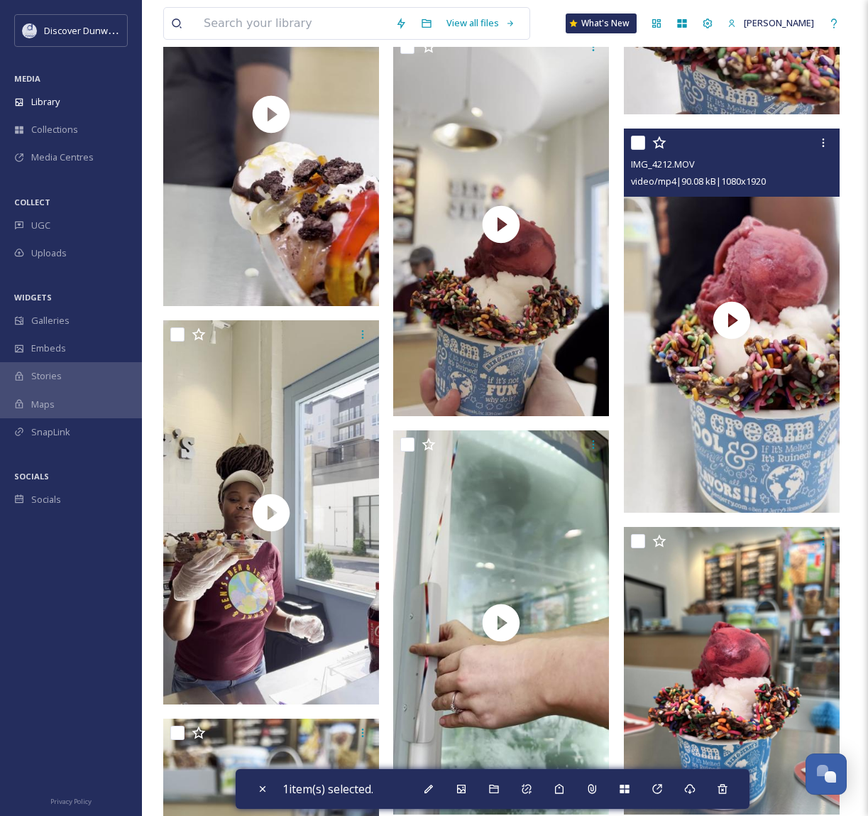
click at [637, 137] on input "checkbox" at bounding box center [638, 143] width 14 height 14
checkbox input "true"
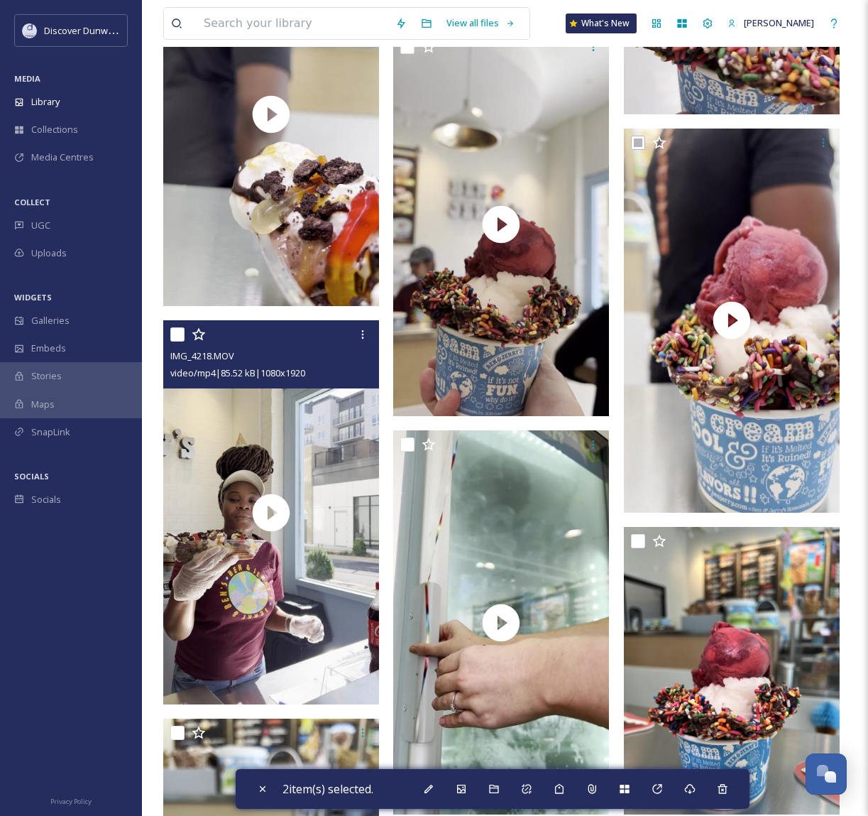
click at [175, 331] on input "checkbox" at bounding box center [177, 334] width 14 height 14
checkbox input "true"
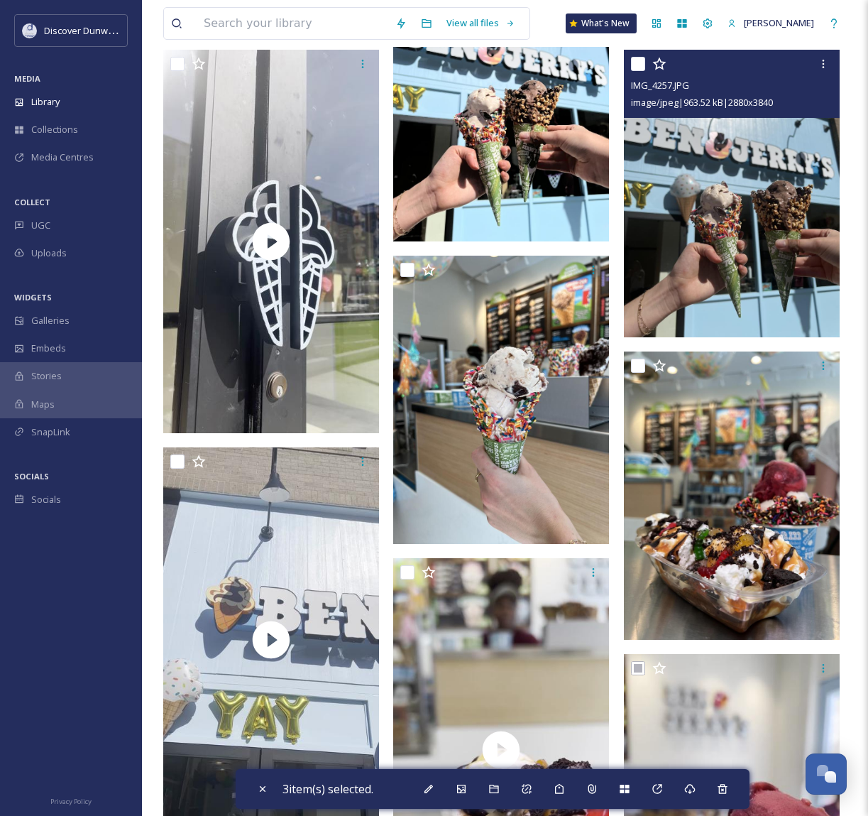
scroll to position [2058, 0]
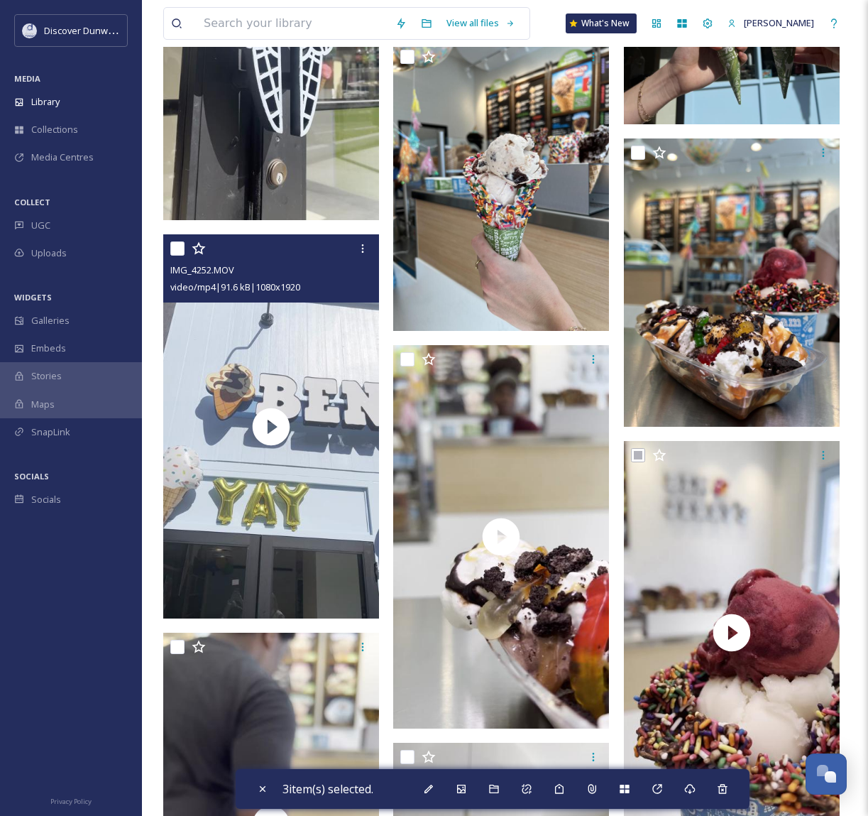
click at [171, 247] on input "checkbox" at bounding box center [177, 248] width 14 height 14
checkbox input "true"
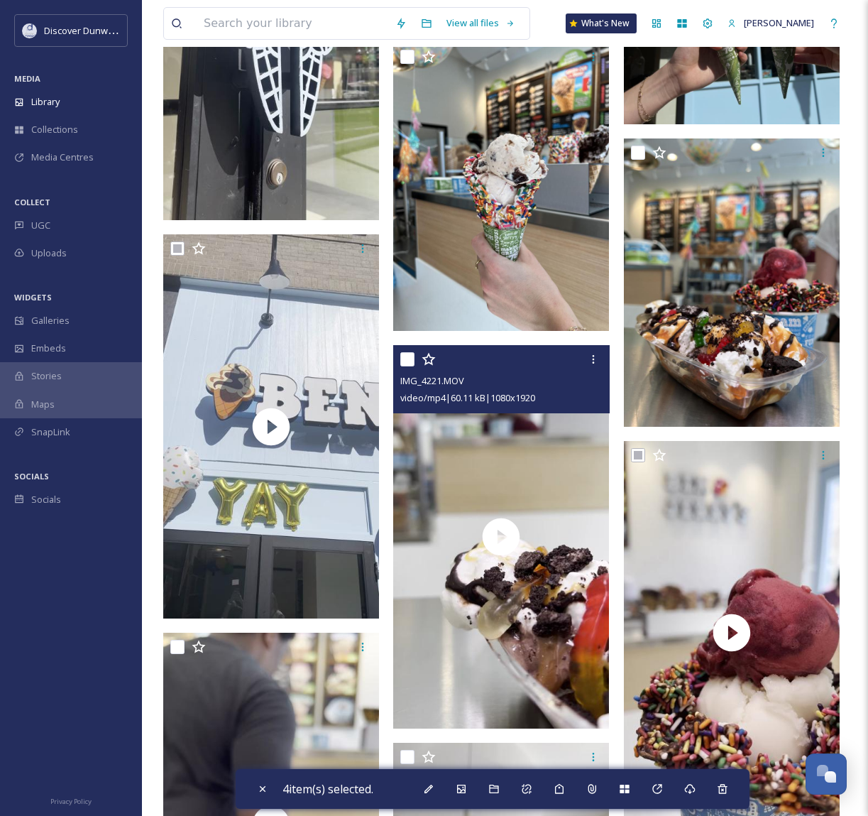
click at [402, 362] on input "checkbox" at bounding box center [407, 359] width 14 height 14
checkbox input "true"
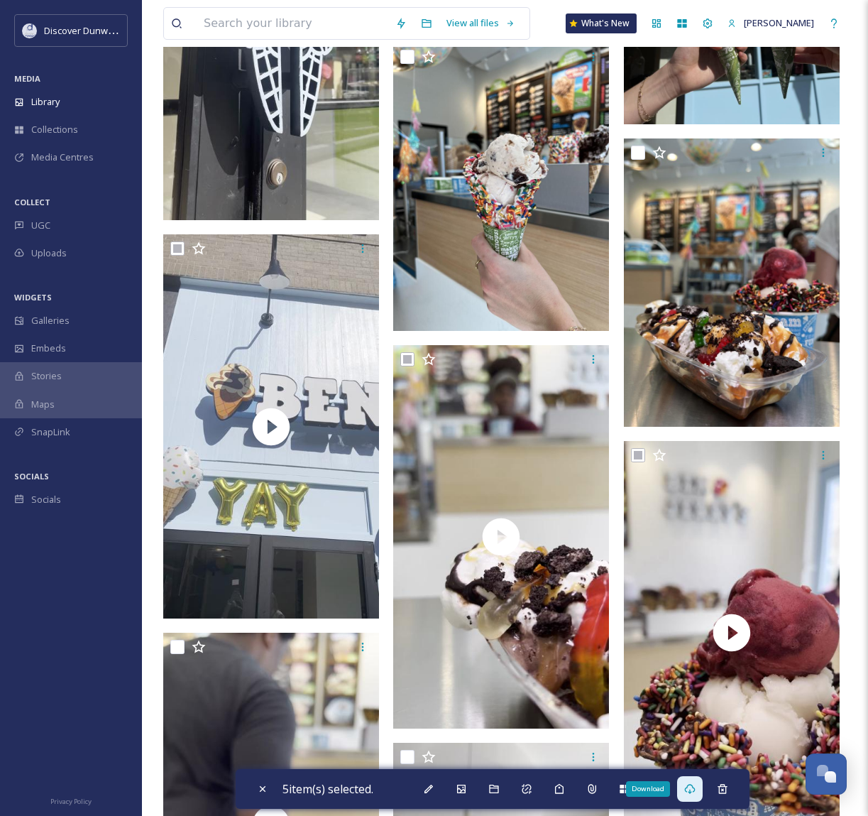
click at [696, 789] on icon at bounding box center [689, 788] width 11 height 11
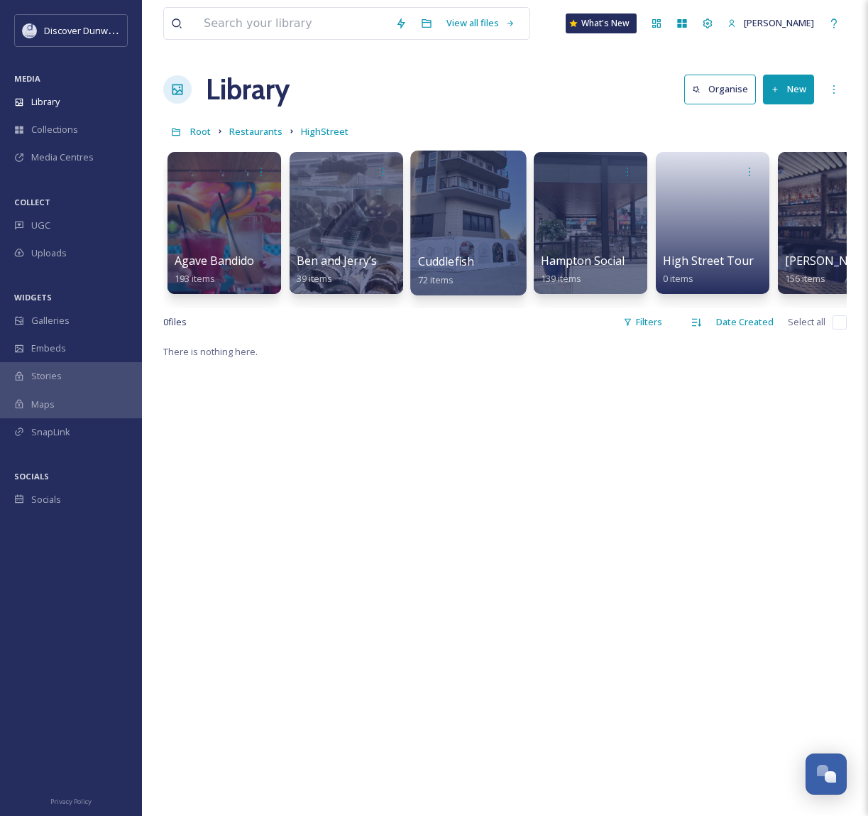
click at [469, 261] on span "Cuddlefish" at bounding box center [446, 261] width 57 height 16
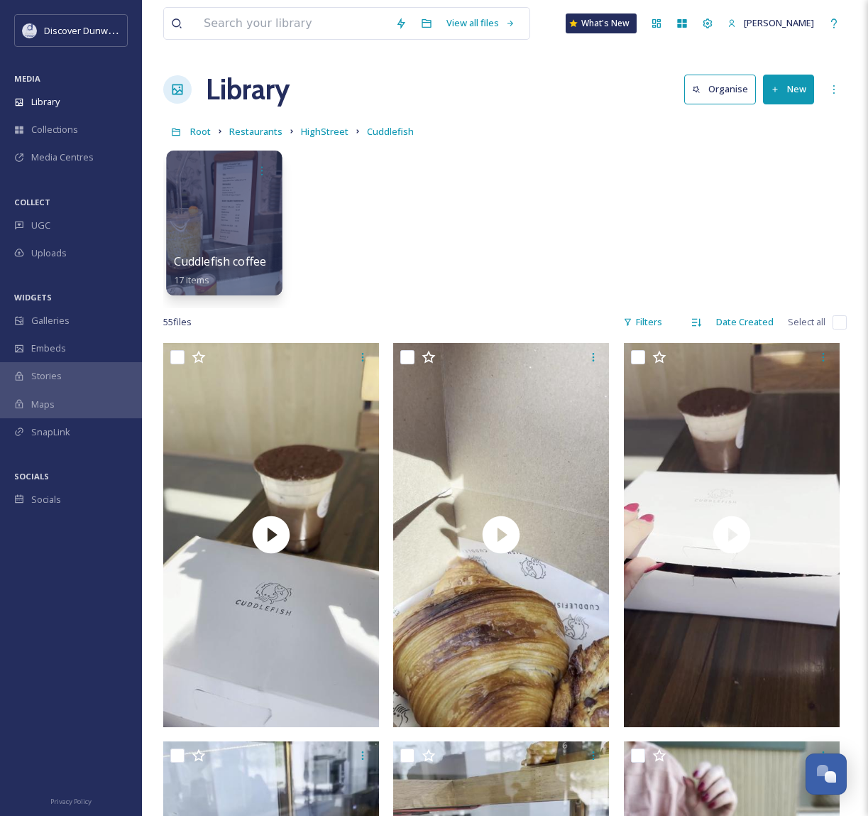
click at [181, 216] on div at bounding box center [224, 222] width 116 height 145
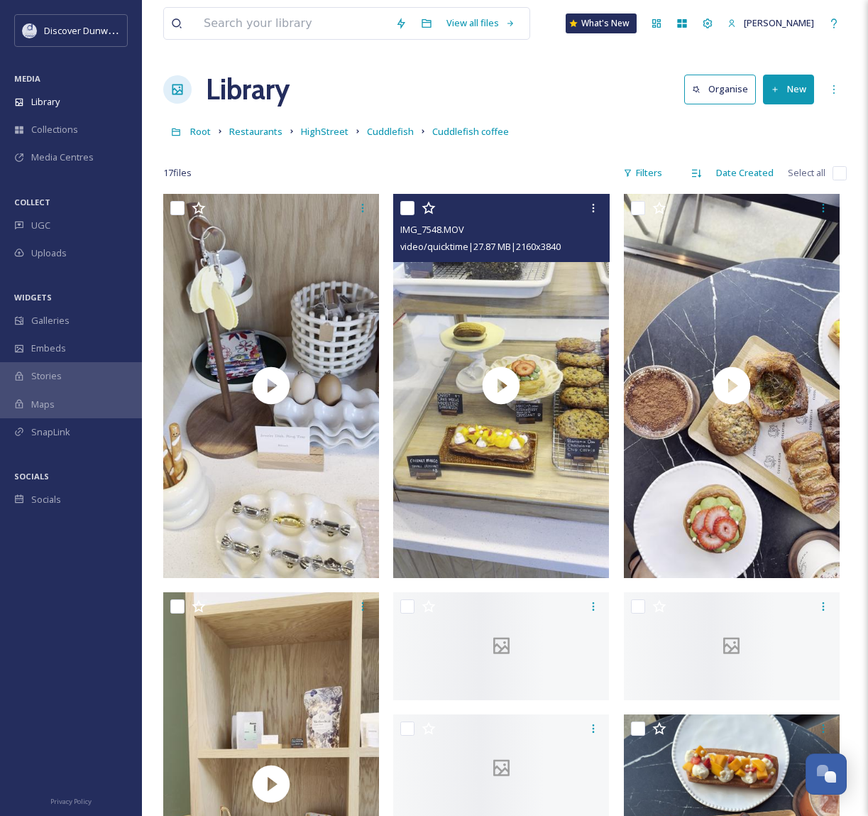
click at [407, 207] on input "checkbox" at bounding box center [407, 208] width 14 height 14
checkbox input "true"
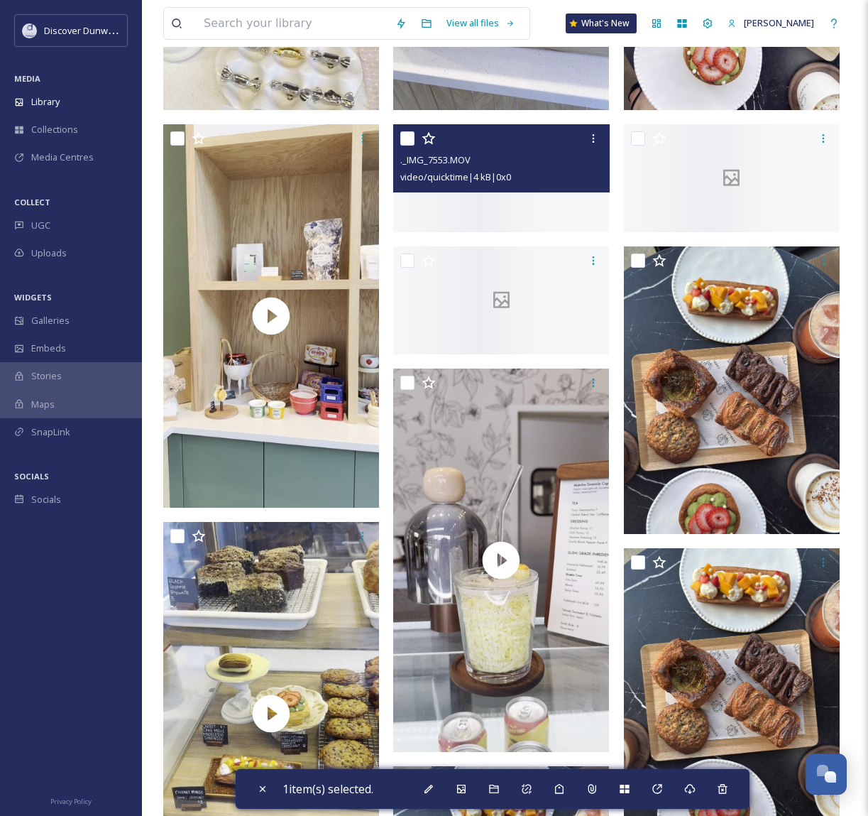
scroll to position [710, 0]
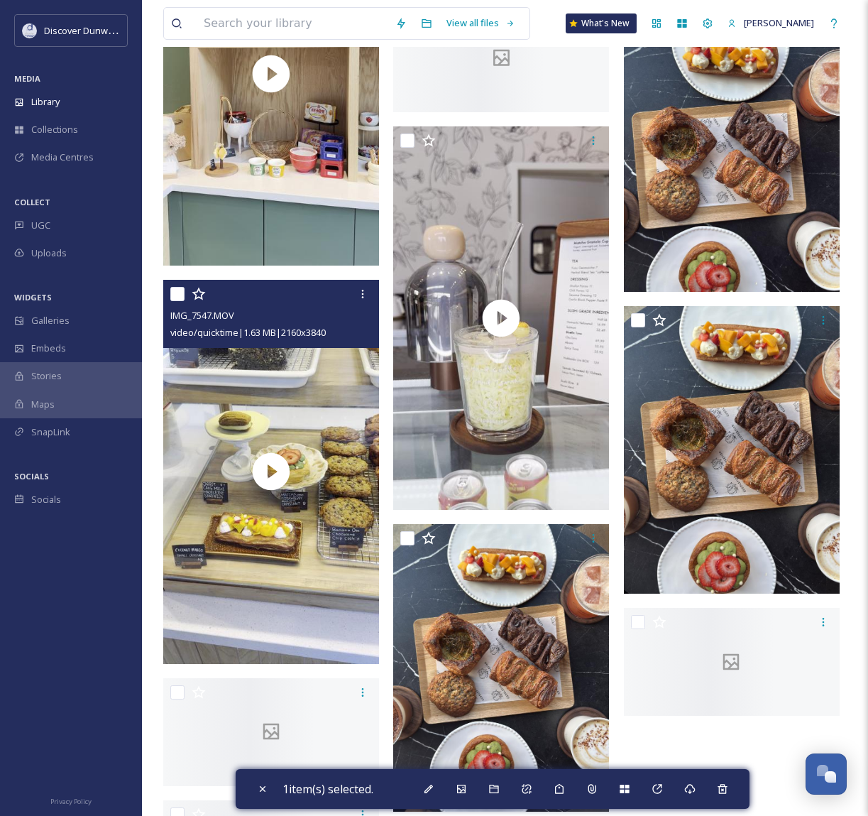
click at [176, 290] on input "checkbox" at bounding box center [177, 294] width 14 height 14
checkbox input "true"
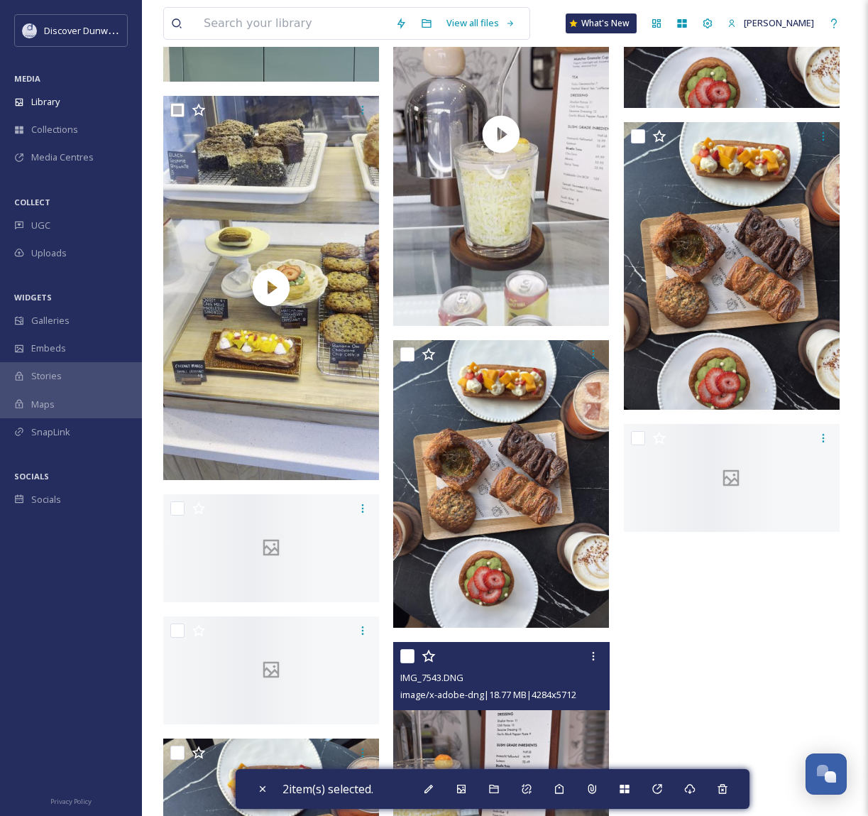
scroll to position [0, 0]
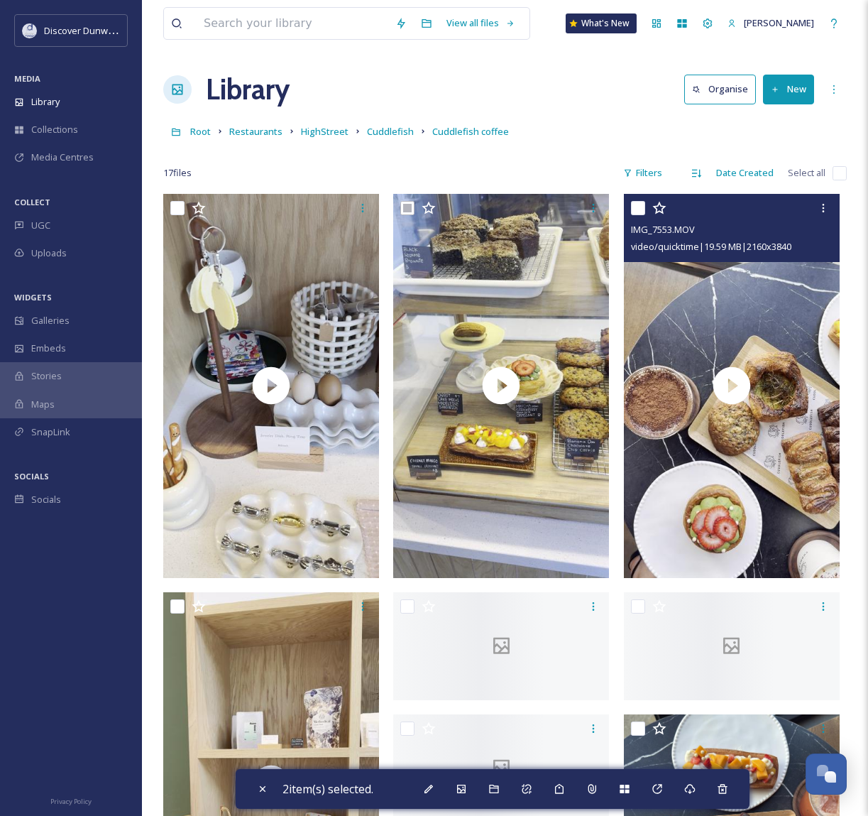
click at [631, 204] on input "checkbox" at bounding box center [638, 208] width 14 height 14
checkbox input "true"
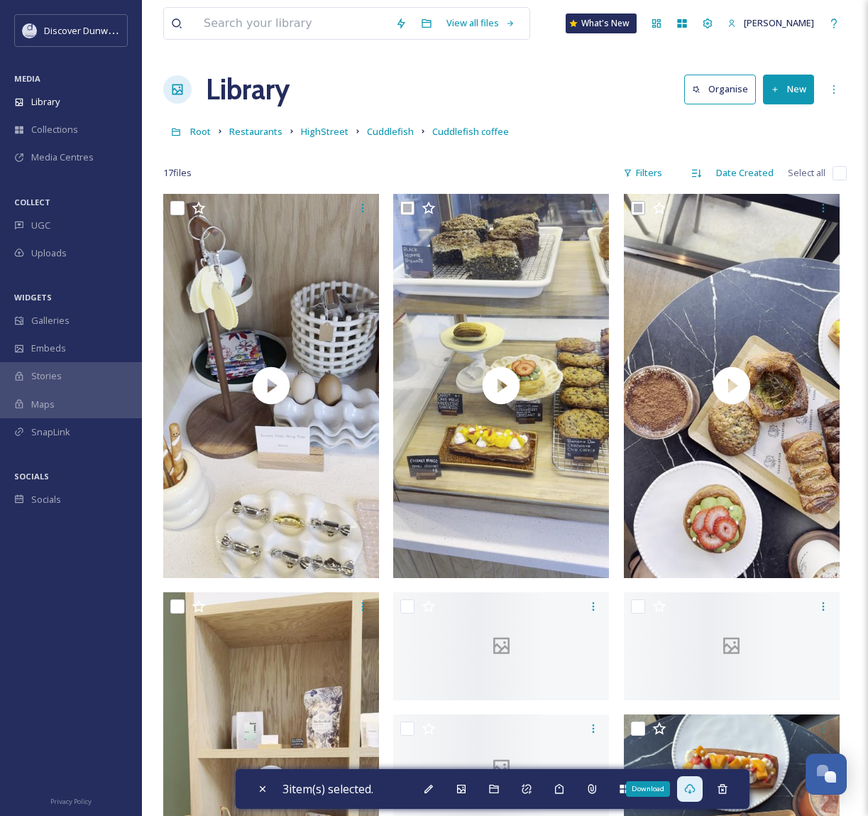
click at [686, 793] on div "Download" at bounding box center [690, 789] width 26 height 26
click at [606, 136] on div "Root Restaurants HighStreet Cuddlefish Cuddlefish coffee" at bounding box center [505, 131] width 684 height 27
click at [703, 789] on div "Download" at bounding box center [690, 789] width 26 height 26
click at [394, 135] on span "Cuddlefish" at bounding box center [390, 131] width 47 height 13
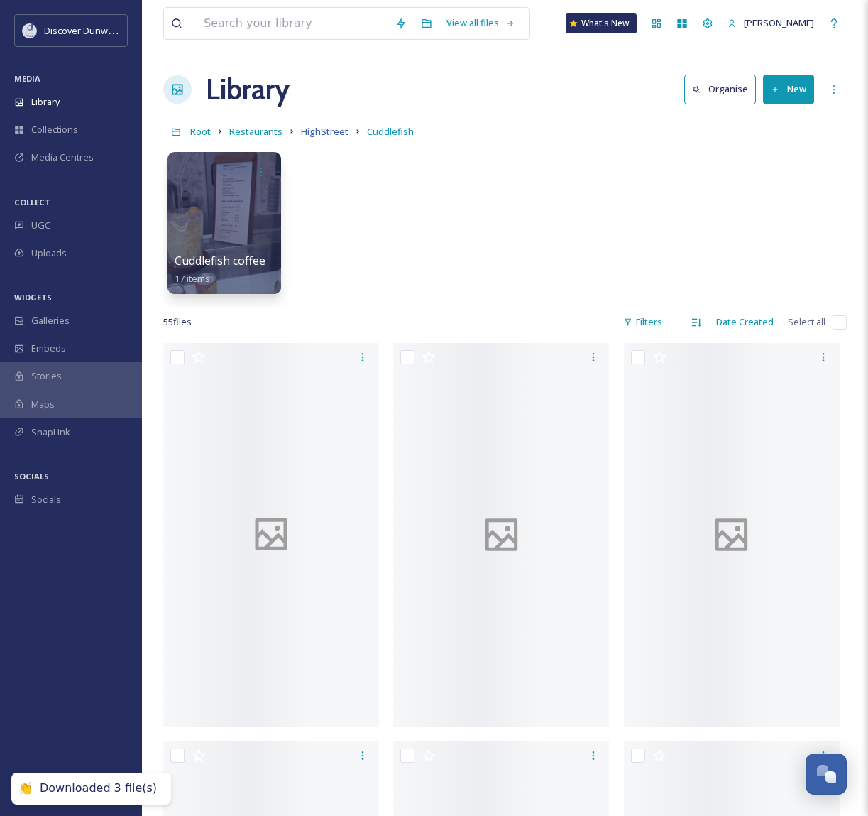
click at [331, 135] on span "HighStreet" at bounding box center [325, 131] width 48 height 13
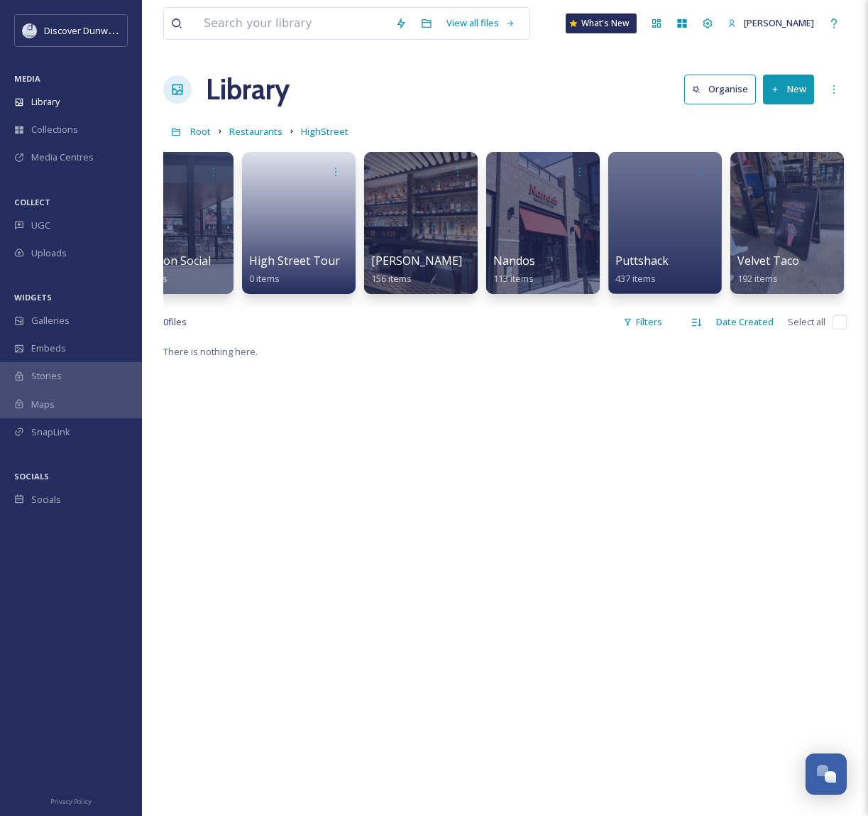
scroll to position [0, 415]
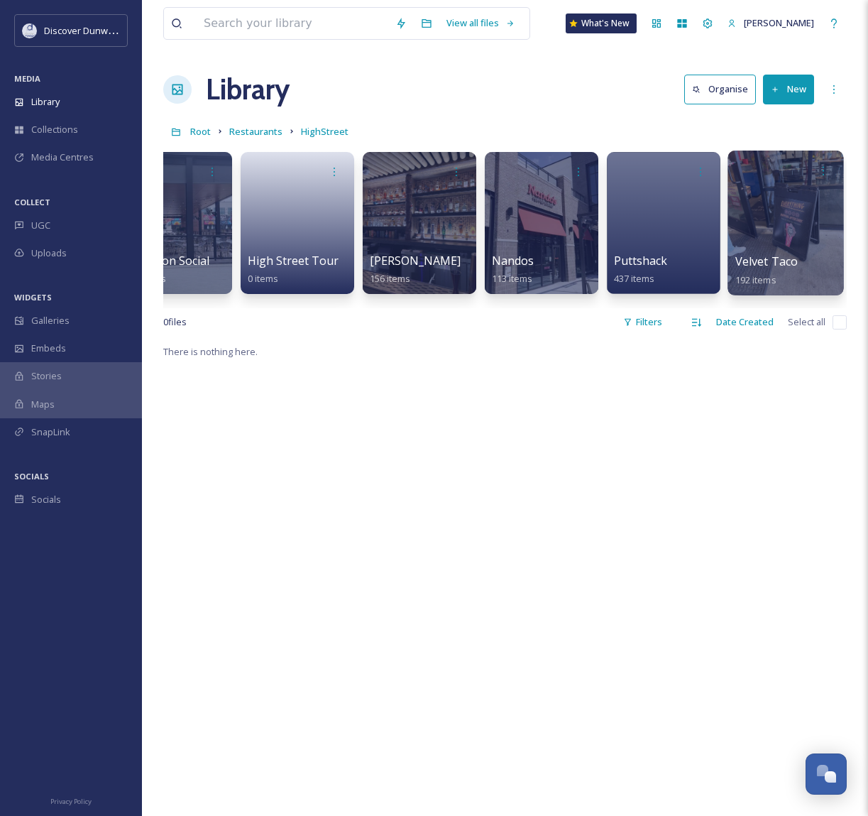
click at [789, 245] on div at bounding box center [786, 222] width 116 height 145
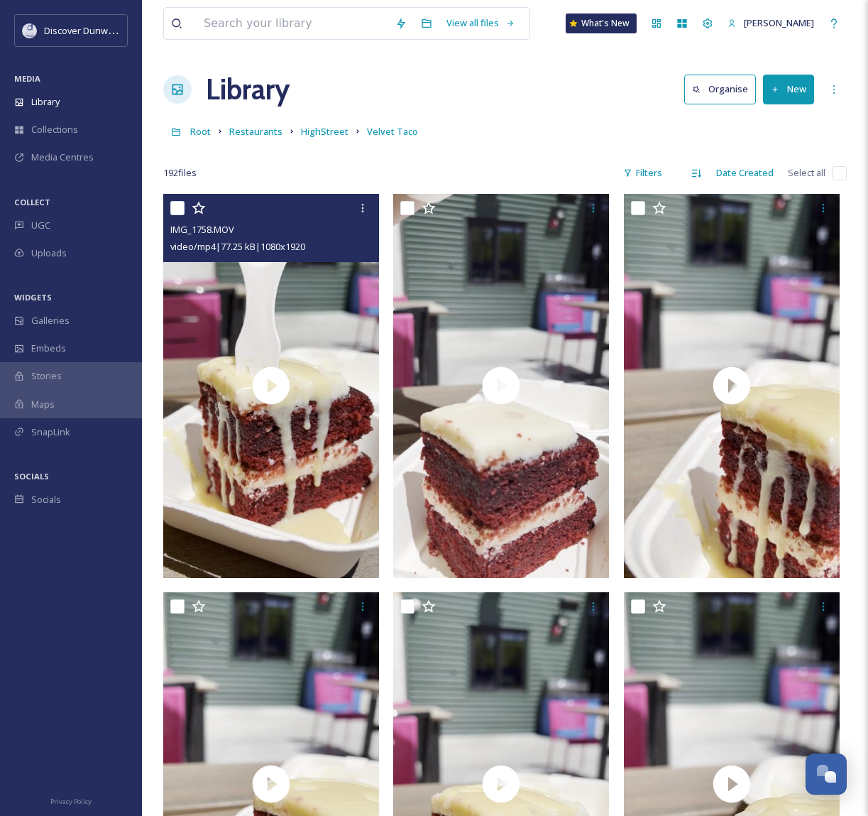
click at [176, 202] on input "checkbox" at bounding box center [177, 208] width 14 height 14
checkbox input "true"
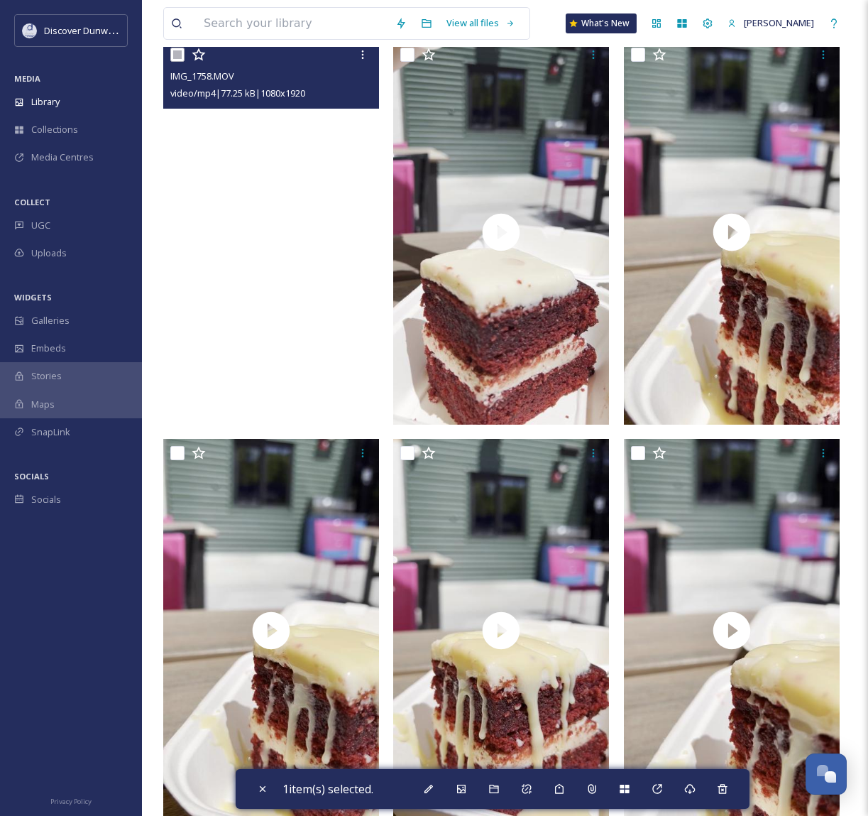
scroll to position [71, 0]
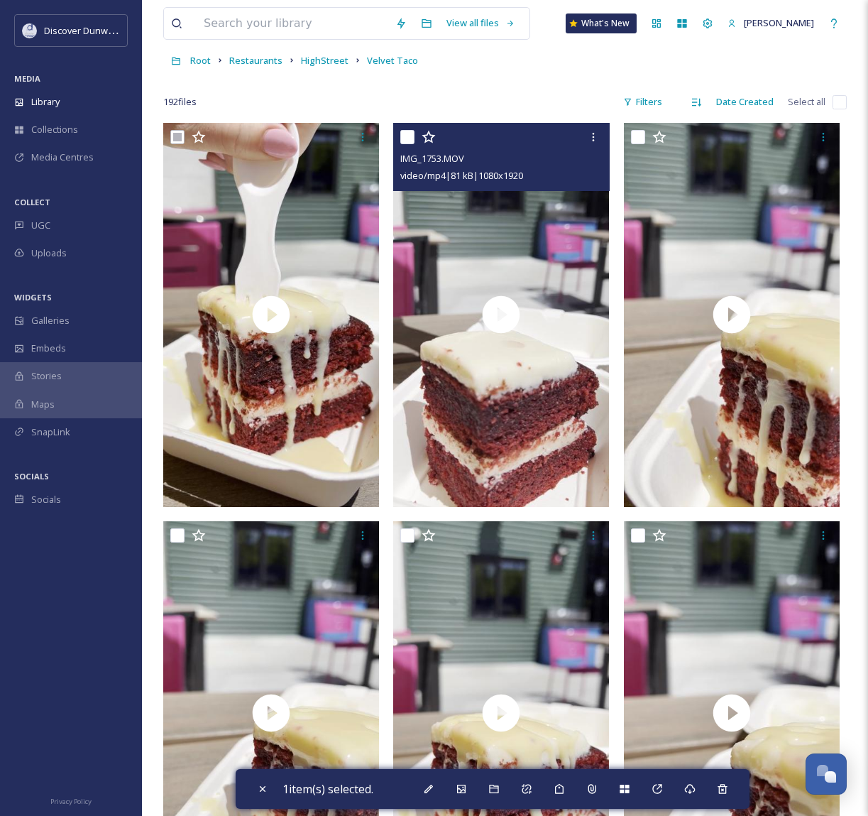
click at [410, 141] on input "checkbox" at bounding box center [407, 137] width 14 height 14
checkbox input "true"
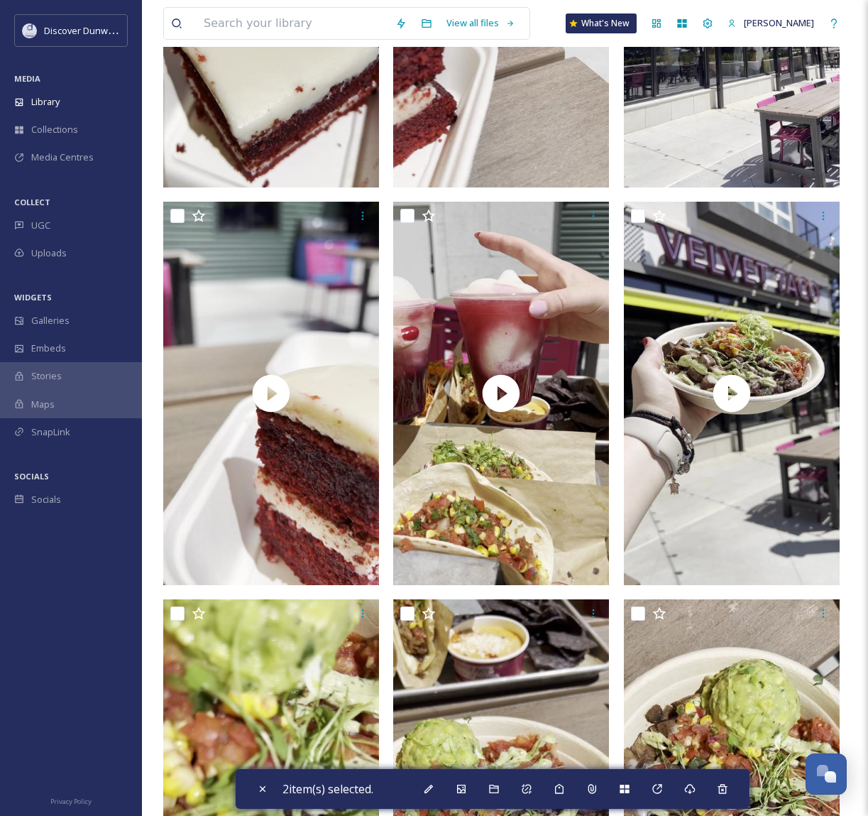
scroll to position [1349, 0]
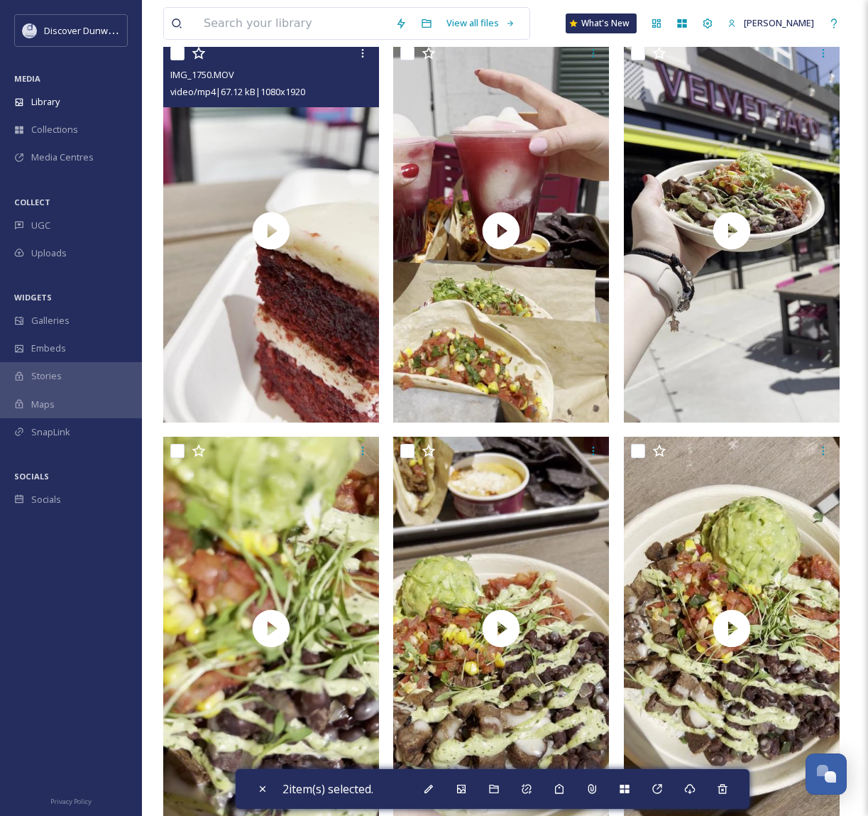
click at [182, 59] on input "checkbox" at bounding box center [177, 53] width 14 height 14
checkbox input "true"
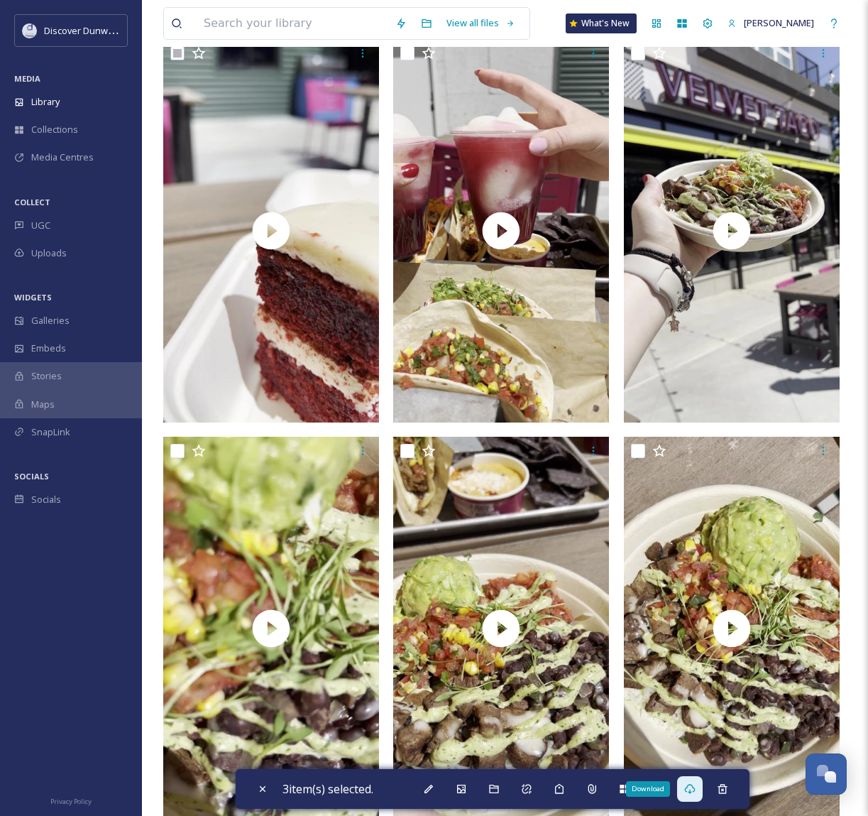
click at [695, 786] on icon at bounding box center [689, 789] width 11 height 10
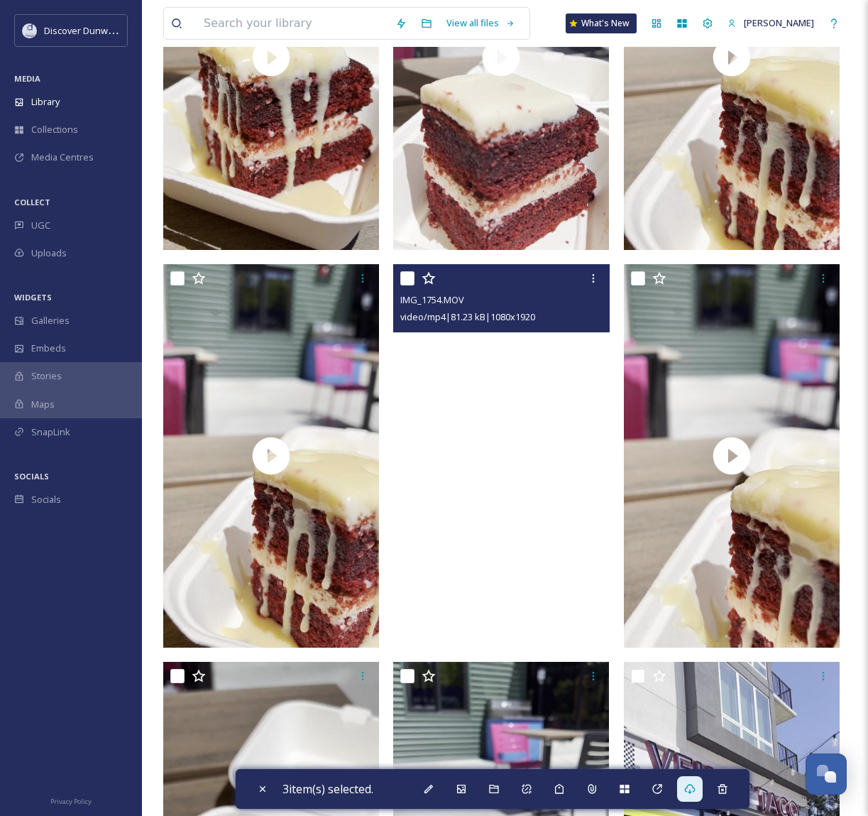
scroll to position [0, 0]
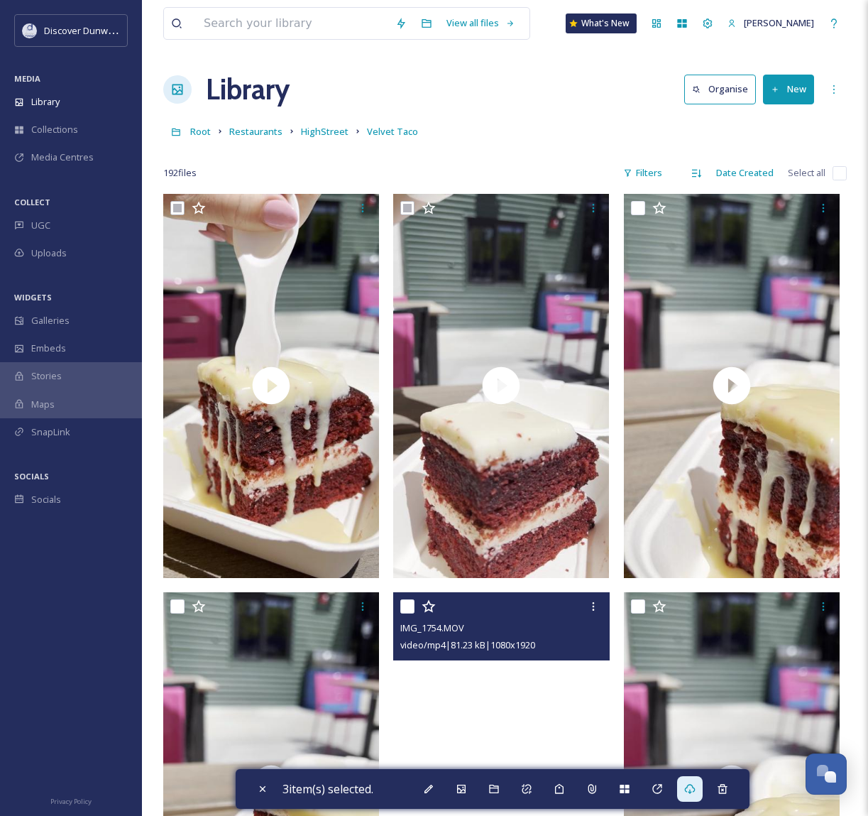
click at [405, 609] on input "checkbox" at bounding box center [407, 606] width 14 height 14
checkbox input "false"
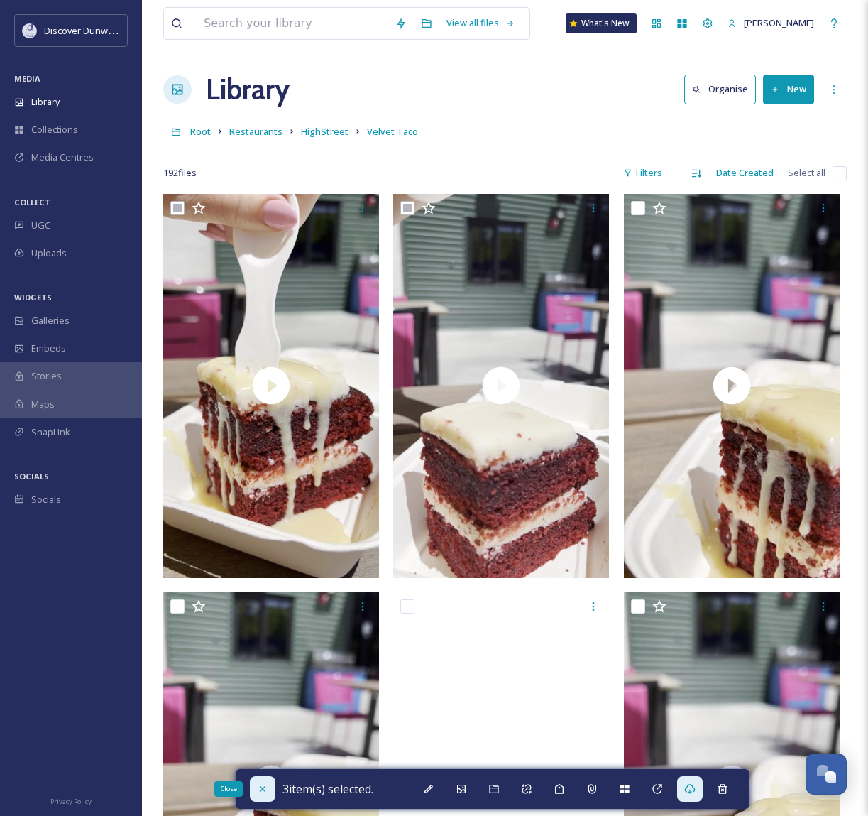
click at [263, 789] on icon at bounding box center [262, 789] width 6 height 6
checkbox input "false"
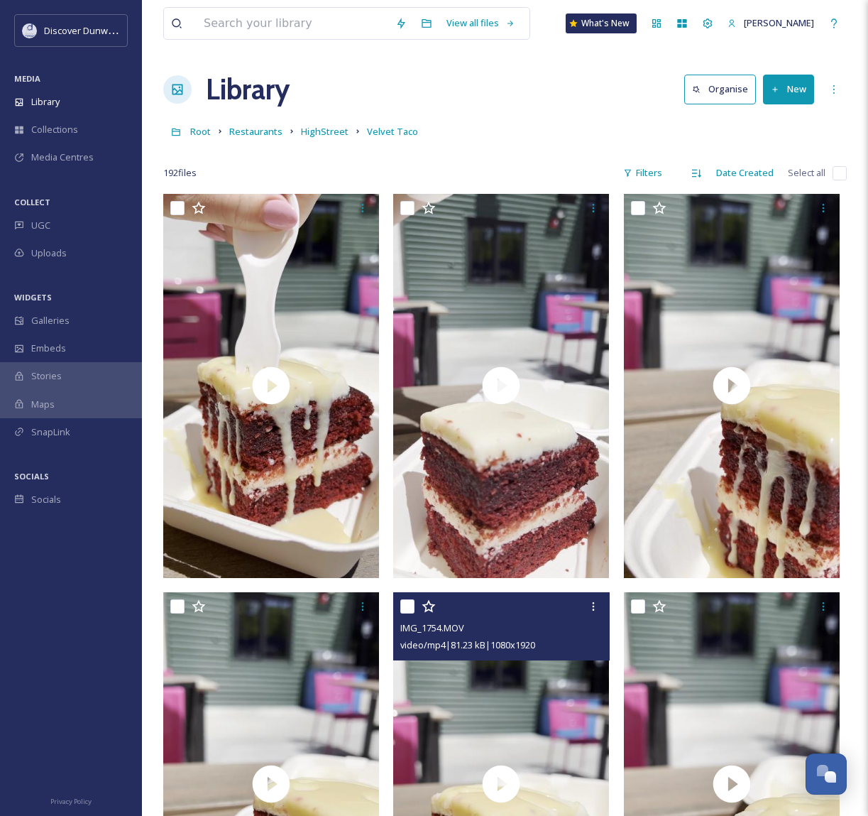
click at [411, 605] on input "checkbox" at bounding box center [407, 606] width 14 height 14
checkbox input "true"
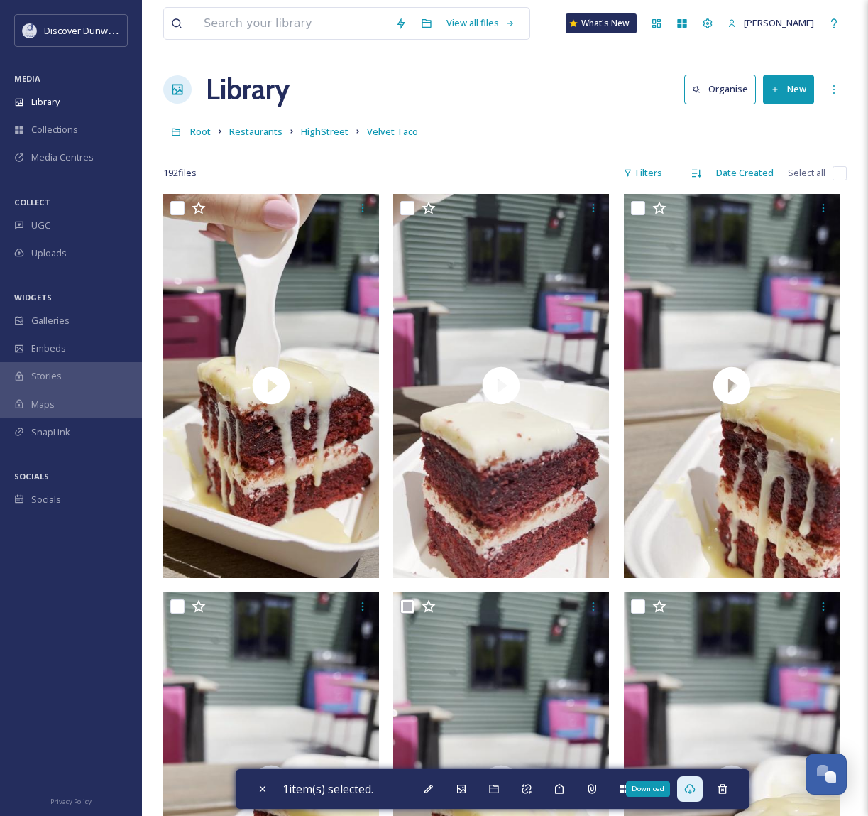
click at [695, 791] on icon at bounding box center [689, 789] width 11 height 10
click at [341, 132] on span "HighStreet" at bounding box center [325, 131] width 48 height 13
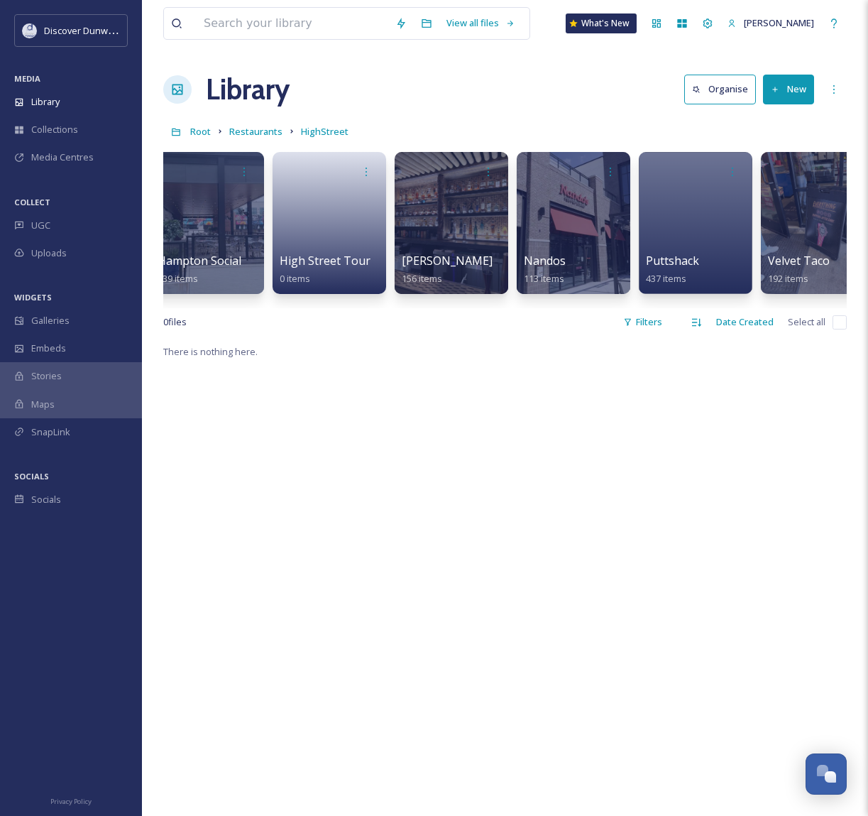
scroll to position [0, 415]
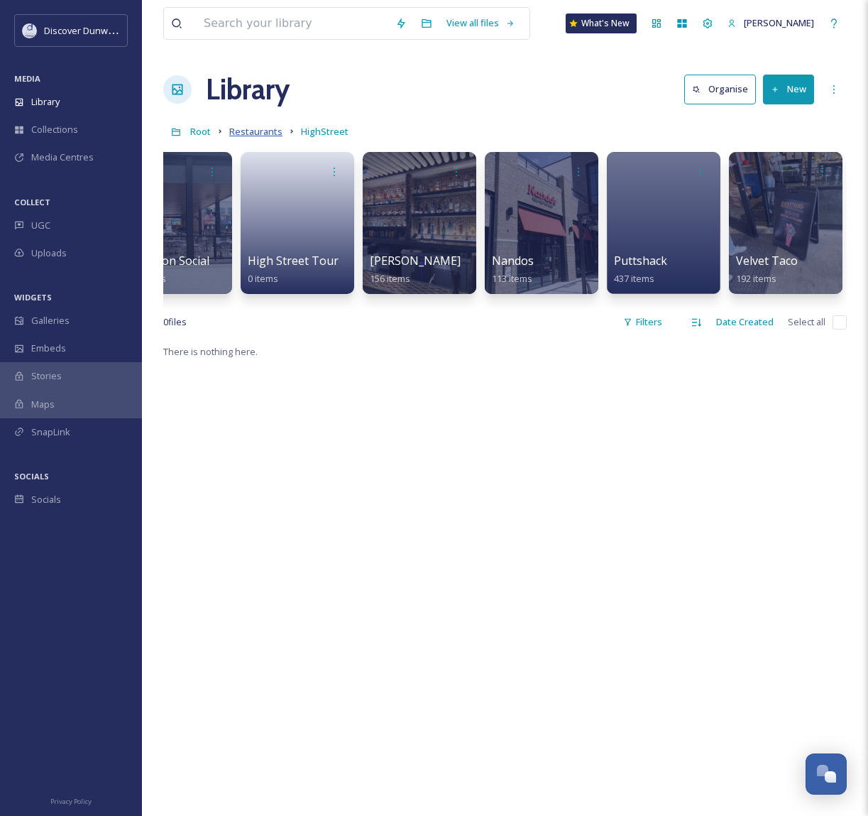
click at [238, 129] on span "Restaurants" at bounding box center [255, 131] width 53 height 13
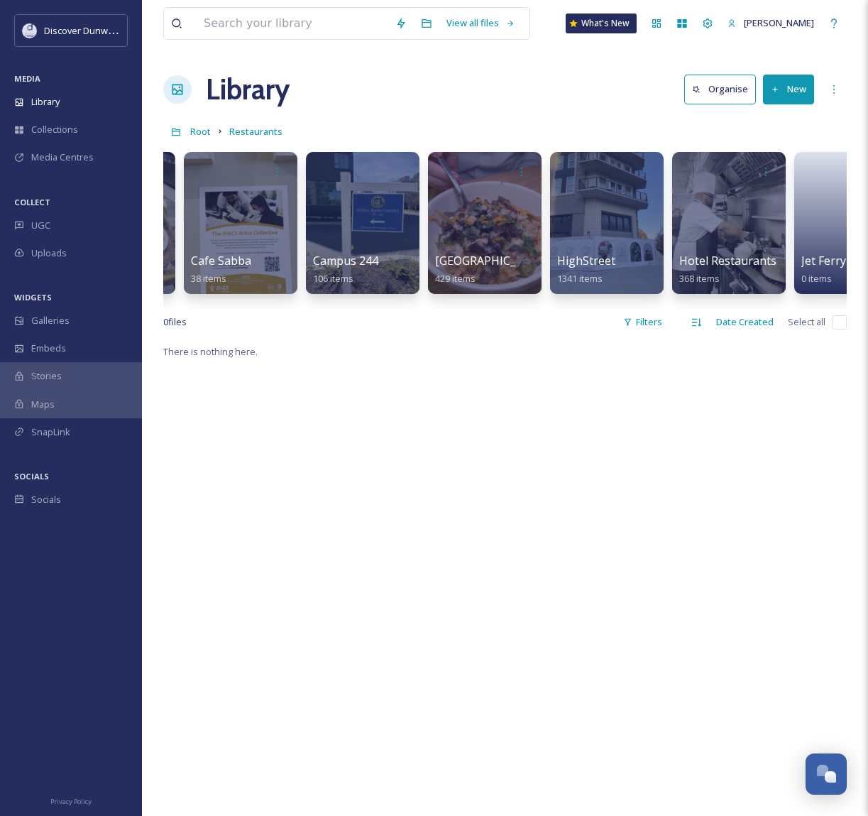
scroll to position [0, 490]
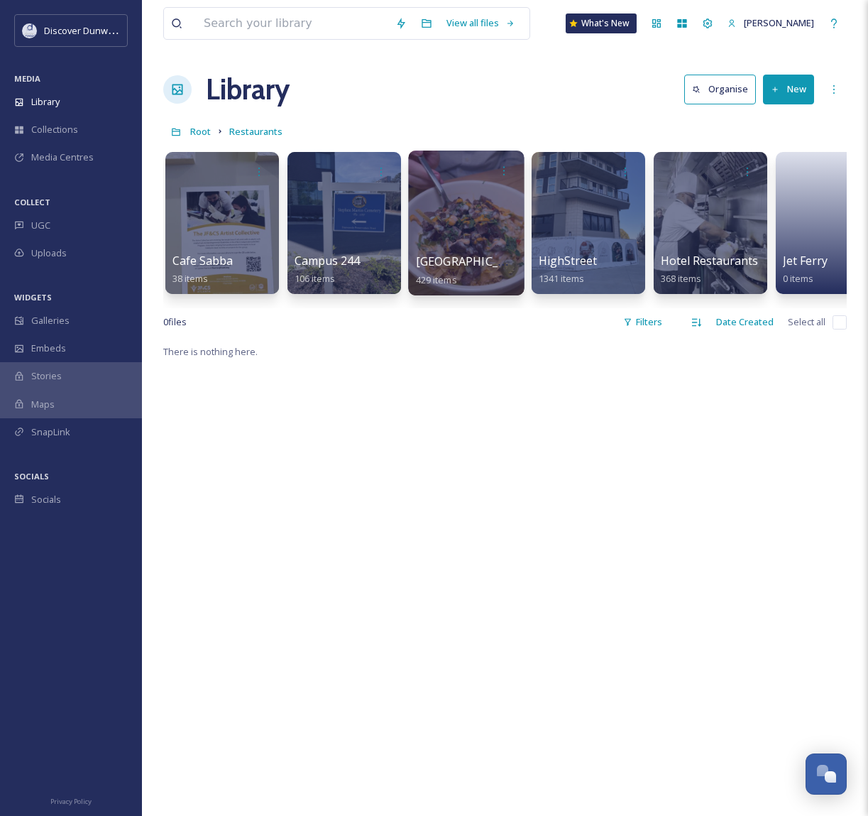
click at [446, 234] on div at bounding box center [466, 222] width 116 height 145
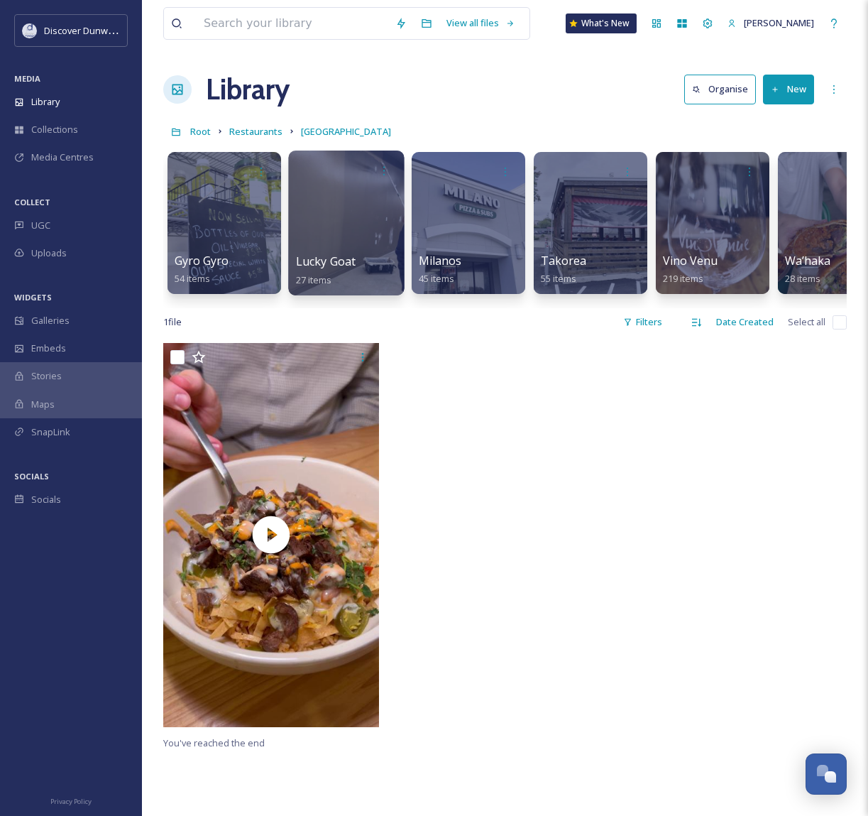
click at [368, 194] on div at bounding box center [346, 222] width 116 height 145
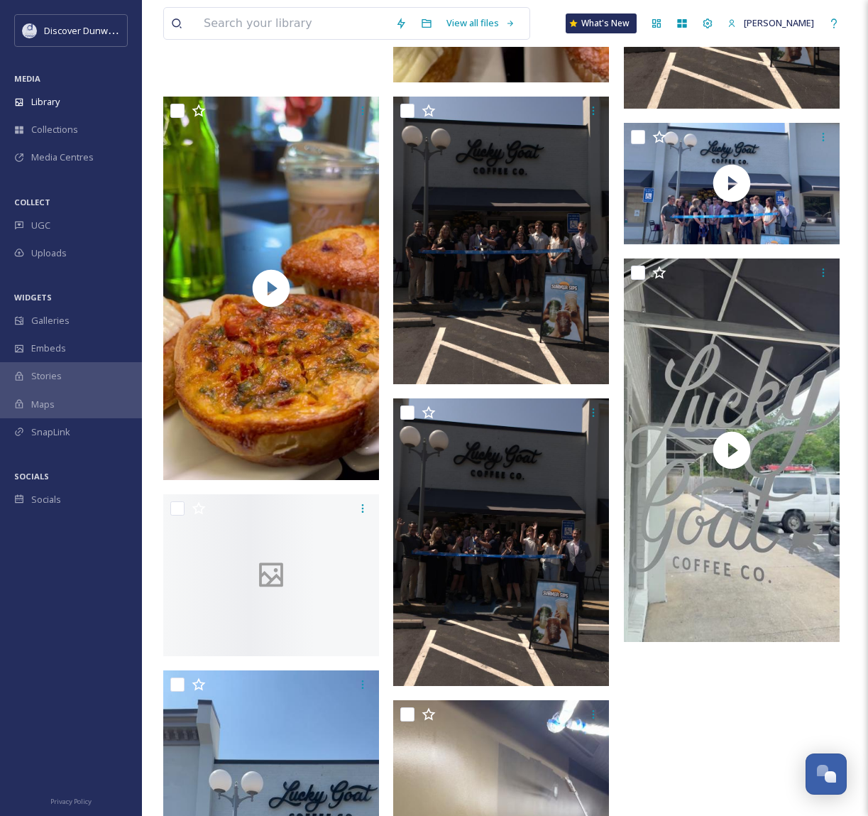
scroll to position [2777, 0]
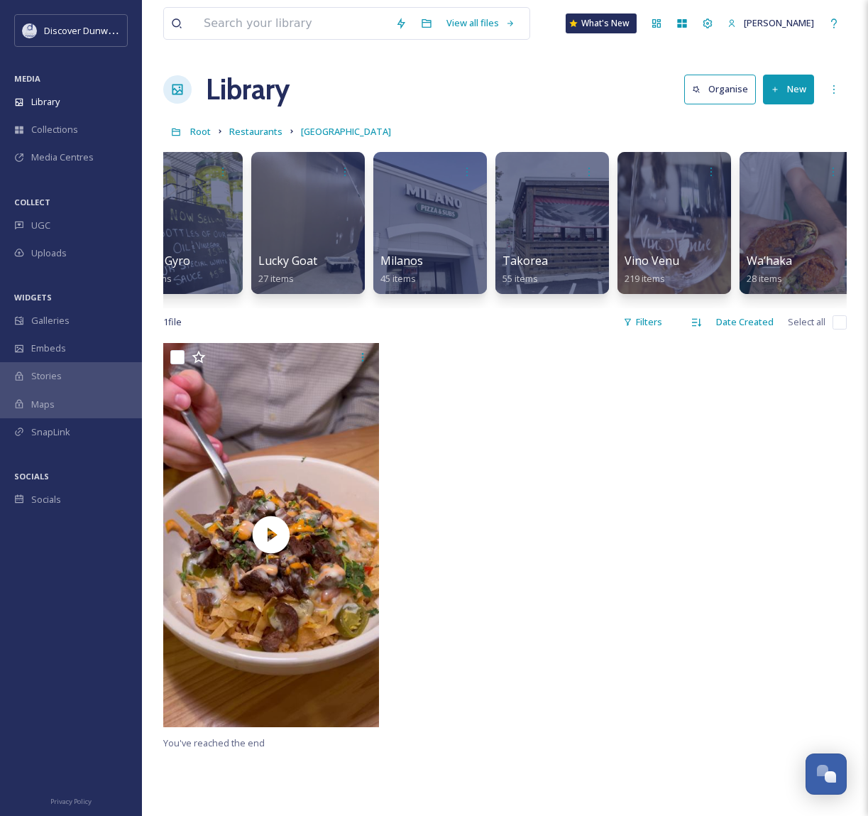
scroll to position [0, 49]
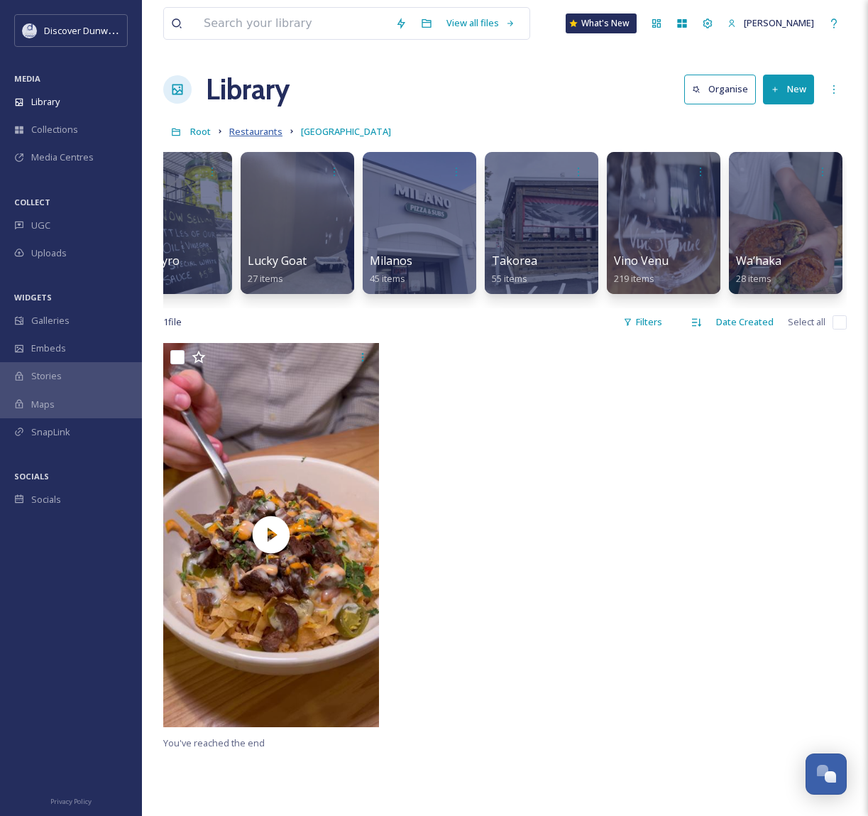
click at [255, 136] on span "Restaurants" at bounding box center [255, 131] width 53 height 13
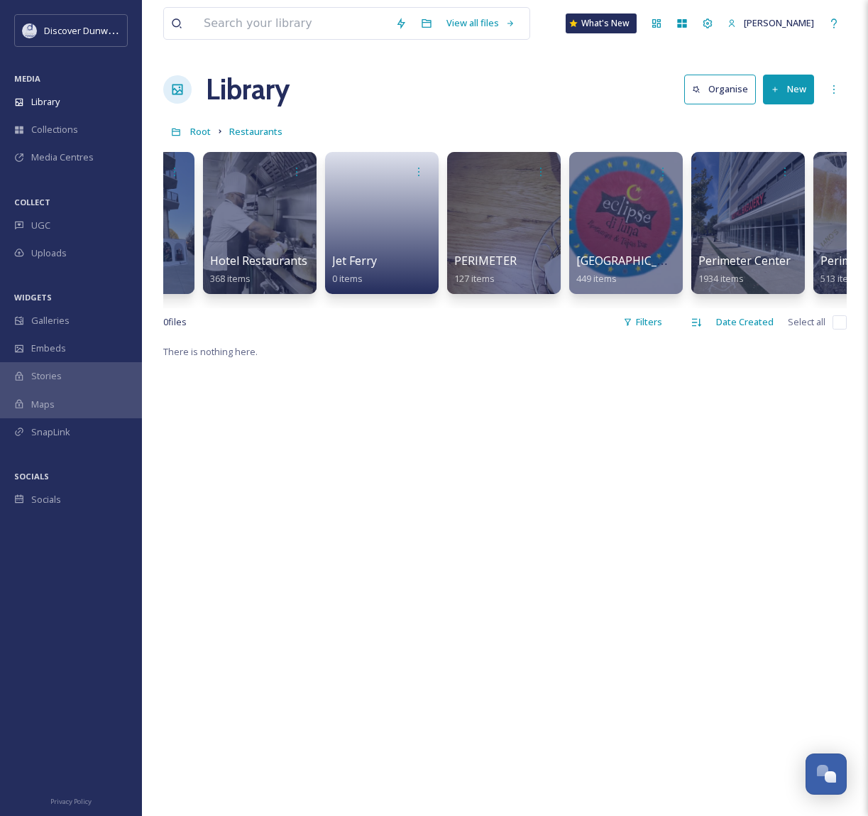
scroll to position [0, 943]
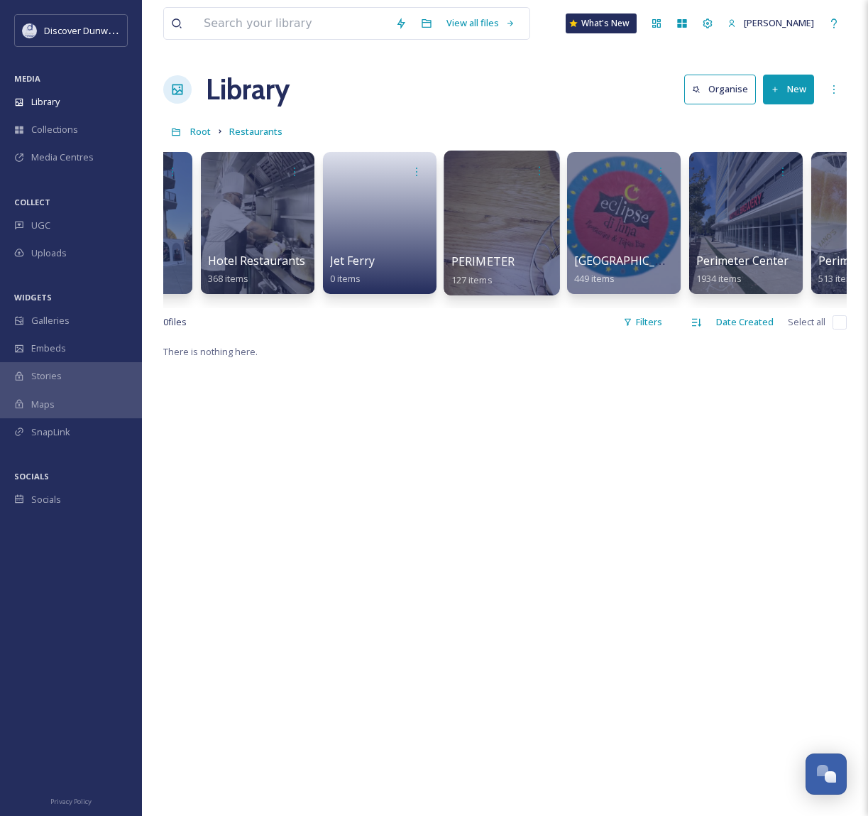
click at [509, 253] on span "PERIMETER" at bounding box center [483, 261] width 64 height 16
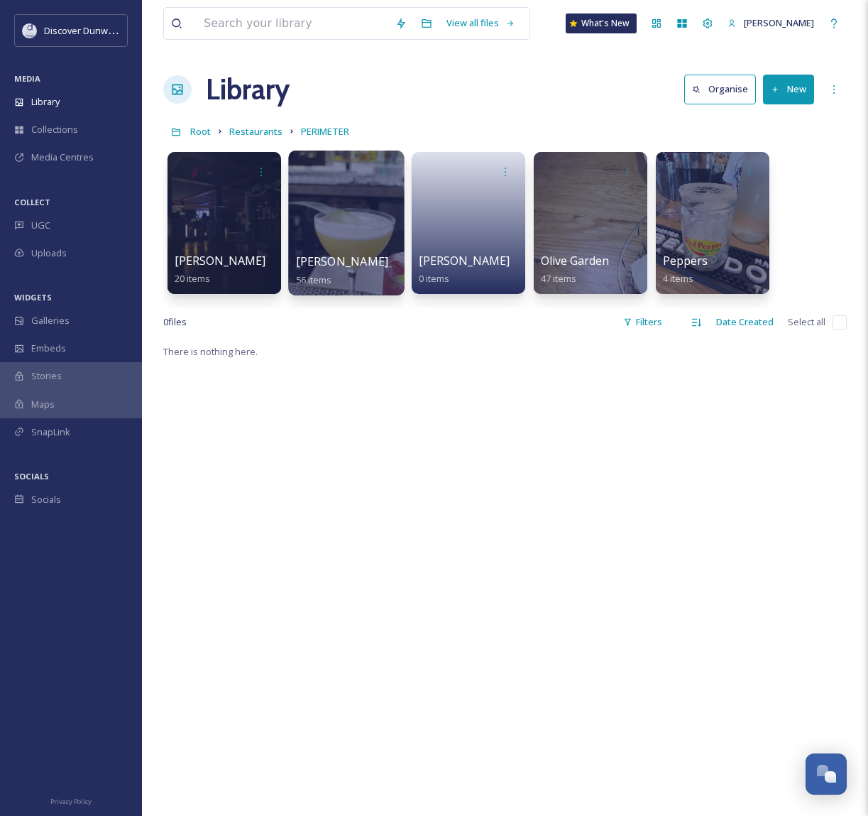
click at [332, 254] on span "[PERSON_NAME]" at bounding box center [342, 261] width 93 height 16
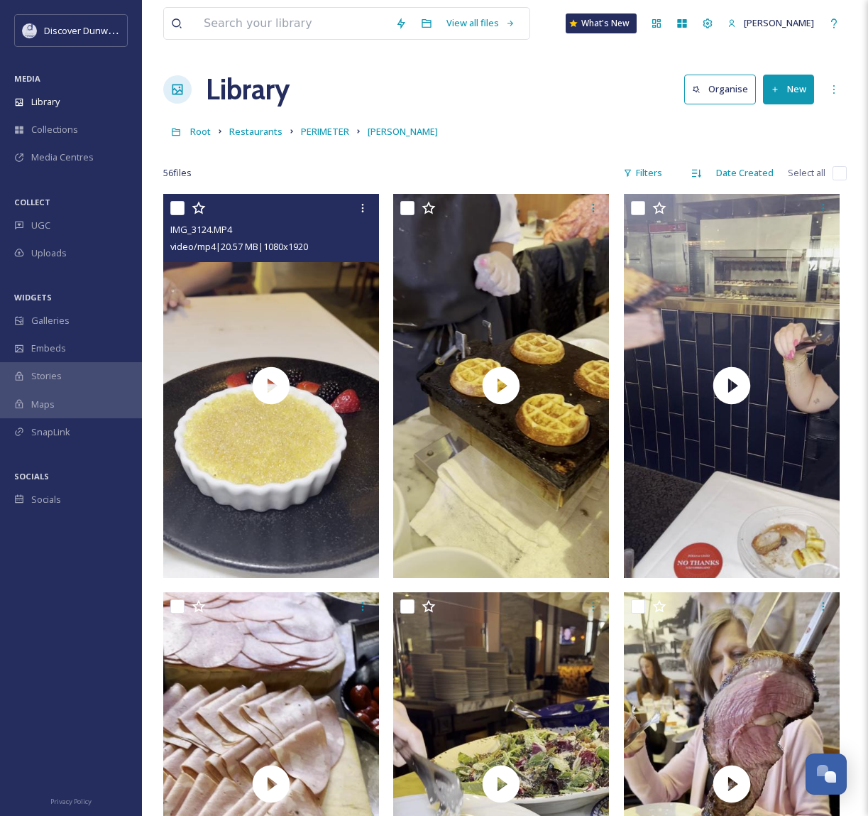
click at [179, 212] on input "checkbox" at bounding box center [177, 208] width 14 height 14
checkbox input "true"
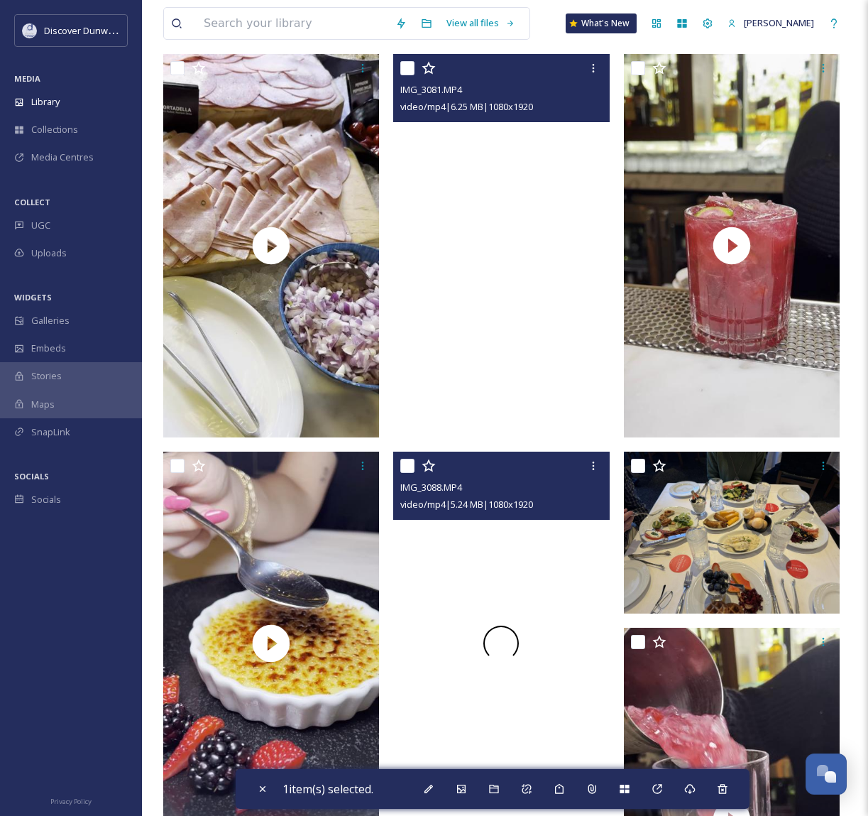
scroll to position [1562, 0]
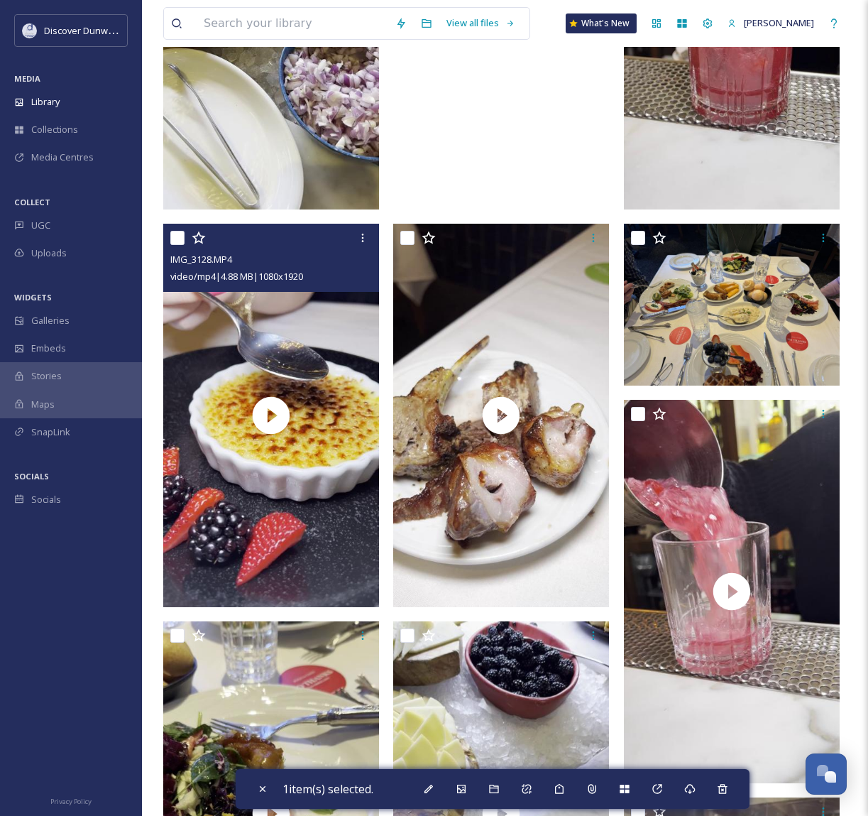
click at [177, 236] on input "checkbox" at bounding box center [177, 238] width 14 height 14
checkbox input "true"
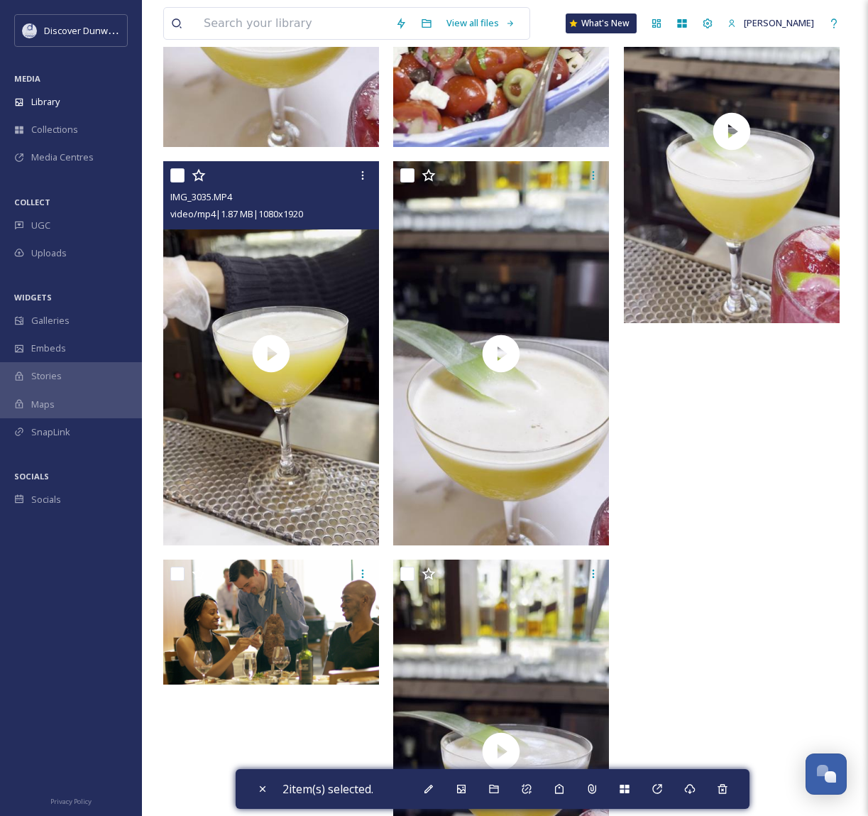
scroll to position [6658, 0]
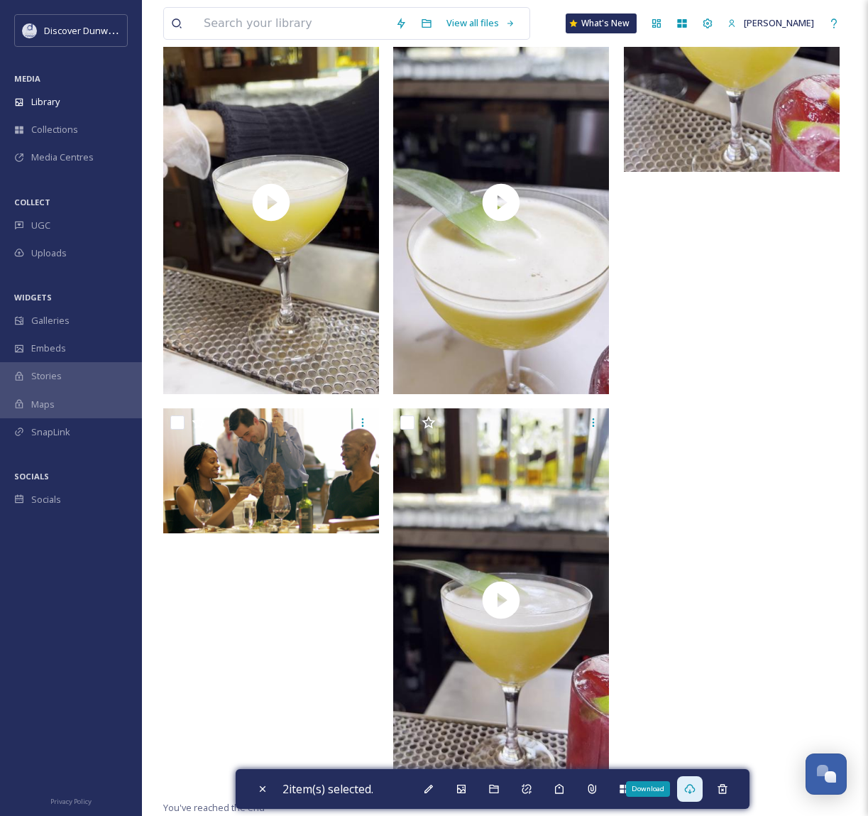
click at [693, 789] on icon at bounding box center [689, 788] width 11 height 11
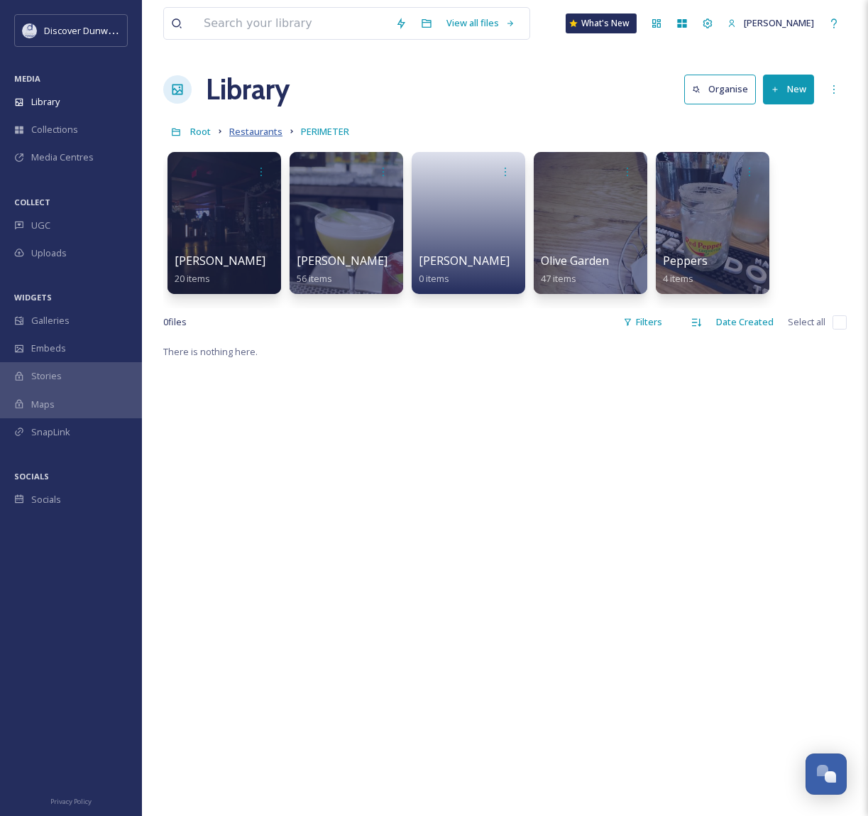
click at [265, 127] on span "Restaurants" at bounding box center [255, 131] width 53 height 13
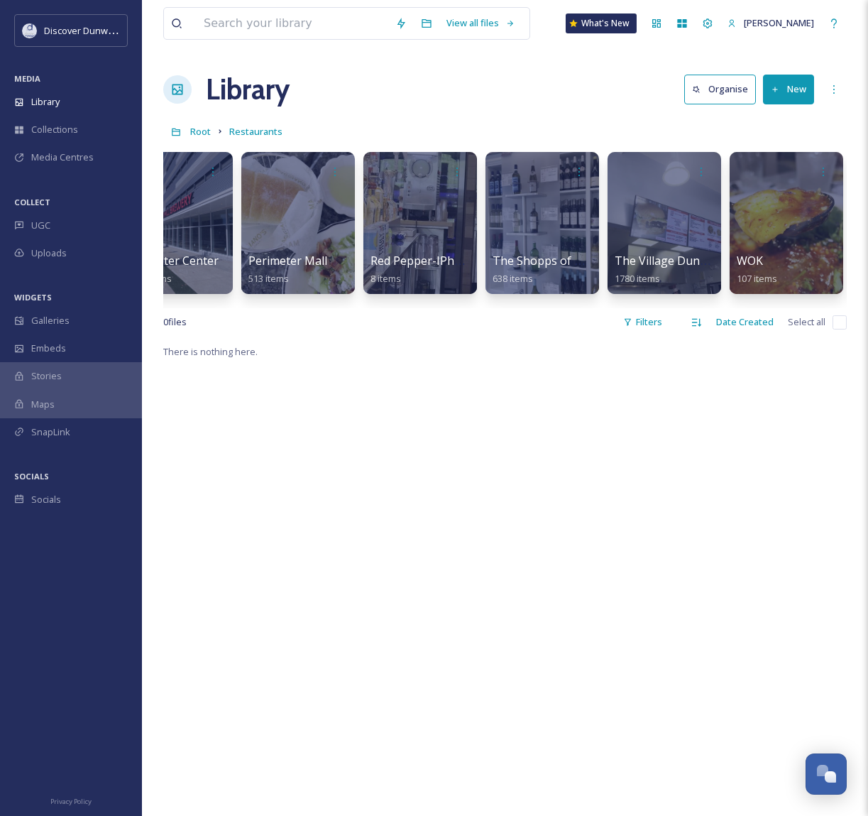
scroll to position [0, 1344]
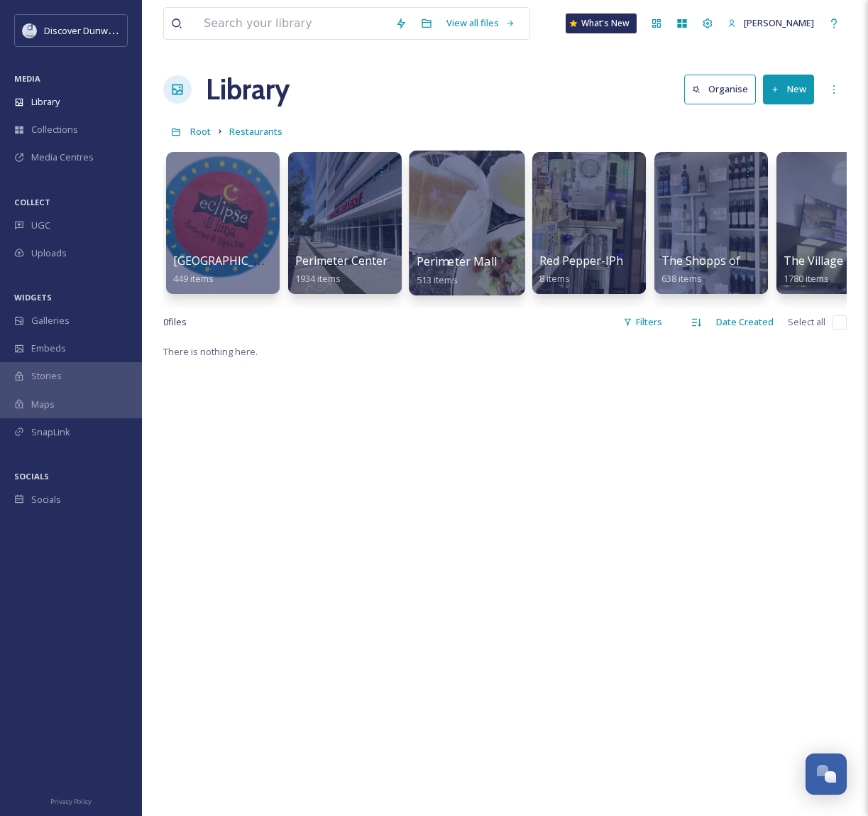
click at [474, 213] on div at bounding box center [467, 222] width 116 height 145
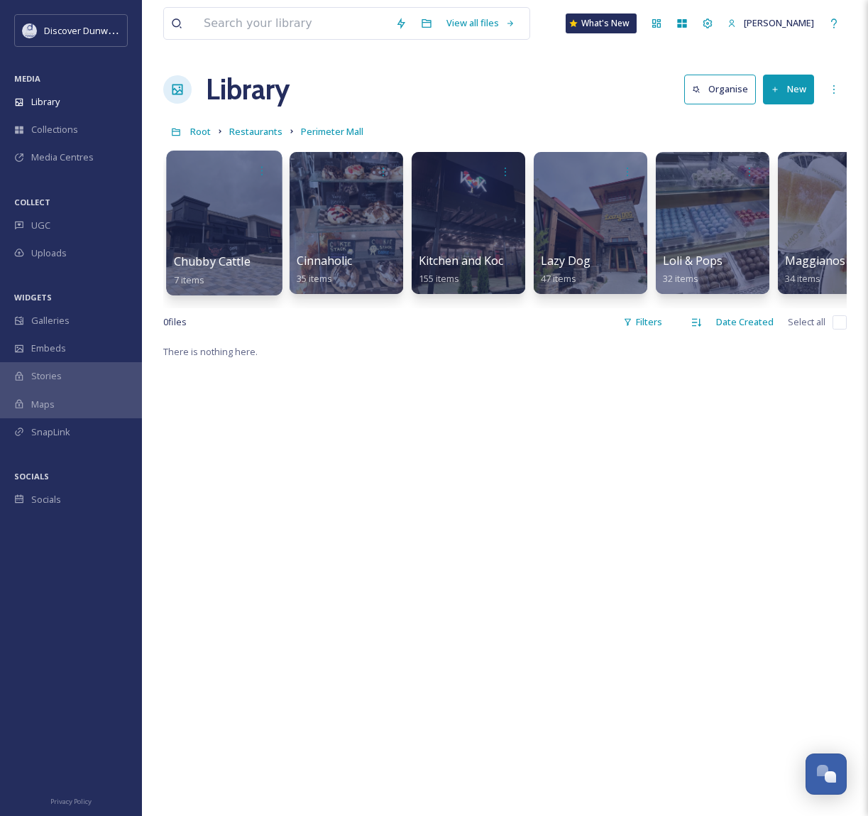
click at [205, 236] on div at bounding box center [224, 222] width 116 height 145
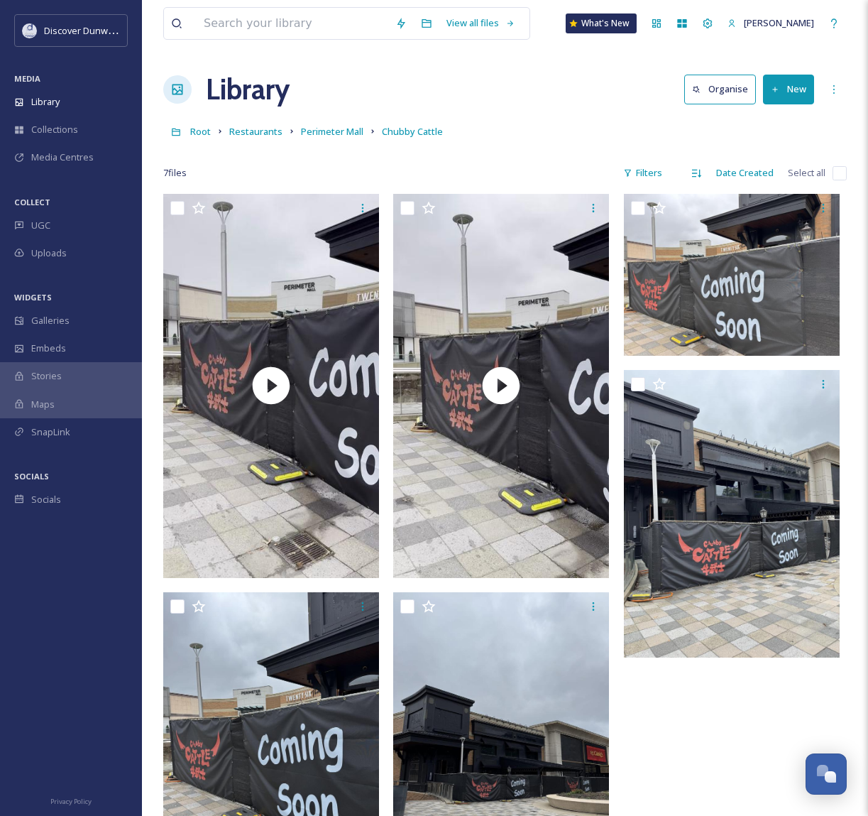
click at [322, 124] on link "Perimeter Mall" at bounding box center [332, 131] width 62 height 17
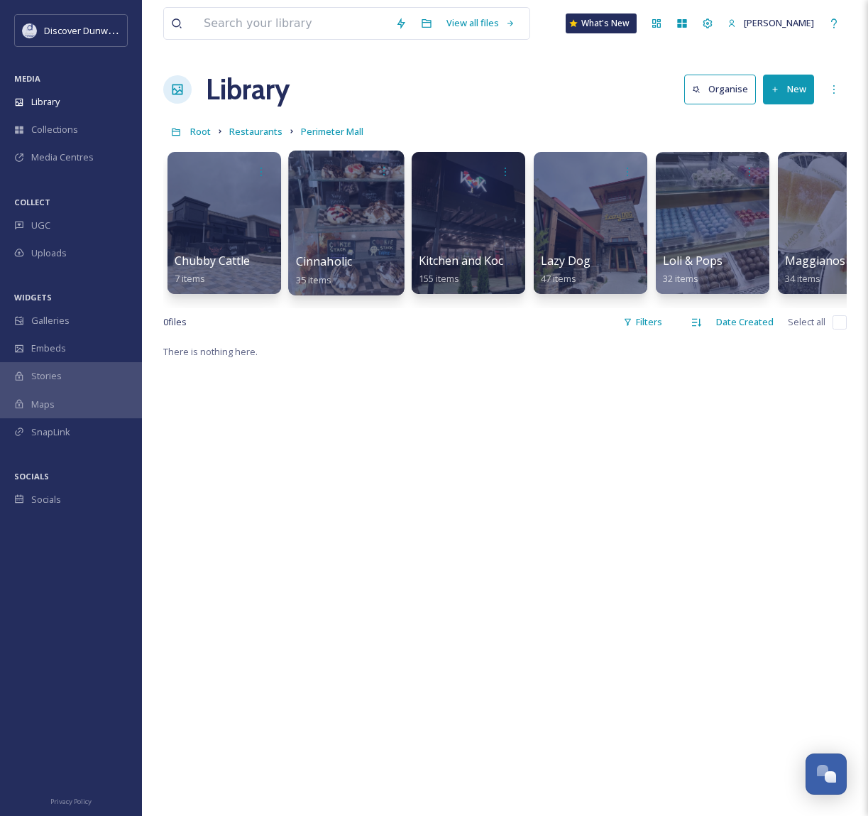
click at [339, 227] on div at bounding box center [346, 222] width 116 height 145
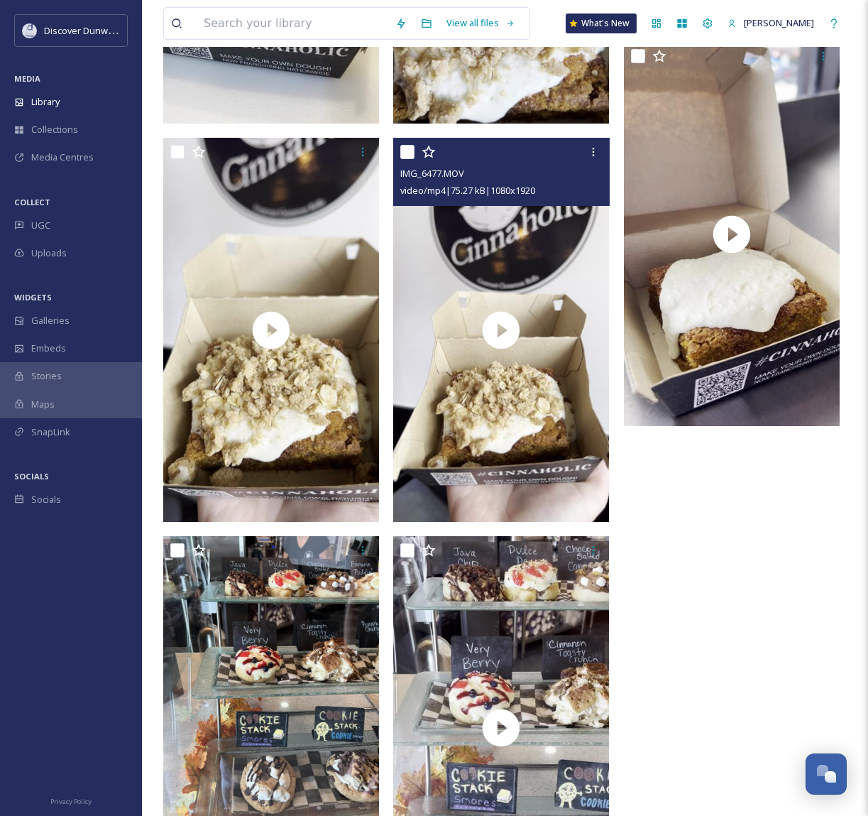
scroll to position [3975, 0]
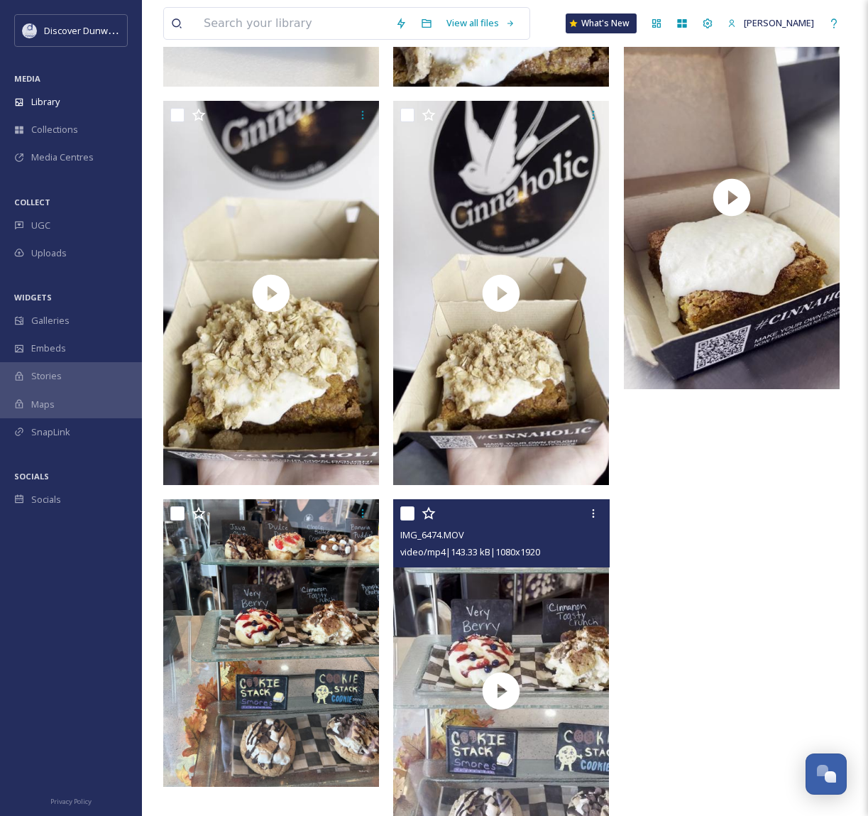
click at [410, 511] on input "checkbox" at bounding box center [407, 513] width 14 height 14
checkbox input "true"
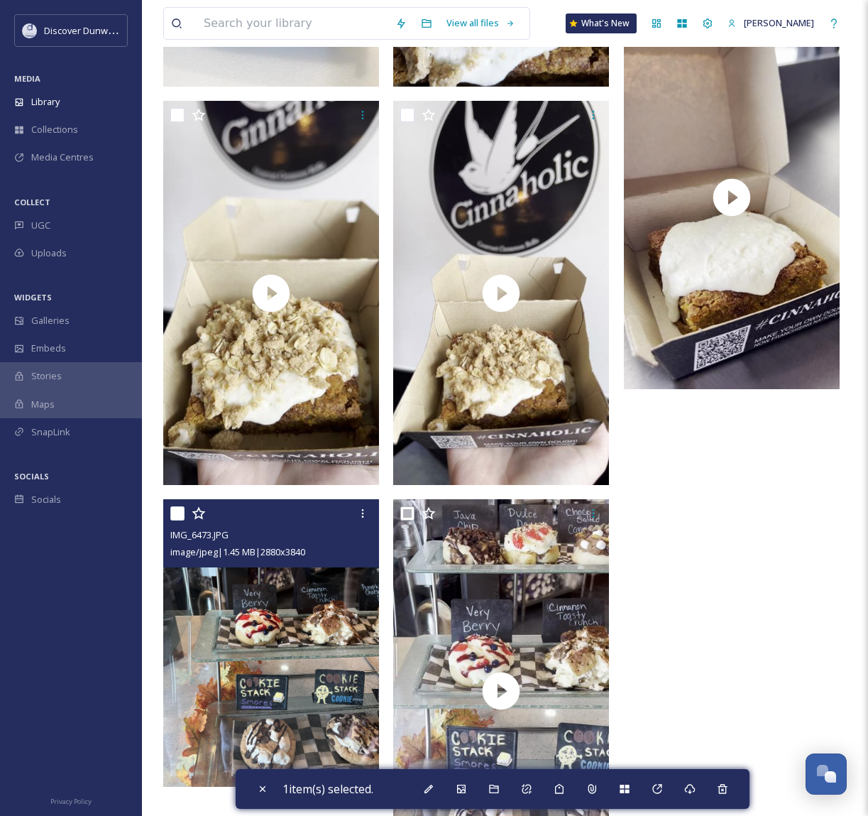
click at [175, 515] on input "checkbox" at bounding box center [177, 513] width 14 height 14
checkbox input "true"
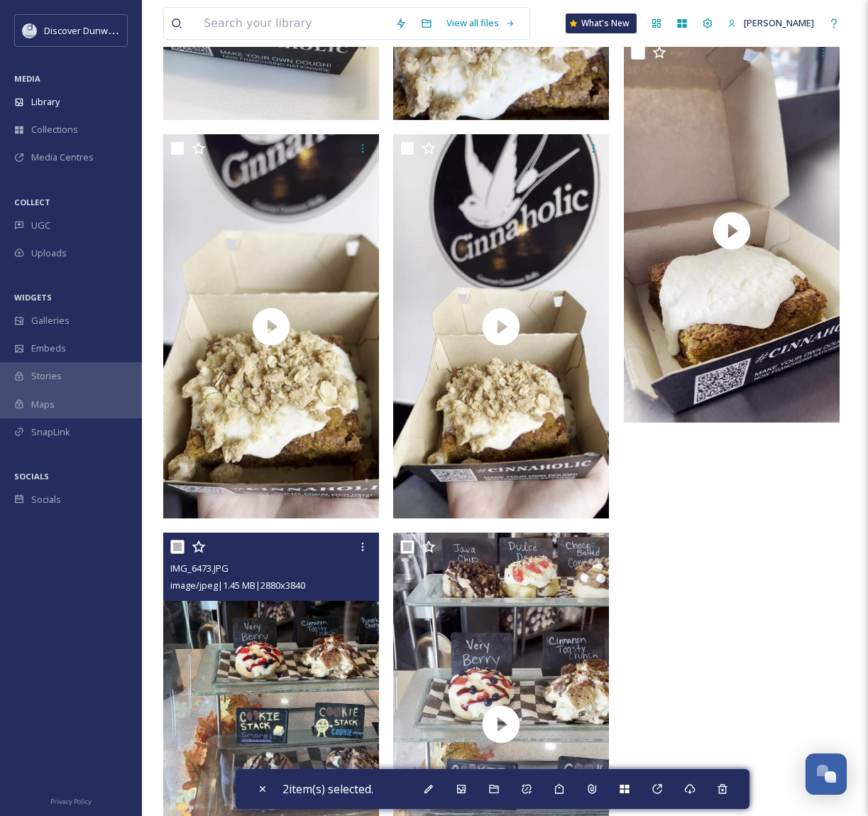
scroll to position [3620, 0]
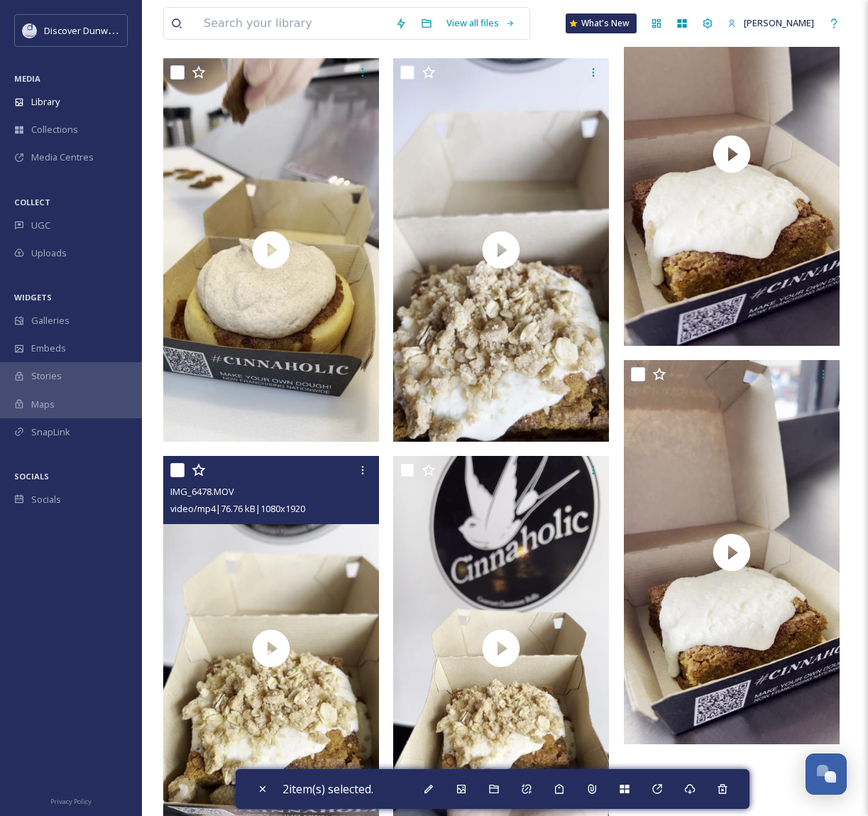
click at [177, 466] on input "checkbox" at bounding box center [177, 470] width 14 height 14
checkbox input "true"
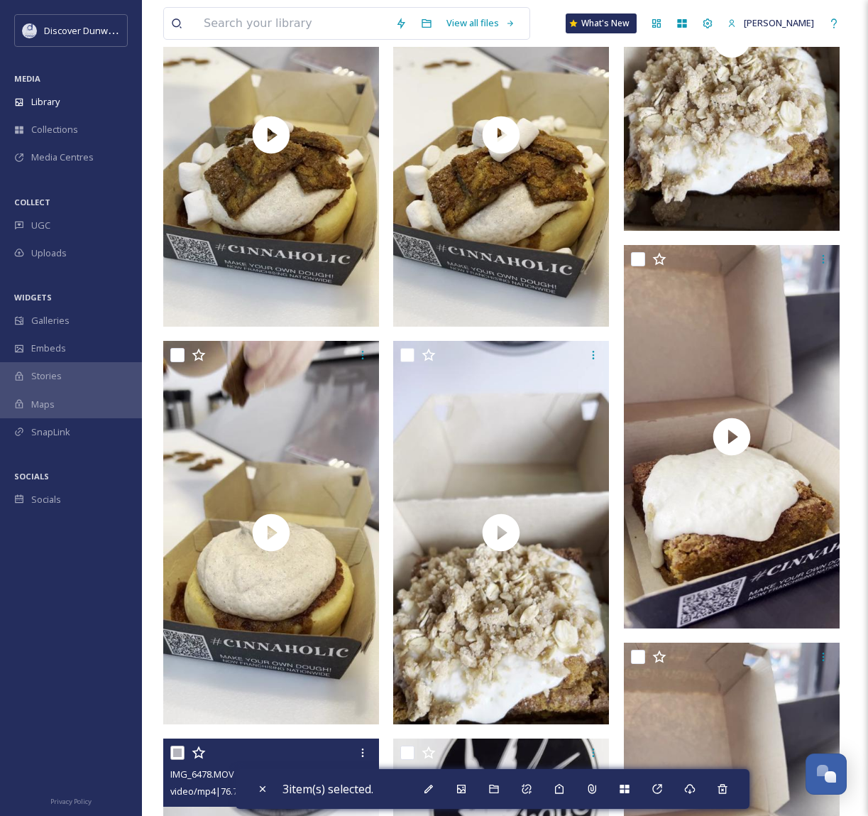
scroll to position [3336, 0]
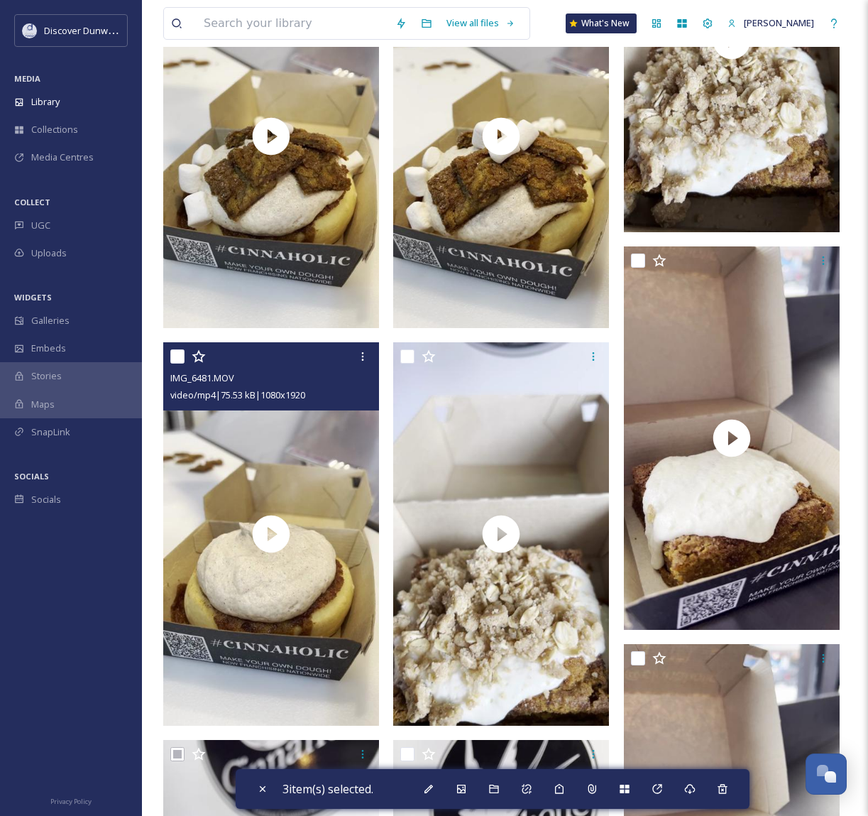
click at [175, 356] on input "checkbox" at bounding box center [177, 356] width 14 height 14
checkbox input "true"
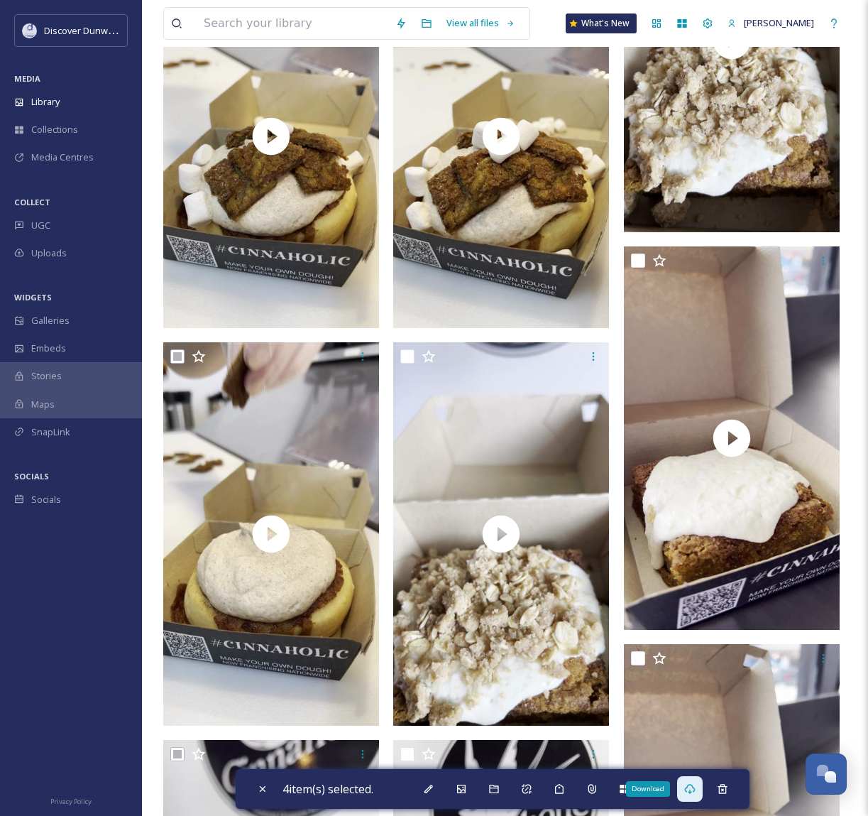
click at [696, 783] on icon at bounding box center [689, 788] width 11 height 11
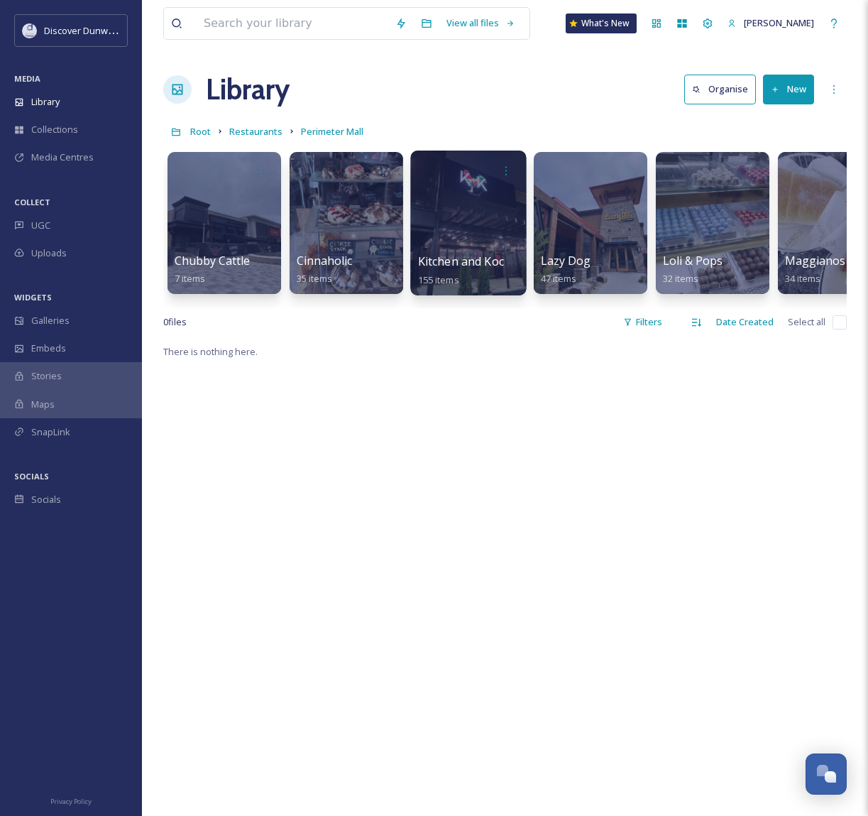
click at [476, 241] on div at bounding box center [468, 222] width 116 height 145
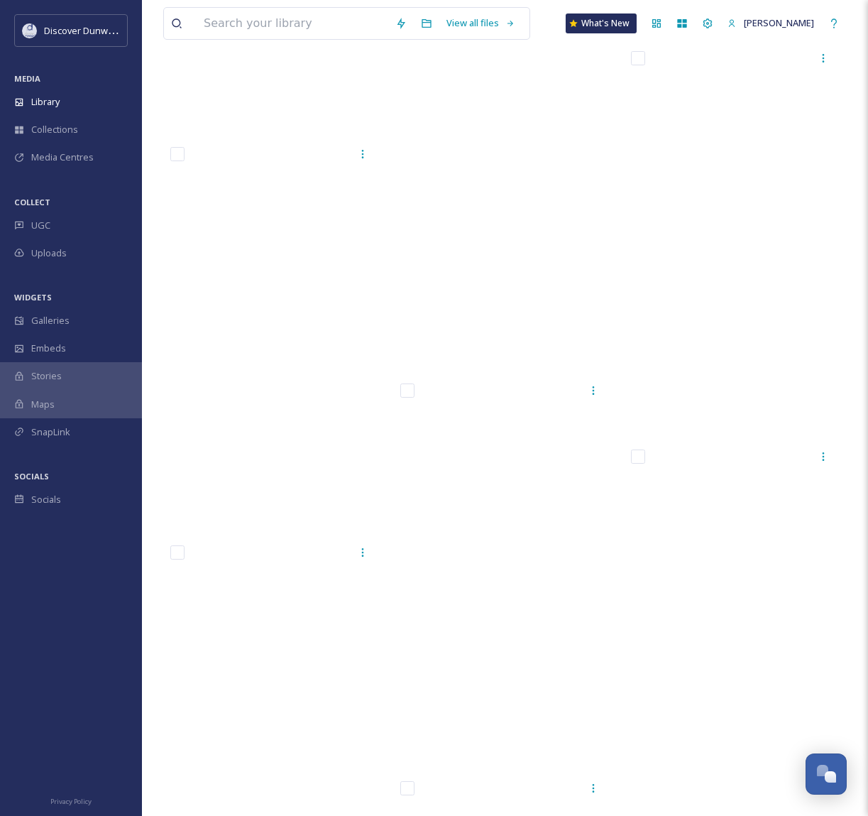
scroll to position [18383, 0]
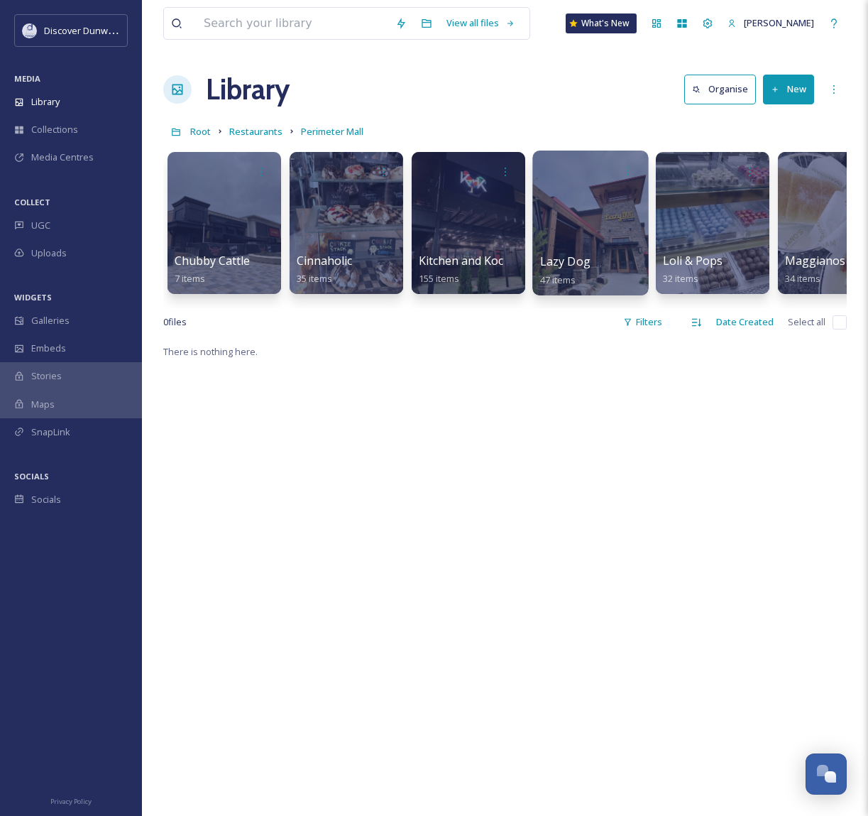
click at [559, 273] on link "Lazy Dog 47 items" at bounding box center [565, 270] width 50 height 31
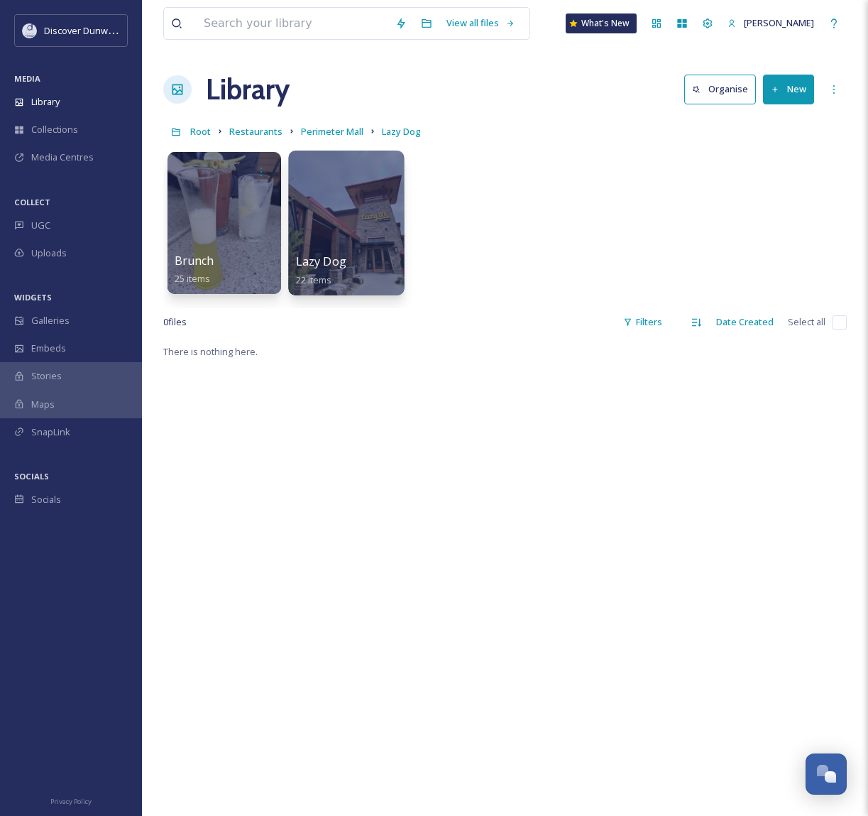
click at [394, 208] on div at bounding box center [346, 222] width 116 height 145
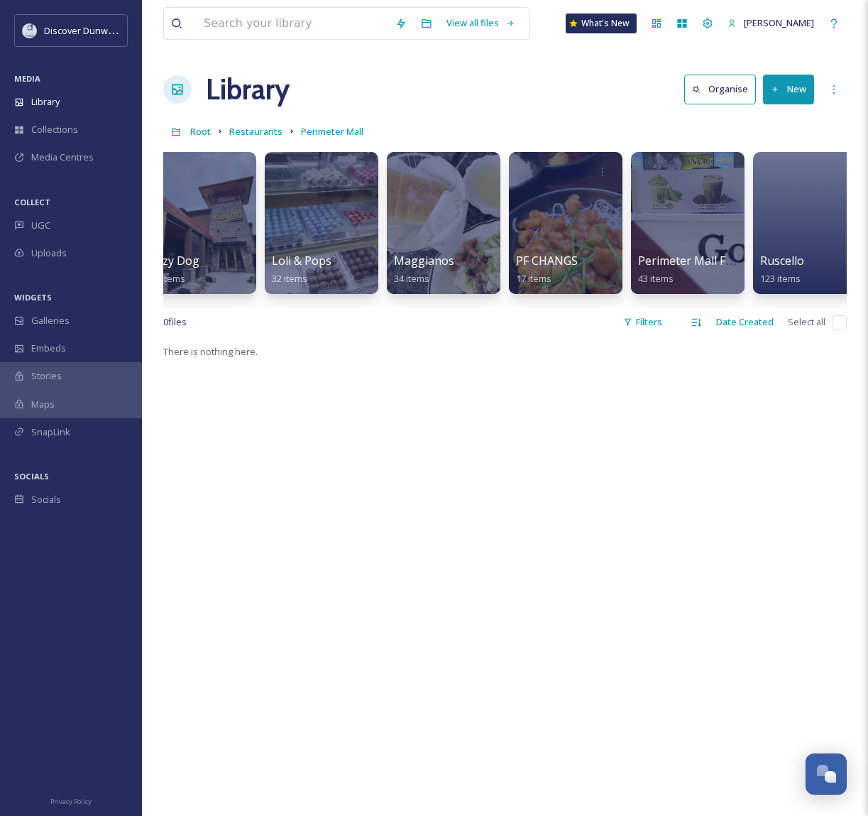
scroll to position [0, 495]
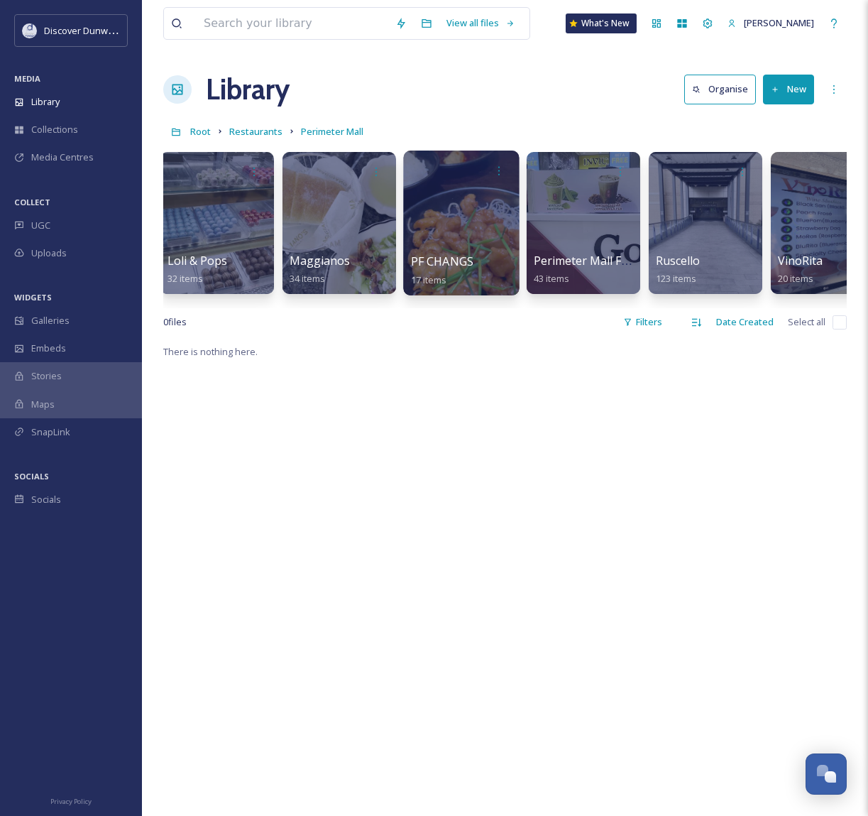
click at [467, 207] on div at bounding box center [461, 222] width 116 height 145
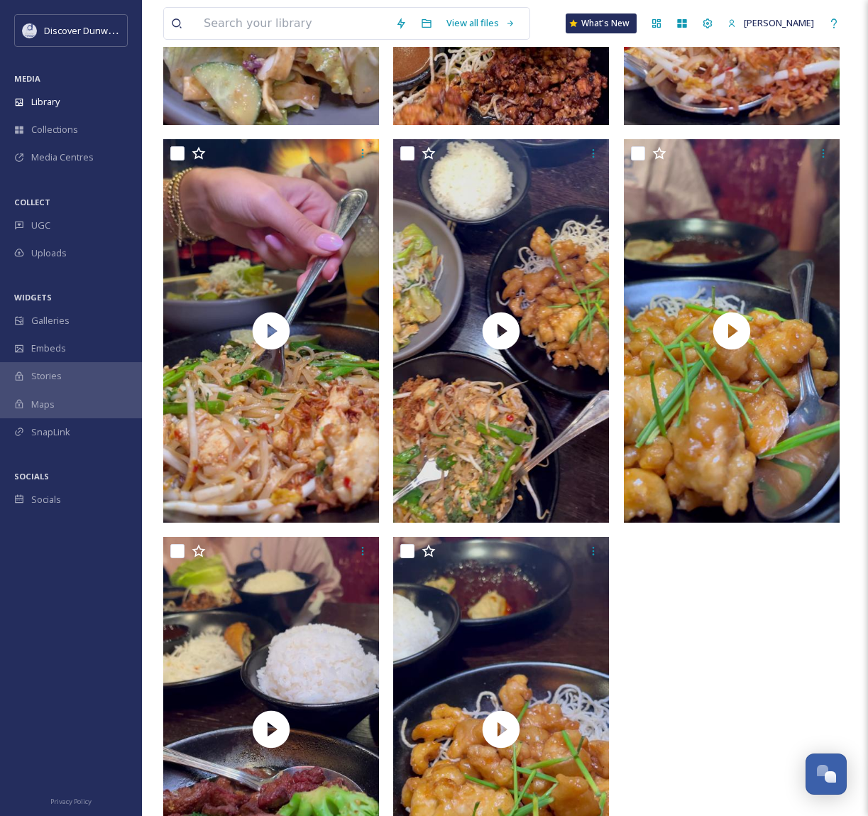
scroll to position [1703, 0]
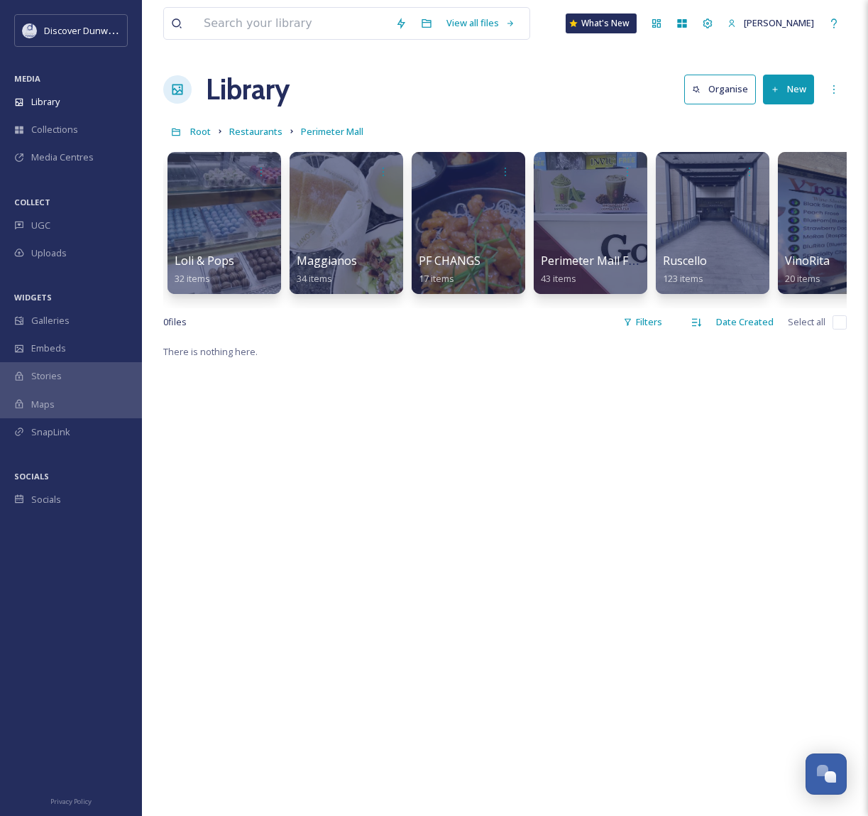
scroll to position [0, 537]
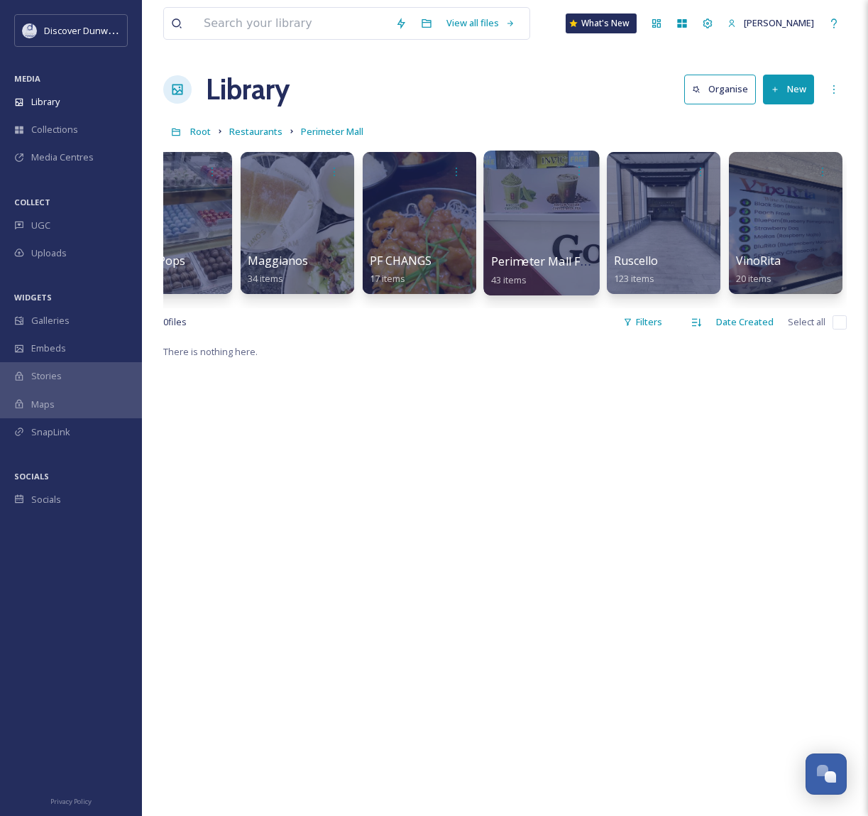
click at [522, 205] on div at bounding box center [541, 222] width 116 height 145
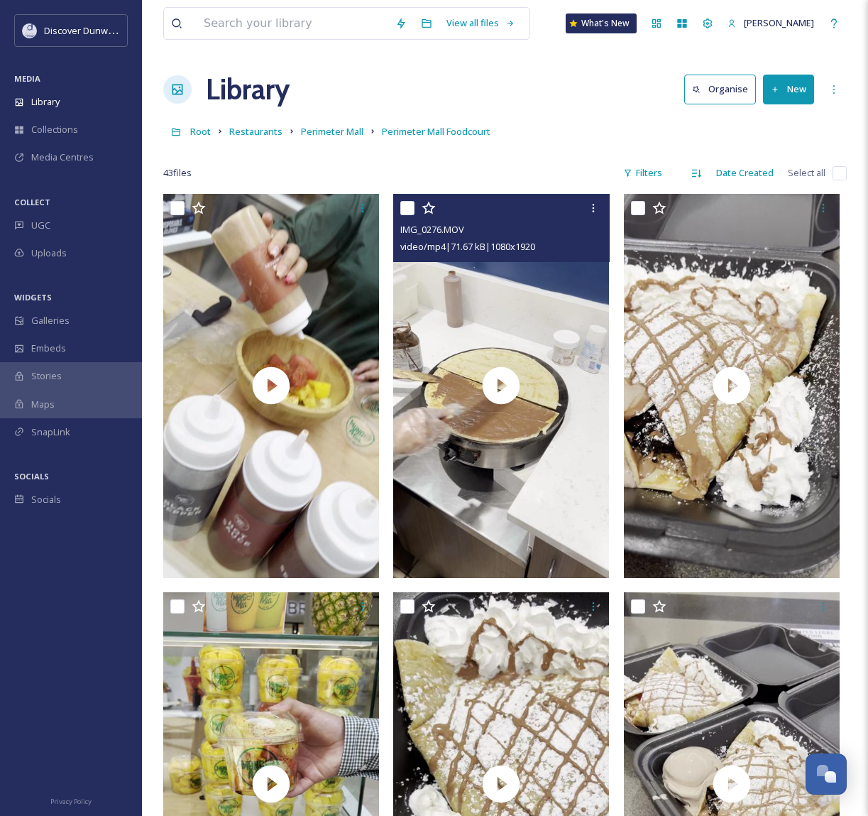
click at [405, 207] on input "checkbox" at bounding box center [407, 208] width 14 height 14
checkbox input "true"
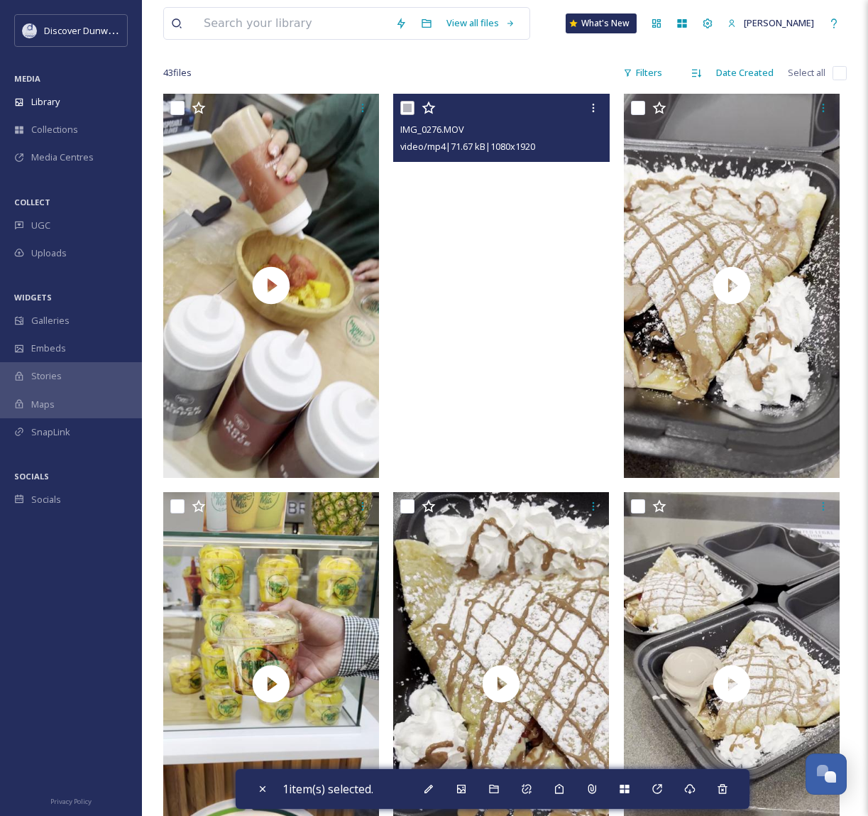
scroll to position [284, 0]
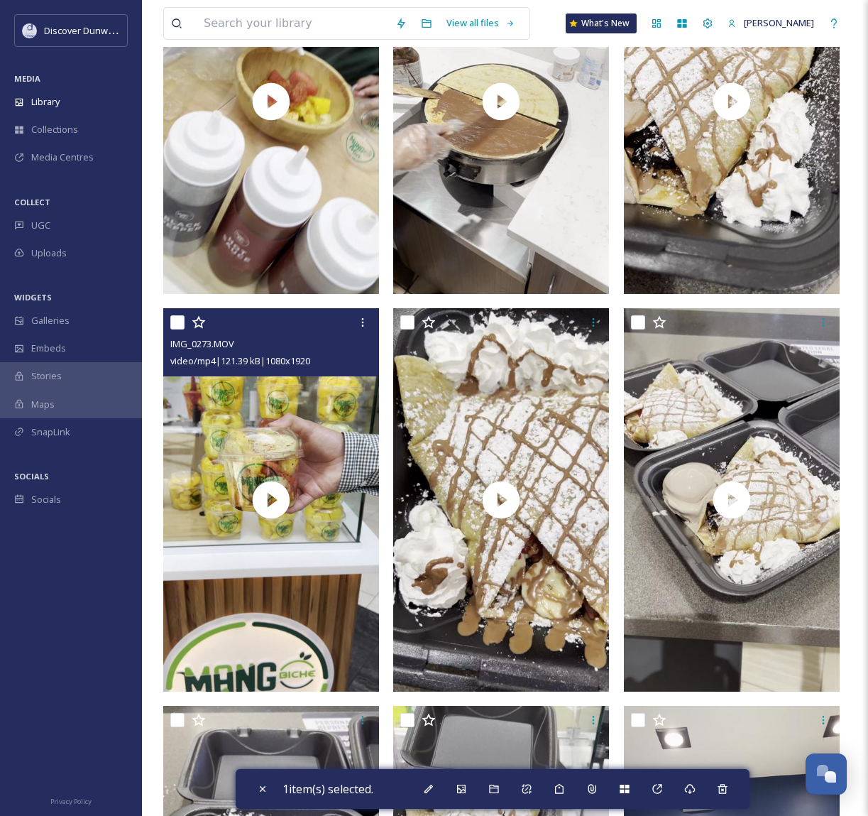
click at [170, 320] on input "checkbox" at bounding box center [177, 322] width 14 height 14
checkbox input "true"
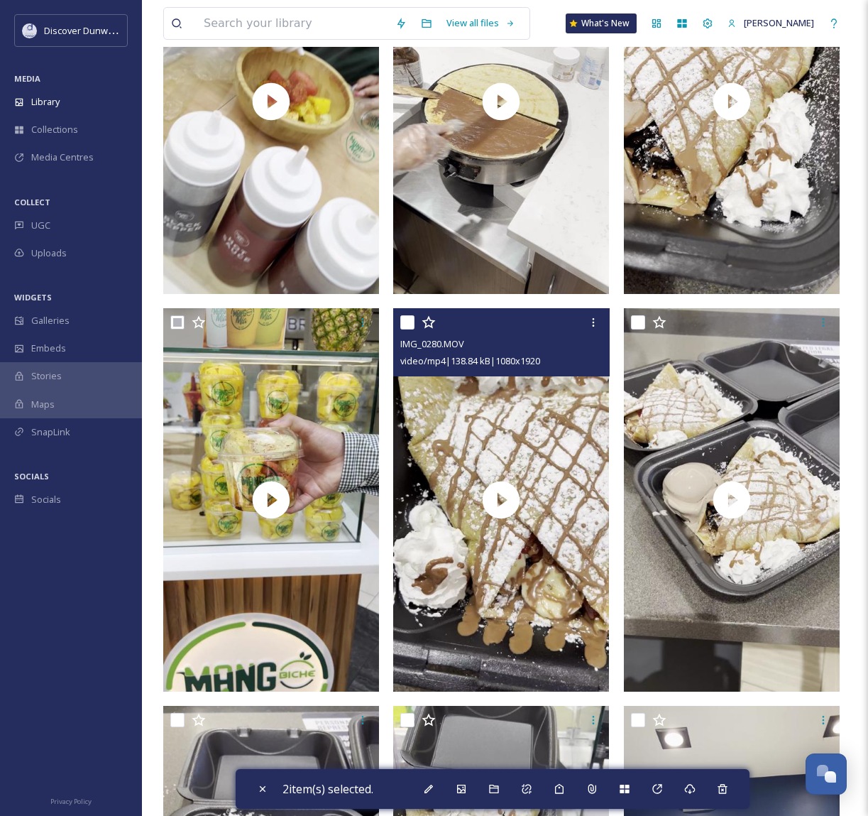
click at [400, 321] on div "IMG_0280.MOV video/mp4 | 138.84 kB | 1080 x 1920" at bounding box center [501, 342] width 216 height 68
click at [405, 321] on input "checkbox" at bounding box center [407, 322] width 14 height 14
checkbox input "true"
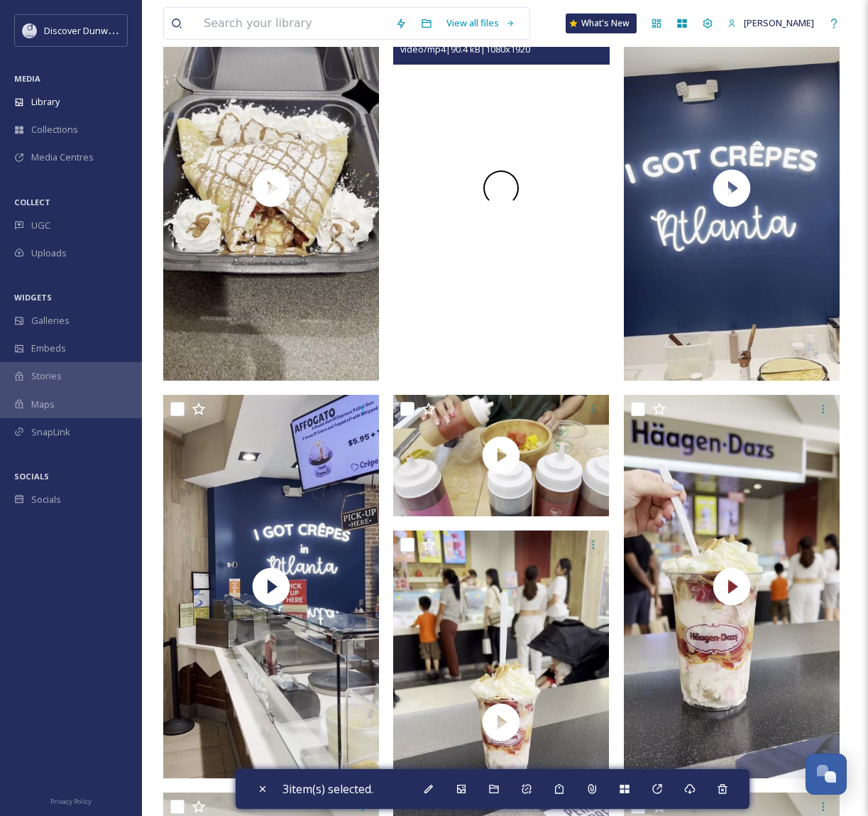
scroll to position [994, 0]
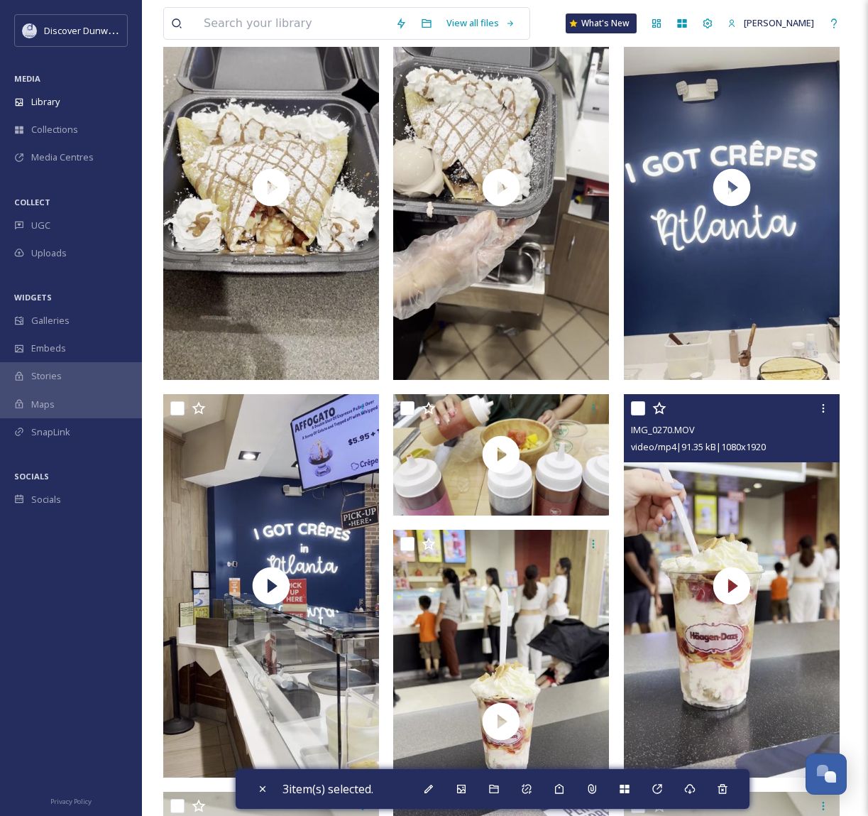
click at [639, 409] on input "checkbox" at bounding box center [638, 408] width 14 height 14
checkbox input "true"
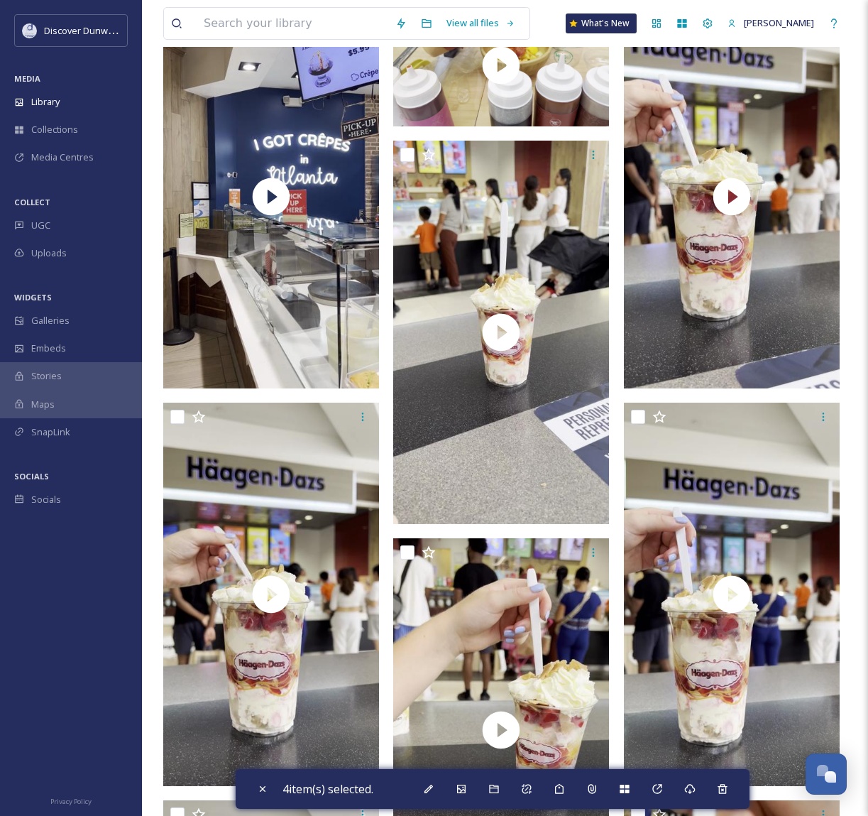
scroll to position [1703, 0]
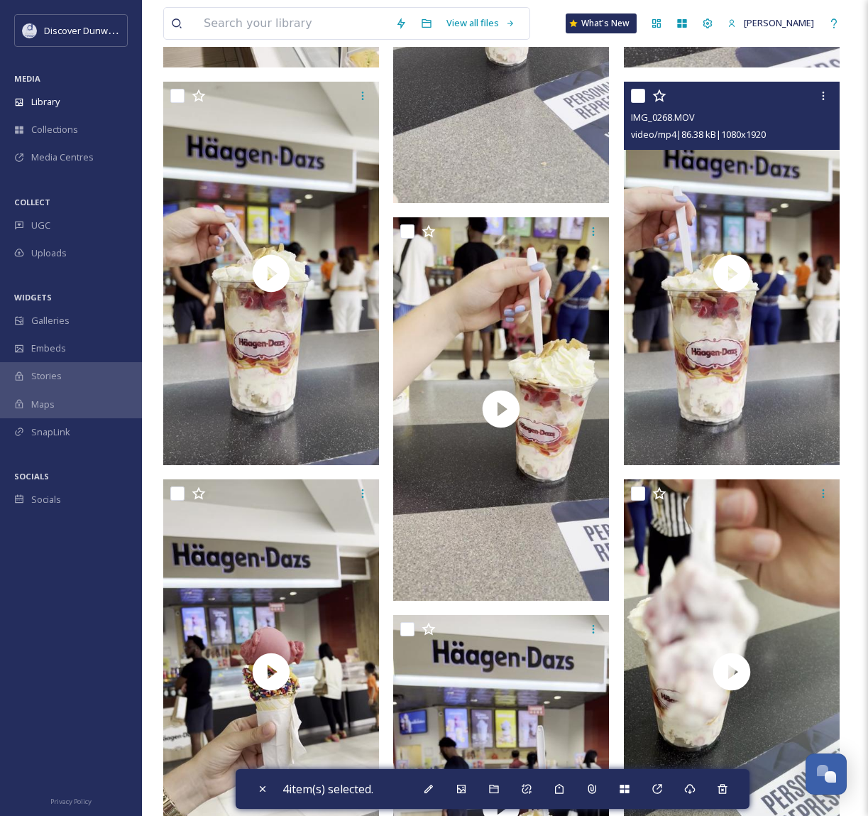
click at [638, 96] on input "checkbox" at bounding box center [638, 96] width 14 height 14
checkbox input "true"
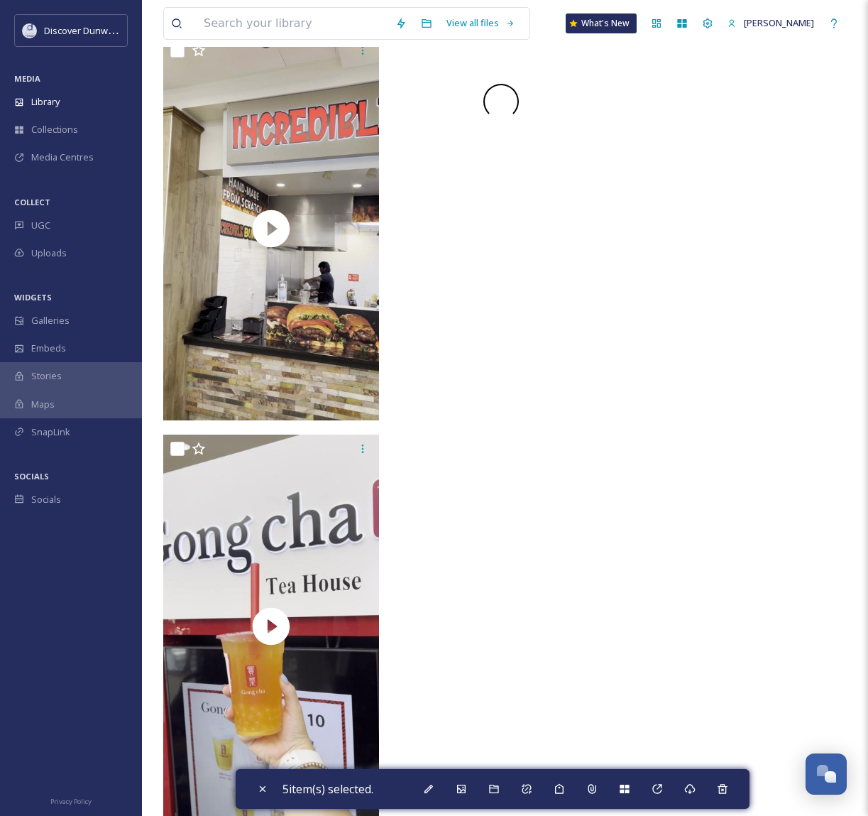
scroll to position [5093, 0]
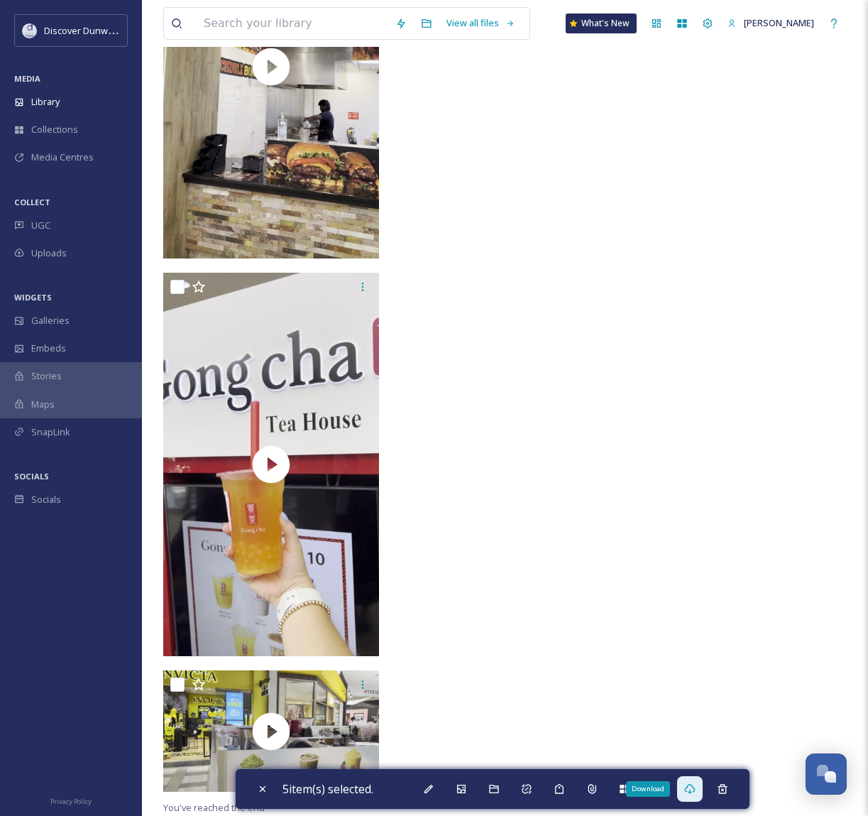
click at [689, 786] on icon at bounding box center [689, 788] width 11 height 11
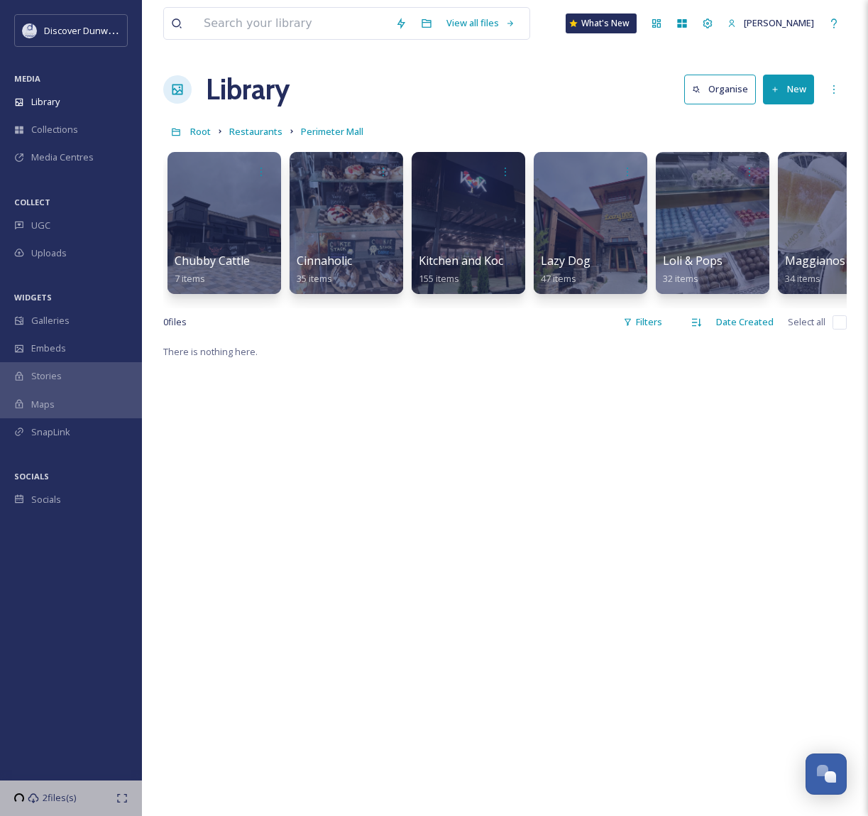
scroll to position [0, 537]
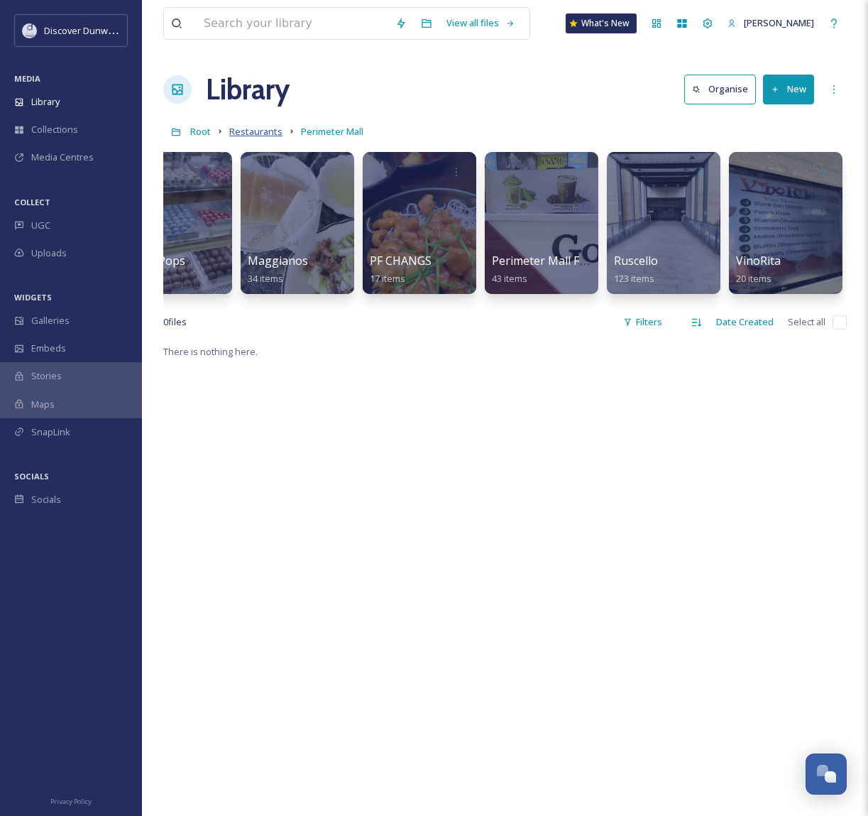
click at [260, 136] on span "Restaurants" at bounding box center [255, 131] width 53 height 13
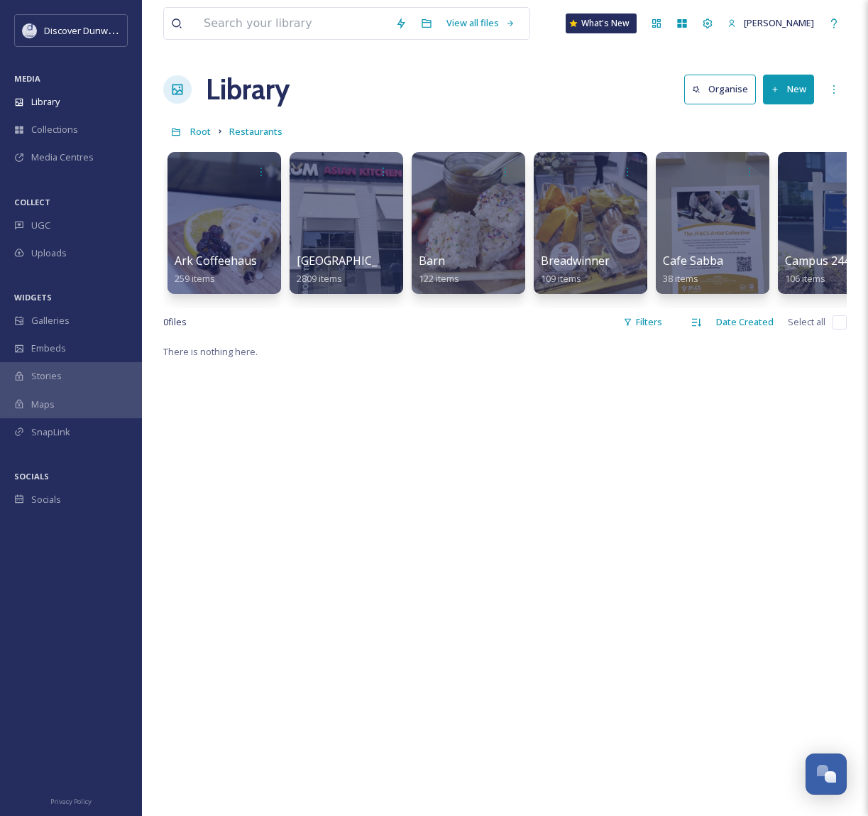
click at [492, 504] on div "There is nothing here." at bounding box center [505, 751] width 684 height 816
click at [202, 130] on span "Root" at bounding box center [200, 131] width 21 height 13
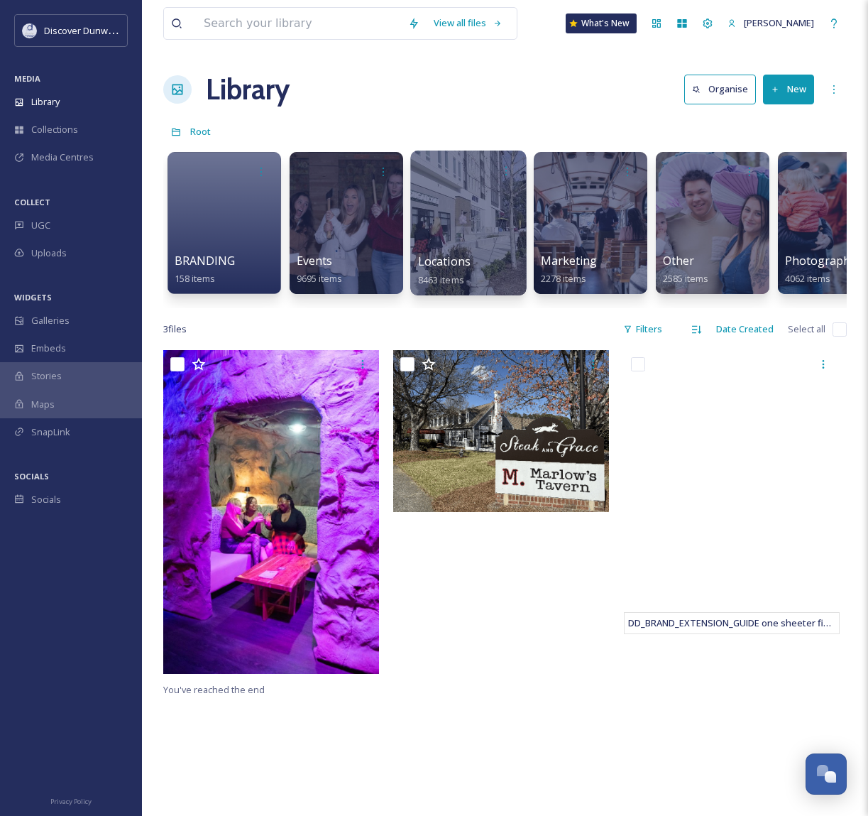
click at [443, 224] on div at bounding box center [468, 222] width 116 height 145
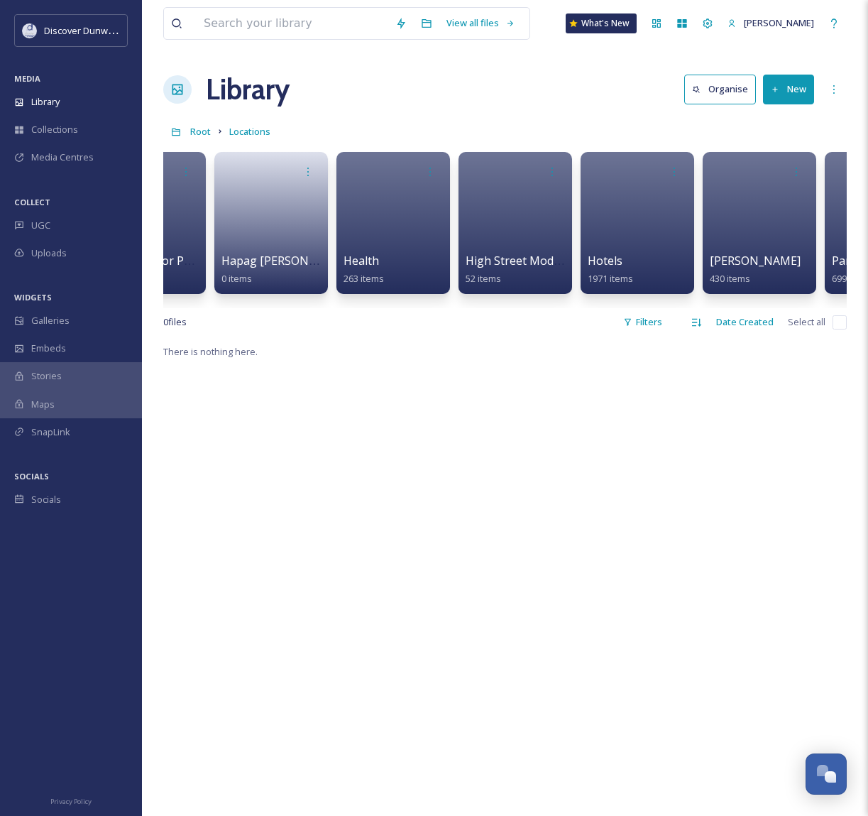
scroll to position [0, 1026]
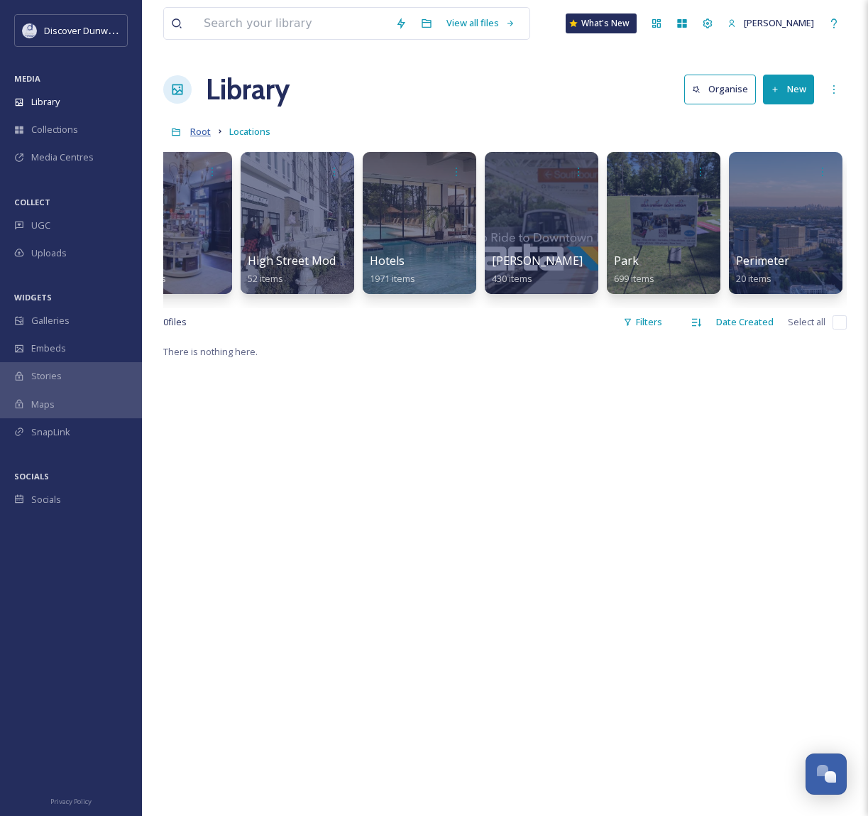
click at [193, 130] on span "Root" at bounding box center [200, 131] width 21 height 13
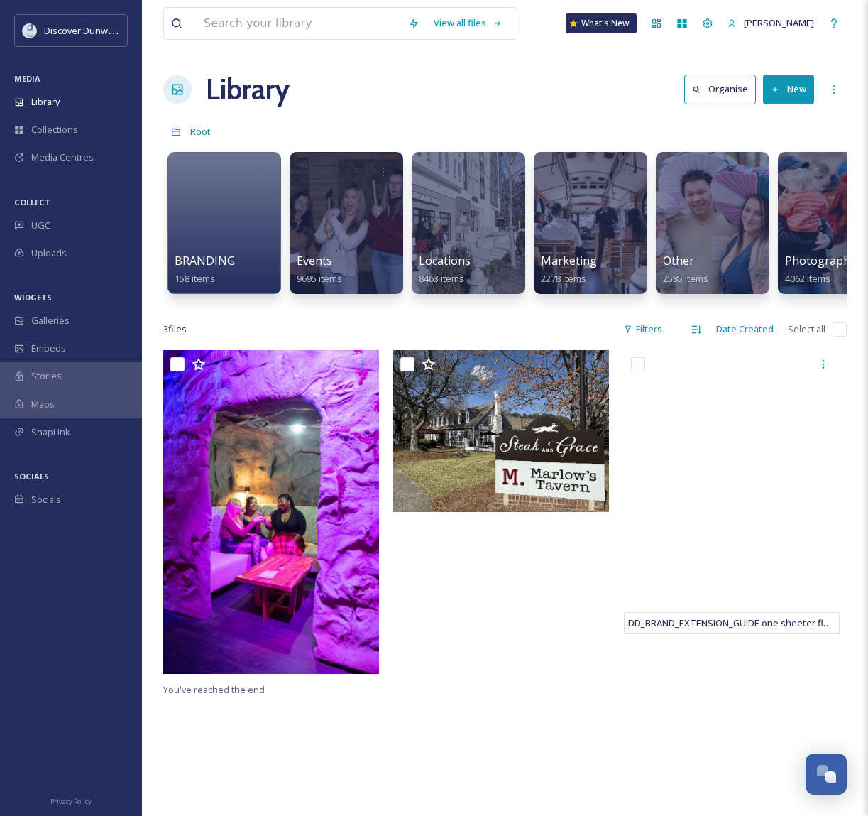
scroll to position [0, 293]
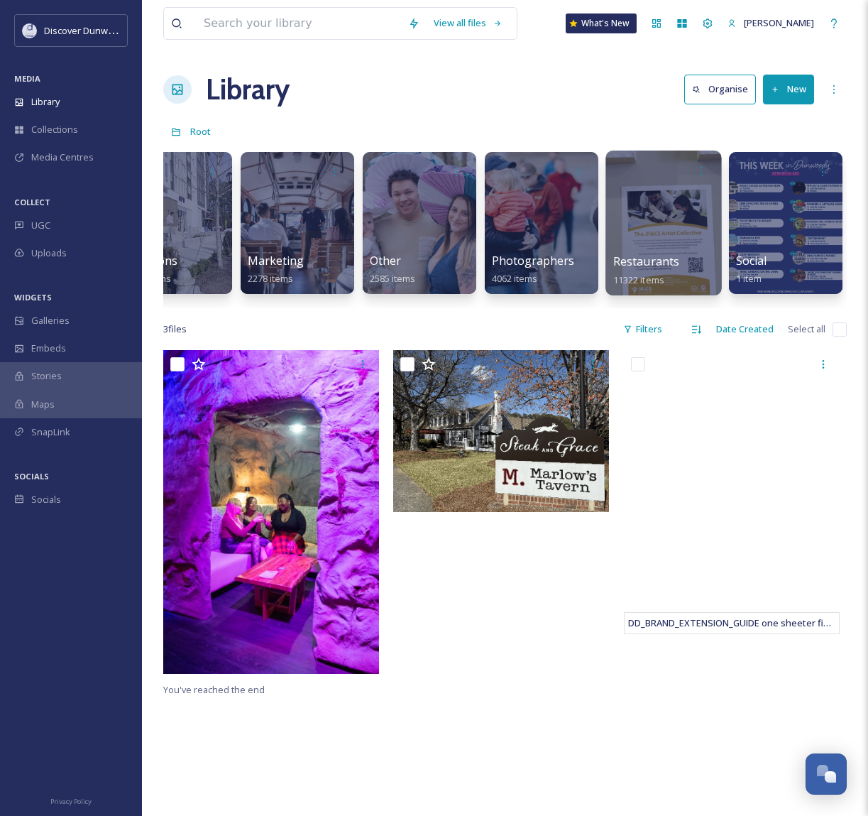
click at [666, 237] on div at bounding box center [663, 222] width 116 height 145
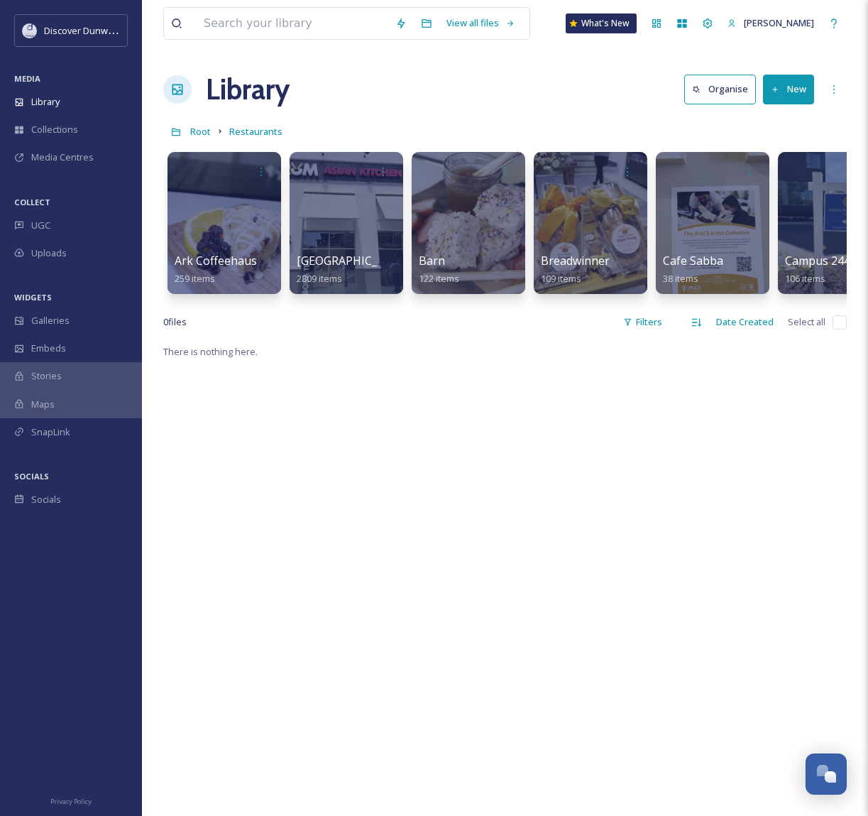
drag, startPoint x: 348, startPoint y: 320, endPoint x: 508, endPoint y: 325, distance: 159.8
click at [508, 325] on div "0 file s Filters Date Created Select all" at bounding box center [505, 322] width 684 height 28
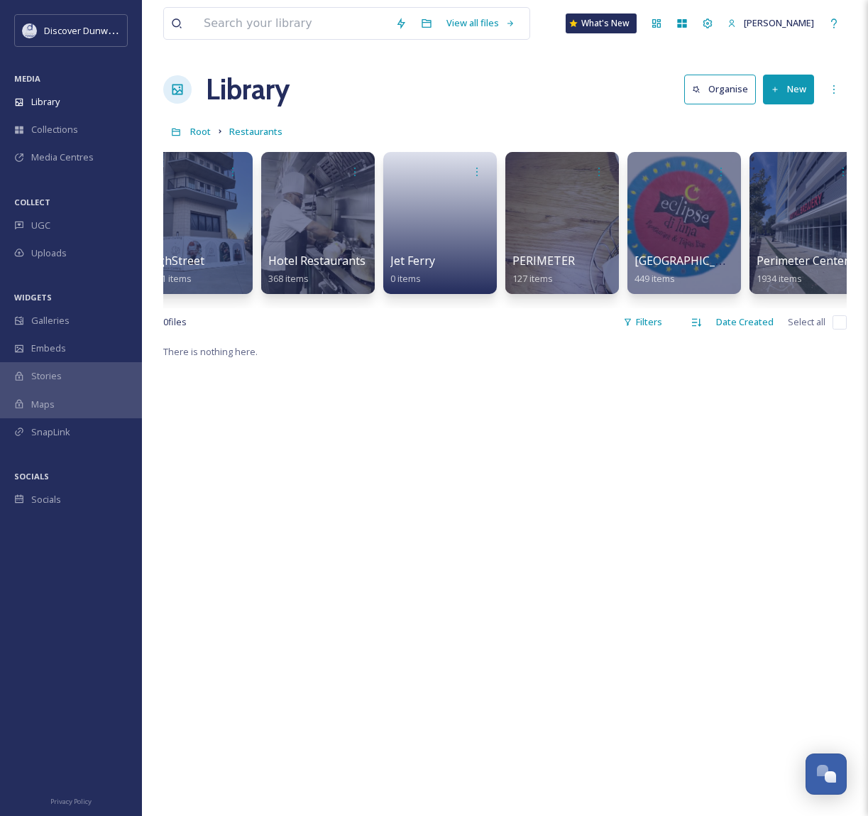
scroll to position [0, 946]
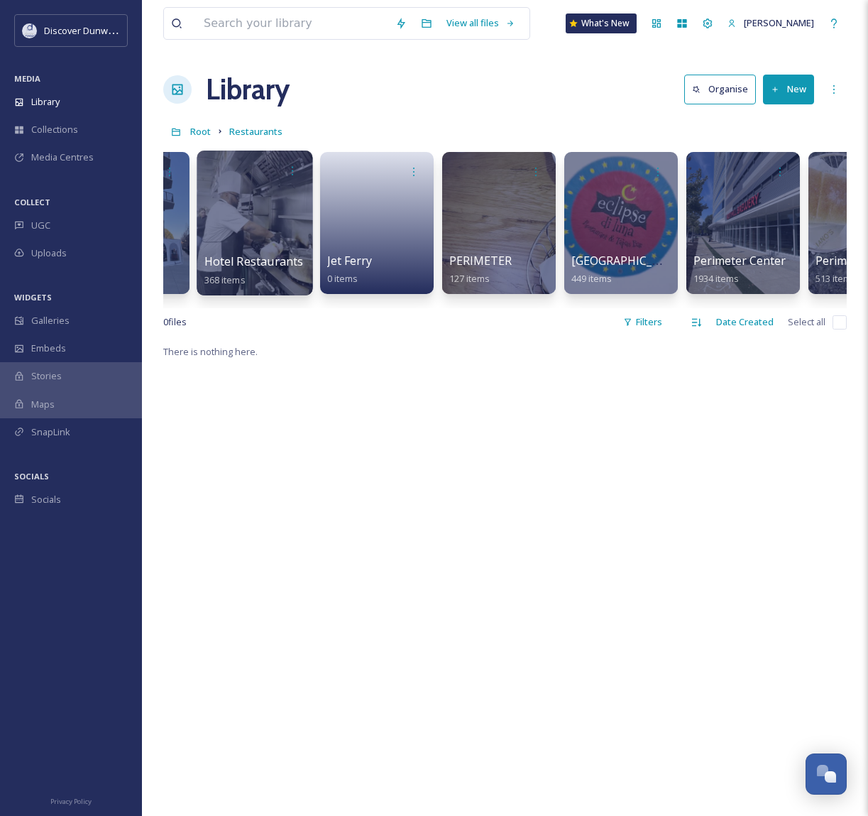
click at [290, 236] on div at bounding box center [255, 222] width 116 height 145
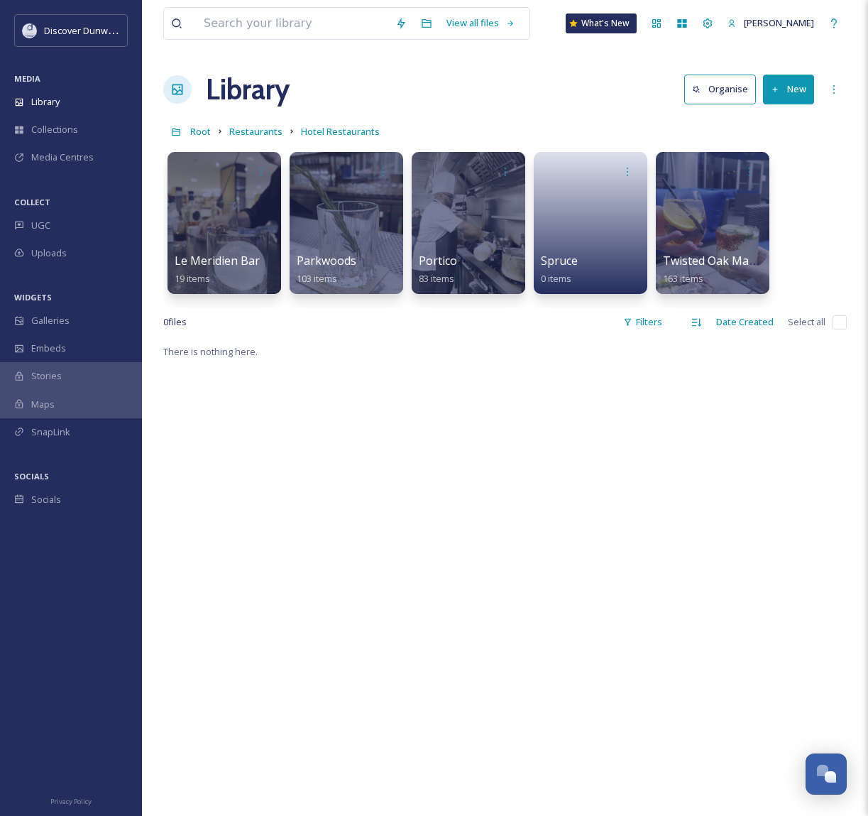
click at [253, 124] on link "Restaurants" at bounding box center [255, 131] width 53 height 17
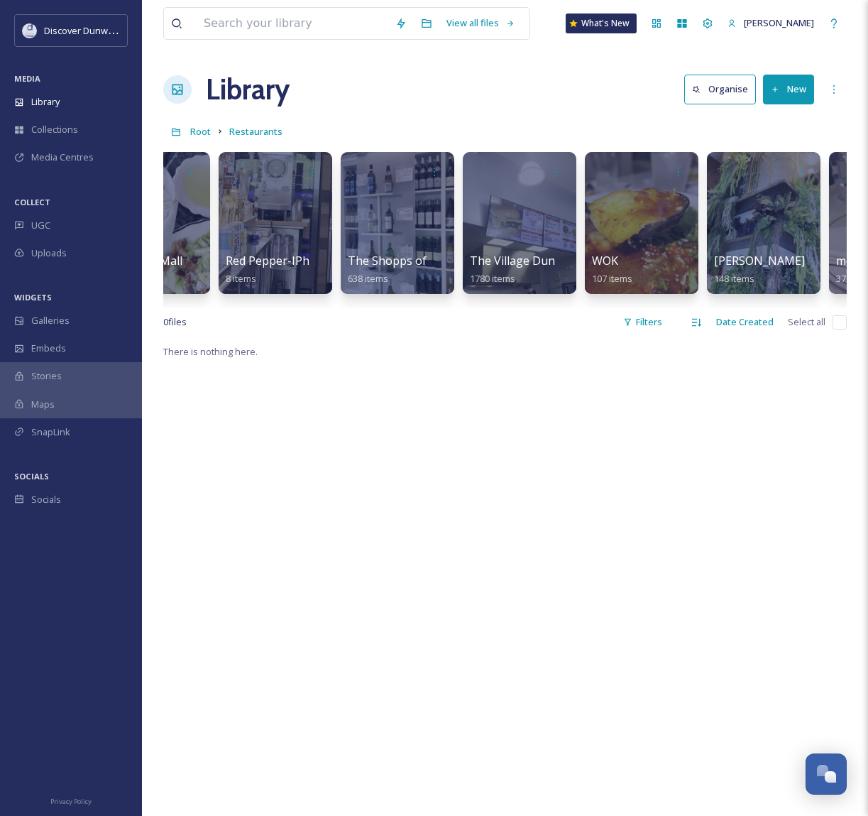
scroll to position [0, 1758]
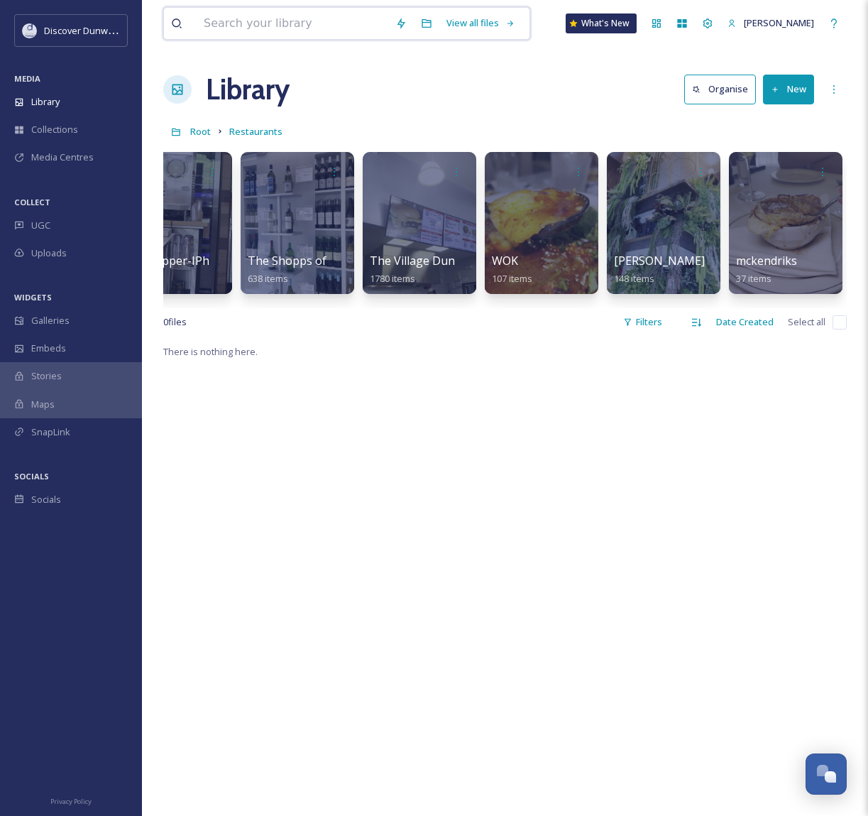
click at [375, 28] on input at bounding box center [293, 23] width 192 height 31
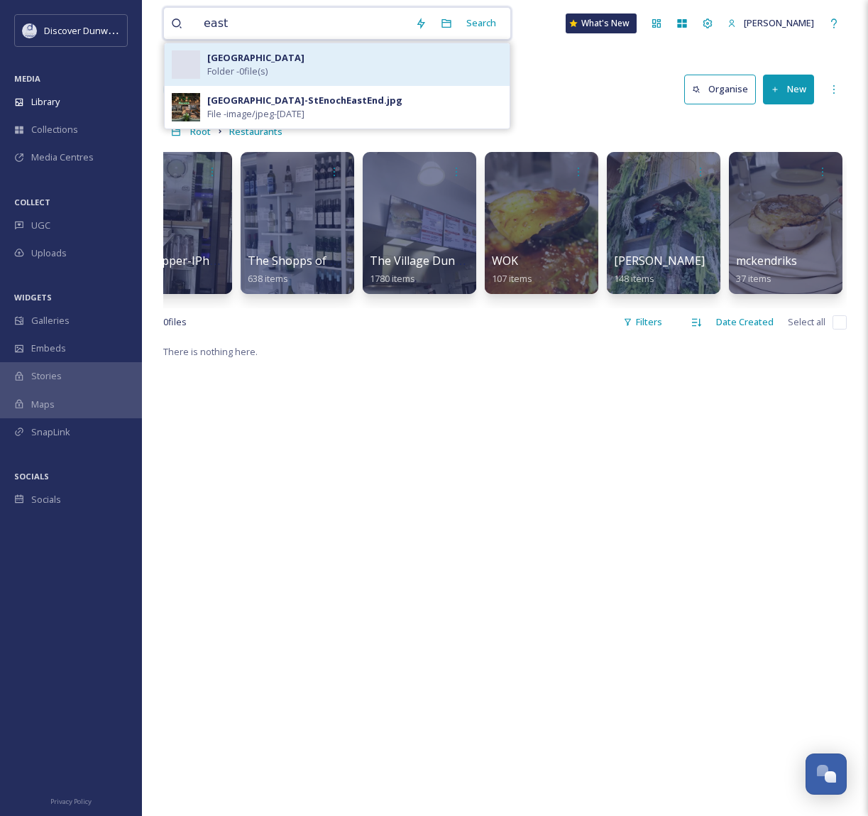
type input "east"
click at [320, 58] on div "East 48th St Folder - 0 file(s)" at bounding box center [354, 64] width 295 height 27
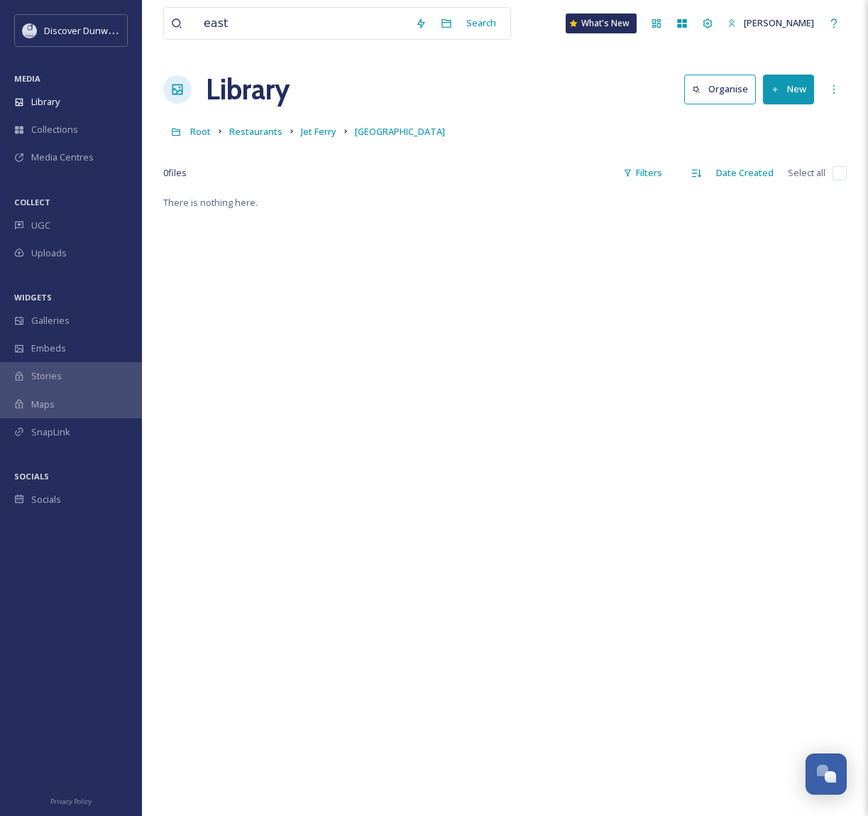
click at [598, 119] on div "Root Restaurants [GEOGRAPHIC_DATA]" at bounding box center [505, 131] width 684 height 27
click at [307, 130] on span "Jet Ferry" at bounding box center [318, 131] width 35 height 13
